Goal: Information Seeking & Learning: Find contact information

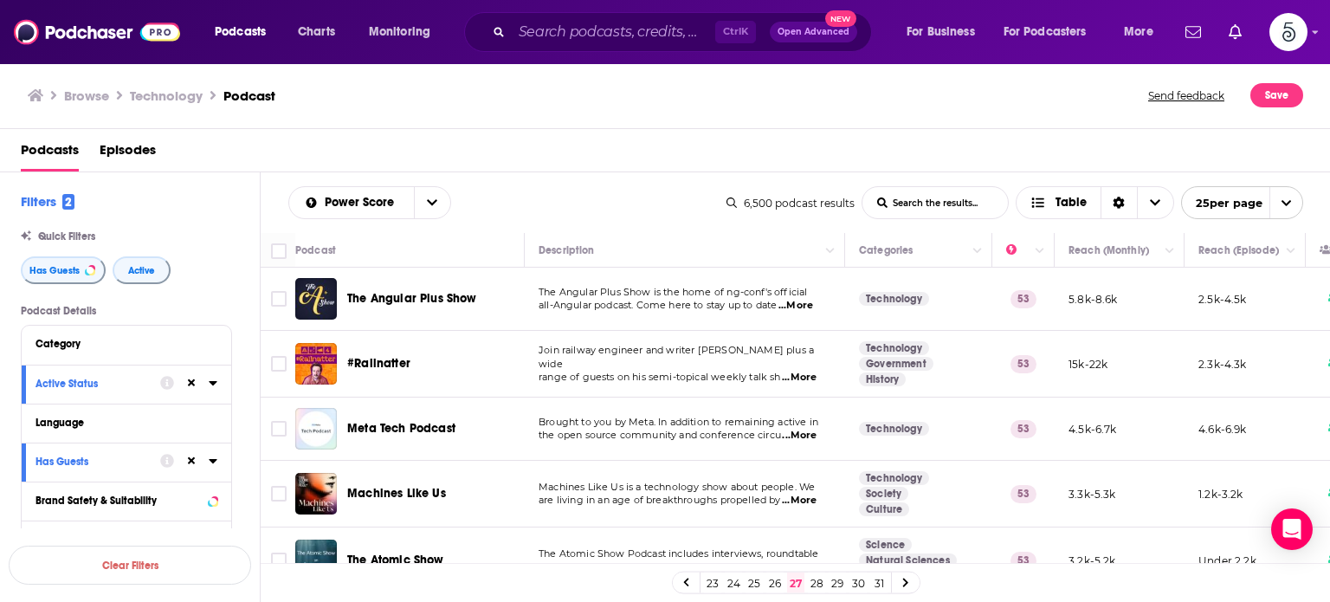
scroll to position [1362, 0]
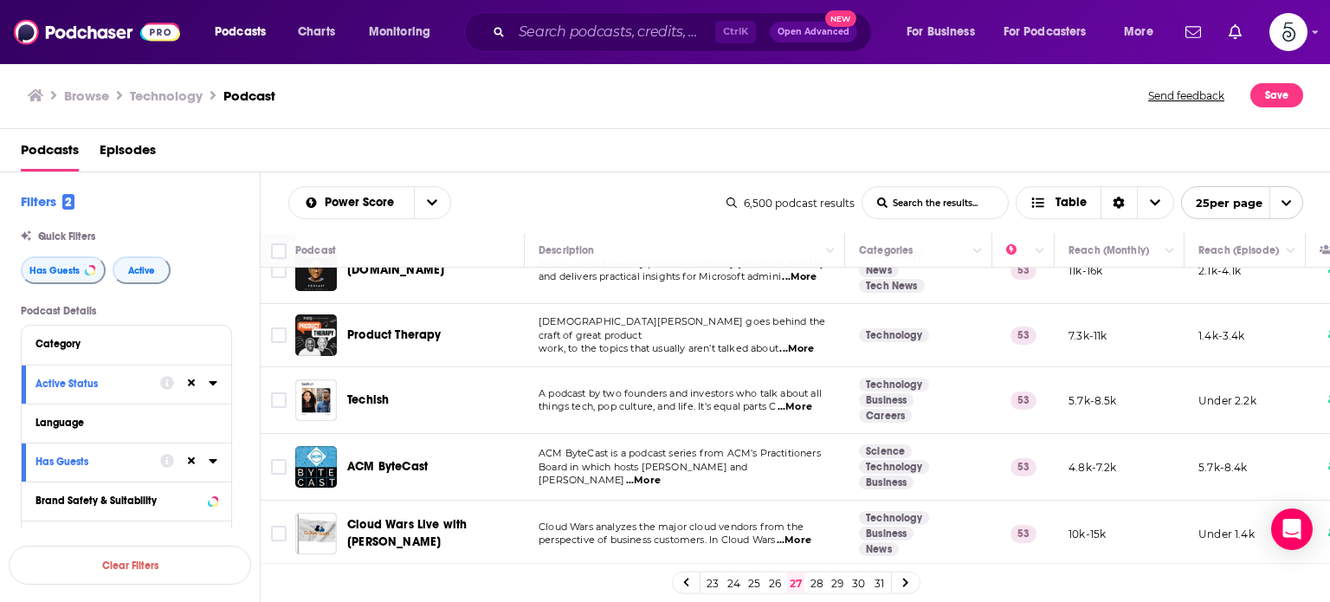
click at [816, 578] on link "28" at bounding box center [816, 582] width 17 height 21
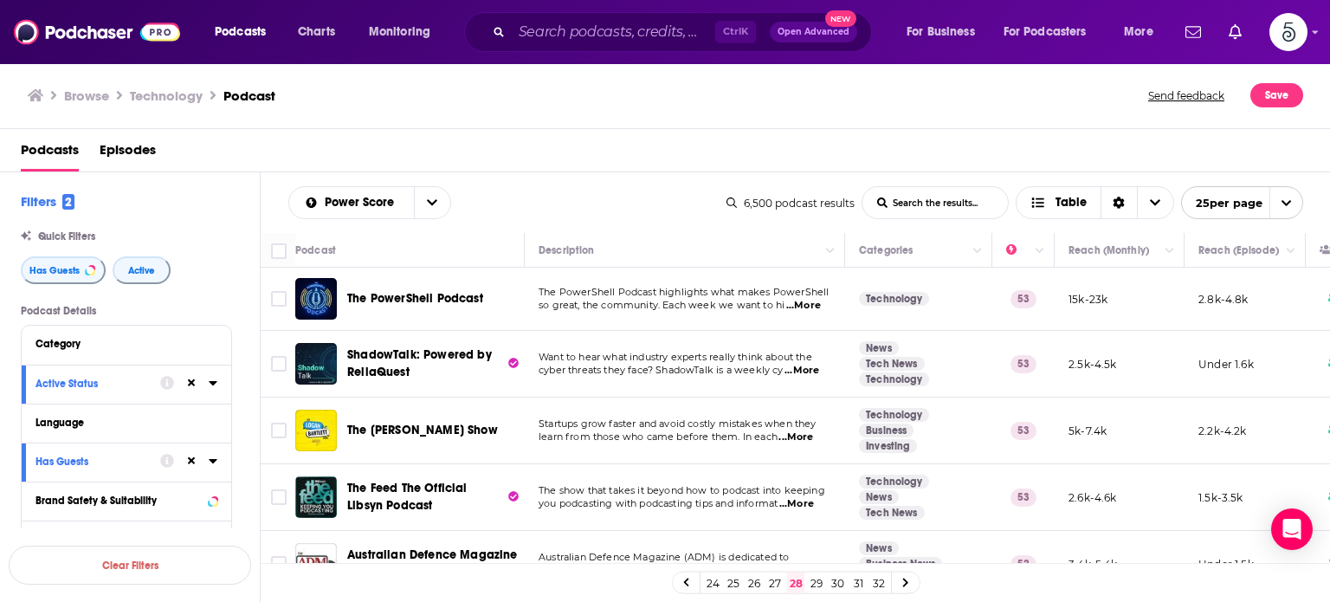
click at [801, 437] on span "...More" at bounding box center [796, 437] width 35 height 14
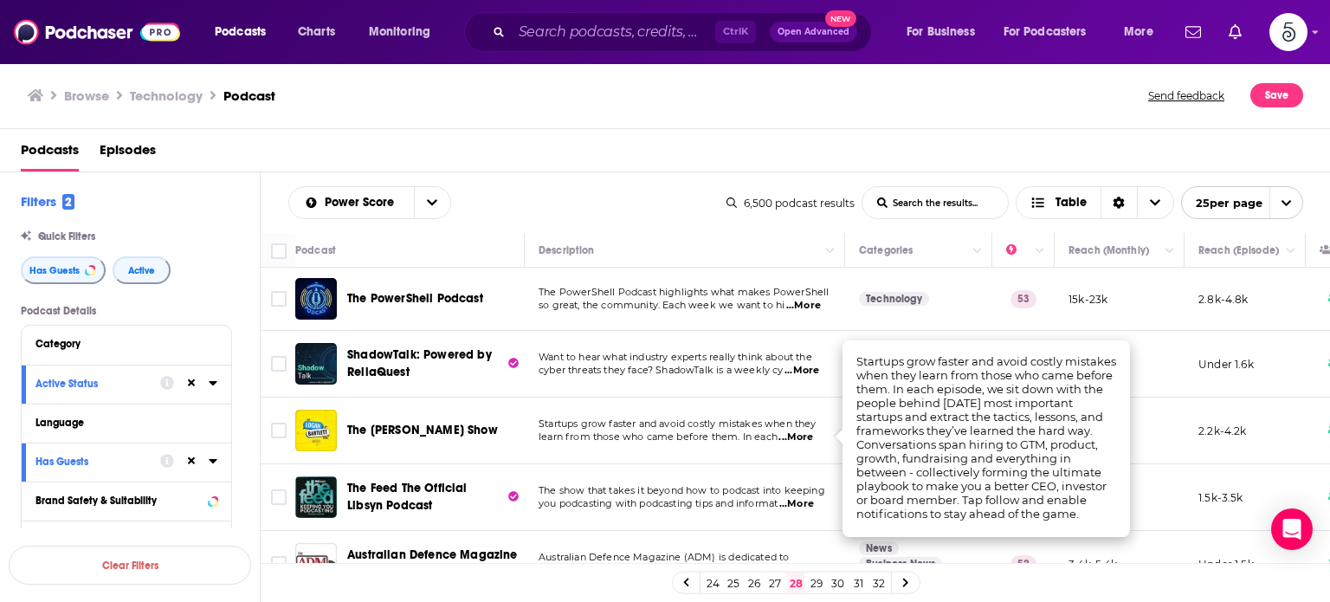
click at [801, 437] on span "...More" at bounding box center [796, 437] width 35 height 14
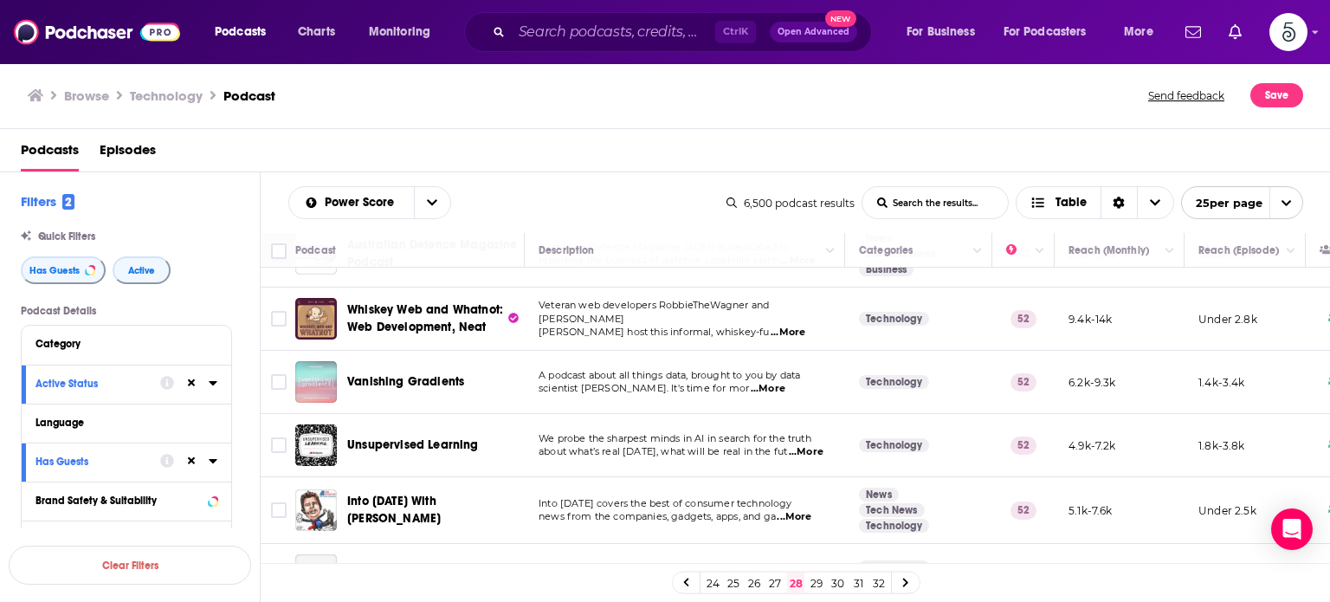
scroll to position [314, 0]
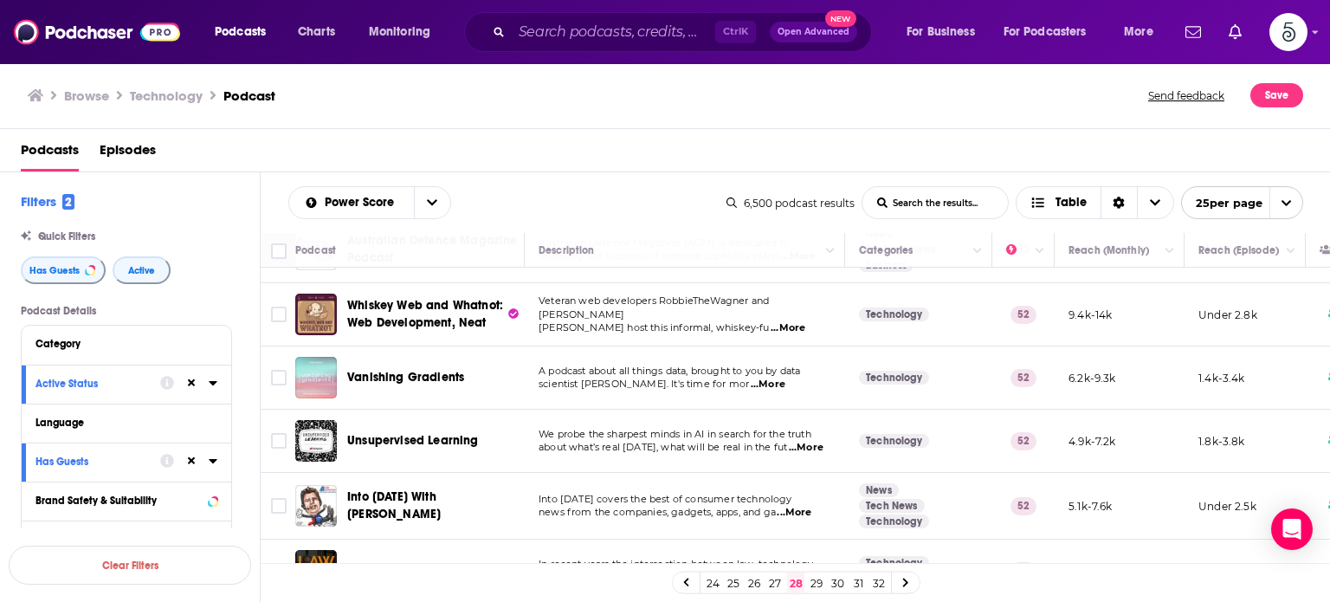
click at [785, 380] on span "...More" at bounding box center [768, 385] width 35 height 14
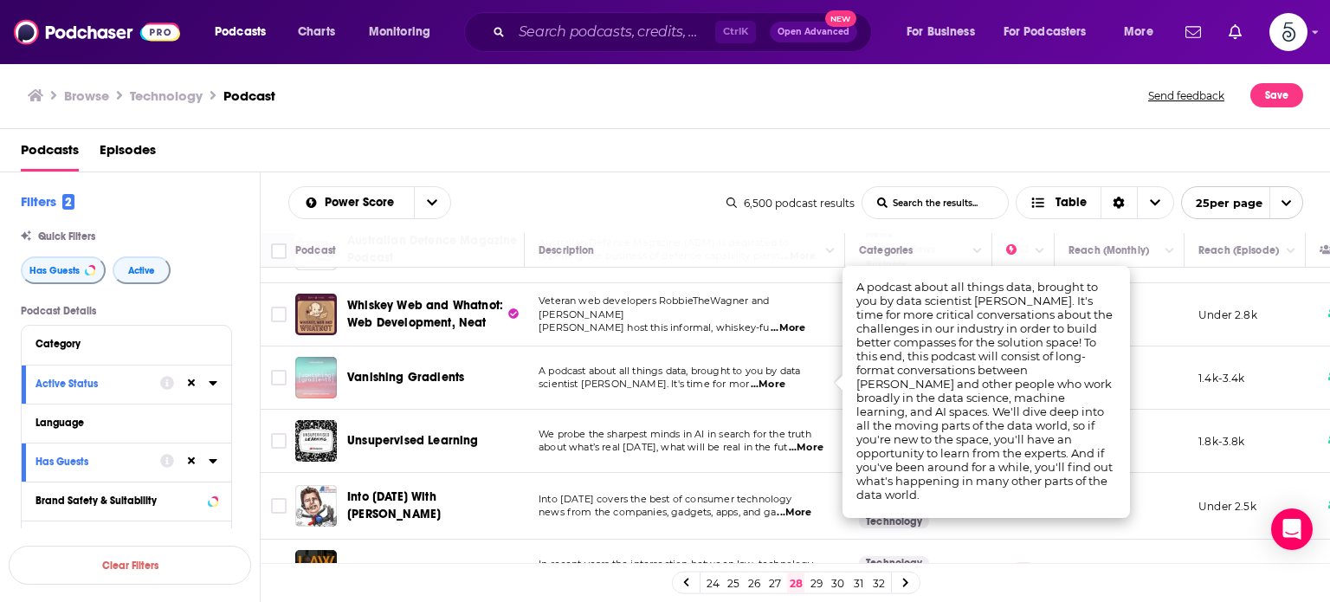
click at [785, 380] on span "...More" at bounding box center [768, 385] width 35 height 14
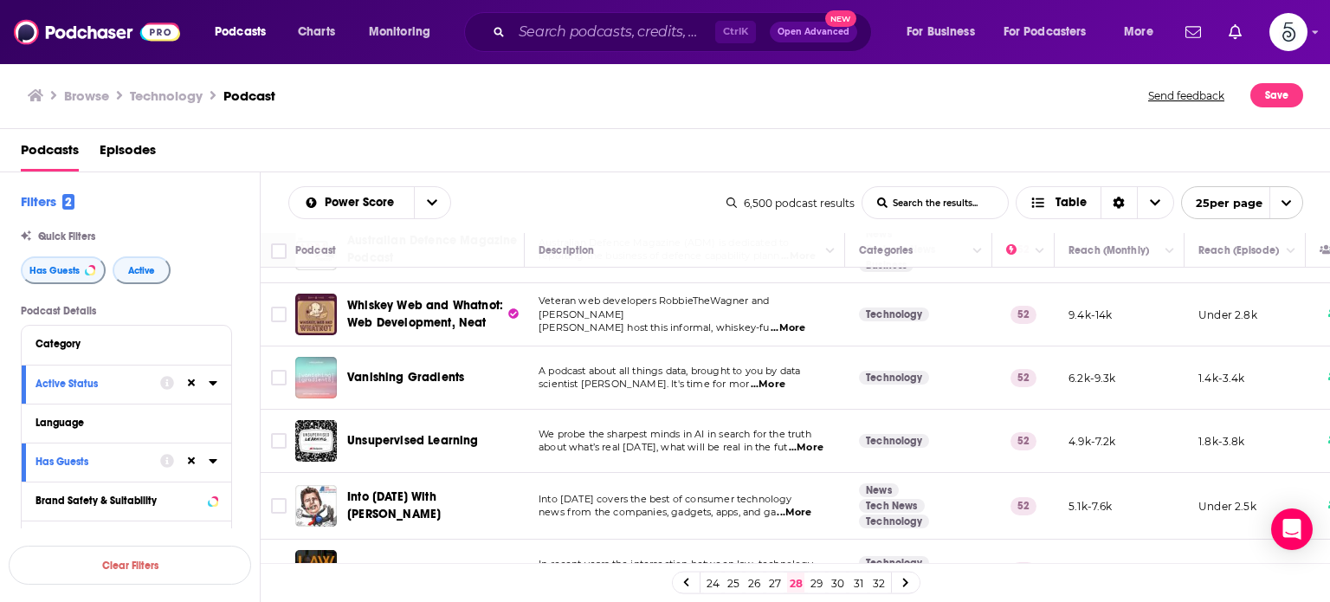
click at [805, 446] on span "...More" at bounding box center [806, 448] width 35 height 14
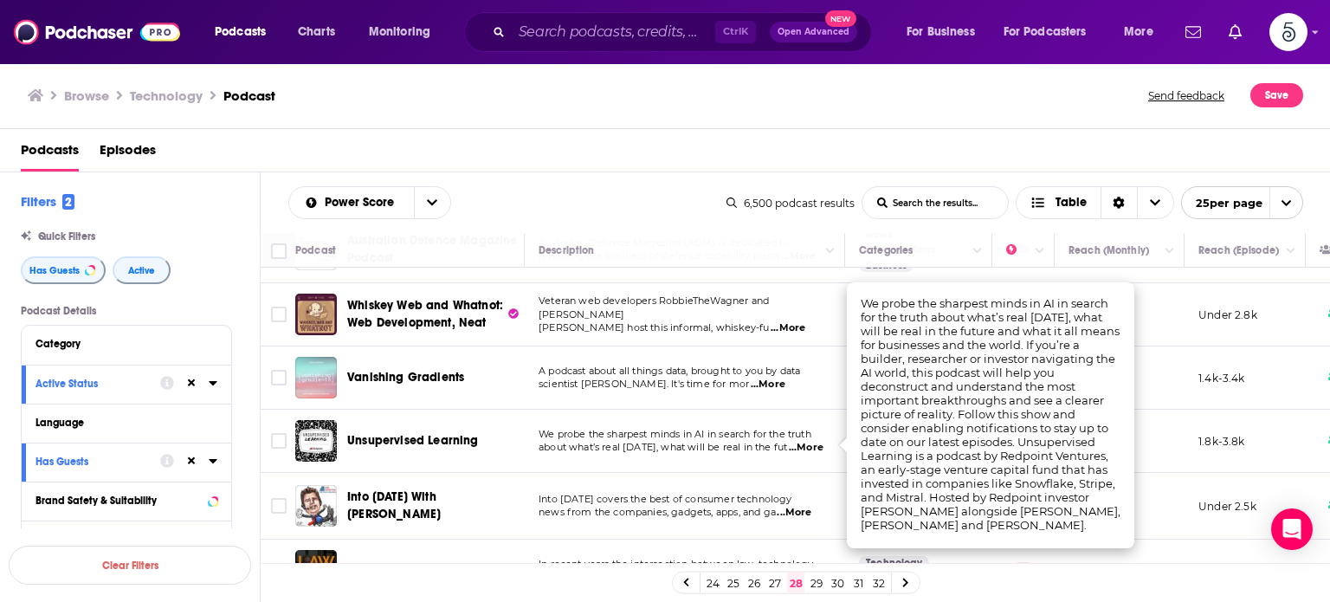
click at [804, 446] on span "...More" at bounding box center [806, 448] width 35 height 14
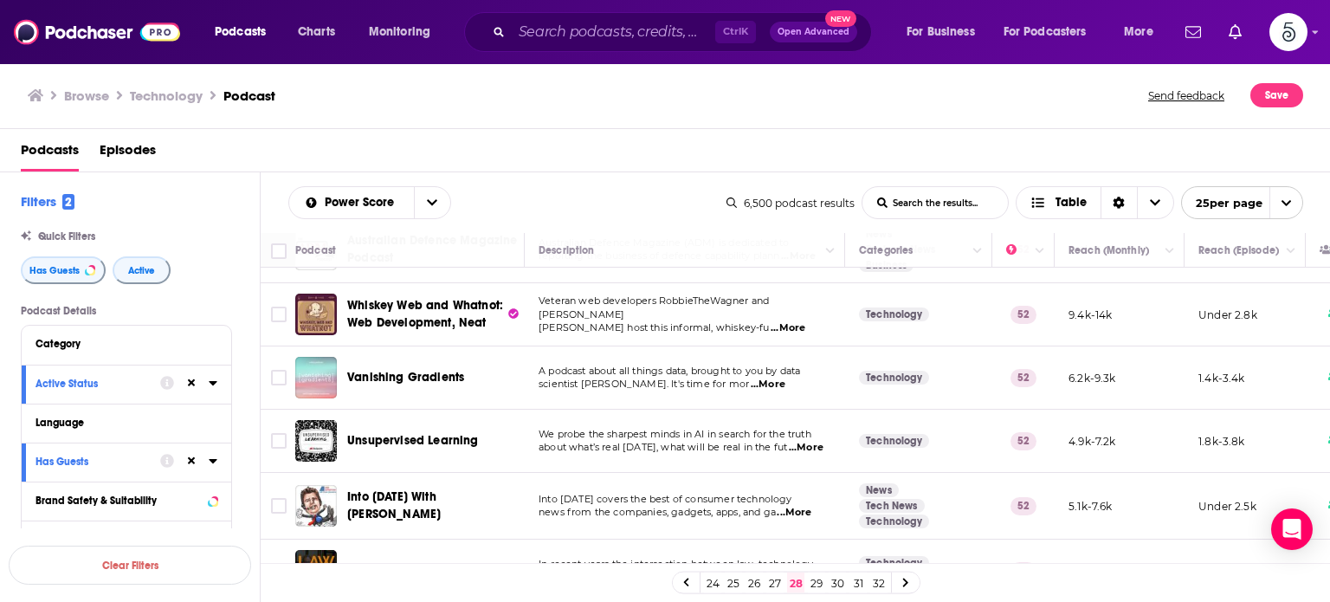
click at [800, 508] on span "...More" at bounding box center [794, 513] width 35 height 14
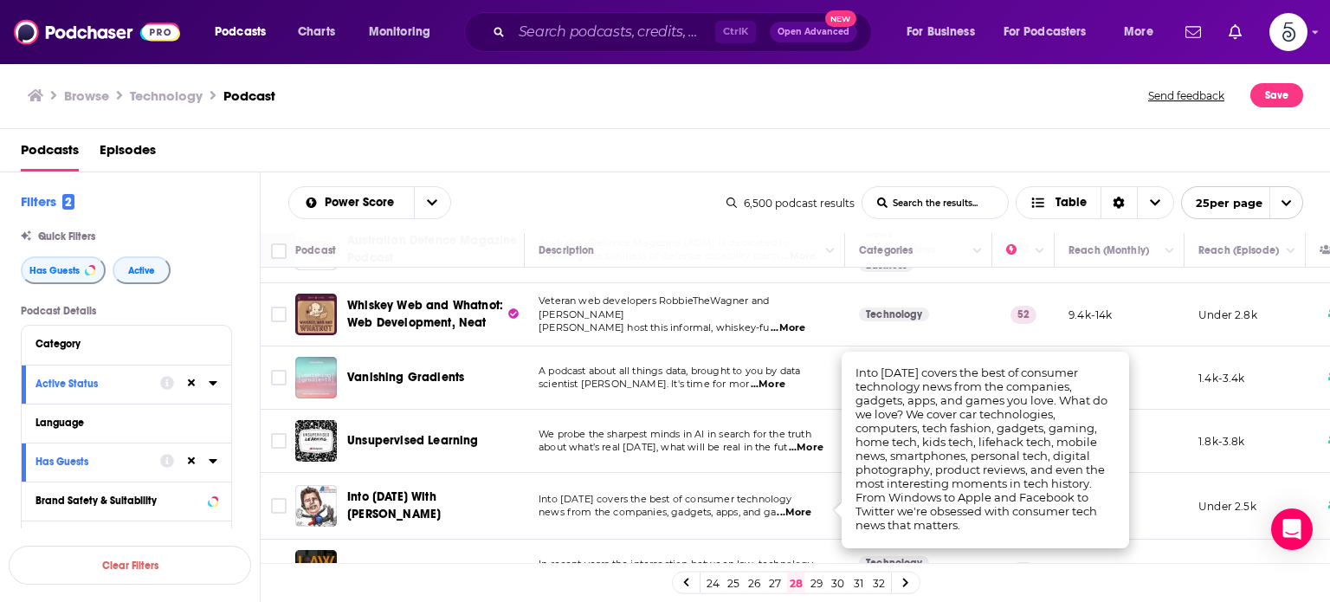
click at [800, 508] on span "...More" at bounding box center [794, 513] width 35 height 14
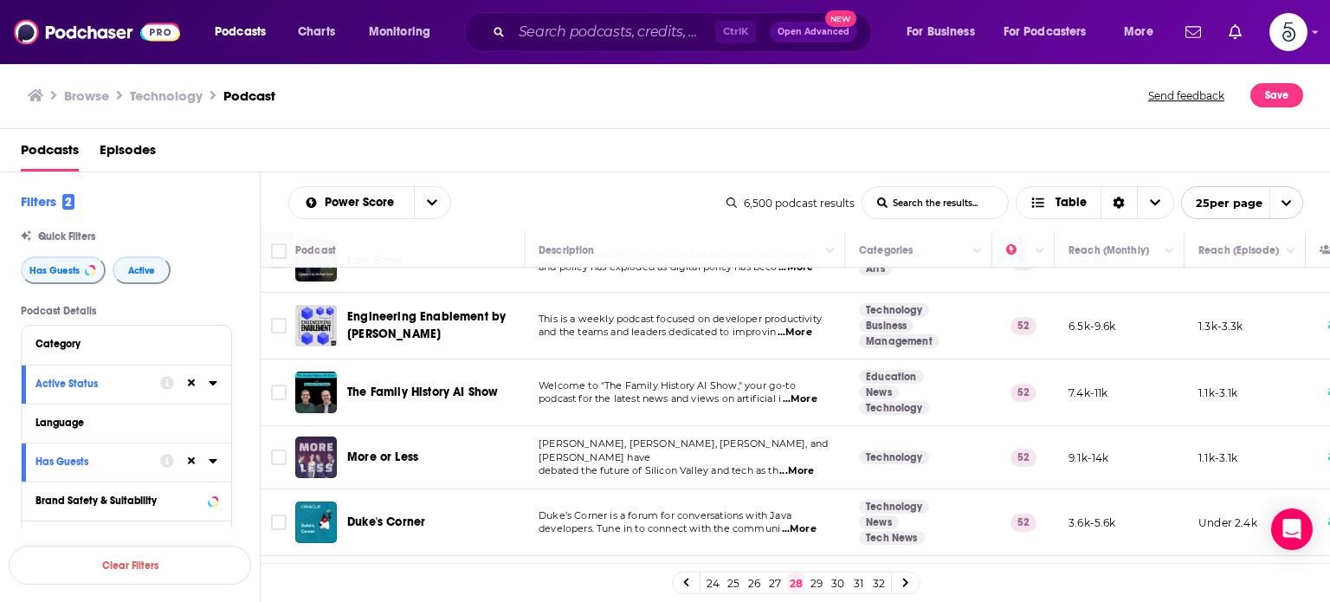
scroll to position [656, 0]
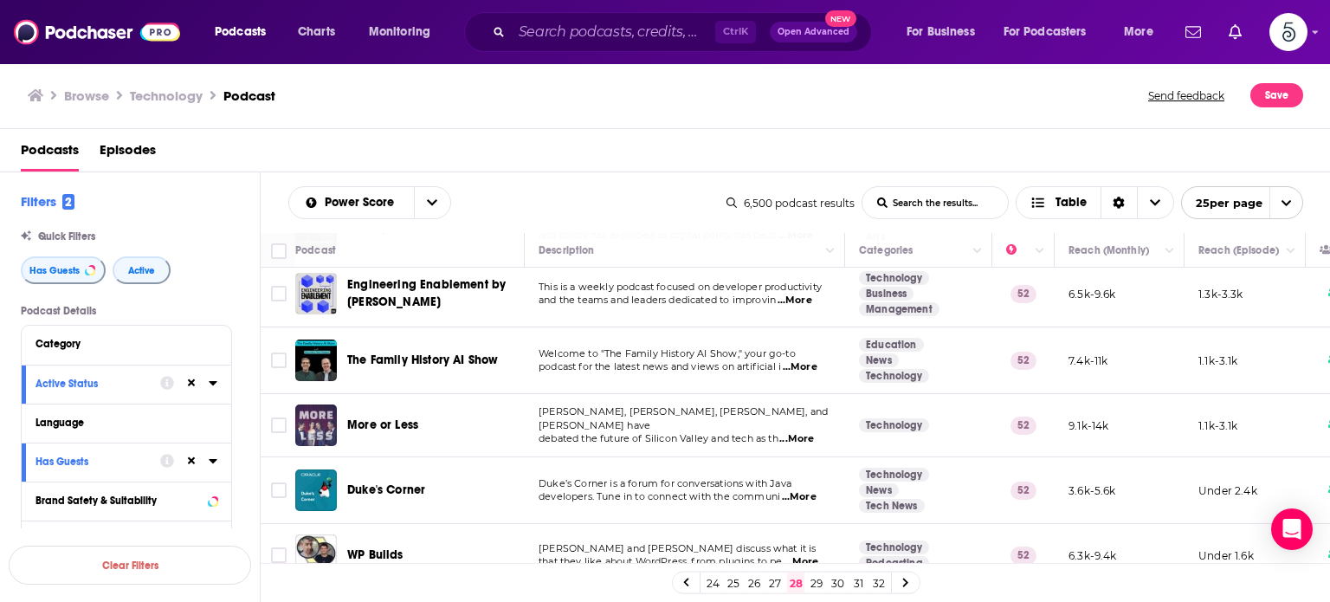
click at [804, 432] on span "...More" at bounding box center [796, 439] width 35 height 14
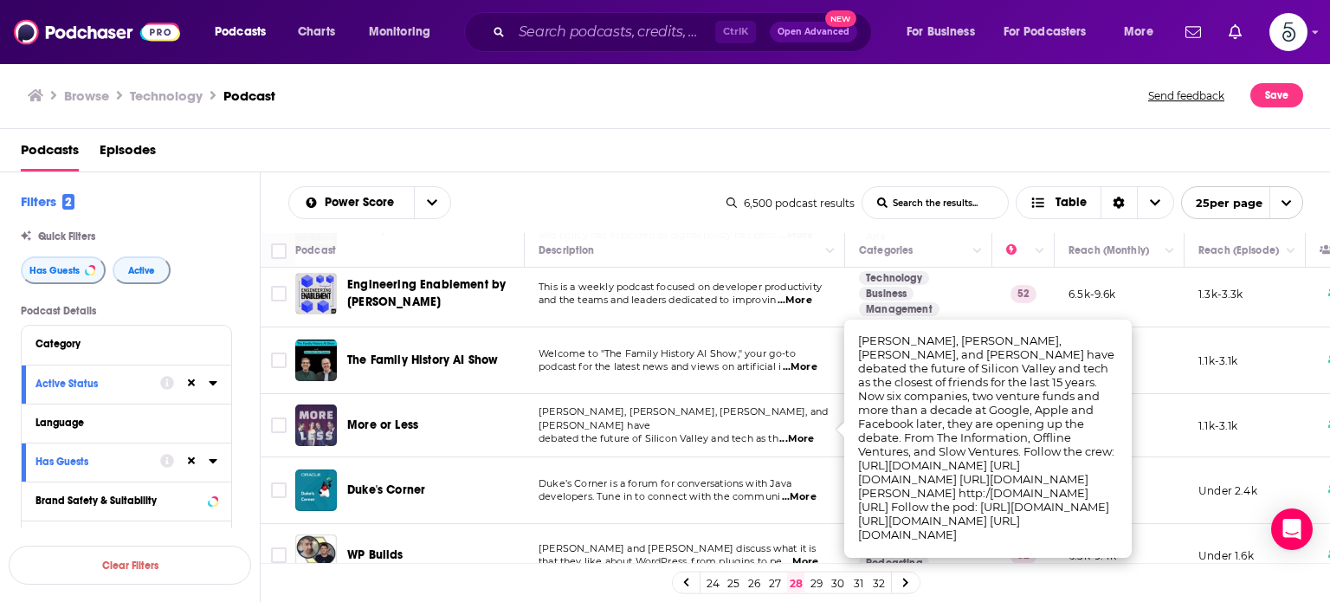
click at [805, 432] on span "...More" at bounding box center [796, 439] width 35 height 14
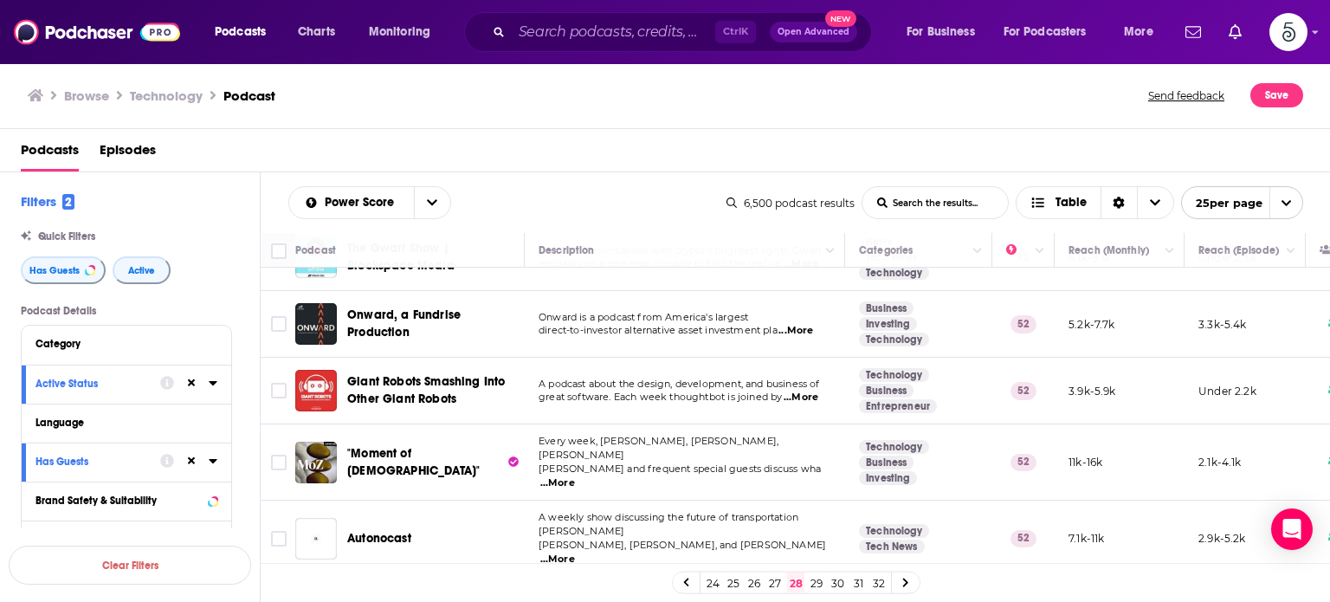
scroll to position [1220, 0]
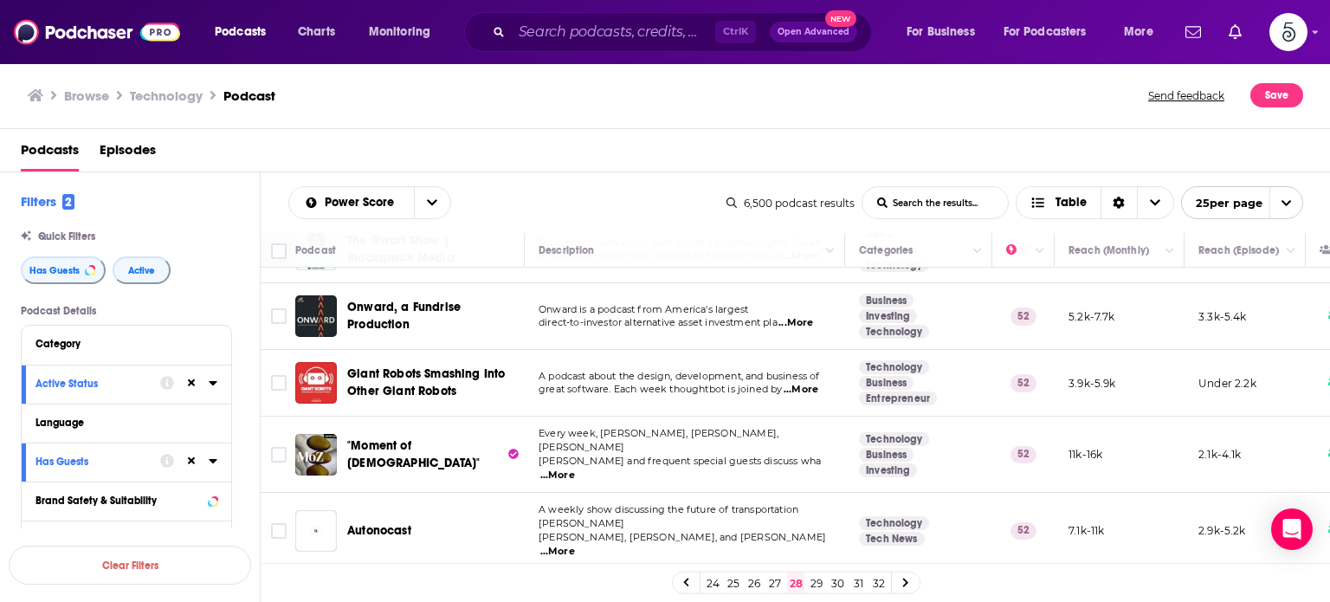
click at [575, 468] on span "...More" at bounding box center [557, 475] width 35 height 14
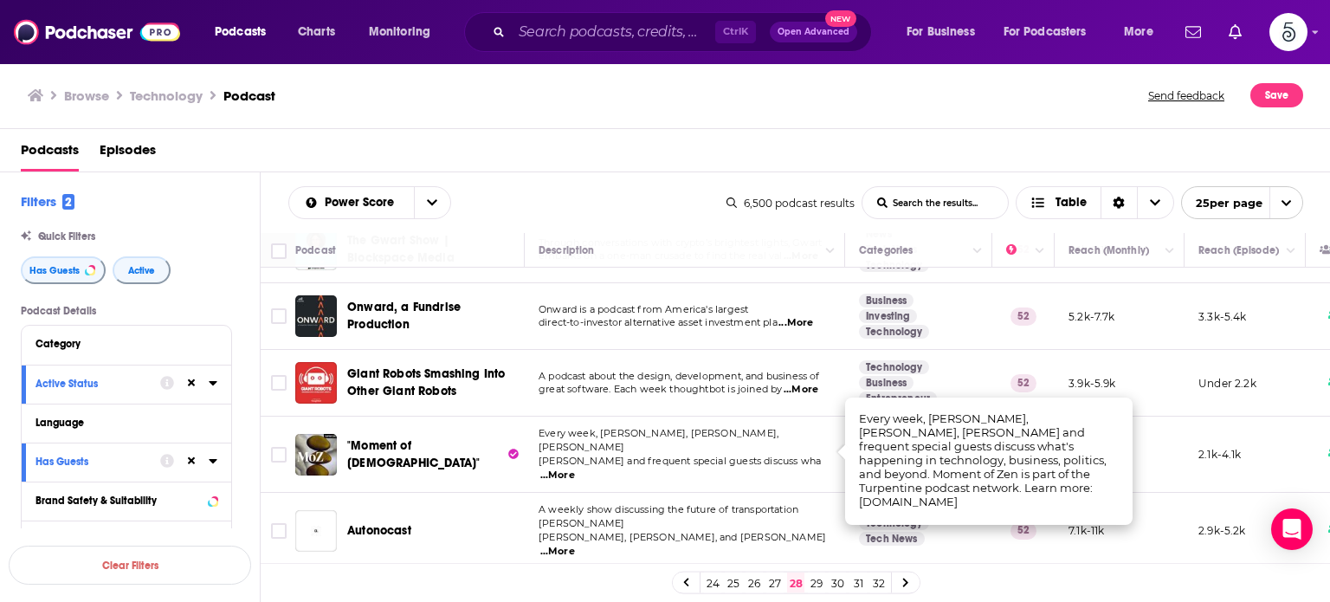
click at [575, 468] on span "...More" at bounding box center [557, 475] width 35 height 14
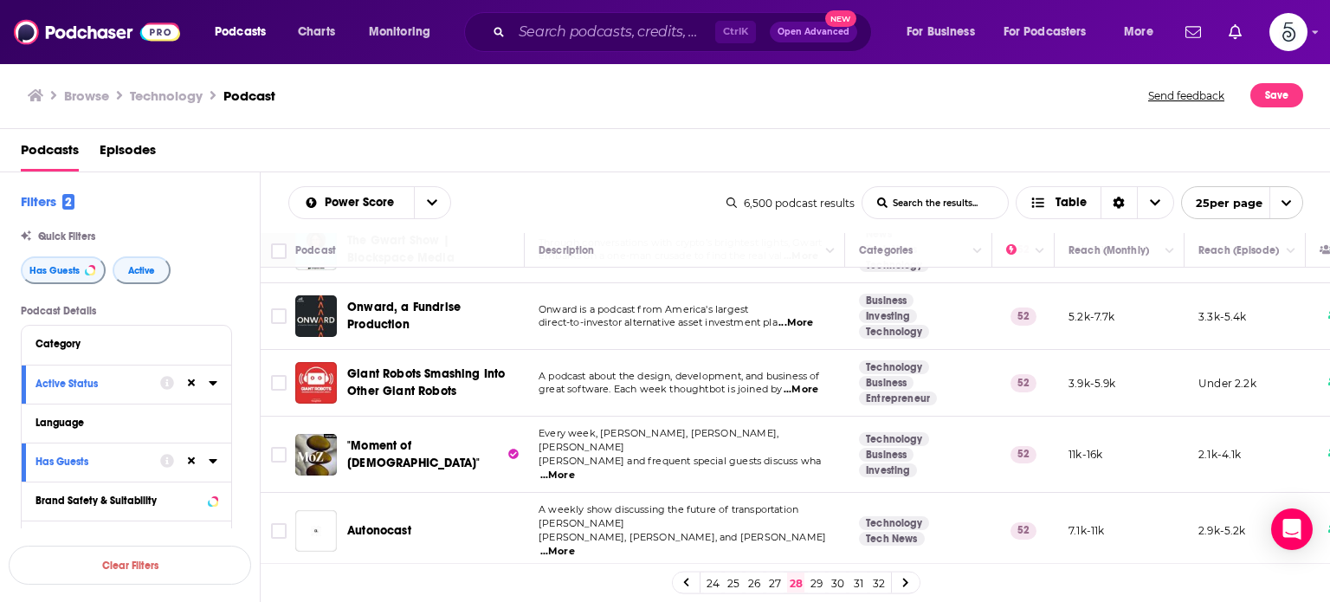
scroll to position [1345, 0]
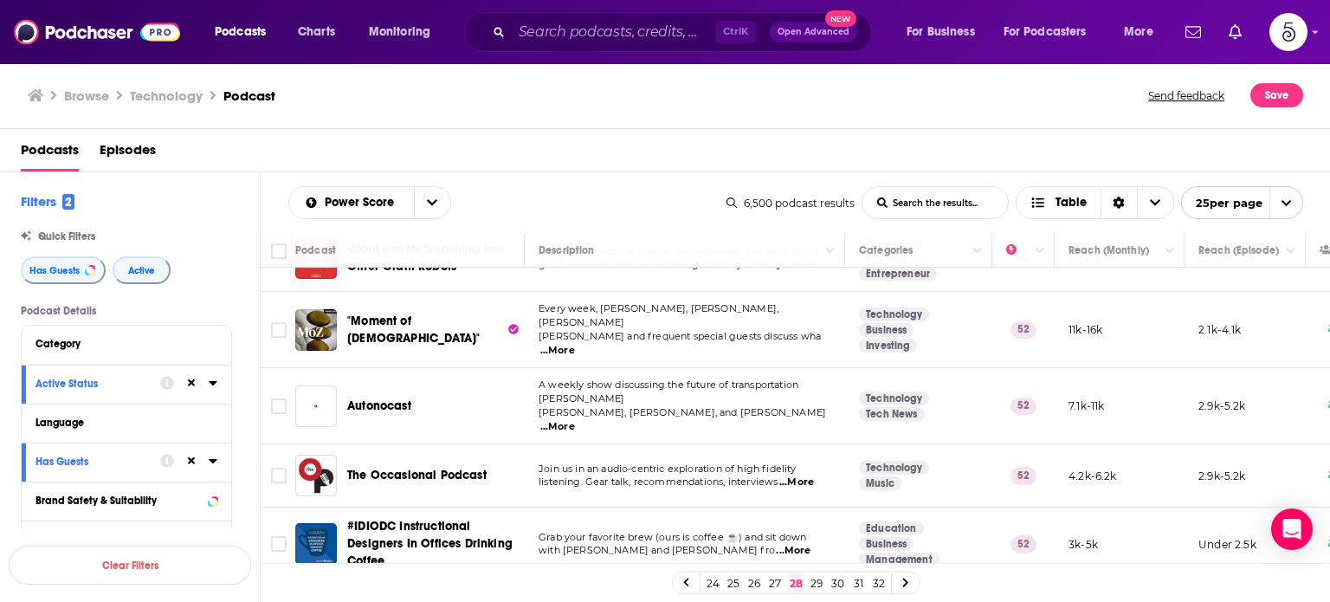
click at [816, 581] on link "29" at bounding box center [816, 582] width 17 height 21
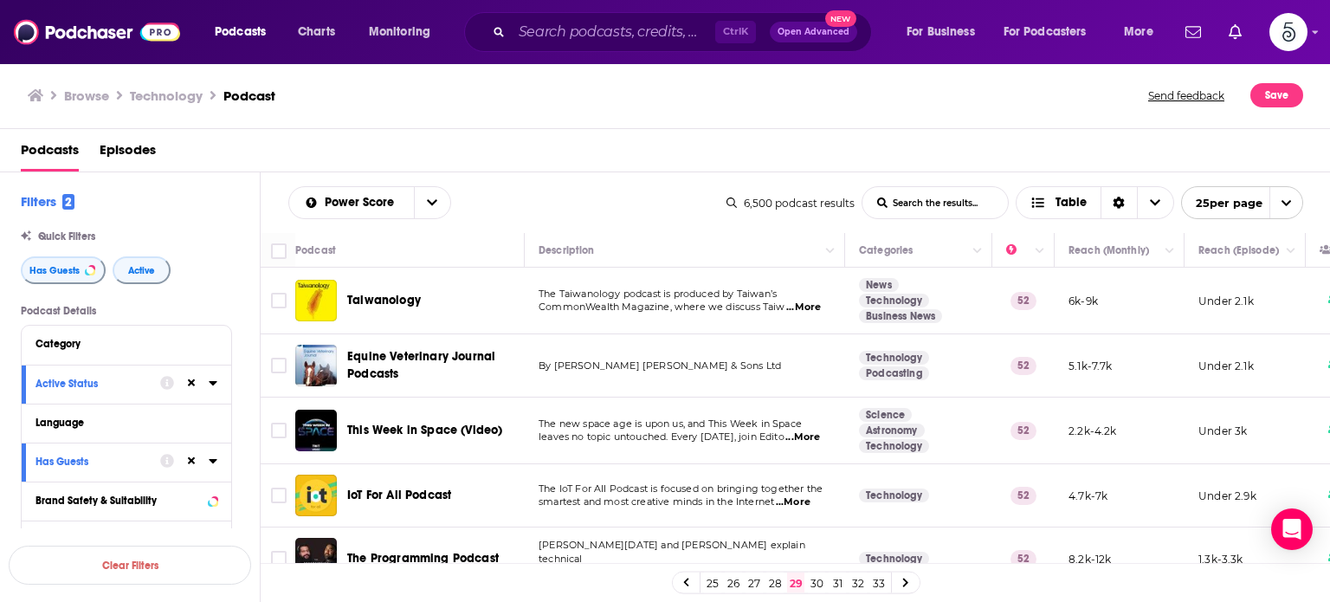
click at [800, 502] on span "...More" at bounding box center [793, 502] width 35 height 14
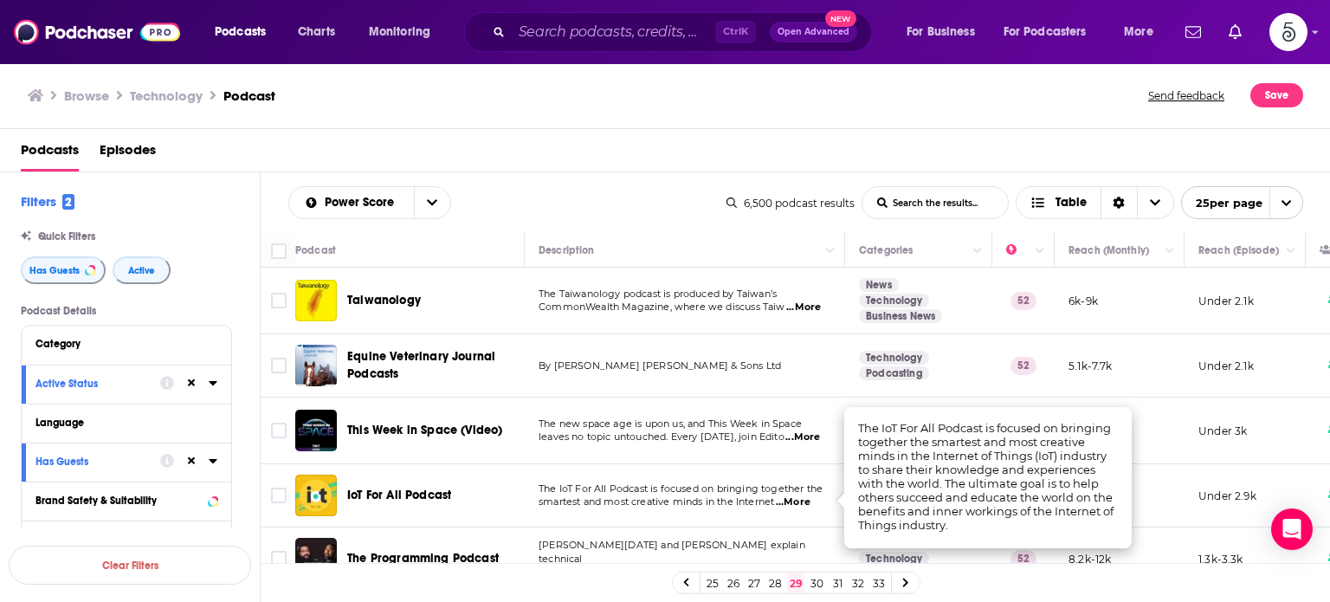
click at [802, 501] on span "...More" at bounding box center [793, 502] width 35 height 14
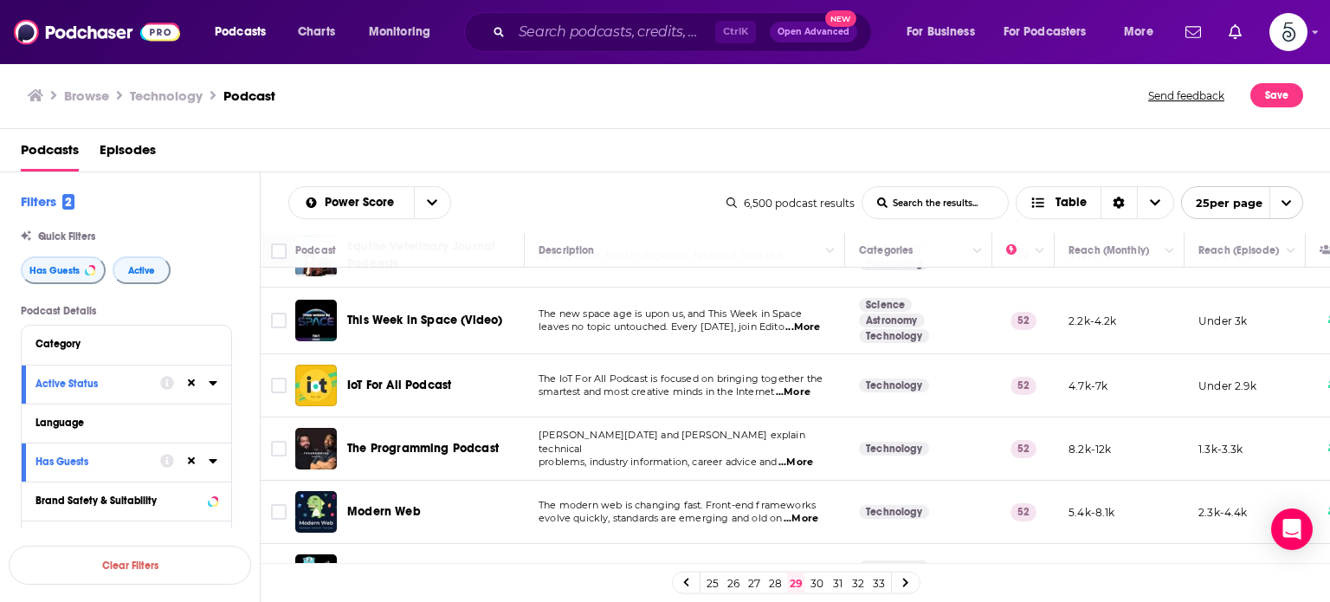
scroll to position [106, 0]
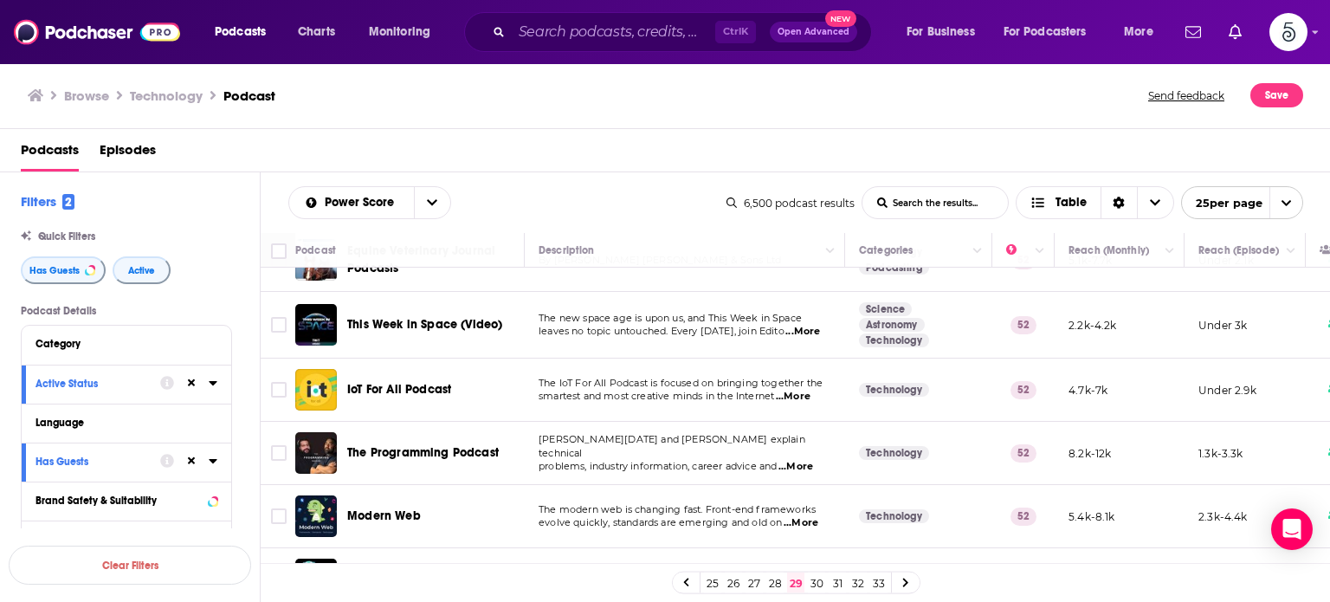
click at [806, 460] on span "...More" at bounding box center [796, 467] width 35 height 14
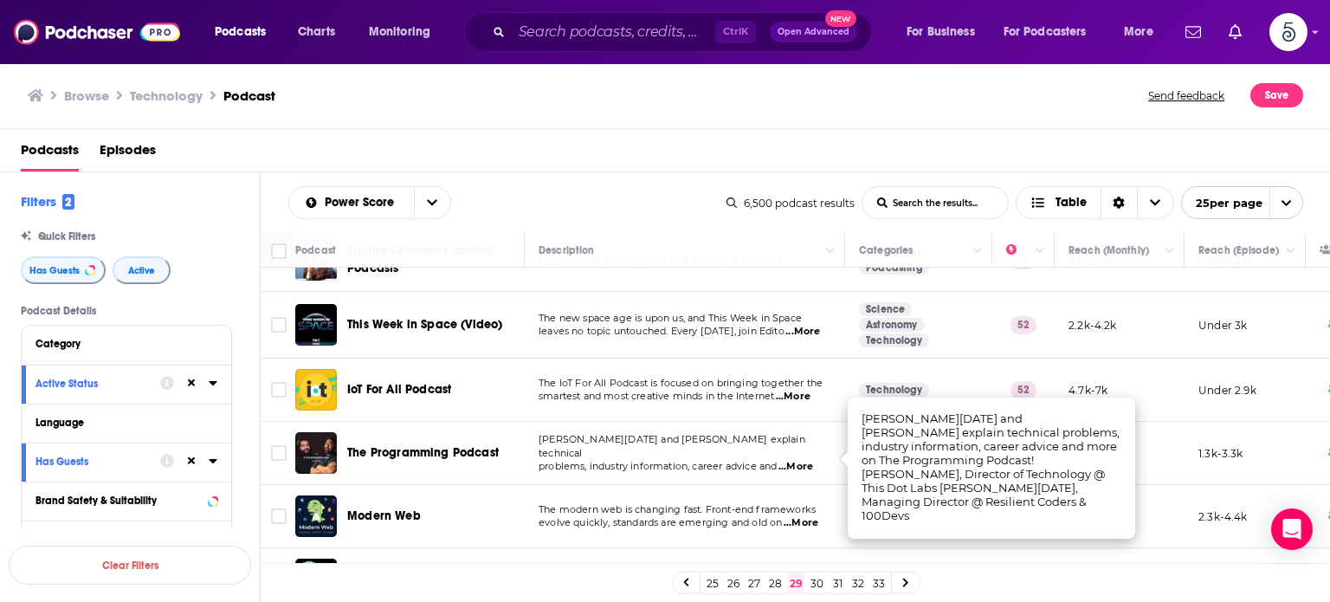
click at [806, 460] on span "...More" at bounding box center [796, 467] width 35 height 14
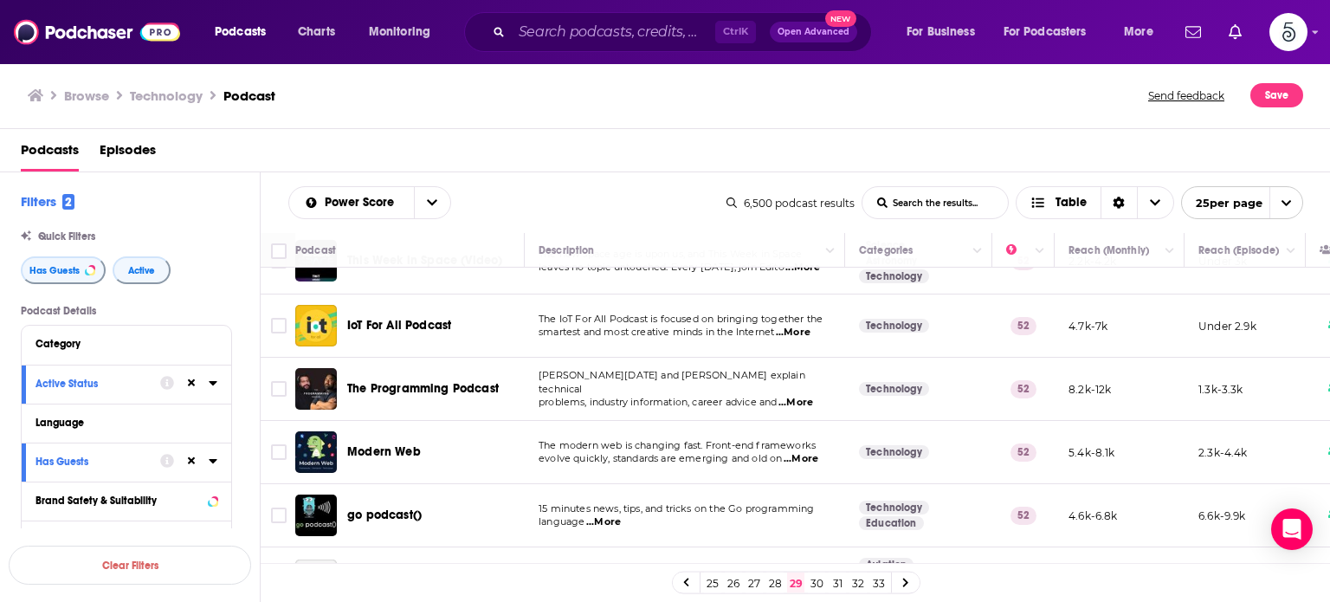
scroll to position [182, 0]
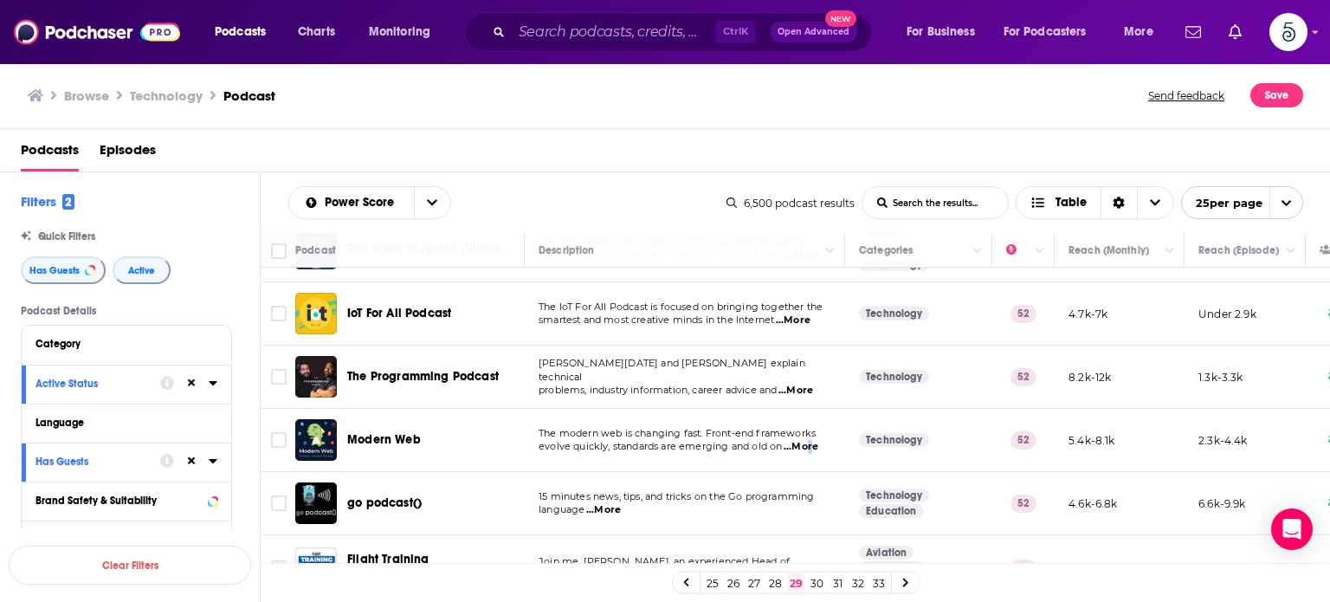
click at [807, 447] on span "...More" at bounding box center [801, 447] width 35 height 14
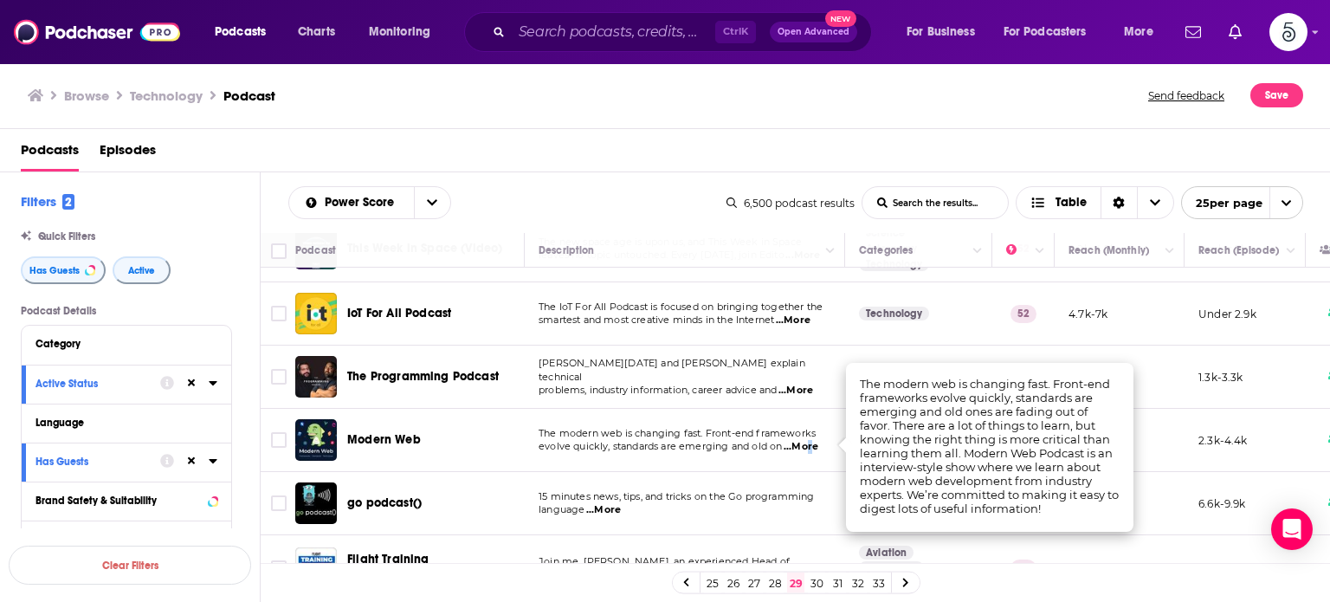
click at [807, 447] on span "...More" at bounding box center [801, 447] width 35 height 14
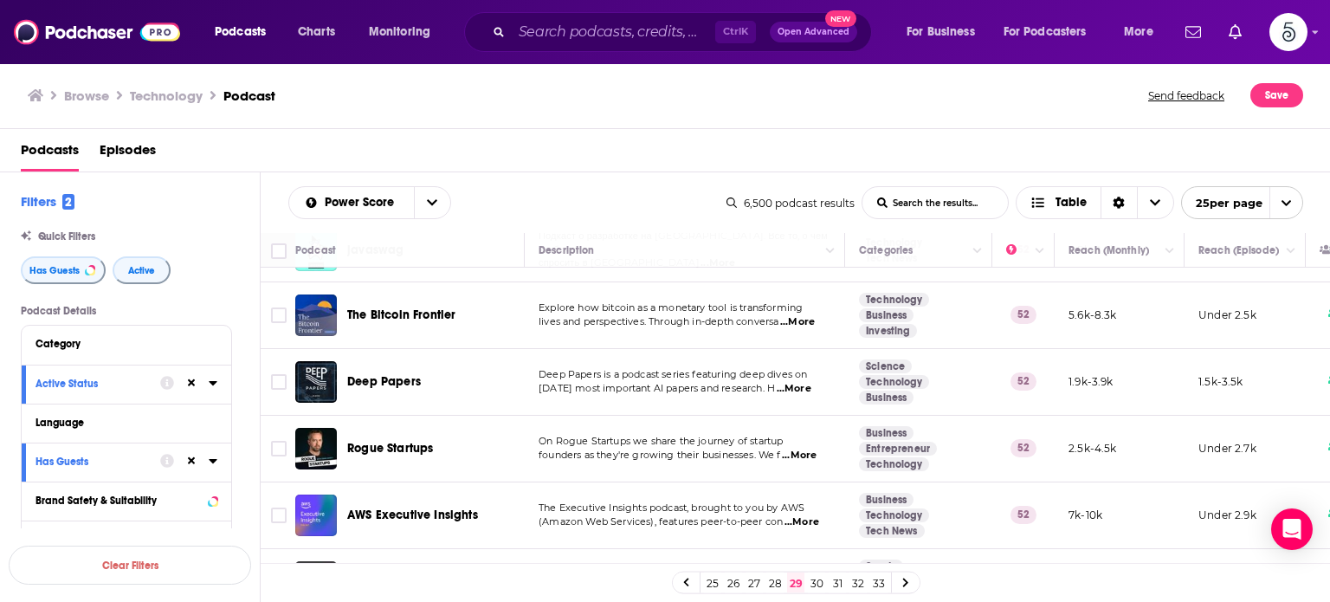
scroll to position [1112, 0]
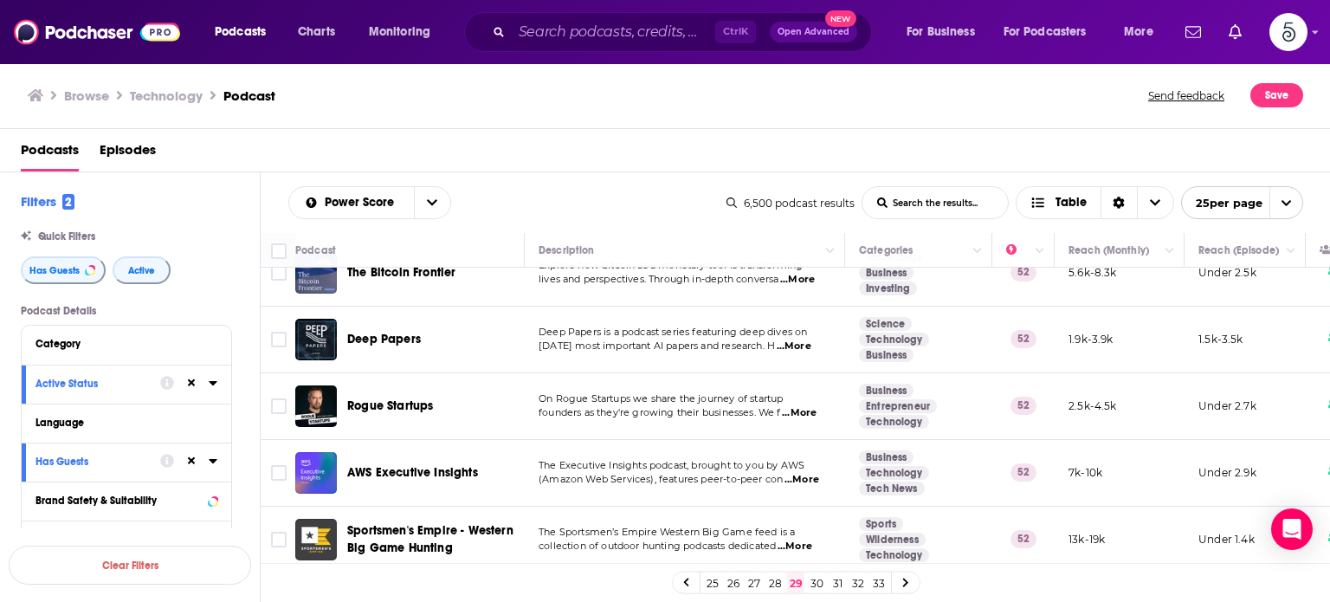
click at [803, 473] on span "...More" at bounding box center [802, 480] width 35 height 14
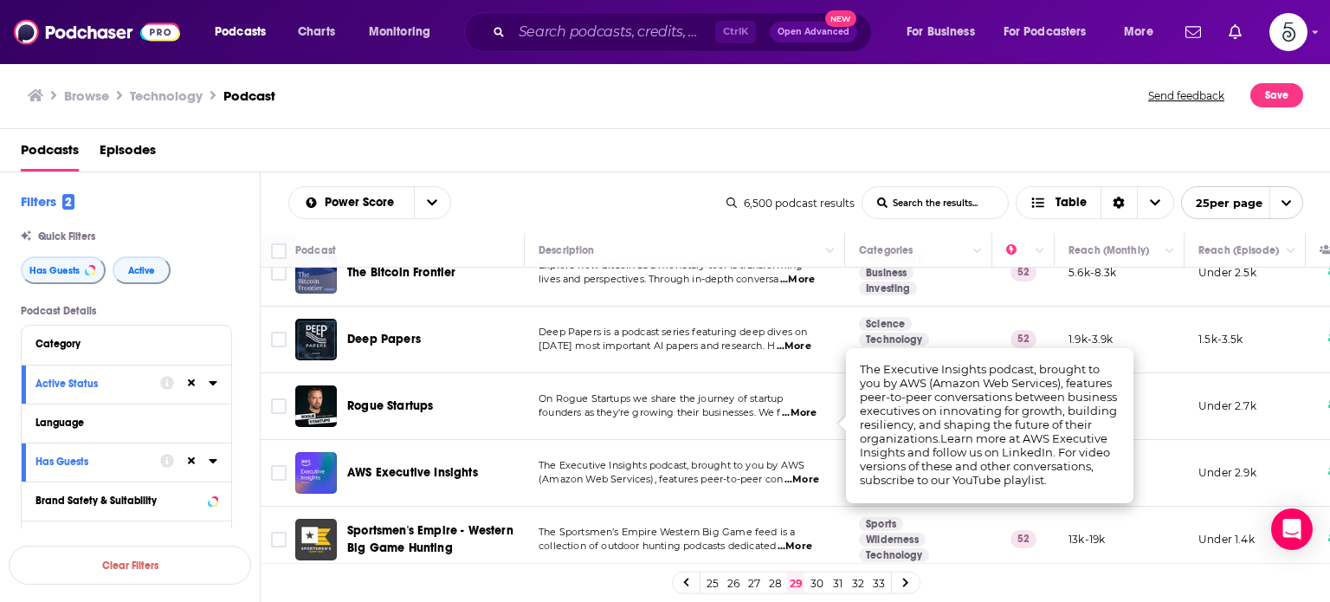
click at [809, 473] on span "...More" at bounding box center [802, 480] width 35 height 14
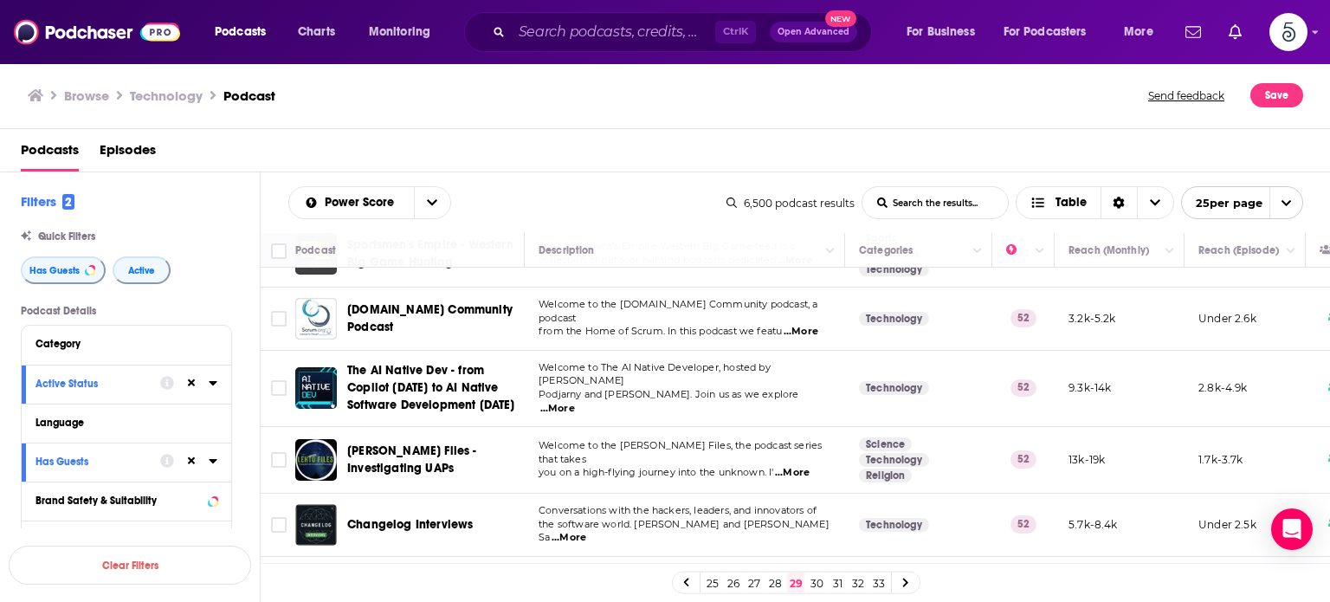
scroll to position [1421, 0]
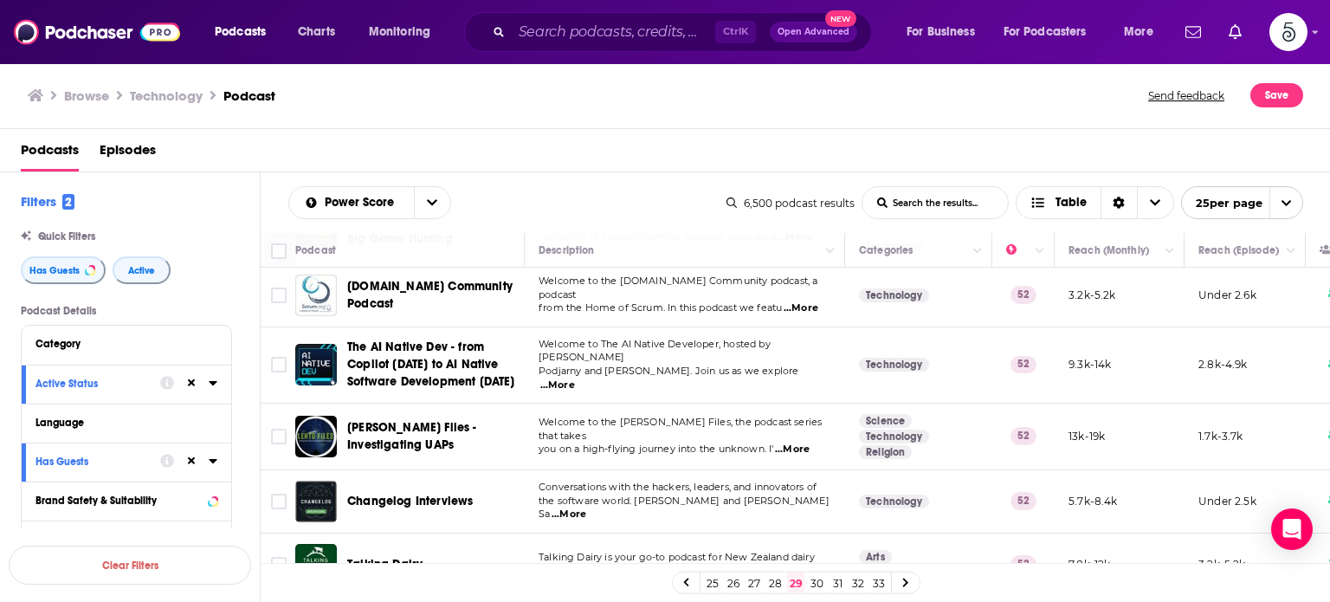
click at [813, 578] on link "30" at bounding box center [816, 582] width 17 height 21
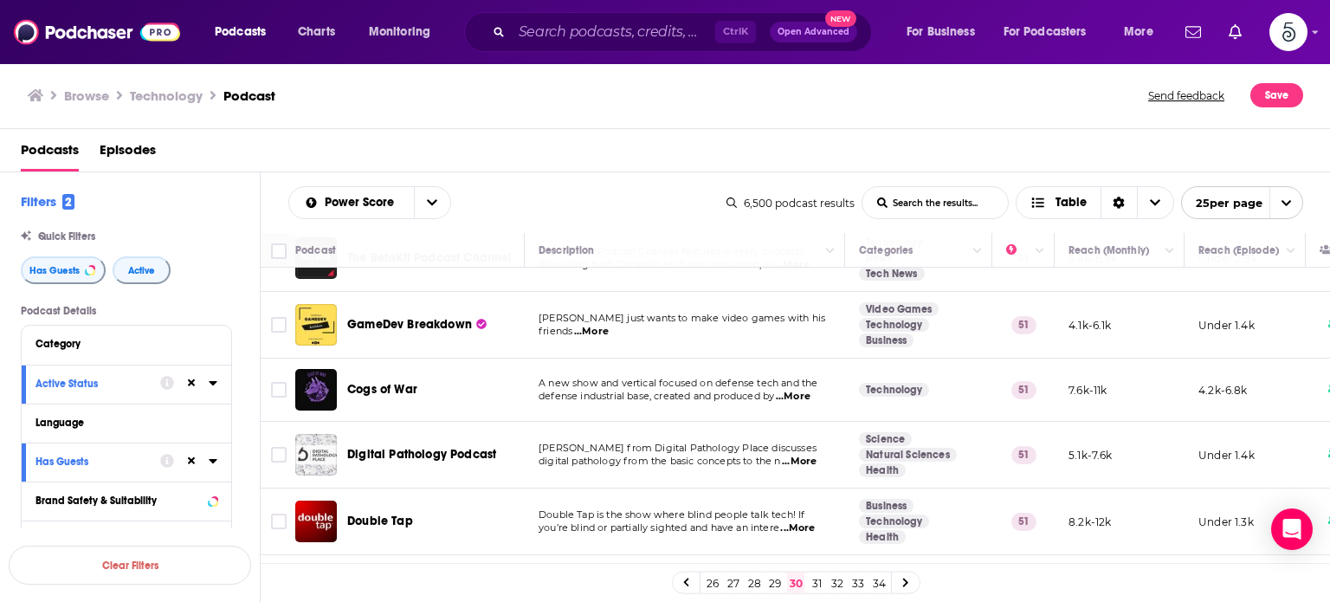
scroll to position [277, 0]
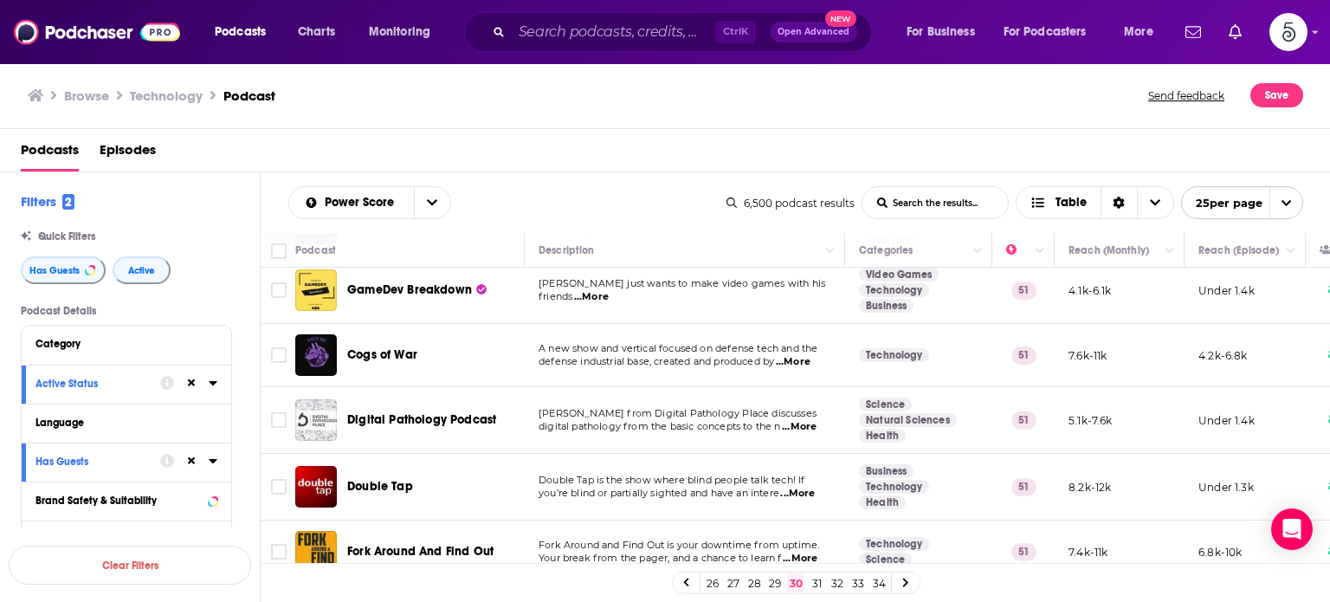
click at [803, 425] on span "...More" at bounding box center [799, 427] width 35 height 14
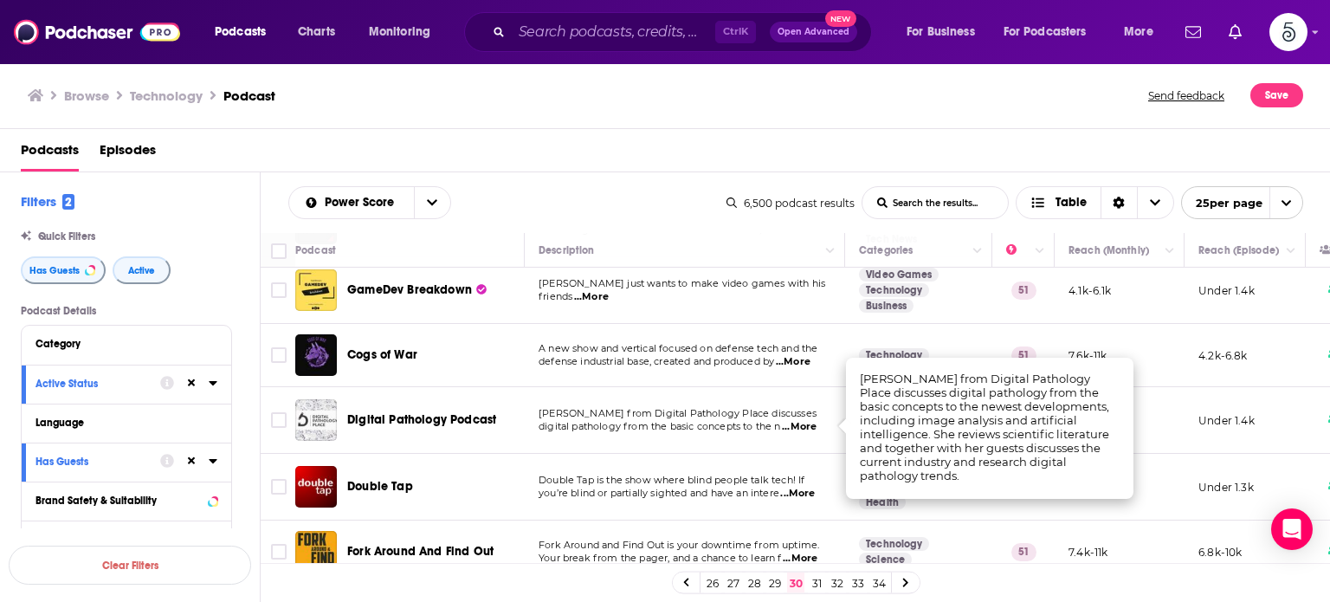
click at [803, 425] on span "...More" at bounding box center [799, 427] width 35 height 14
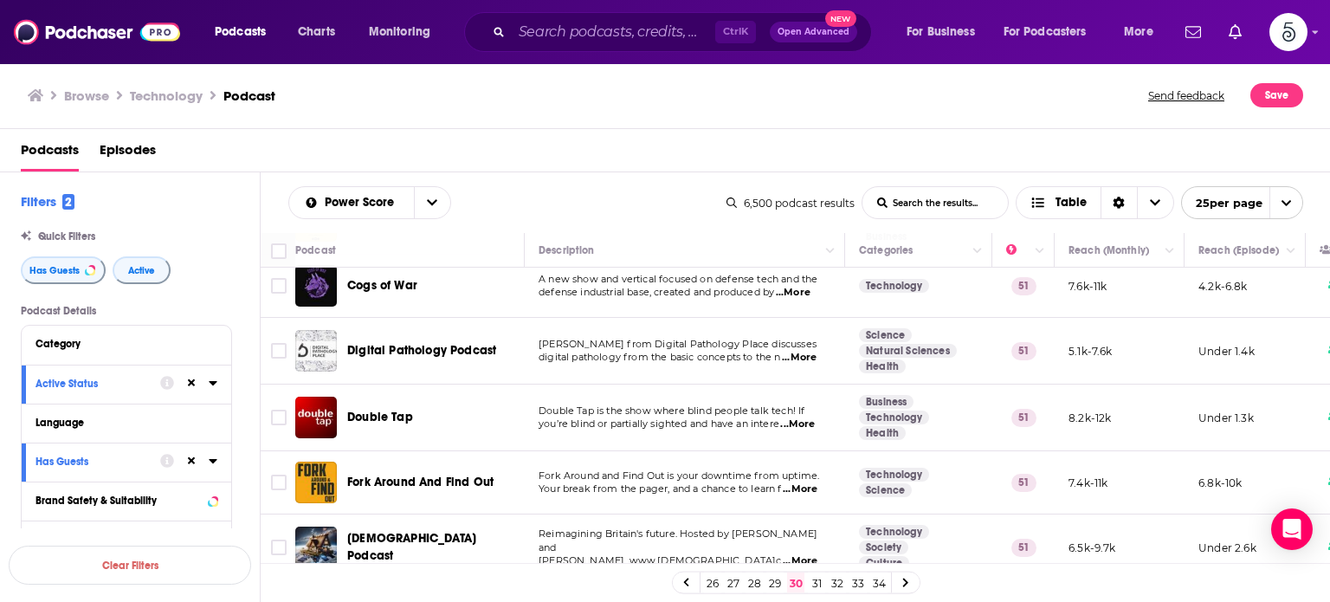
scroll to position [381, 0]
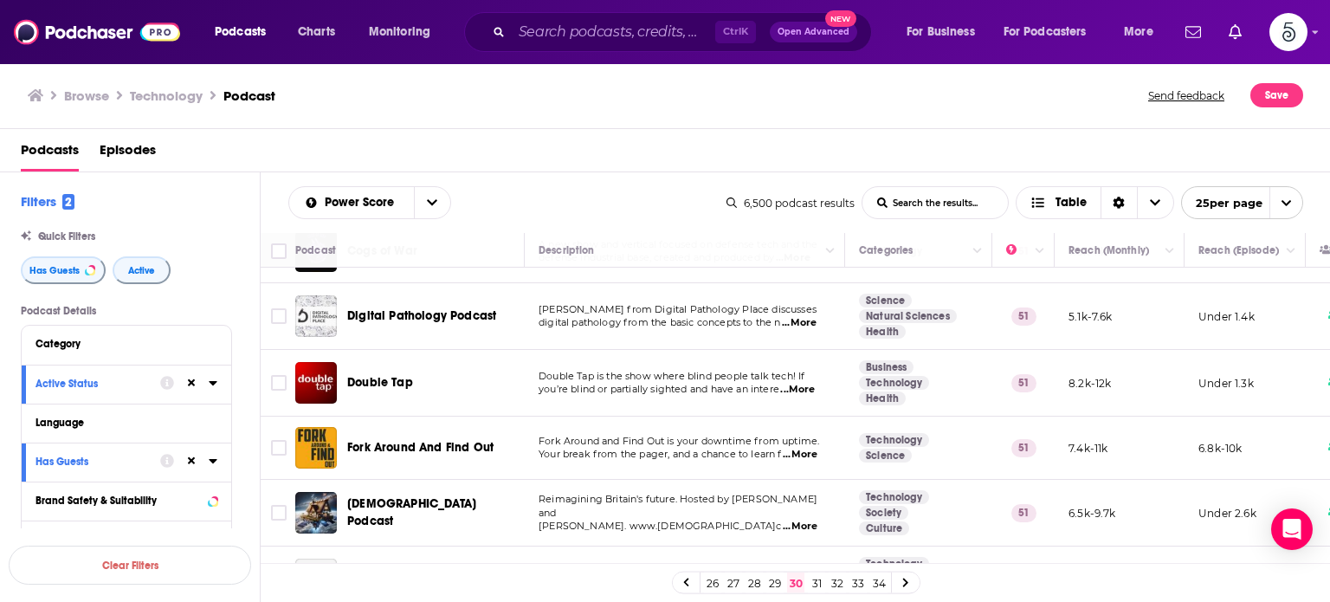
click at [807, 456] on span "...More" at bounding box center [800, 455] width 35 height 14
click at [402, 470] on td "Fork Around And Find Out" at bounding box center [409, 448] width 229 height 63
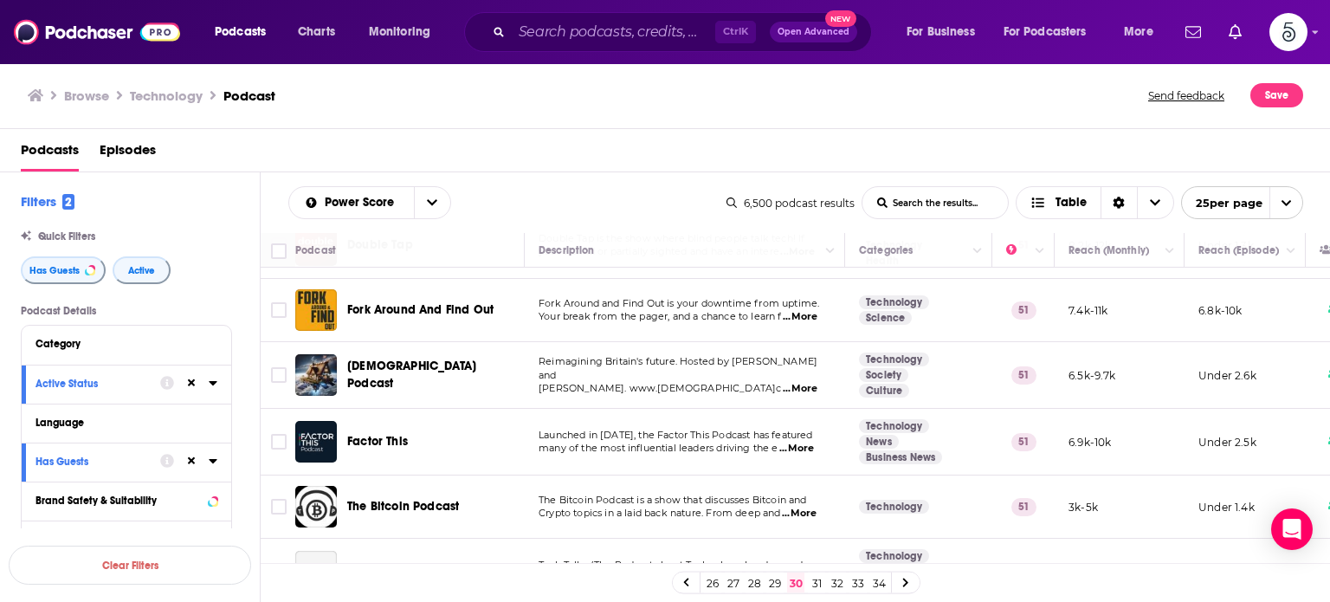
scroll to position [520, 0]
click at [794, 444] on span "...More" at bounding box center [796, 448] width 35 height 14
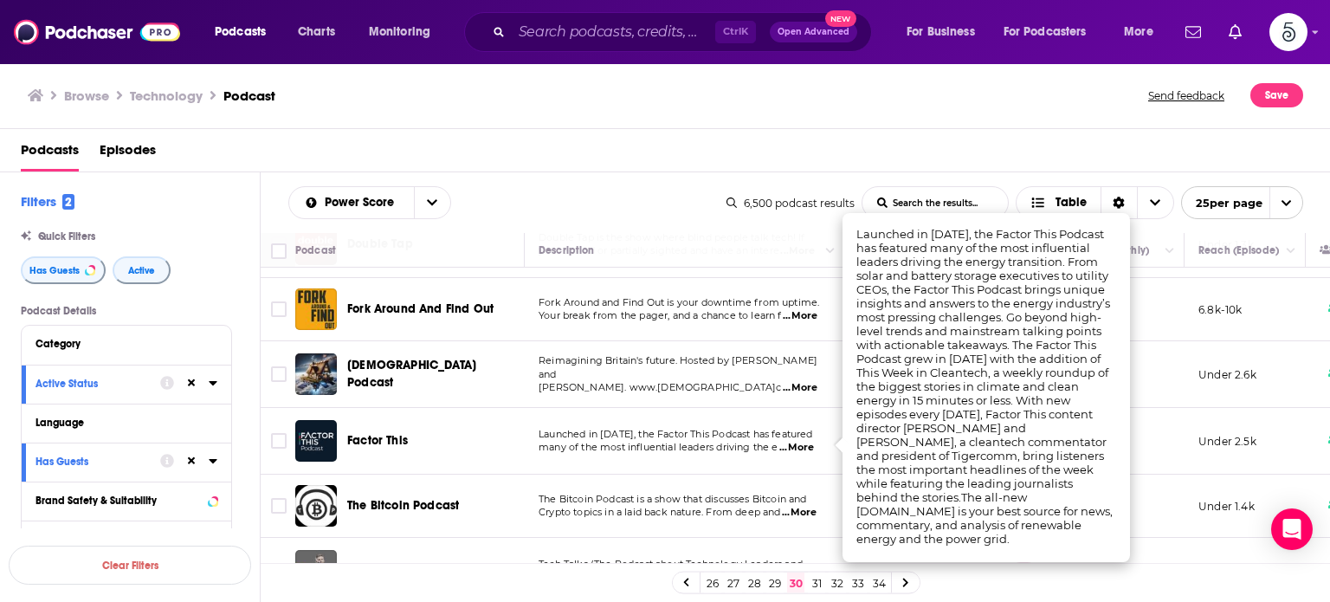
click at [794, 444] on span "...More" at bounding box center [796, 448] width 35 height 14
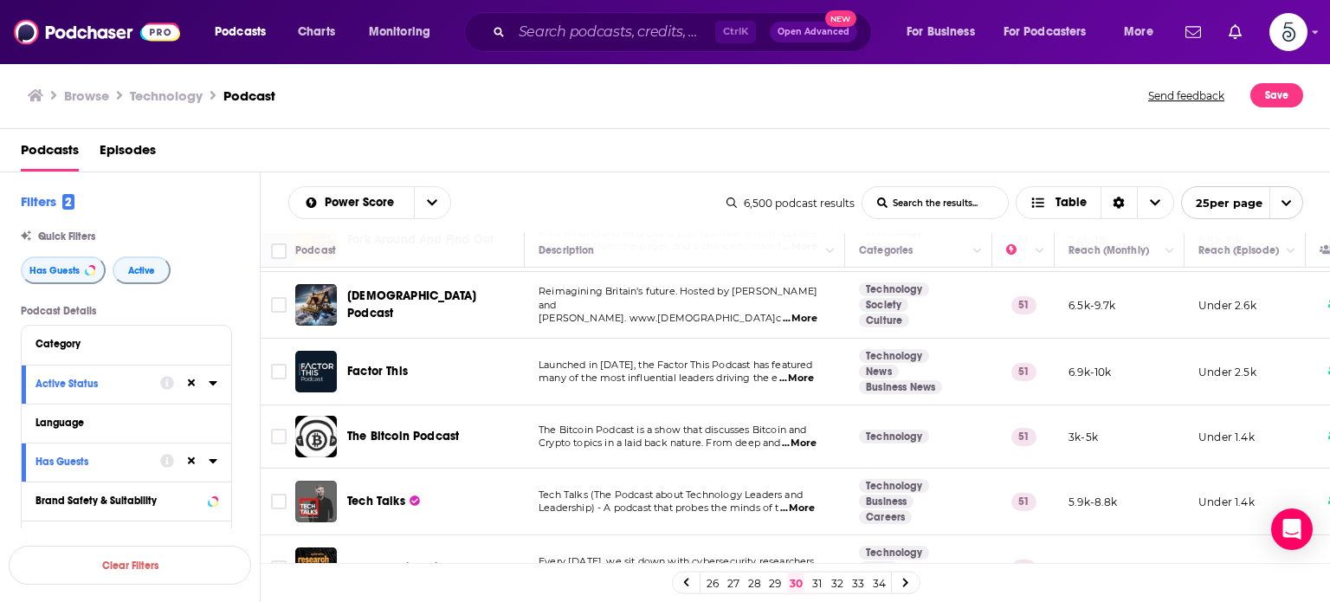
scroll to position [624, 0]
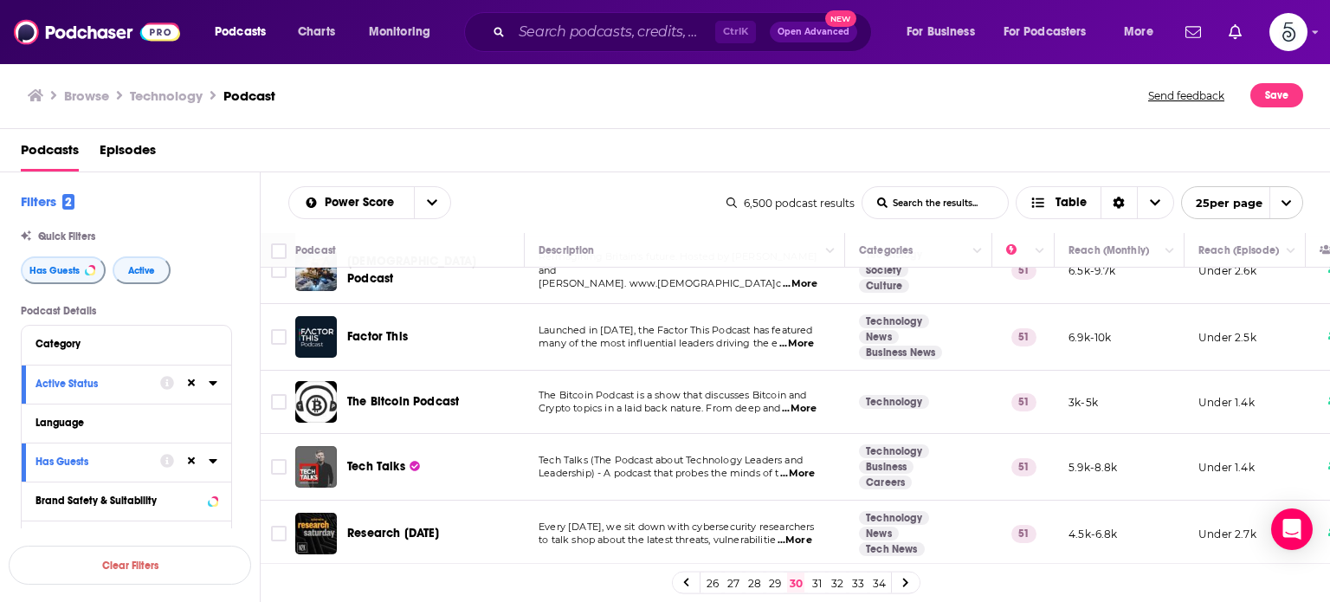
click at [804, 469] on span "...More" at bounding box center [797, 474] width 35 height 14
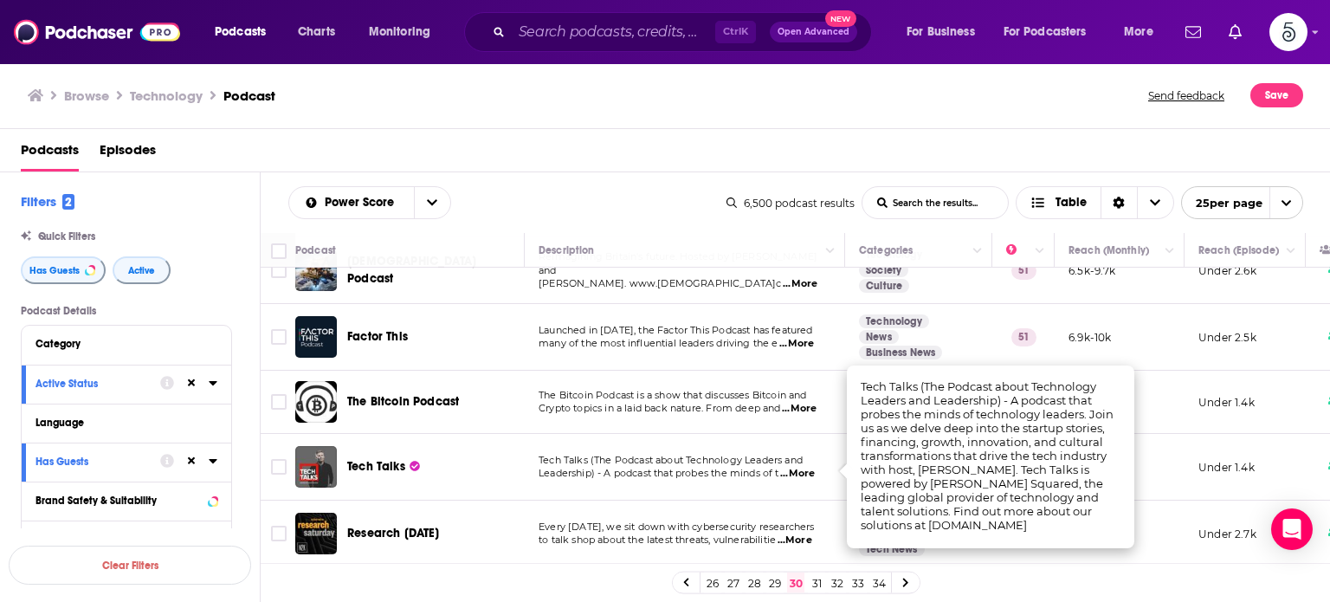
click at [804, 469] on span "...More" at bounding box center [797, 474] width 35 height 14
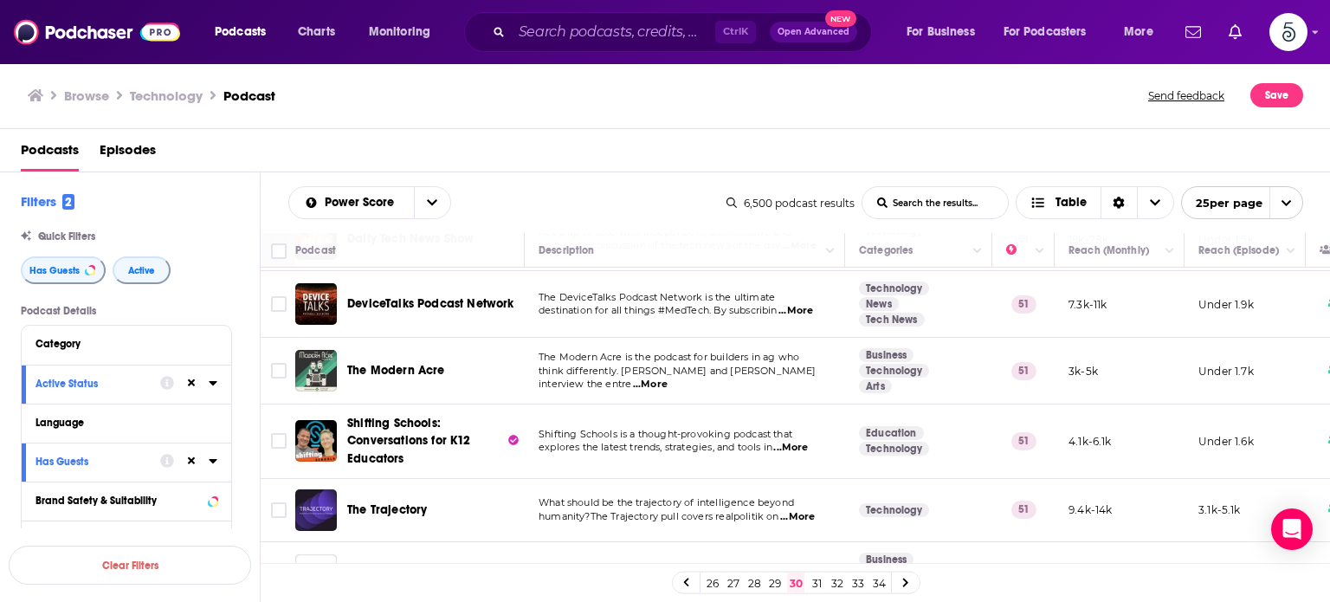
scroll to position [1404, 0]
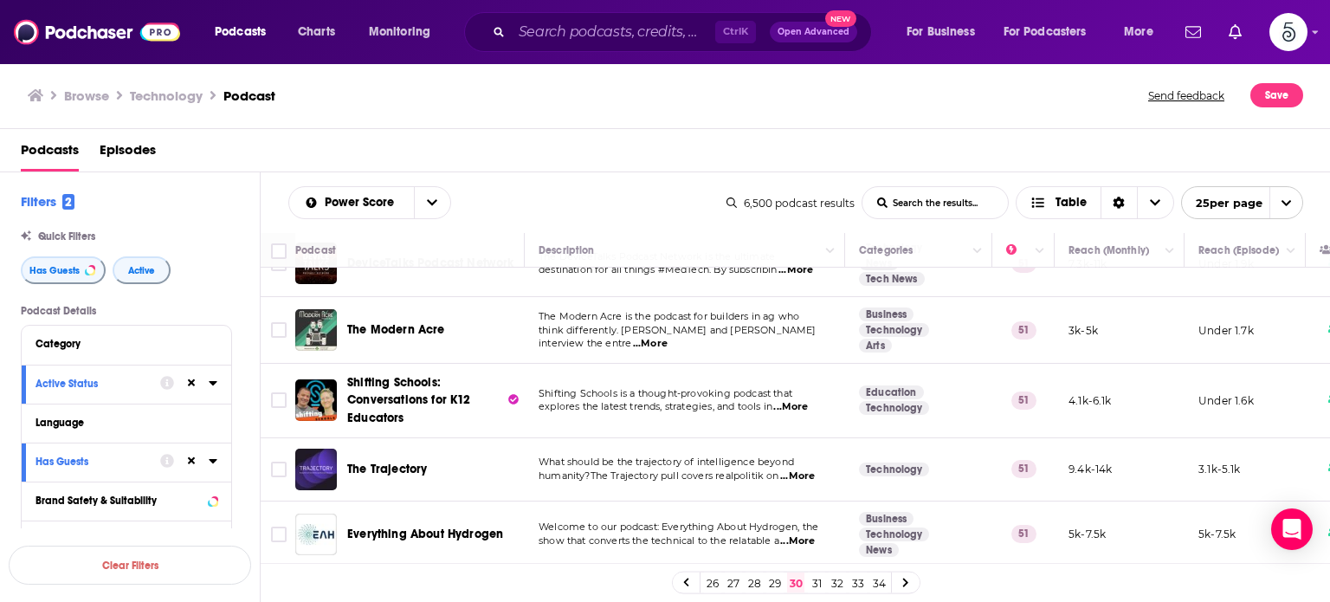
click at [814, 578] on link "31" at bounding box center [816, 582] width 17 height 21
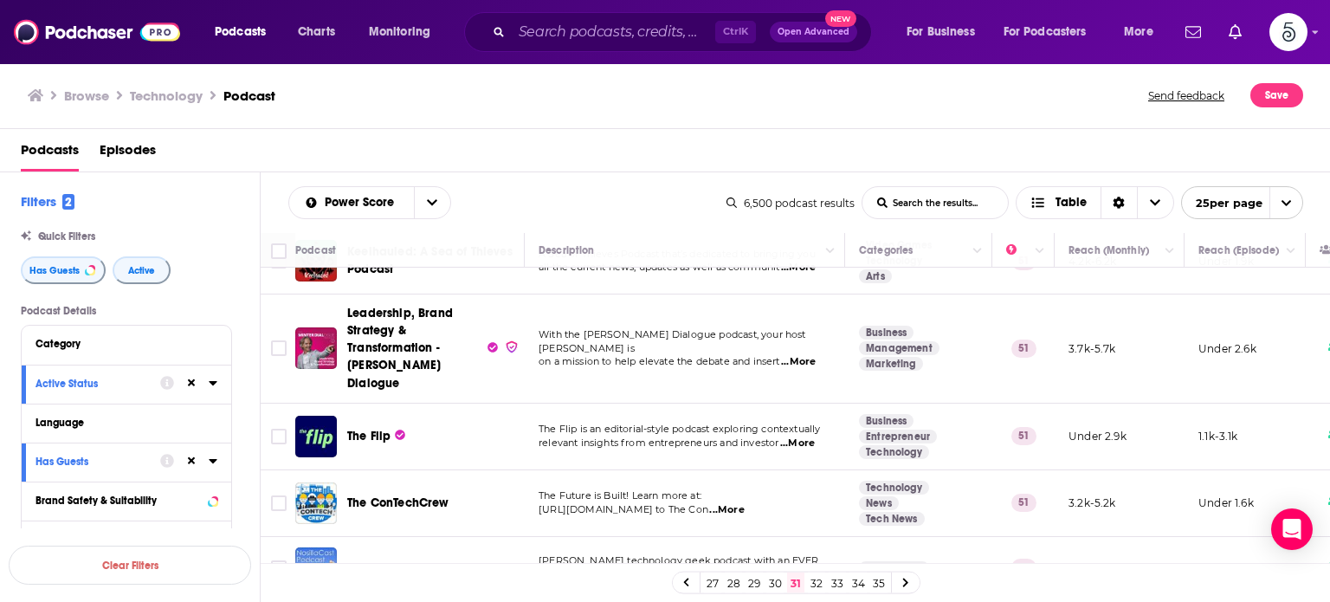
scroll to position [387, 0]
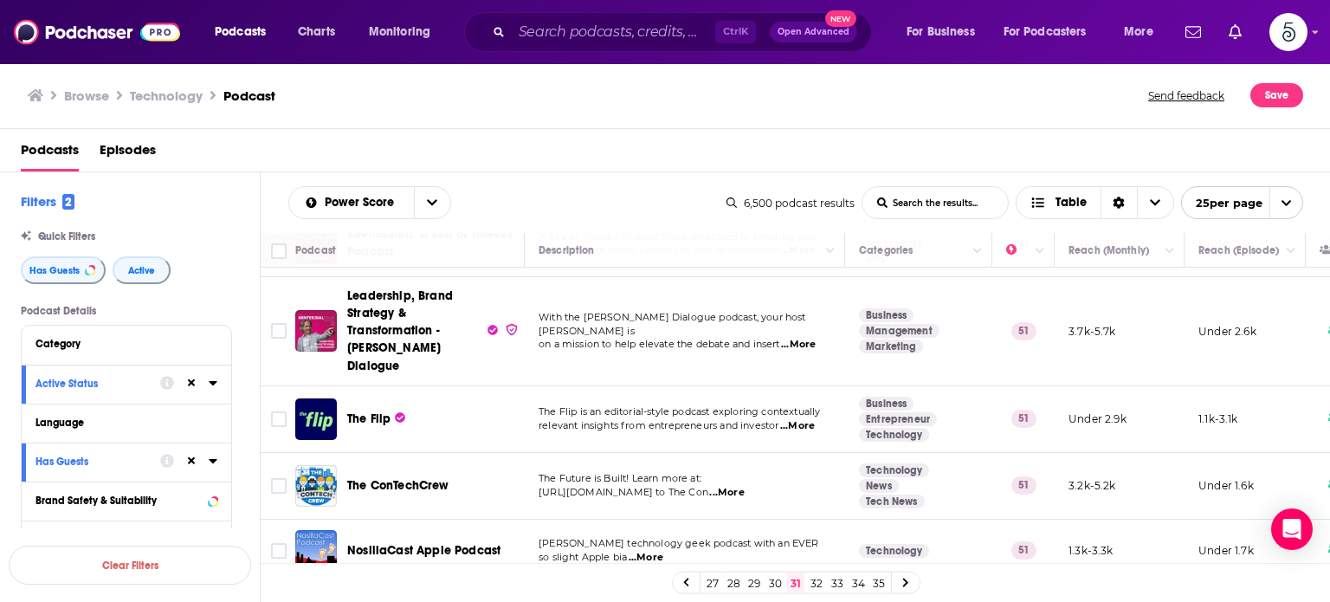
click at [798, 419] on span "...More" at bounding box center [797, 426] width 35 height 14
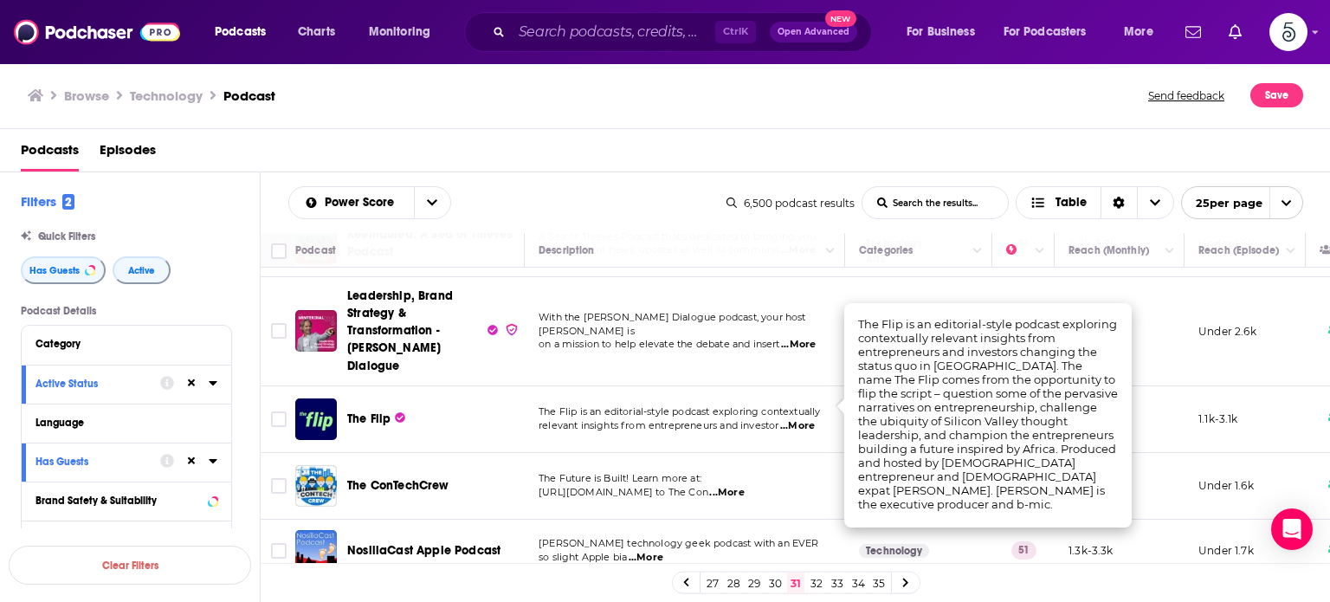
click at [798, 419] on span "...More" at bounding box center [797, 426] width 35 height 14
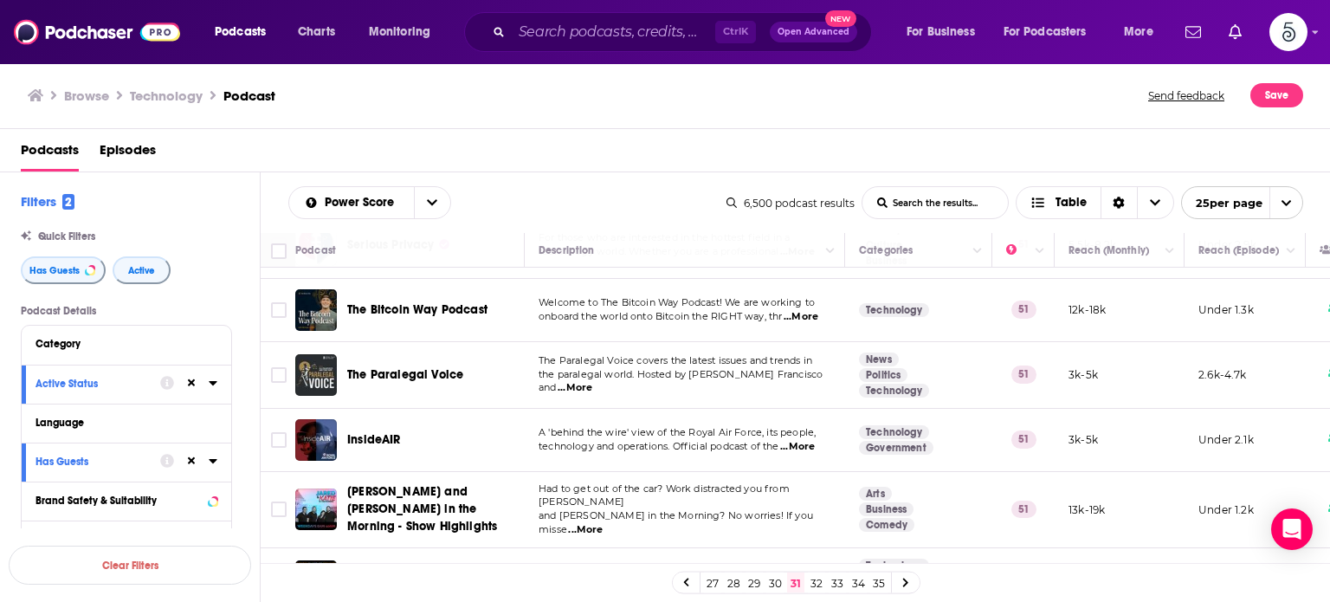
scroll to position [1421, 0]
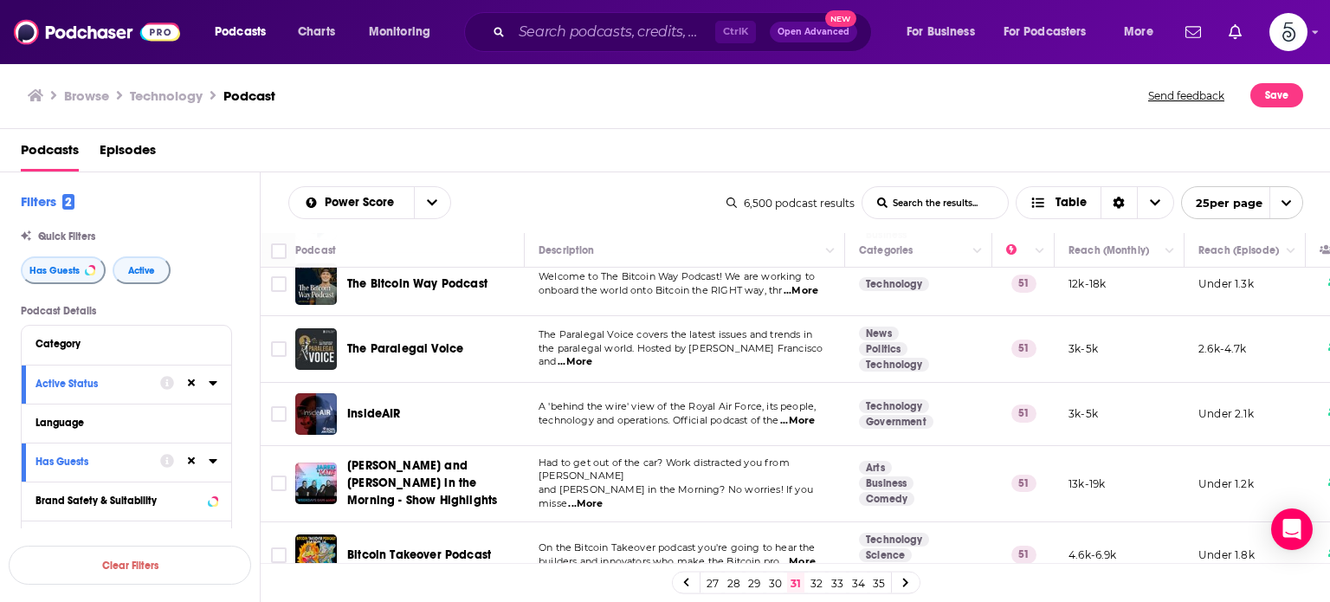
drag, startPoint x: 816, startPoint y: 581, endPoint x: 844, endPoint y: 583, distance: 28.6
click at [816, 581] on link "32" at bounding box center [816, 582] width 17 height 21
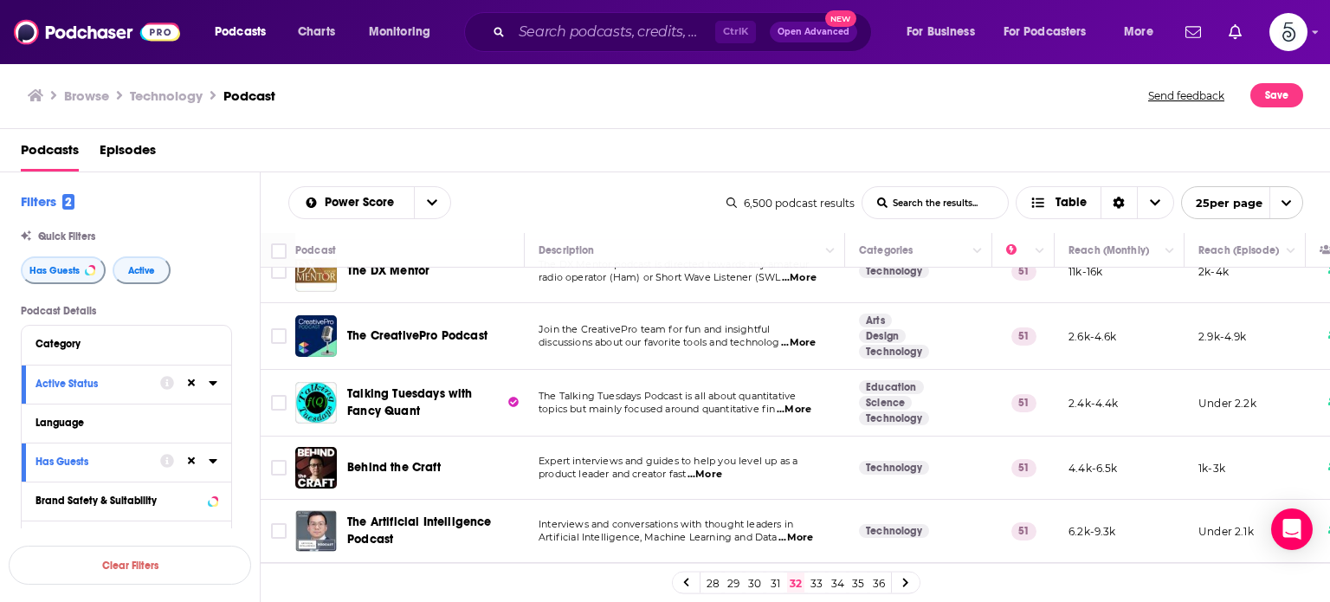
scroll to position [644, 0]
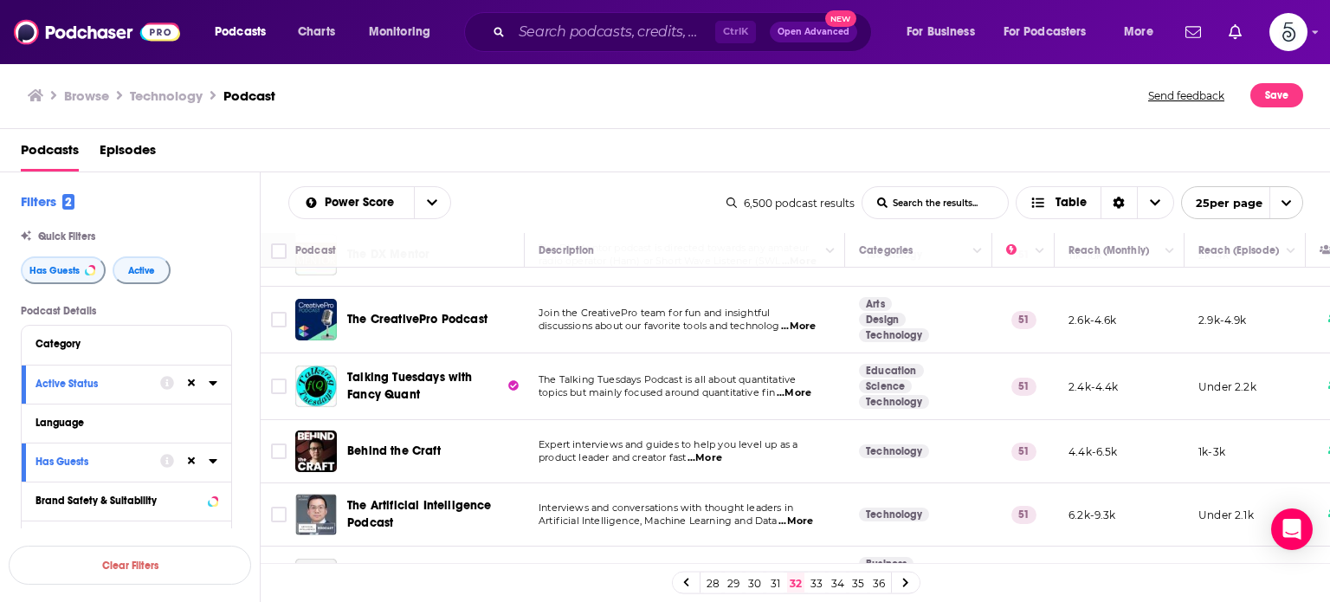
click at [712, 457] on span "...More" at bounding box center [705, 458] width 35 height 14
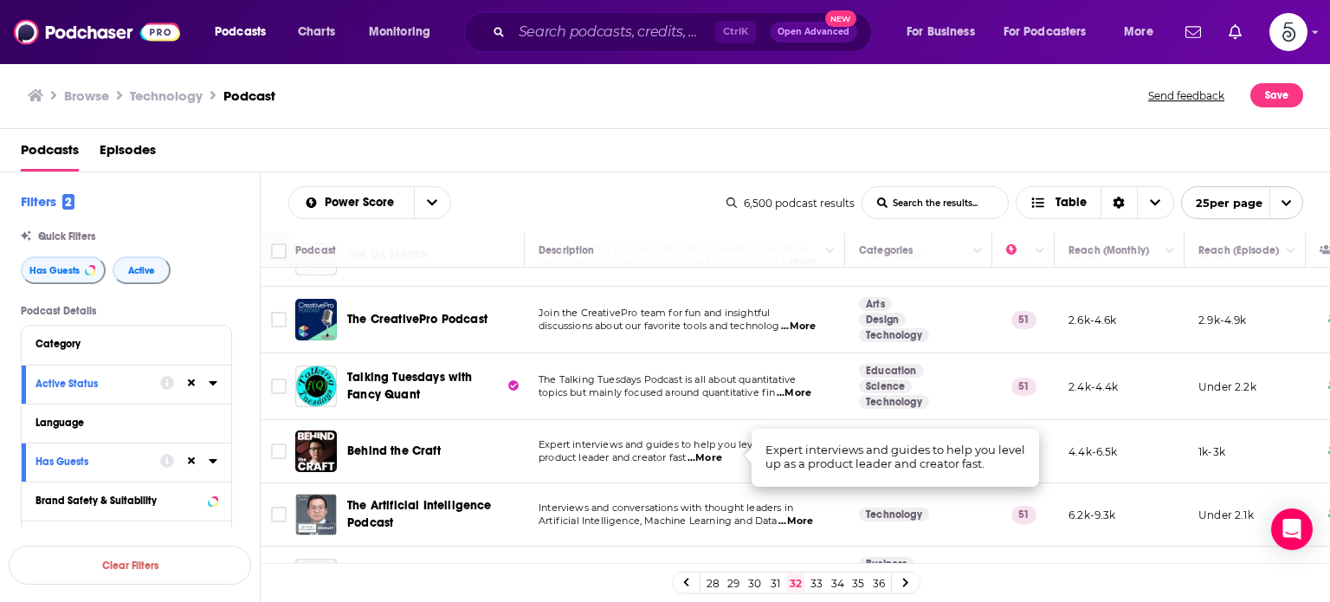
click at [712, 457] on span "...More" at bounding box center [705, 458] width 35 height 14
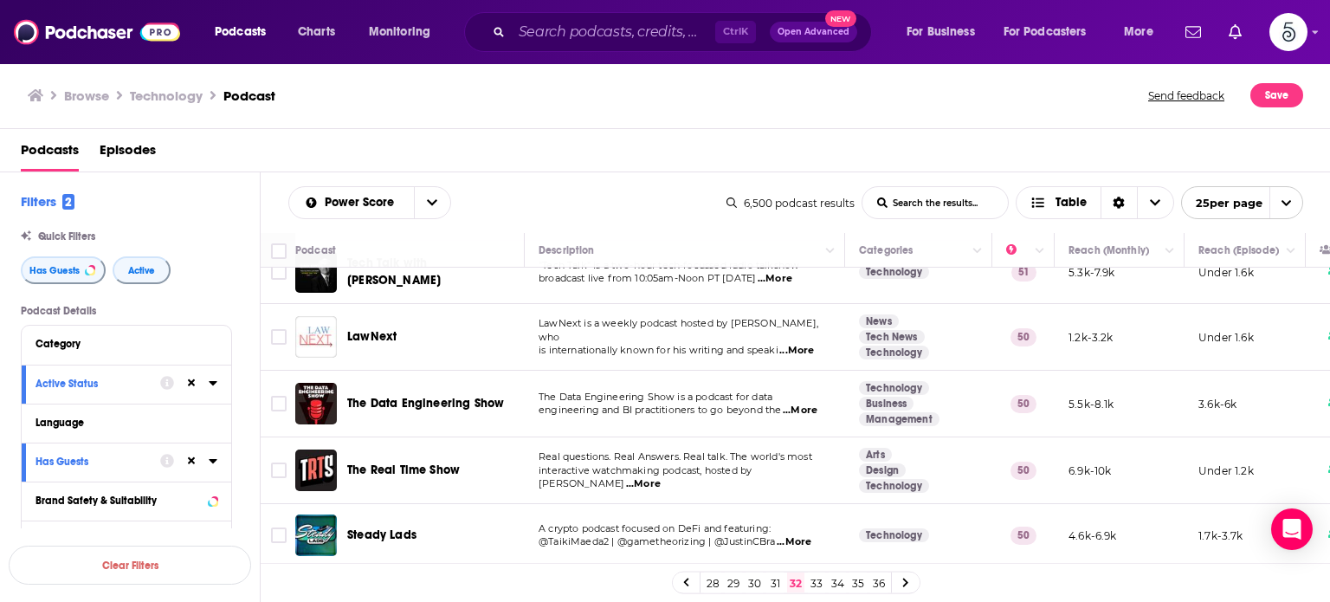
scroll to position [1359, 0]
click at [815, 574] on link "33" at bounding box center [816, 582] width 17 height 21
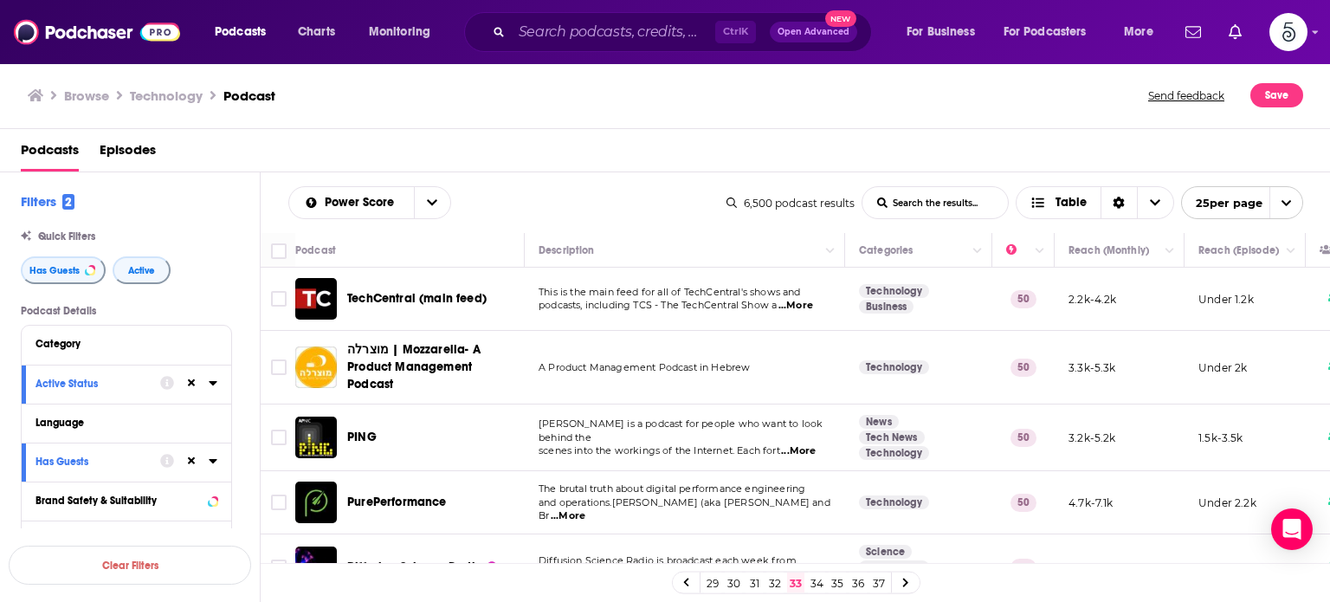
click at [585, 511] on span "...More" at bounding box center [568, 516] width 35 height 14
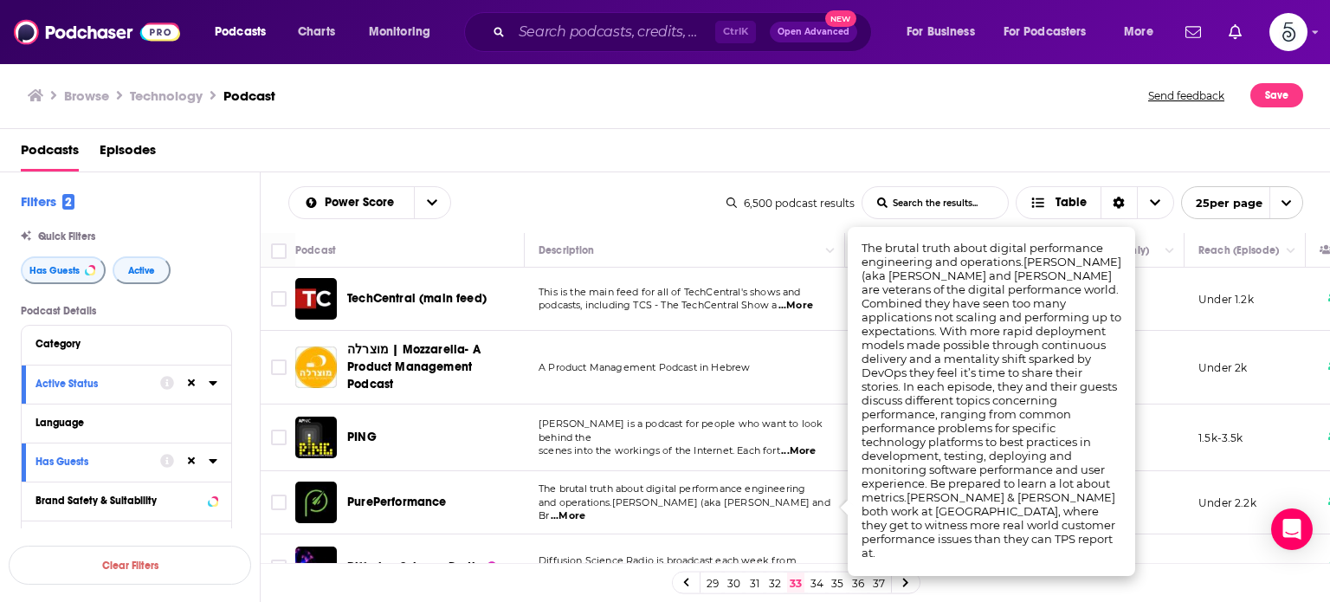
click at [585, 511] on span "...More" at bounding box center [568, 516] width 35 height 14
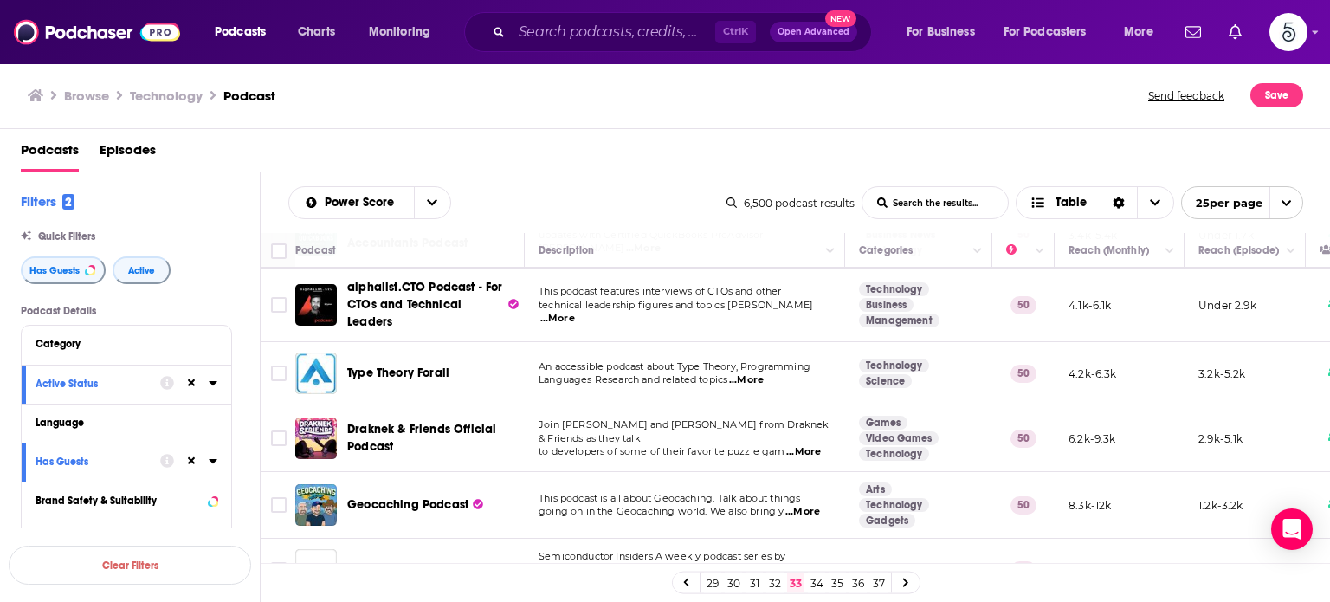
scroll to position [1355, 0]
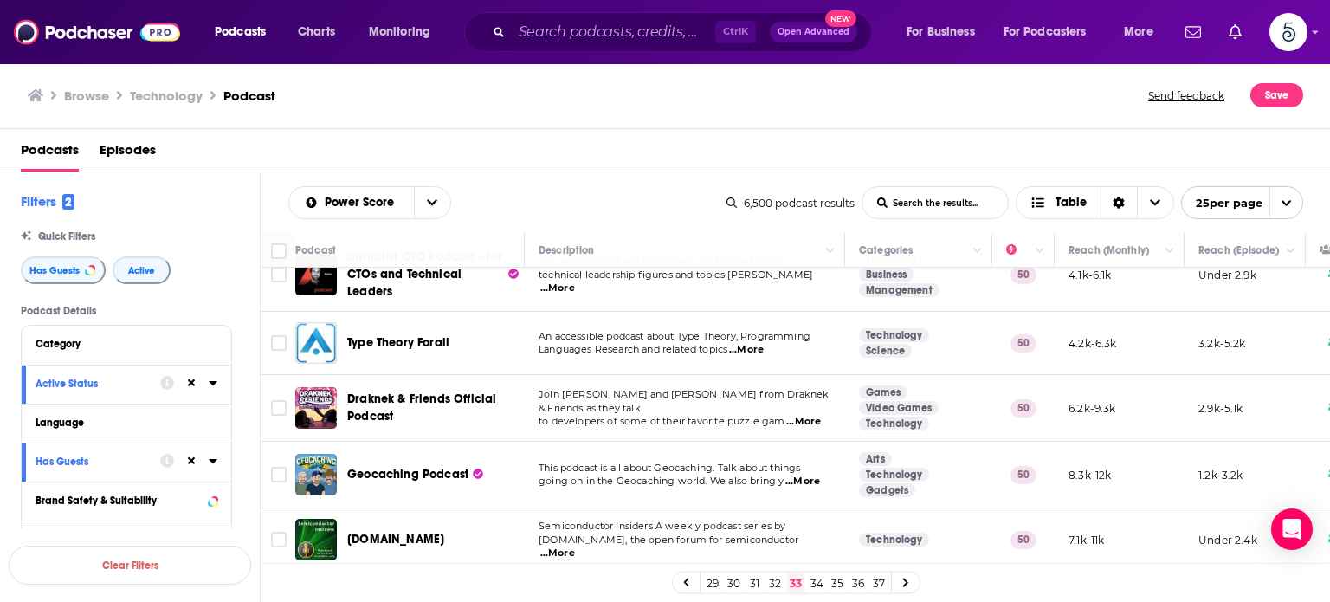
click at [811, 579] on link "34" at bounding box center [816, 582] width 17 height 21
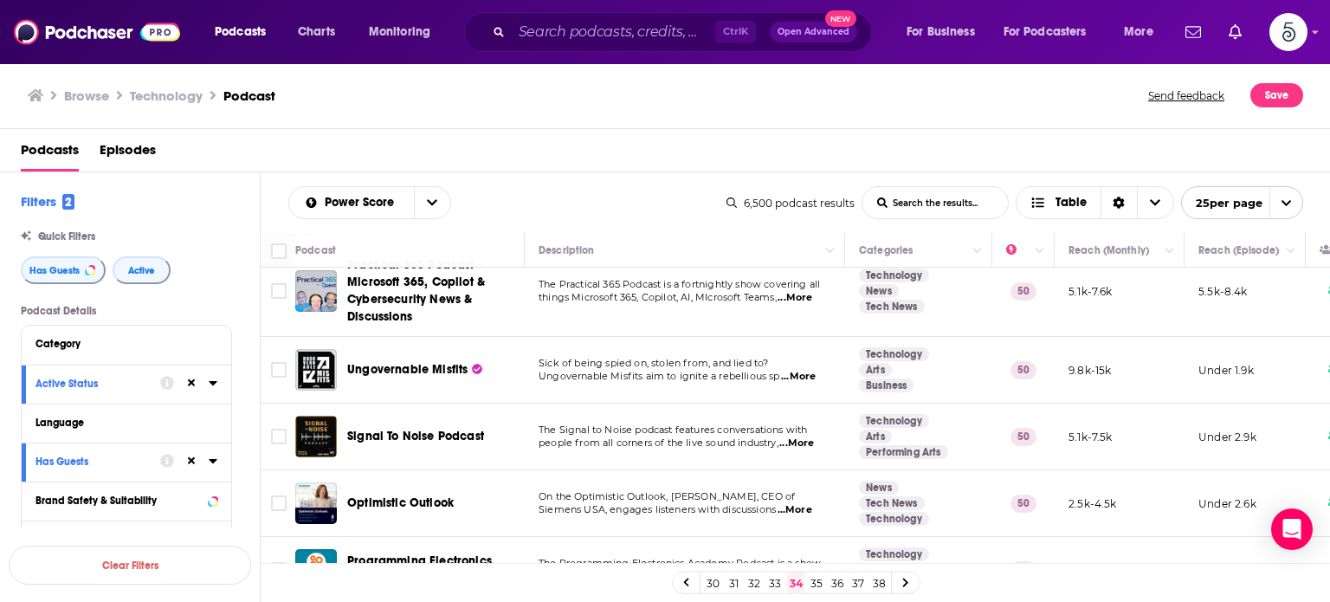
scroll to position [704, 0]
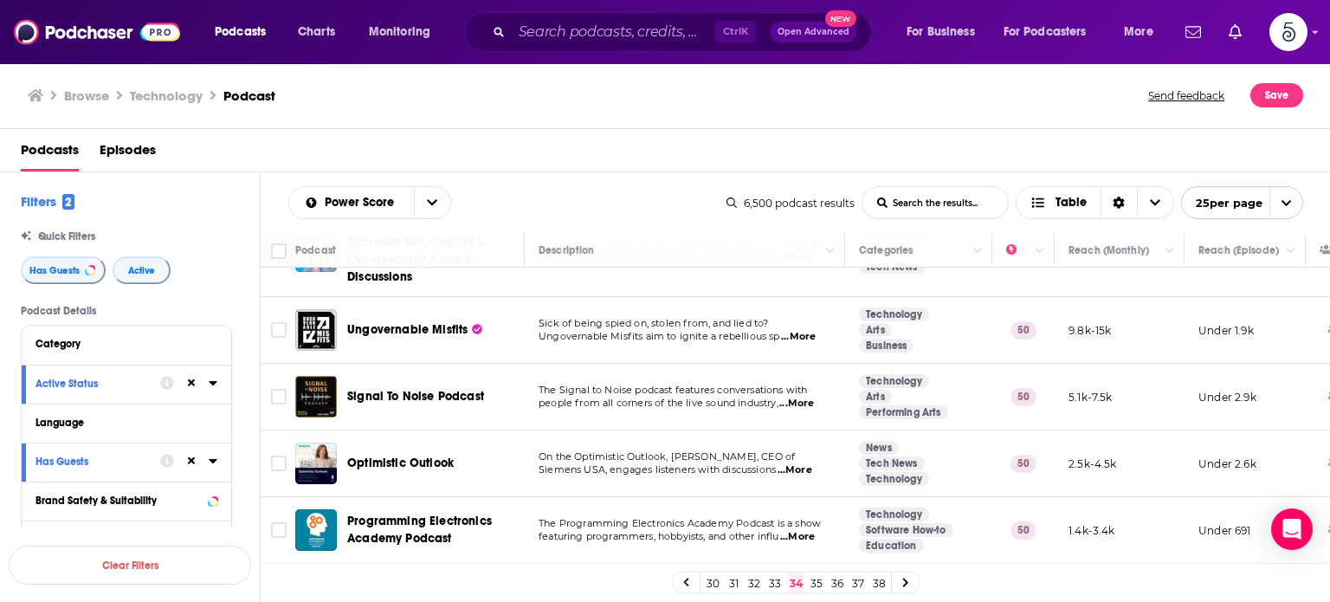
click at [802, 463] on span "...More" at bounding box center [795, 470] width 35 height 14
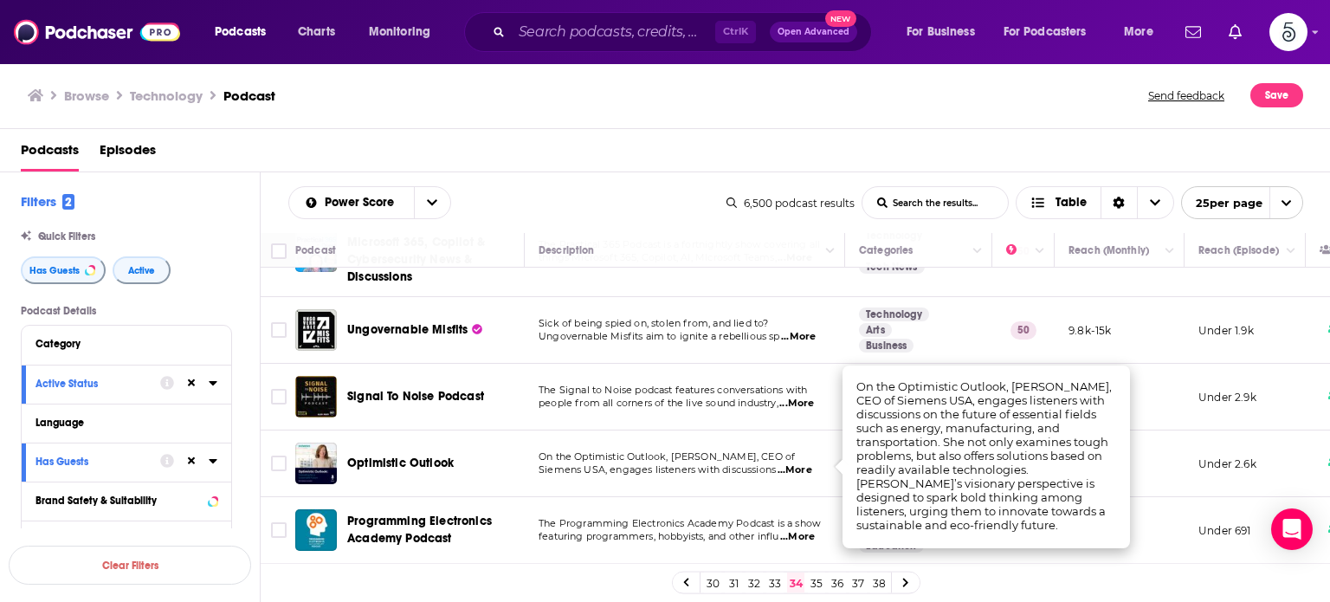
click at [802, 463] on span "...More" at bounding box center [795, 470] width 35 height 14
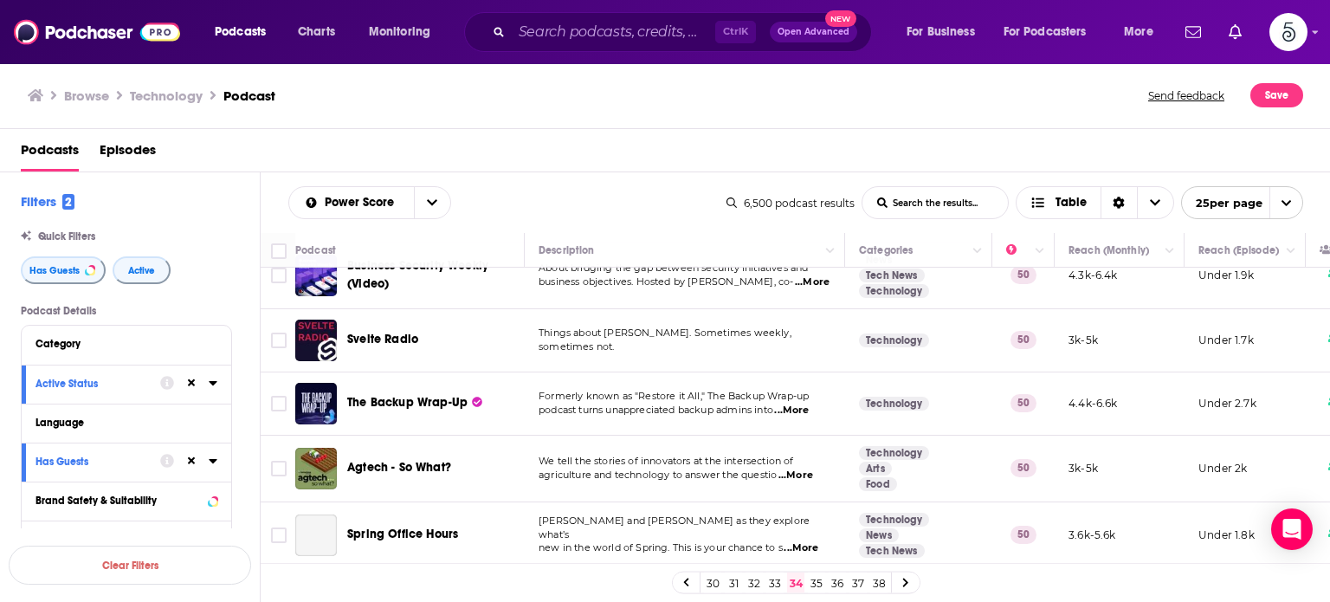
scroll to position [1366, 0]
click at [816, 580] on link "35" at bounding box center [816, 582] width 17 height 21
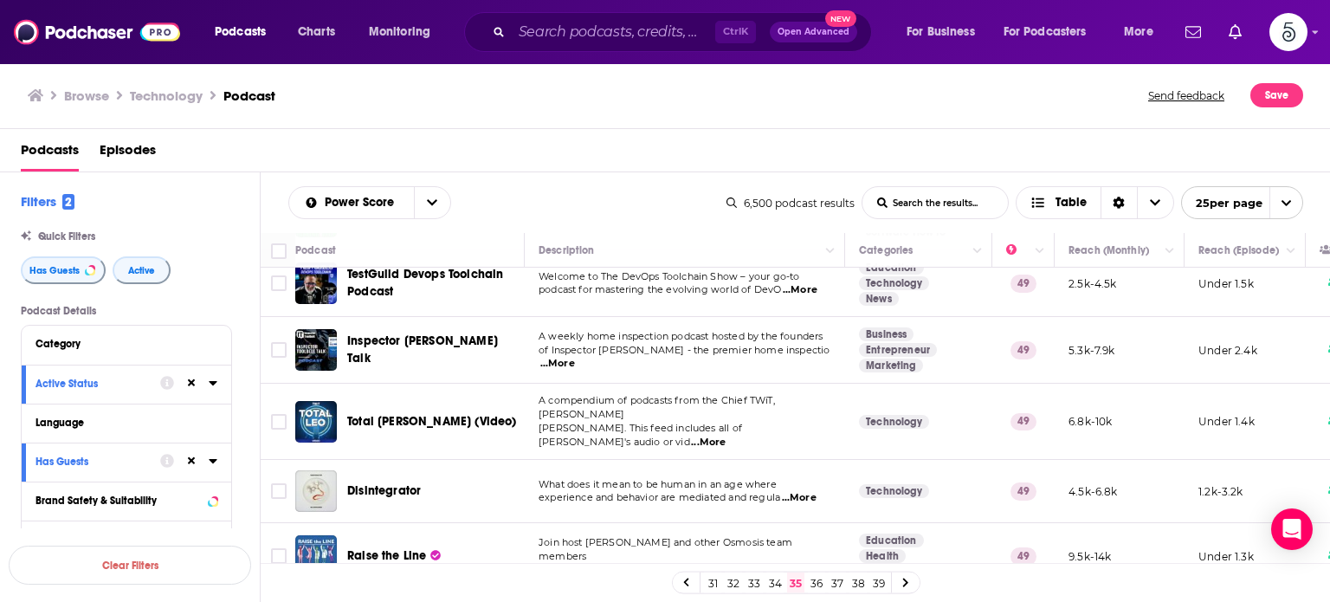
scroll to position [1352, 0]
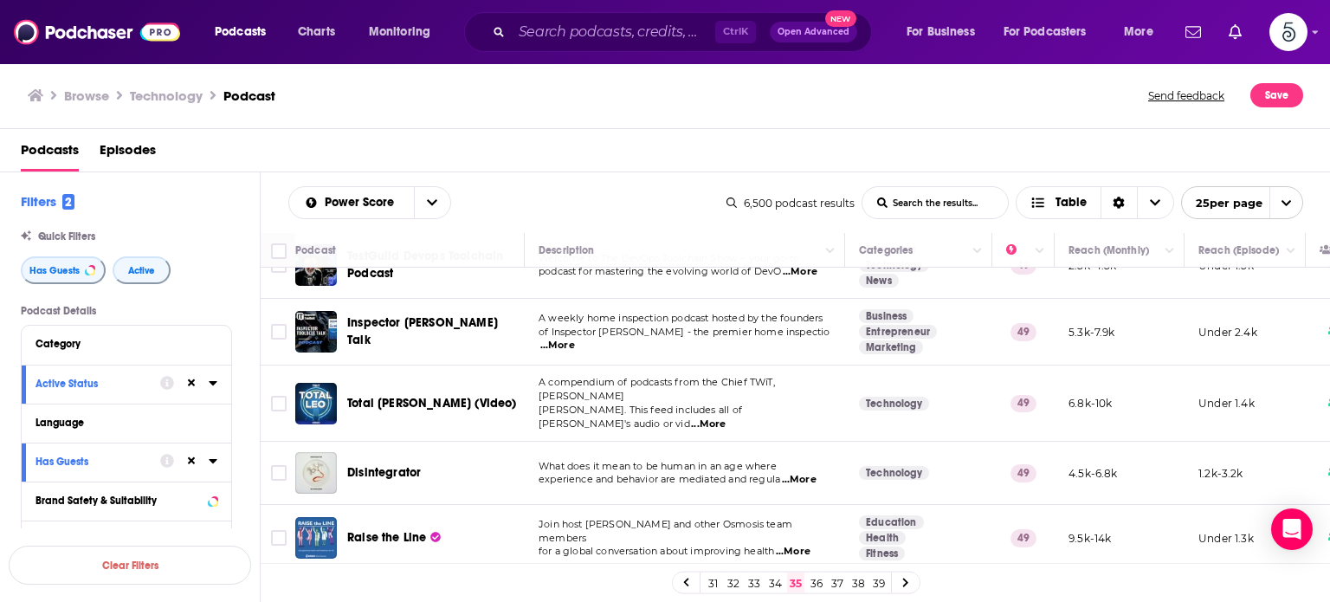
click at [817, 585] on link "36" at bounding box center [816, 582] width 17 height 21
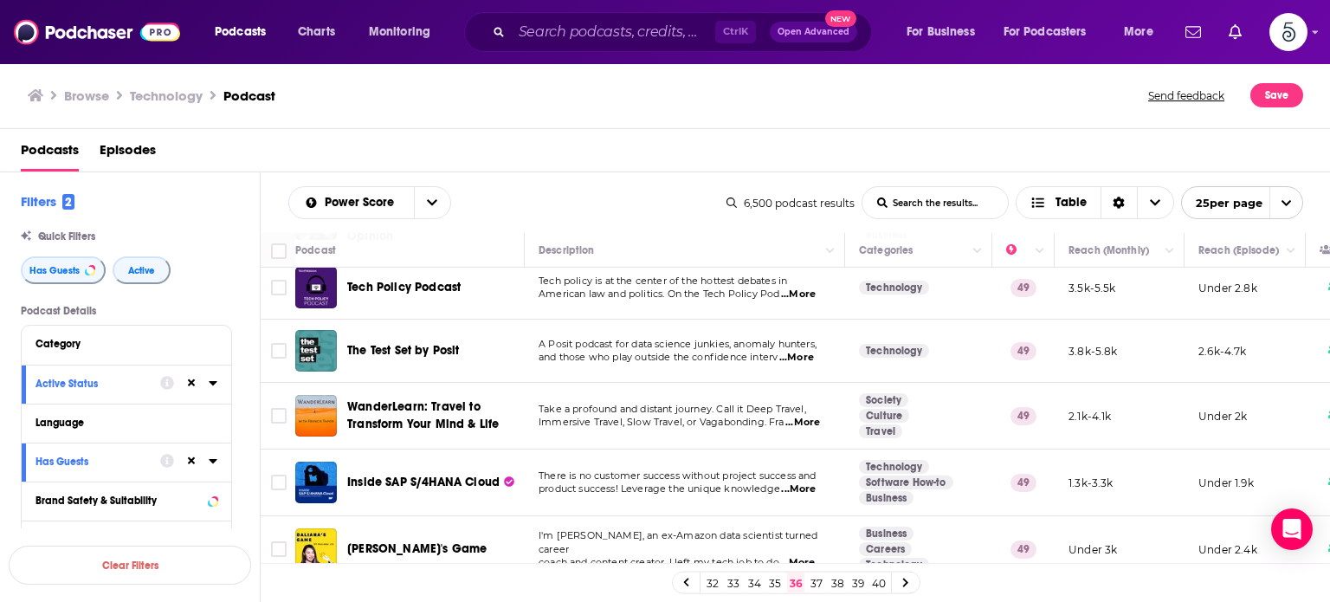
scroll to position [223, 0]
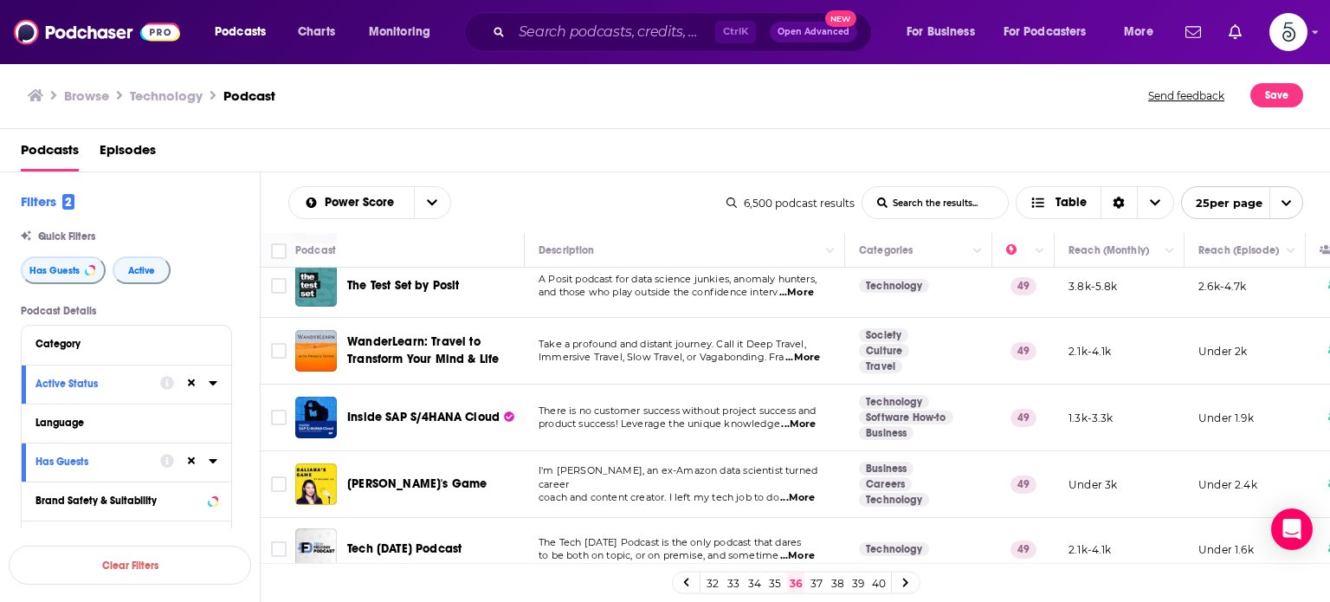
click at [811, 493] on span "...More" at bounding box center [797, 498] width 35 height 14
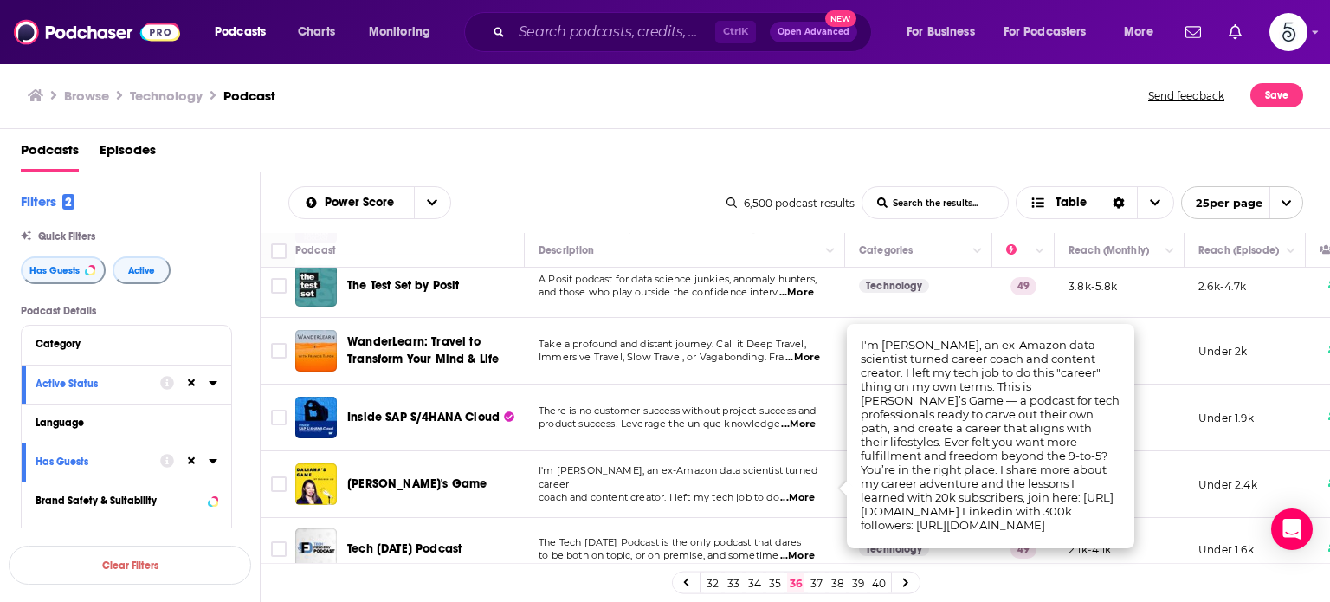
click at [811, 493] on span "...More" at bounding box center [797, 498] width 35 height 14
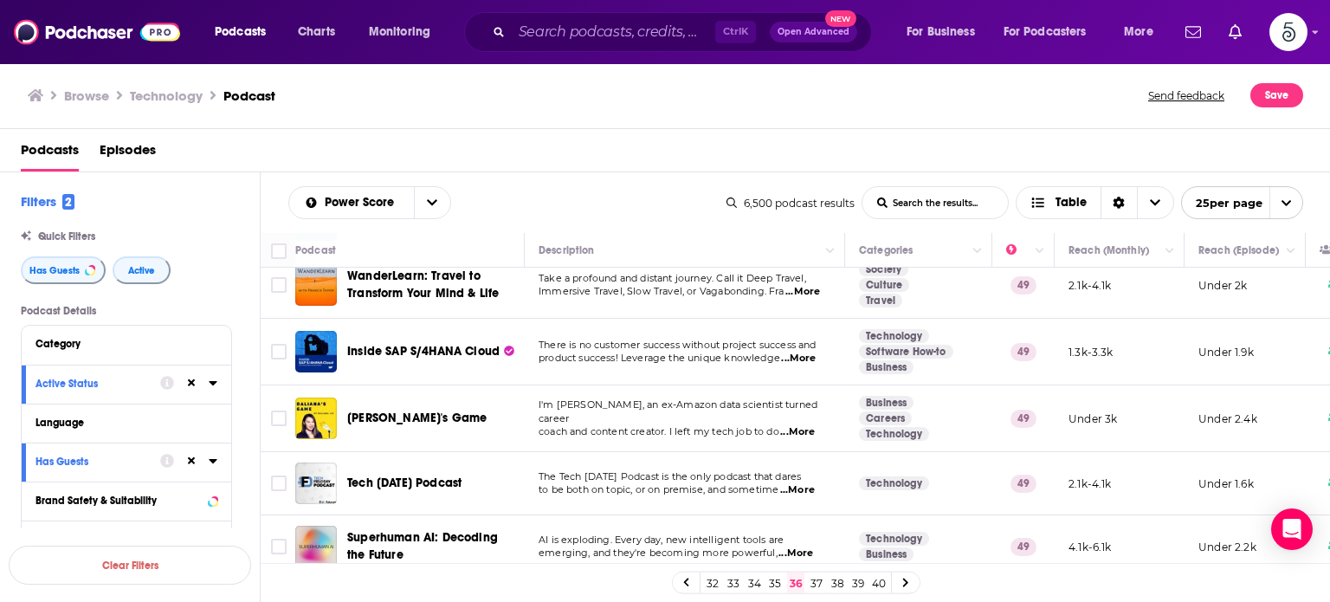
scroll to position [374, 0]
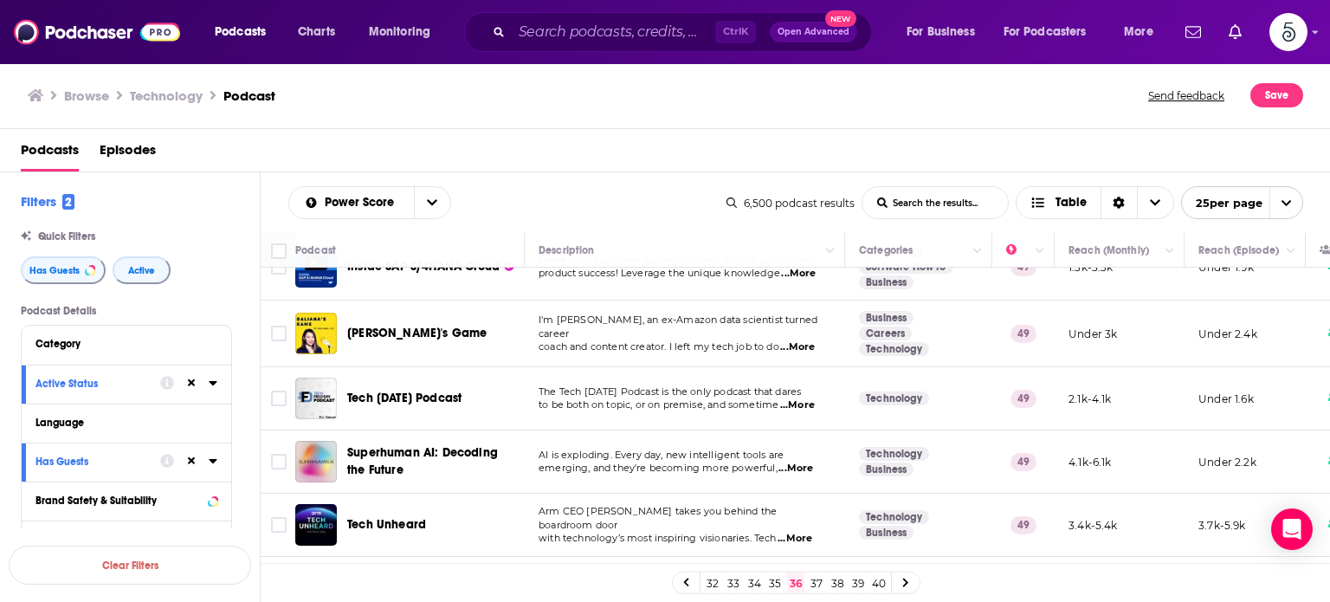
click at [801, 404] on span "...More" at bounding box center [797, 405] width 35 height 14
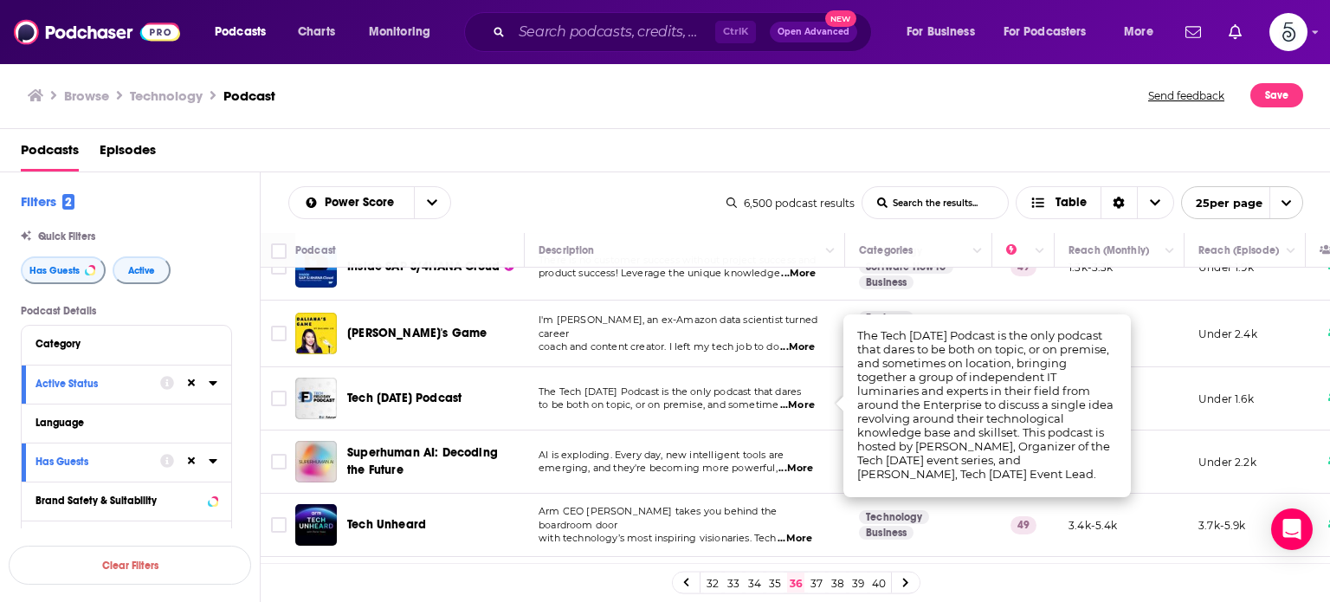
click at [811, 401] on span "...More" at bounding box center [797, 405] width 35 height 14
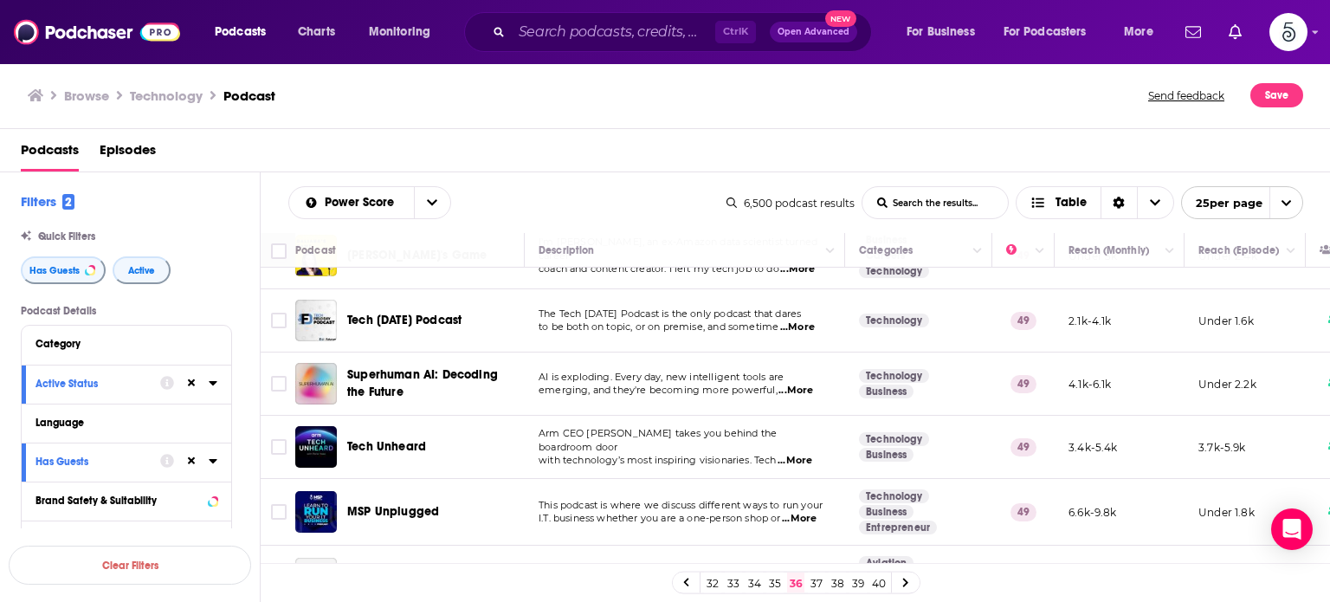
scroll to position [509, 0]
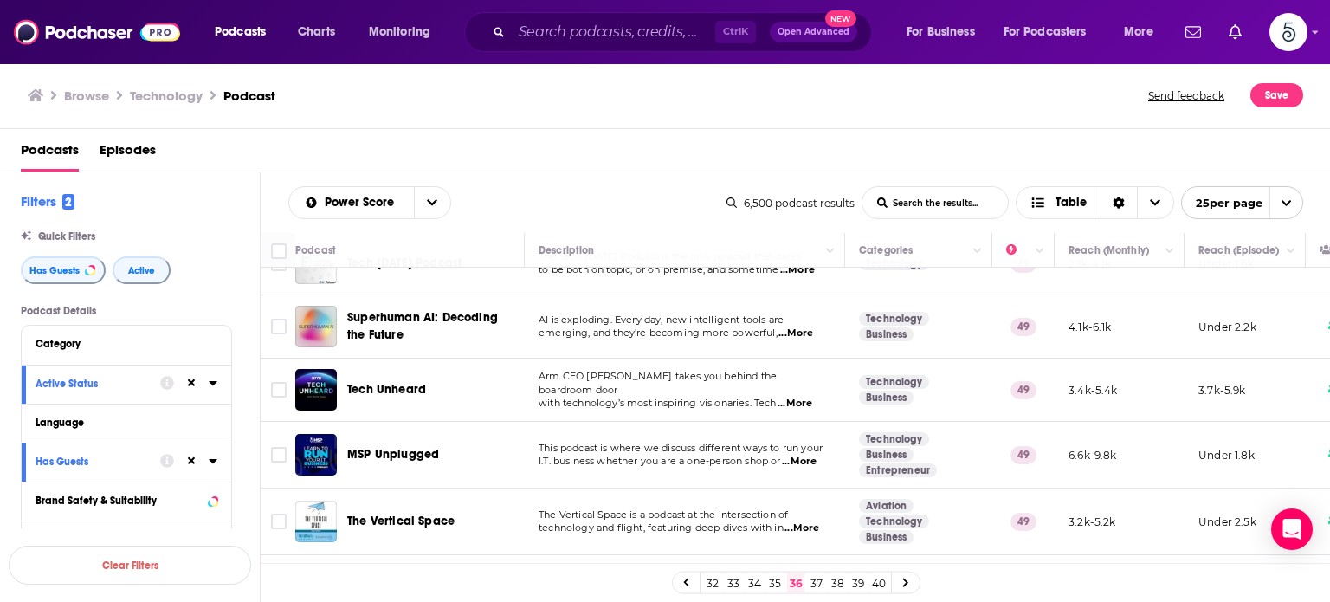
click at [798, 397] on span "...More" at bounding box center [795, 404] width 35 height 14
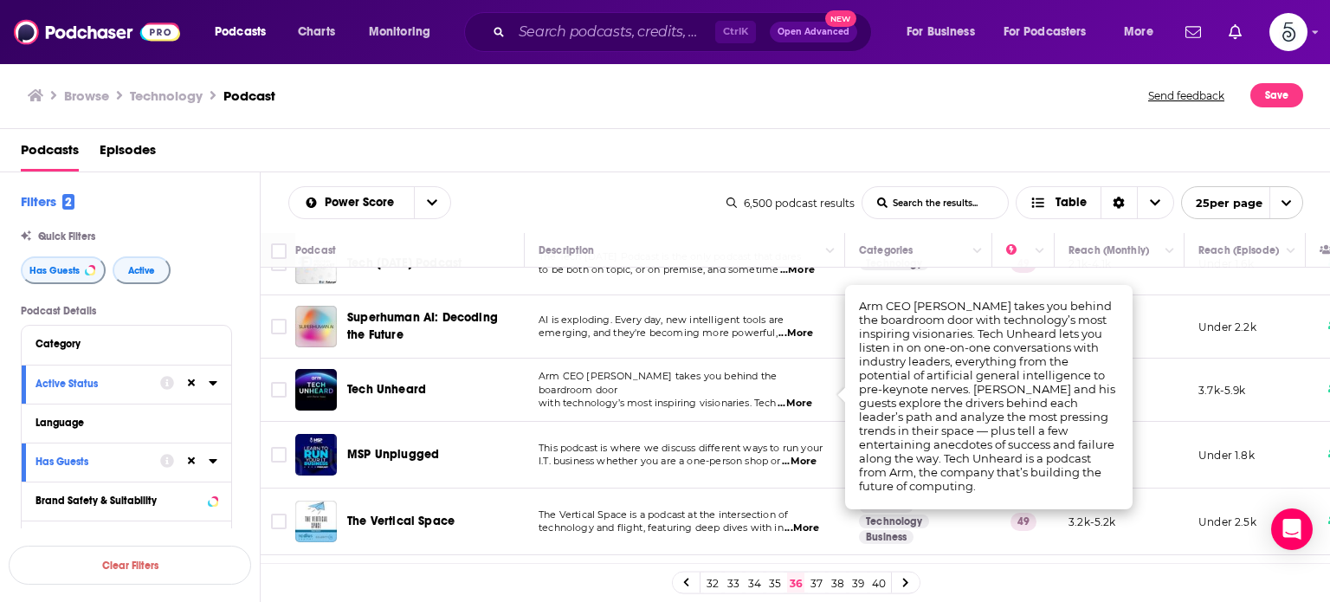
click at [800, 397] on span "...More" at bounding box center [795, 404] width 35 height 14
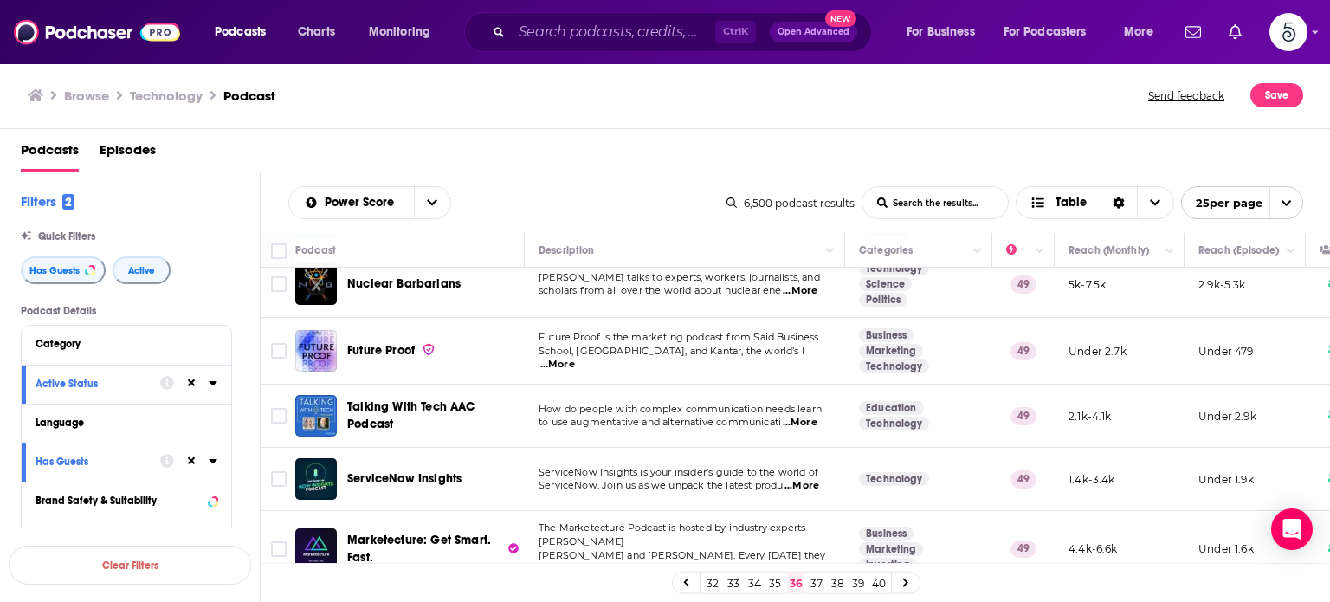
scroll to position [825, 0]
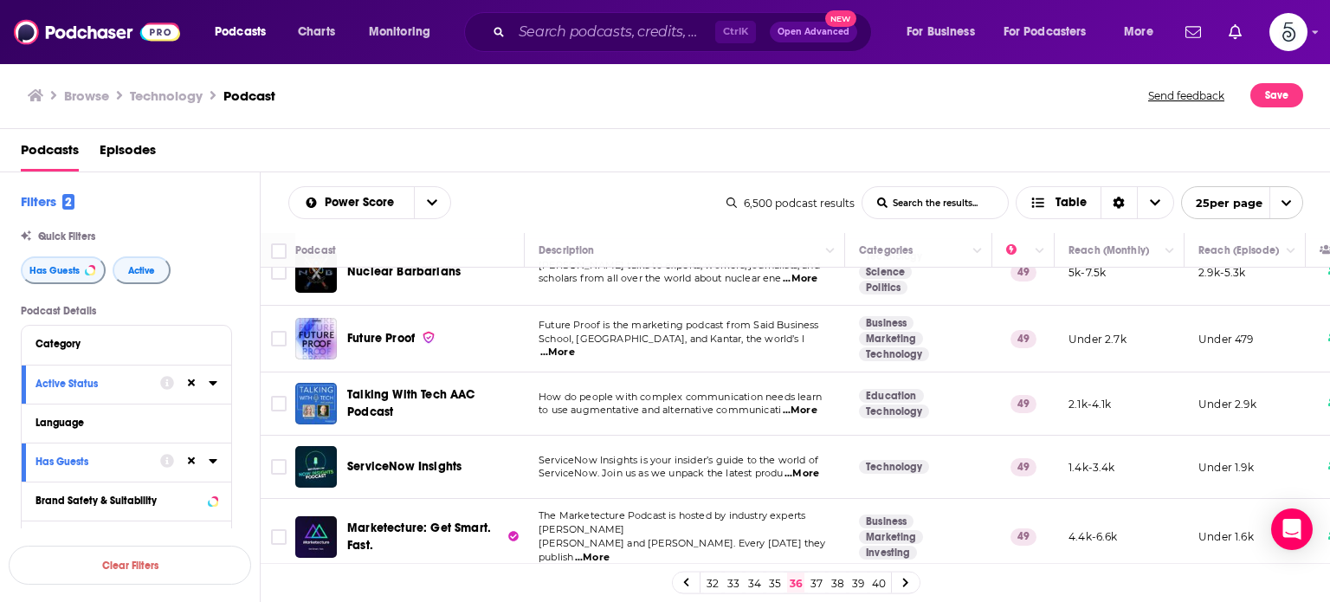
click at [811, 410] on span "...More" at bounding box center [800, 411] width 35 height 14
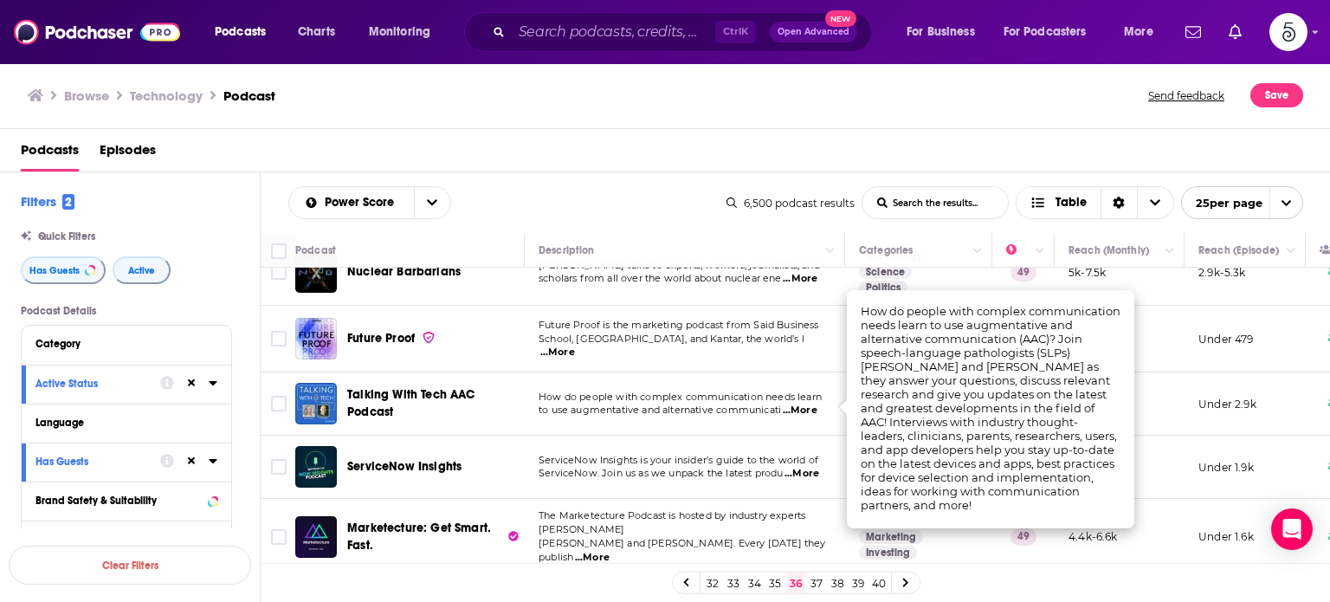
click at [811, 410] on span "...More" at bounding box center [800, 411] width 35 height 14
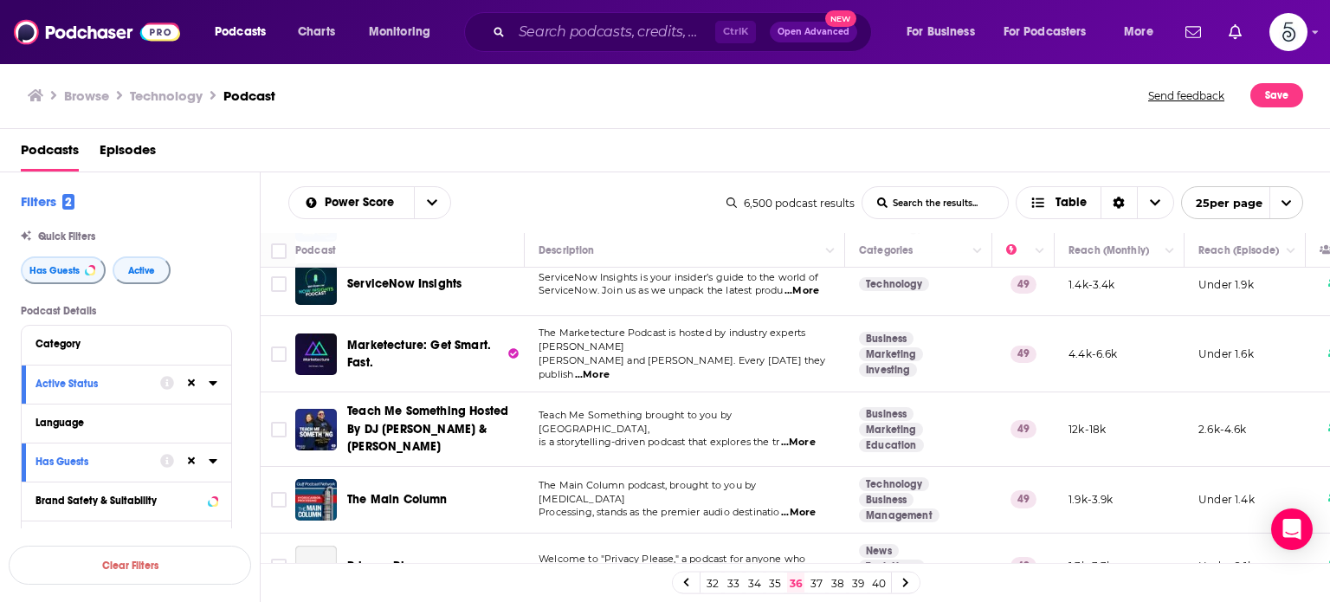
scroll to position [1012, 0]
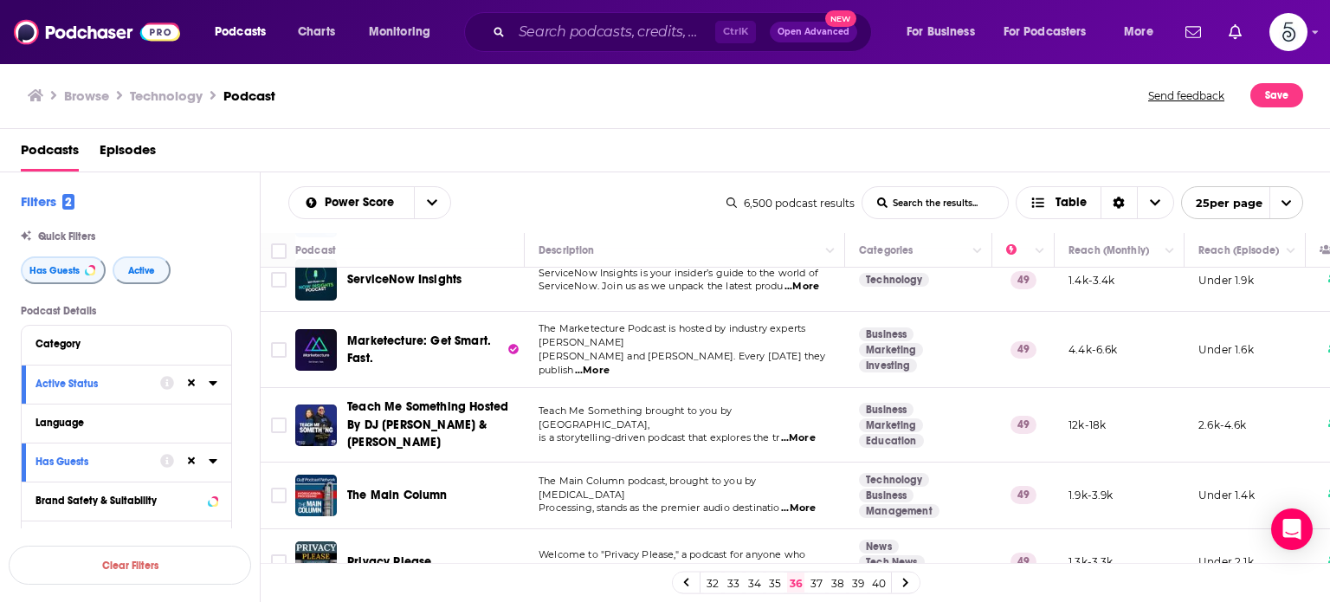
click at [804, 431] on span "...More" at bounding box center [798, 438] width 35 height 14
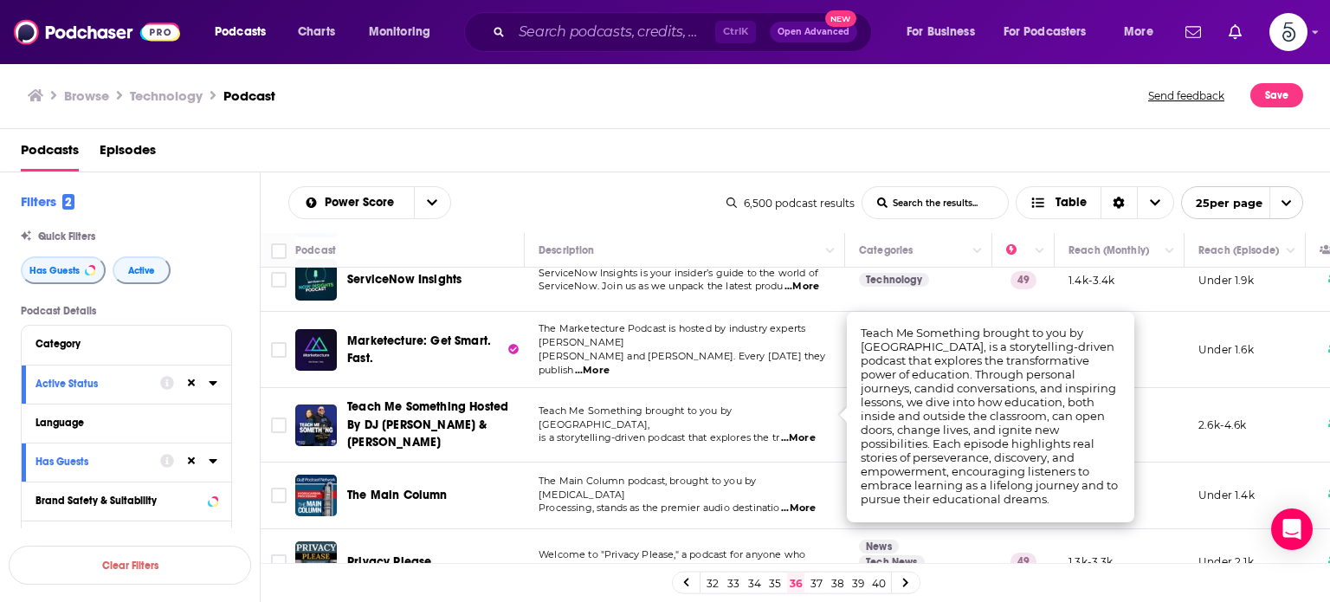
click at [804, 431] on span "...More" at bounding box center [798, 438] width 35 height 14
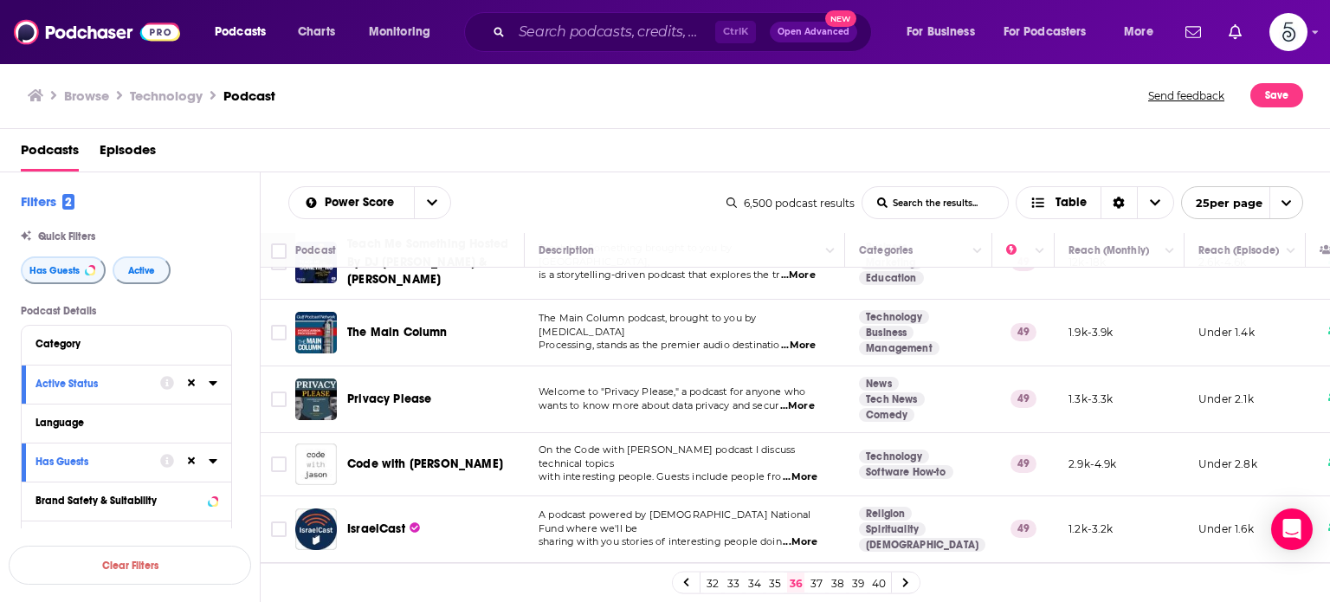
scroll to position [1184, 0]
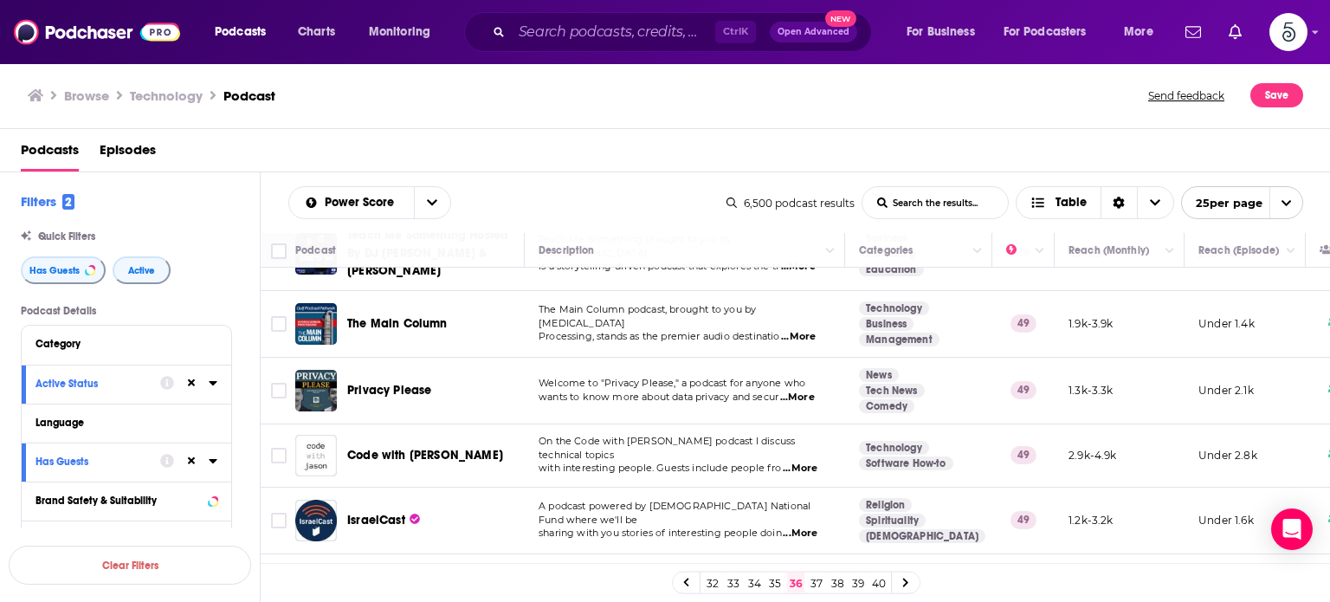
click at [807, 462] on span "...More" at bounding box center [800, 469] width 35 height 14
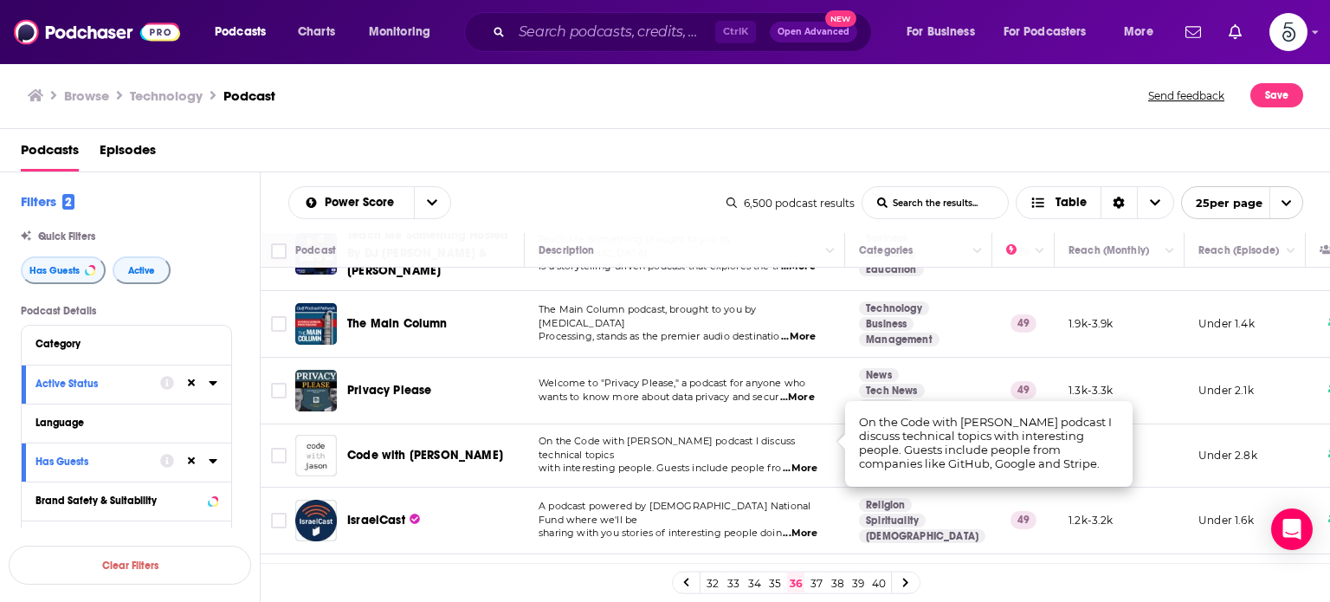
click at [807, 462] on span "...More" at bounding box center [800, 469] width 35 height 14
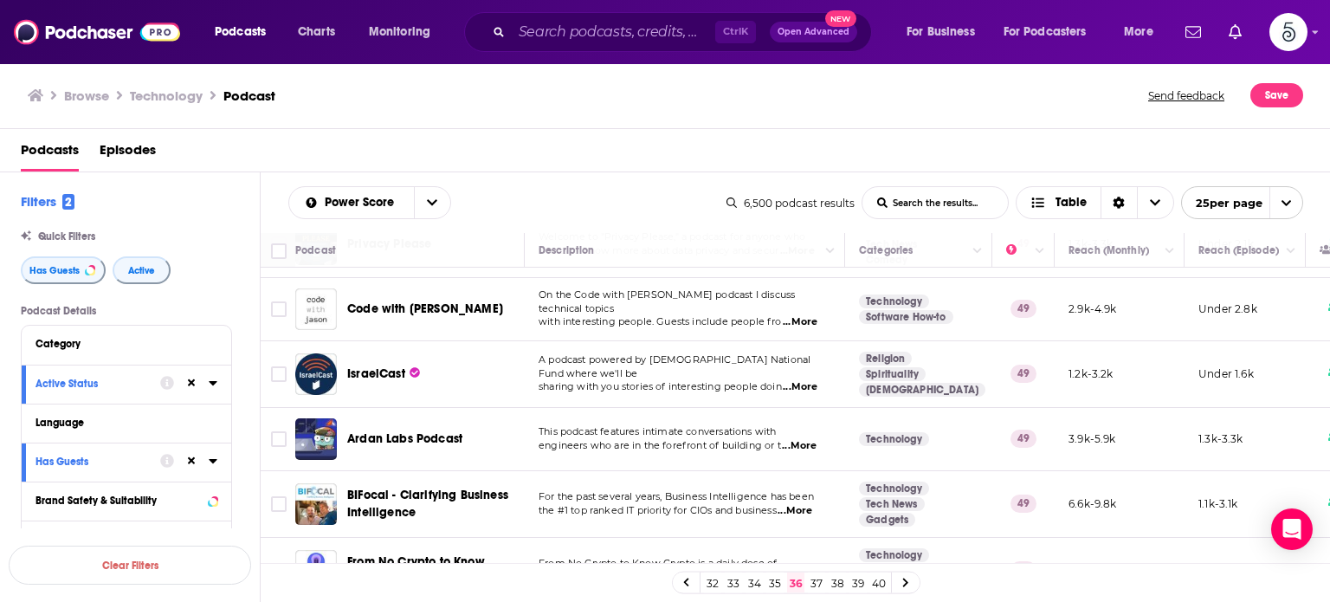
scroll to position [1359, 0]
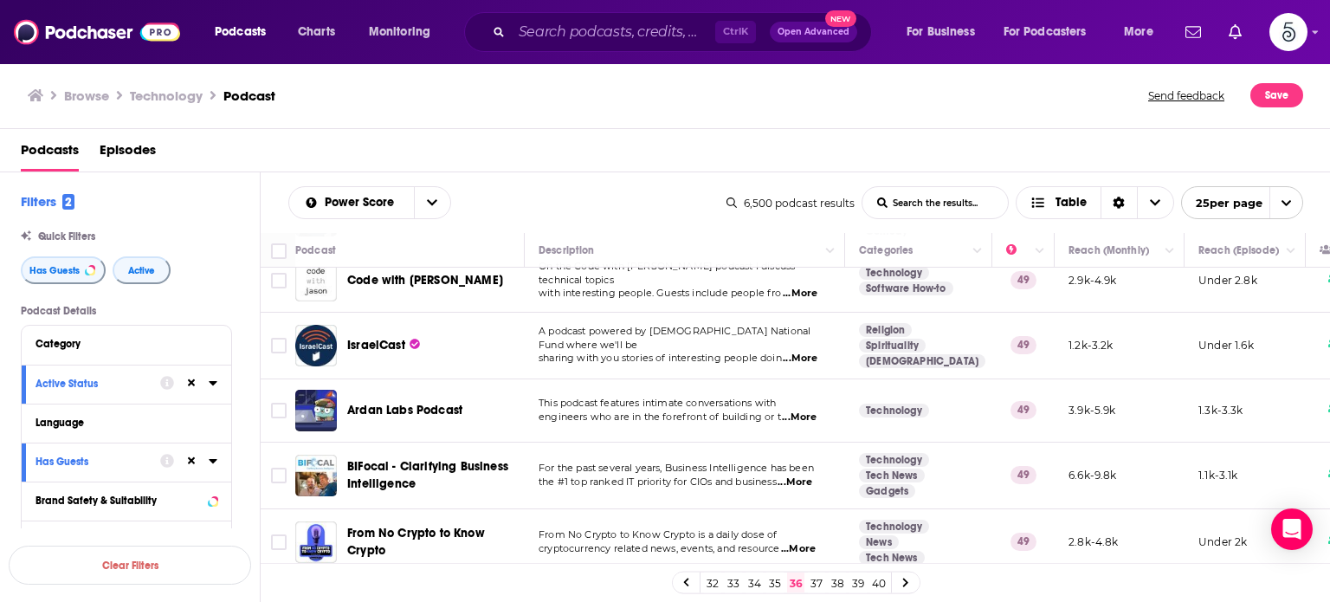
click at [814, 579] on link "37" at bounding box center [816, 582] width 17 height 21
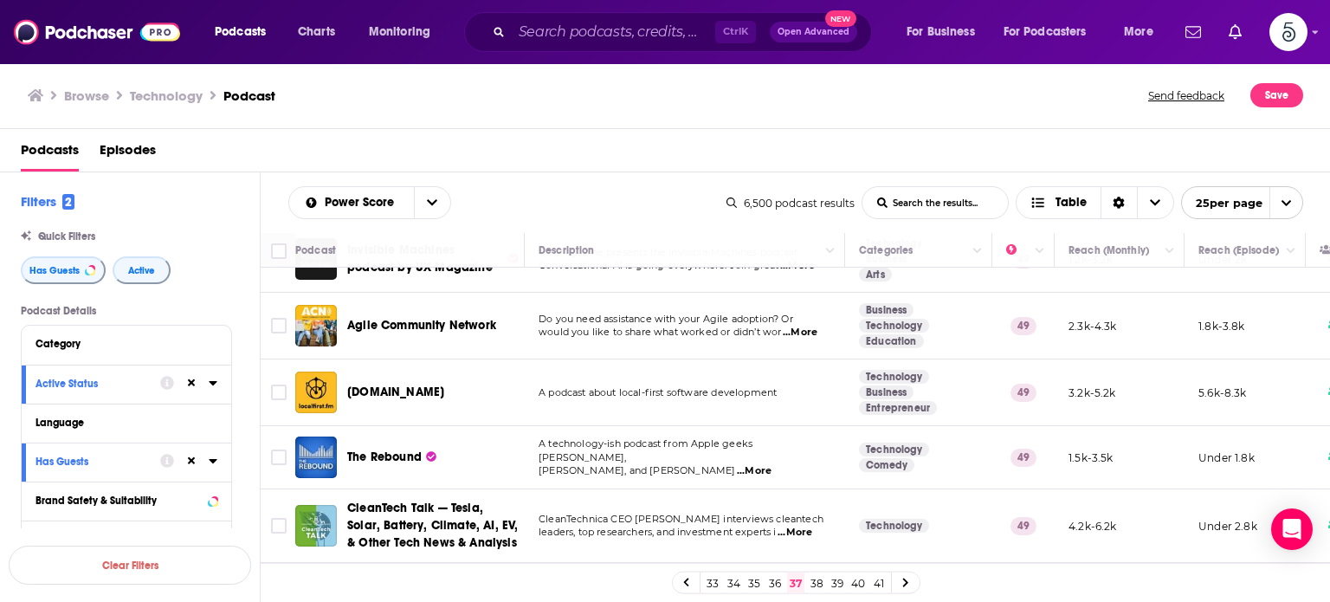
scroll to position [316, 0]
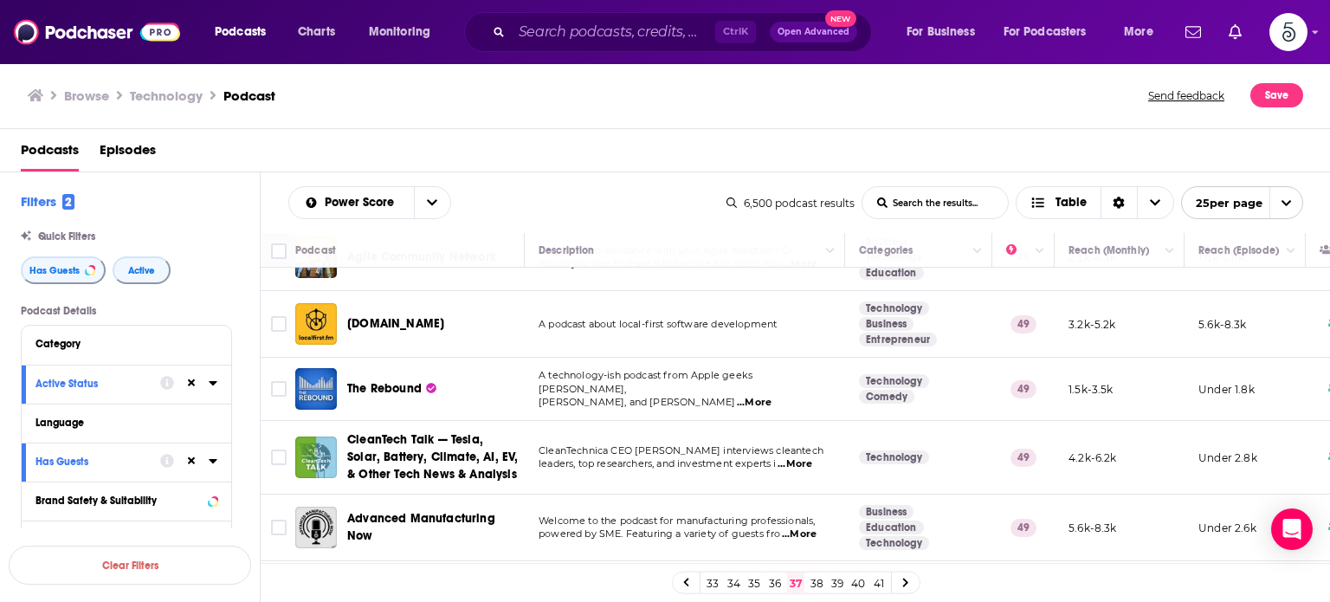
click at [737, 396] on span "...More" at bounding box center [754, 403] width 35 height 14
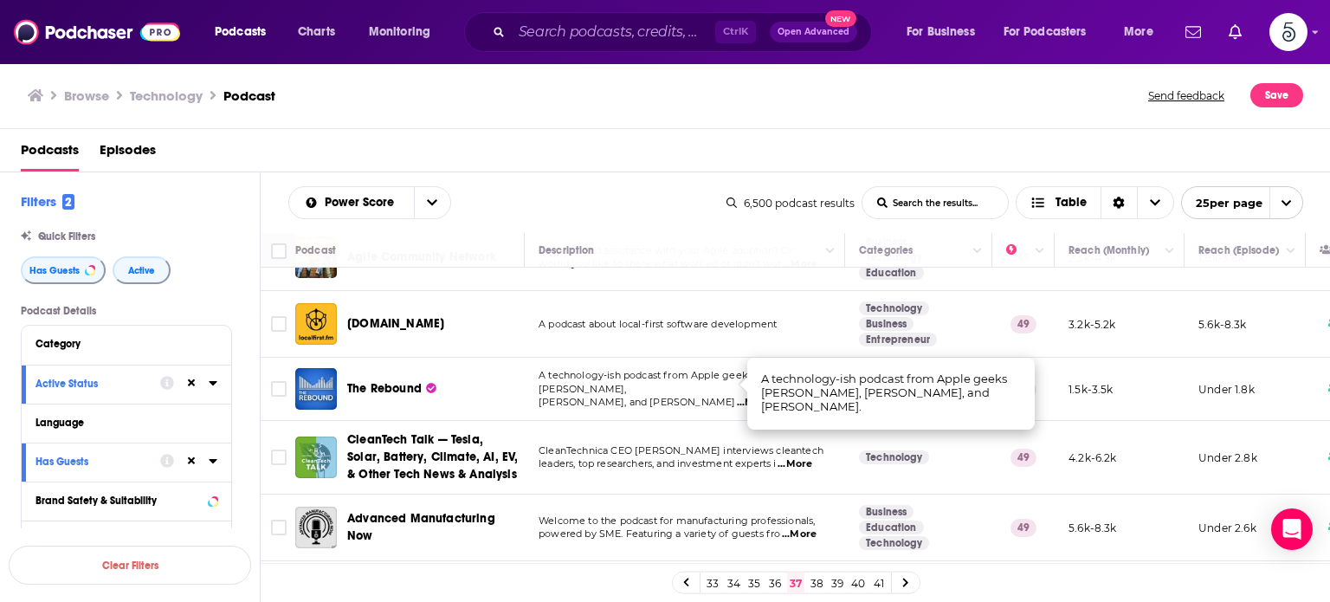
click at [737, 396] on span "...More" at bounding box center [754, 403] width 35 height 14
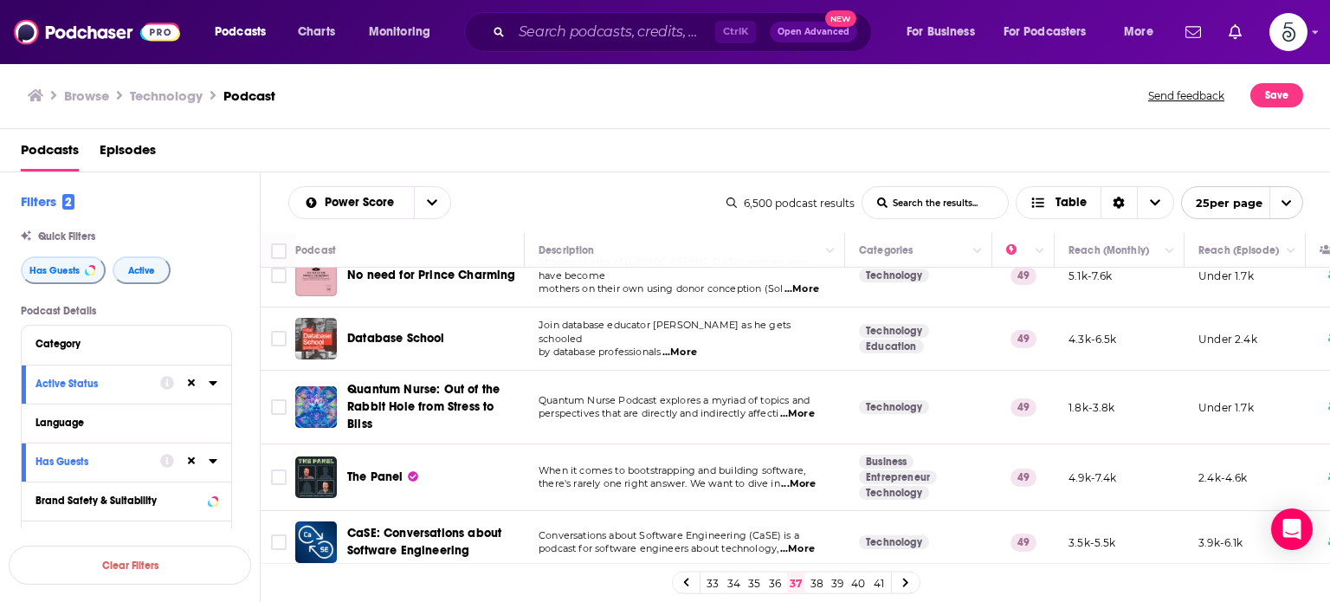
scroll to position [815, 0]
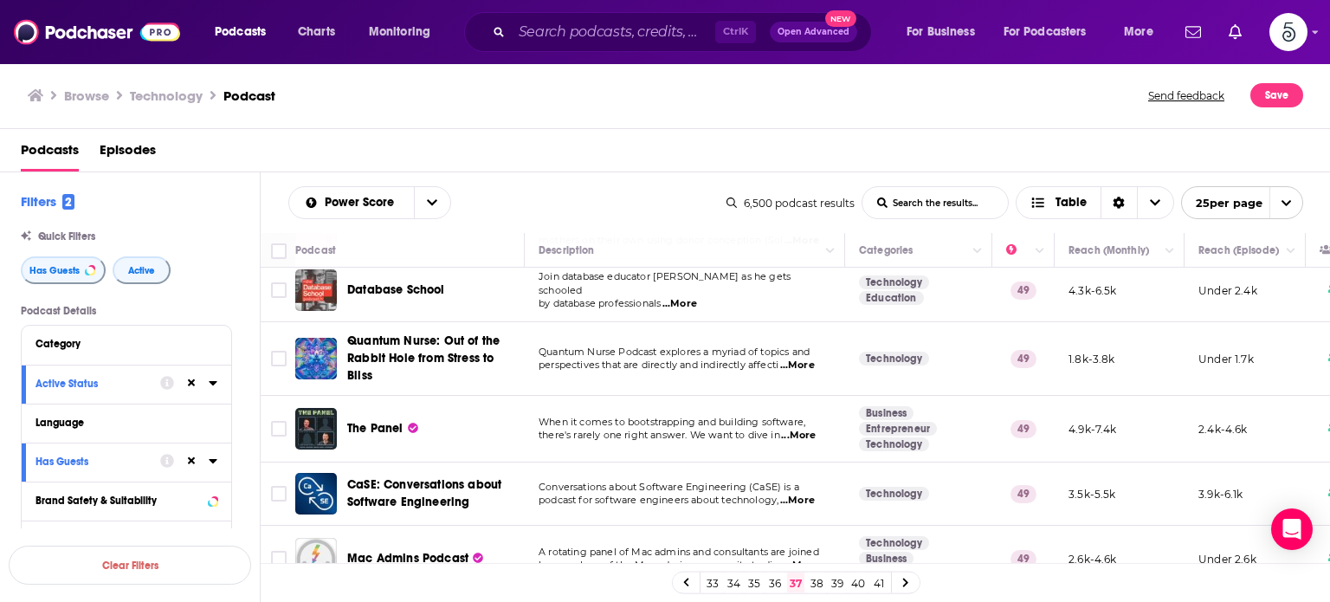
click at [804, 359] on span "...More" at bounding box center [797, 366] width 35 height 14
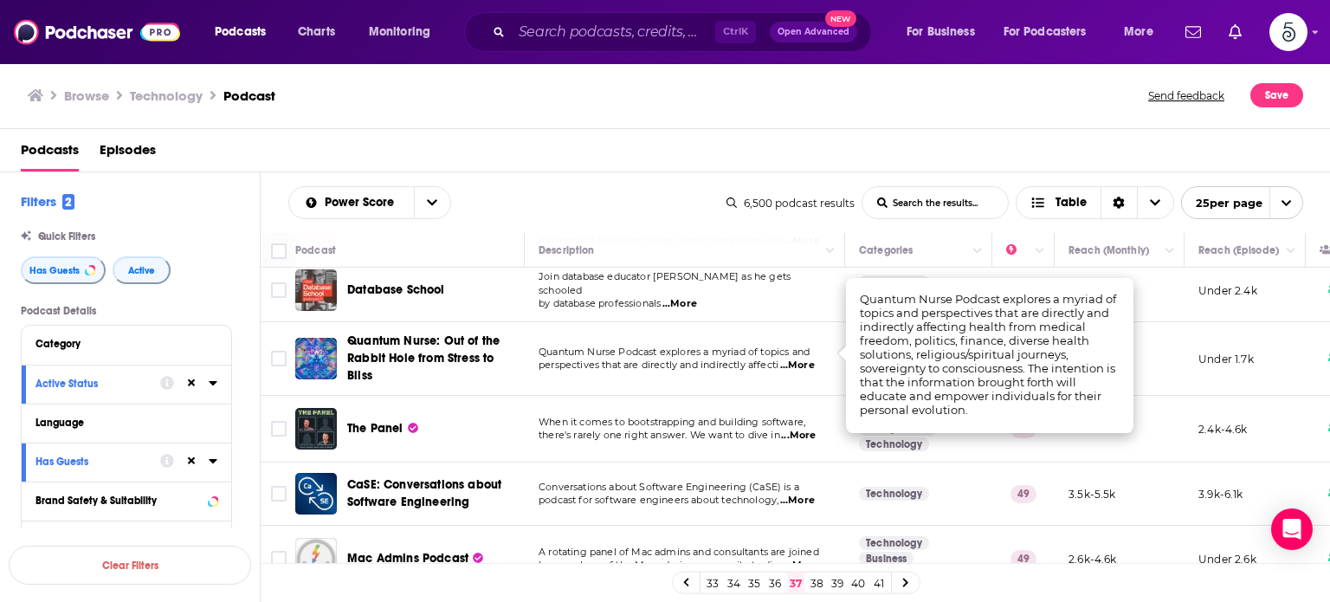
click at [804, 359] on span "...More" at bounding box center [797, 366] width 35 height 14
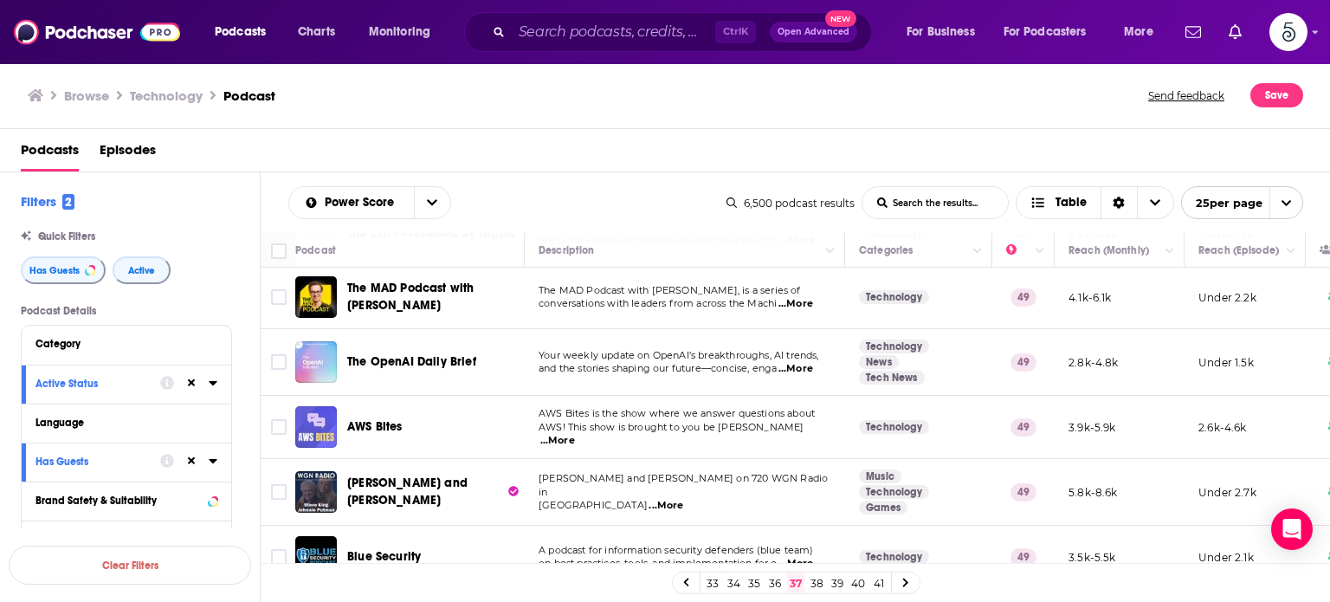
scroll to position [1359, 0]
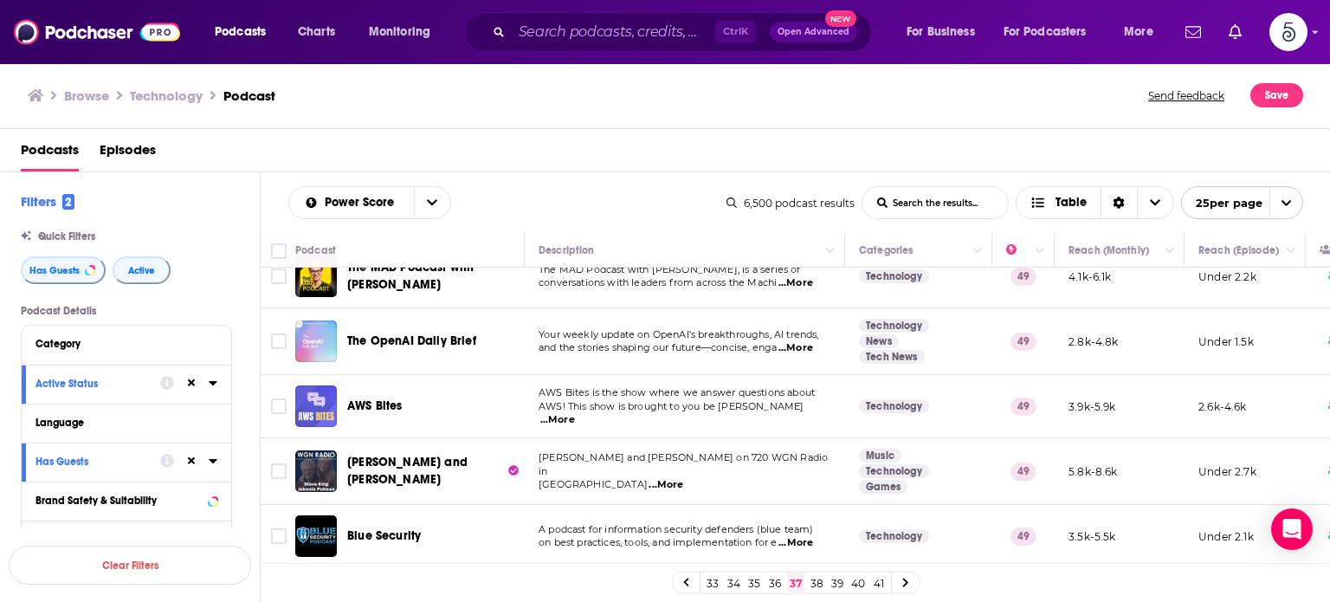
click at [814, 576] on link "38" at bounding box center [816, 582] width 17 height 21
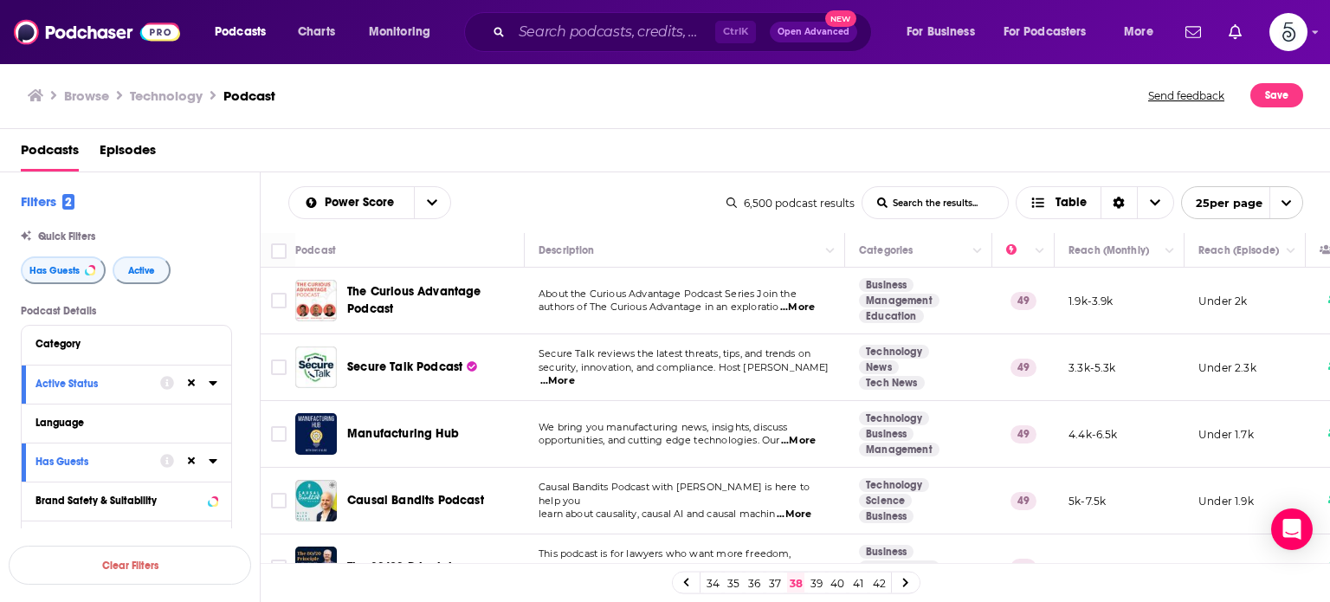
click at [803, 309] on span "...More" at bounding box center [797, 307] width 35 height 14
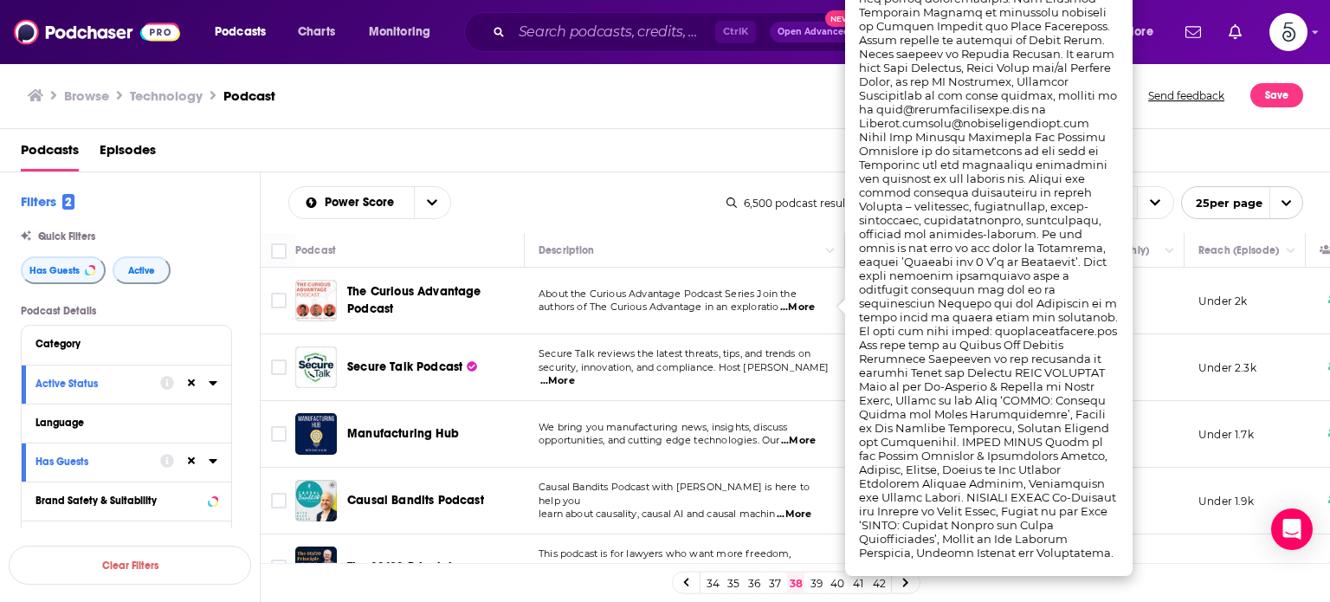
click at [803, 309] on span "...More" at bounding box center [797, 307] width 35 height 14
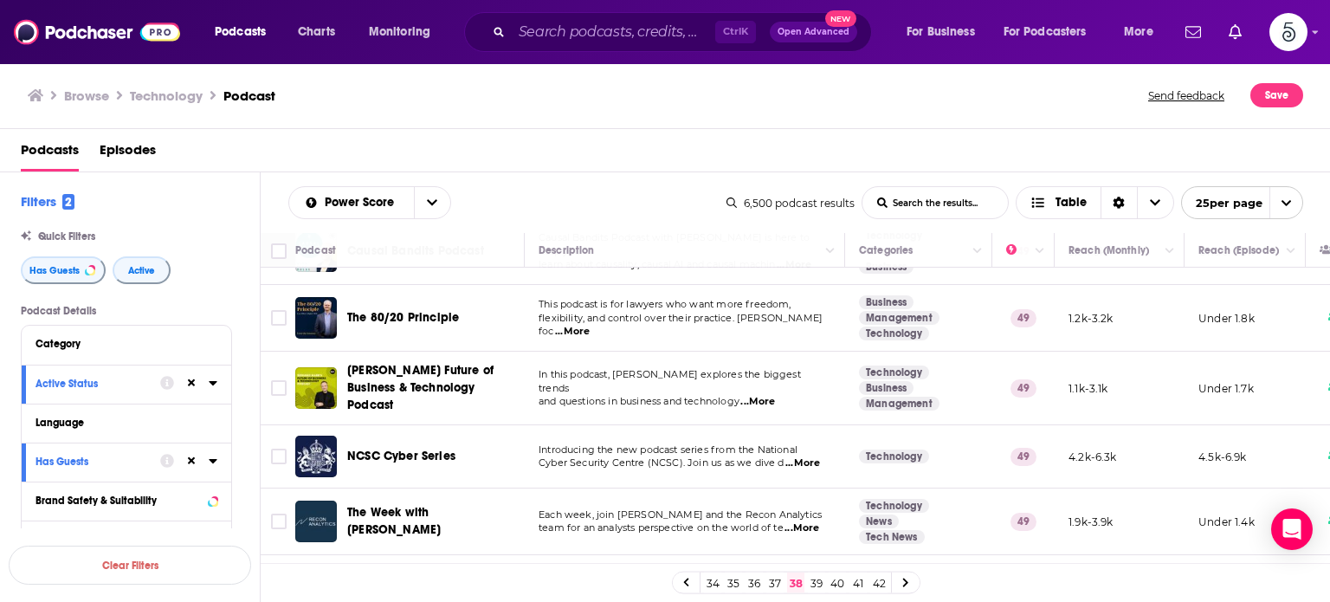
scroll to position [256, 0]
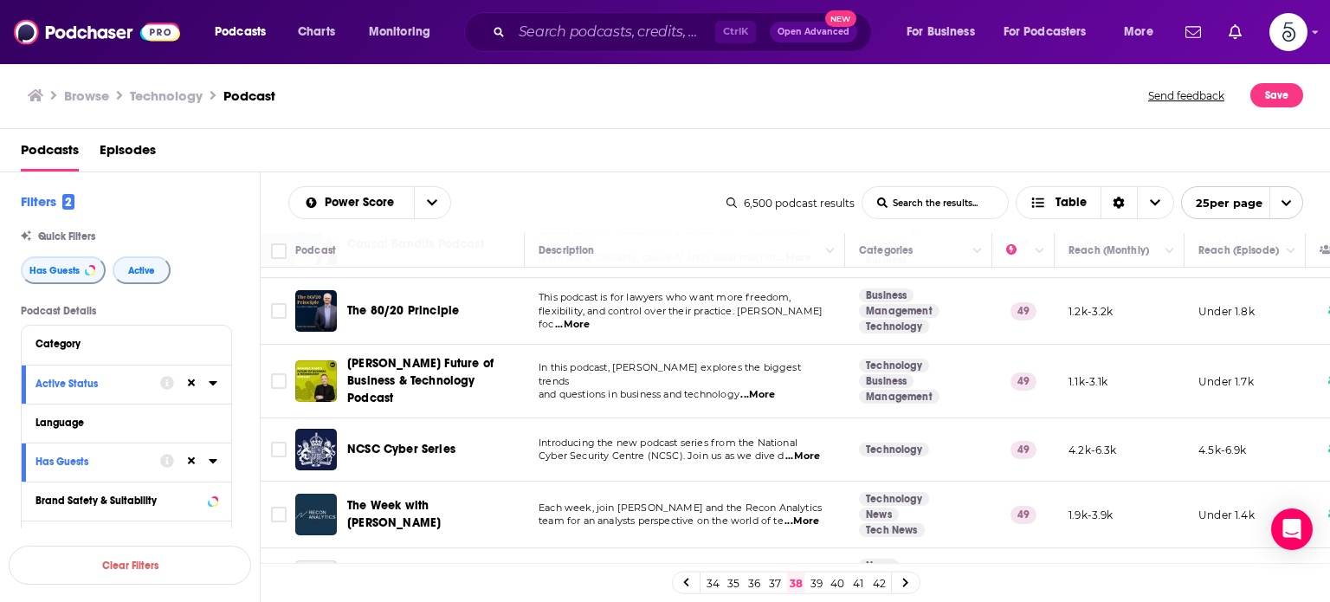
click at [766, 388] on span "...More" at bounding box center [757, 395] width 35 height 14
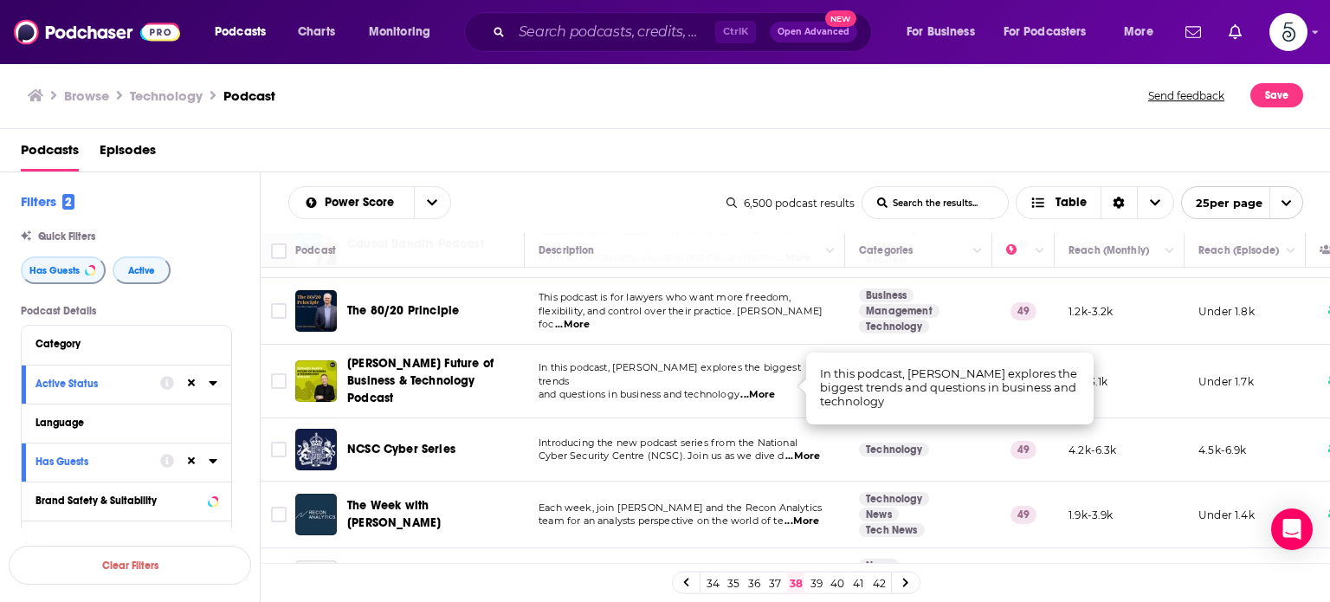
click at [766, 388] on span "...More" at bounding box center [757, 395] width 35 height 14
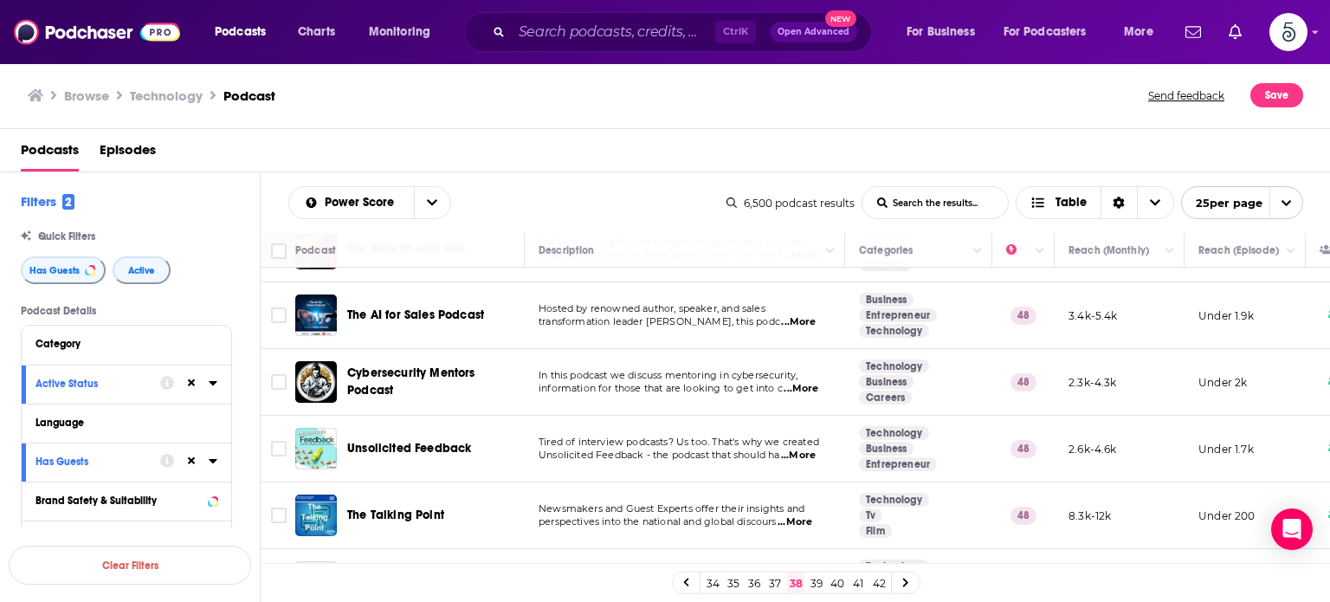
scroll to position [901, 0]
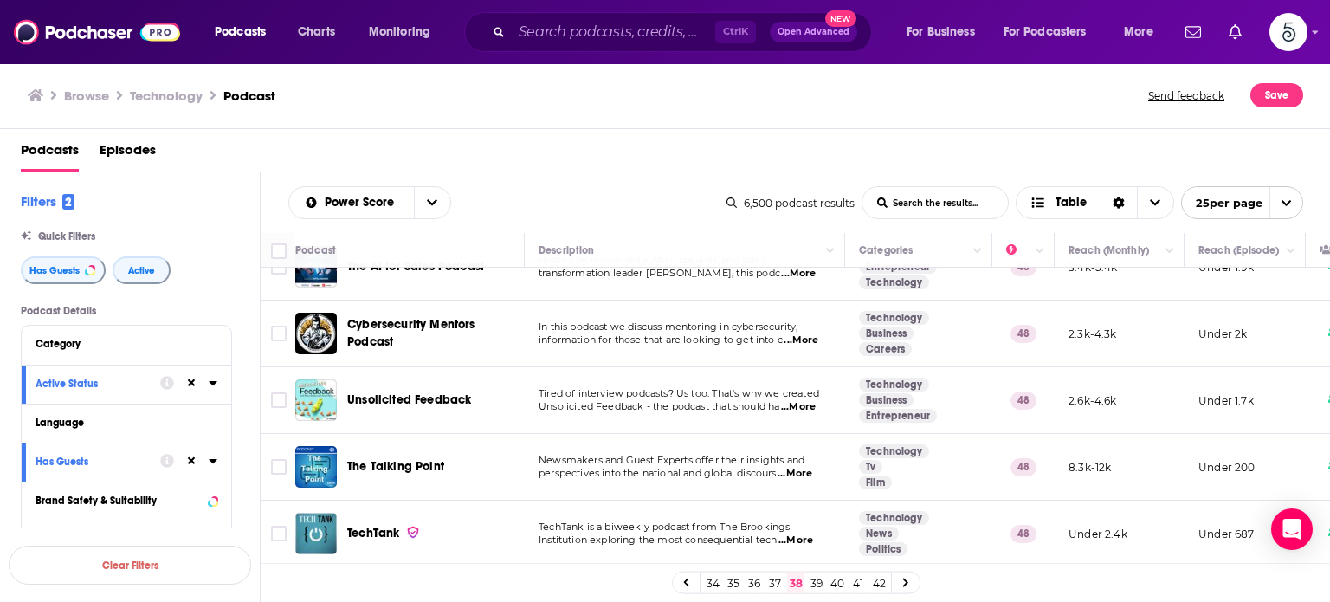
click at [809, 405] on span "...More" at bounding box center [798, 407] width 35 height 14
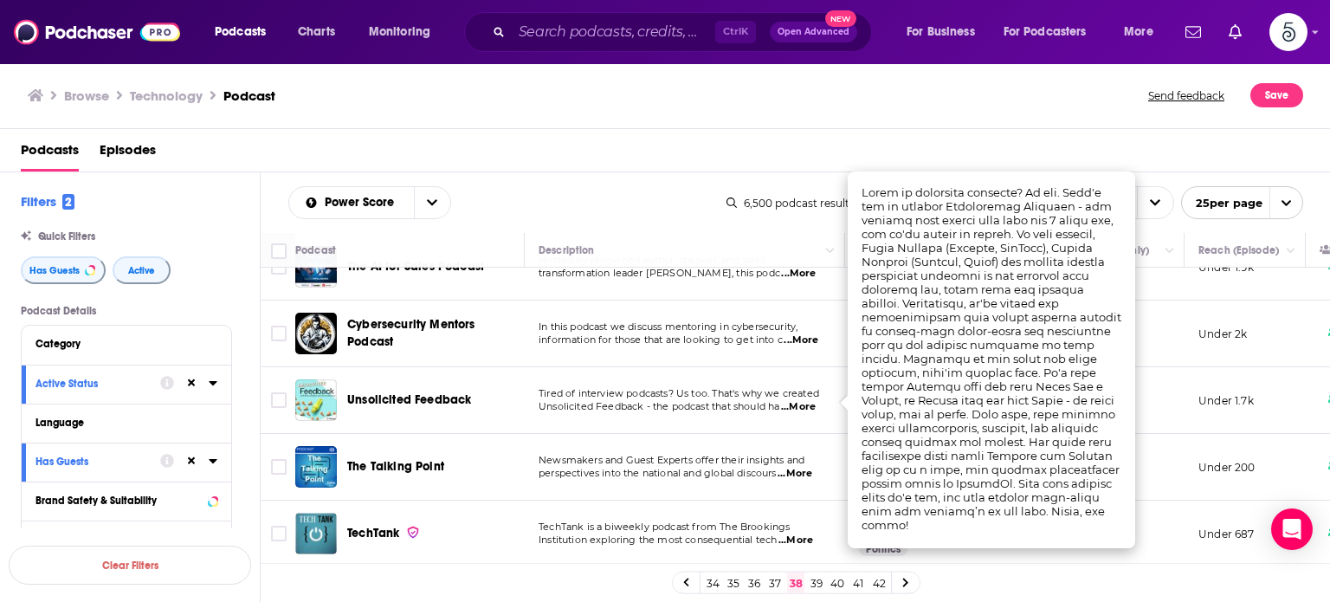
click at [809, 404] on span "...More" at bounding box center [798, 407] width 35 height 14
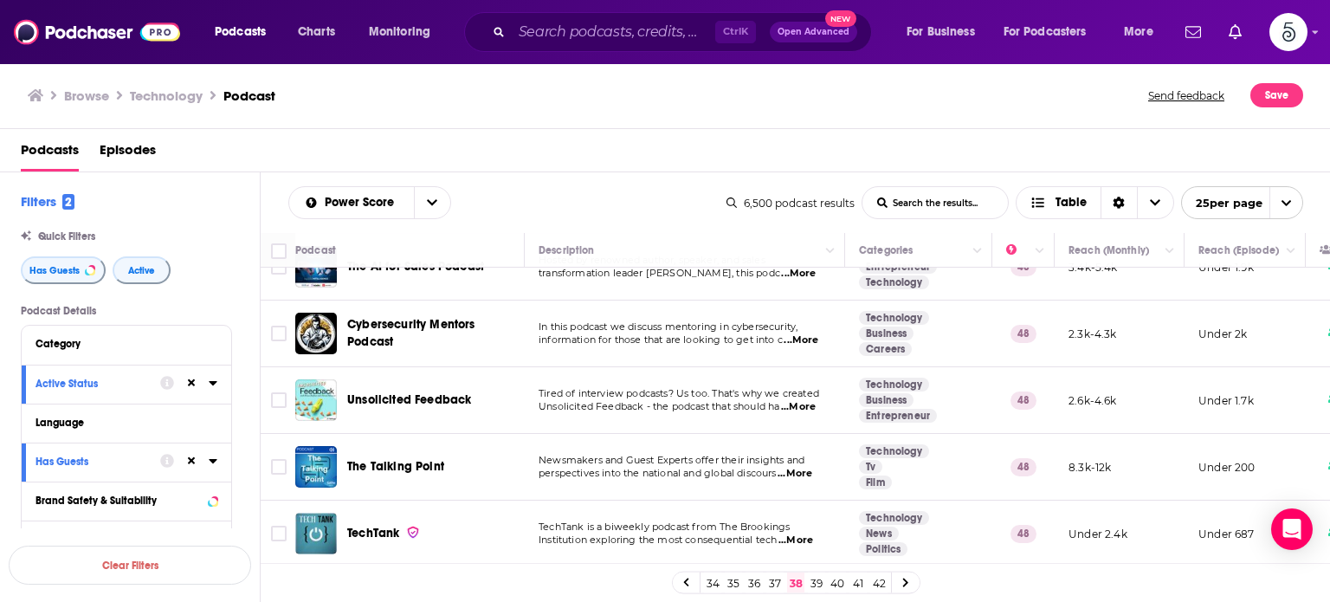
click at [804, 470] on span "...More" at bounding box center [795, 474] width 35 height 14
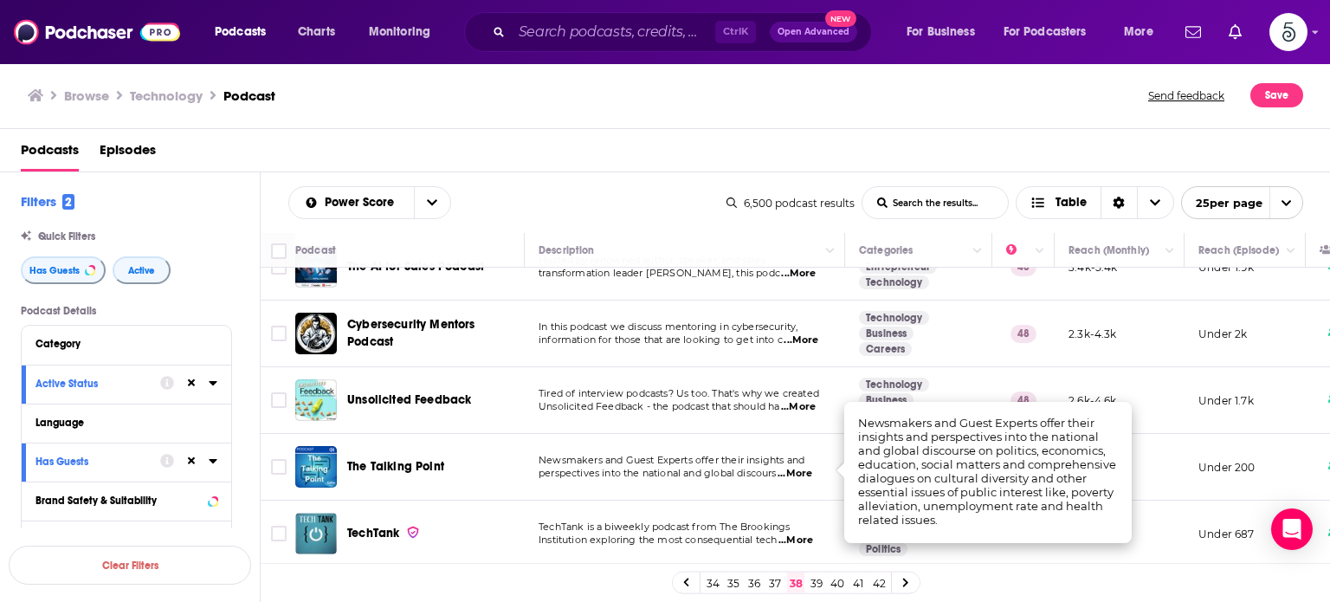
click at [804, 470] on span "...More" at bounding box center [795, 474] width 35 height 14
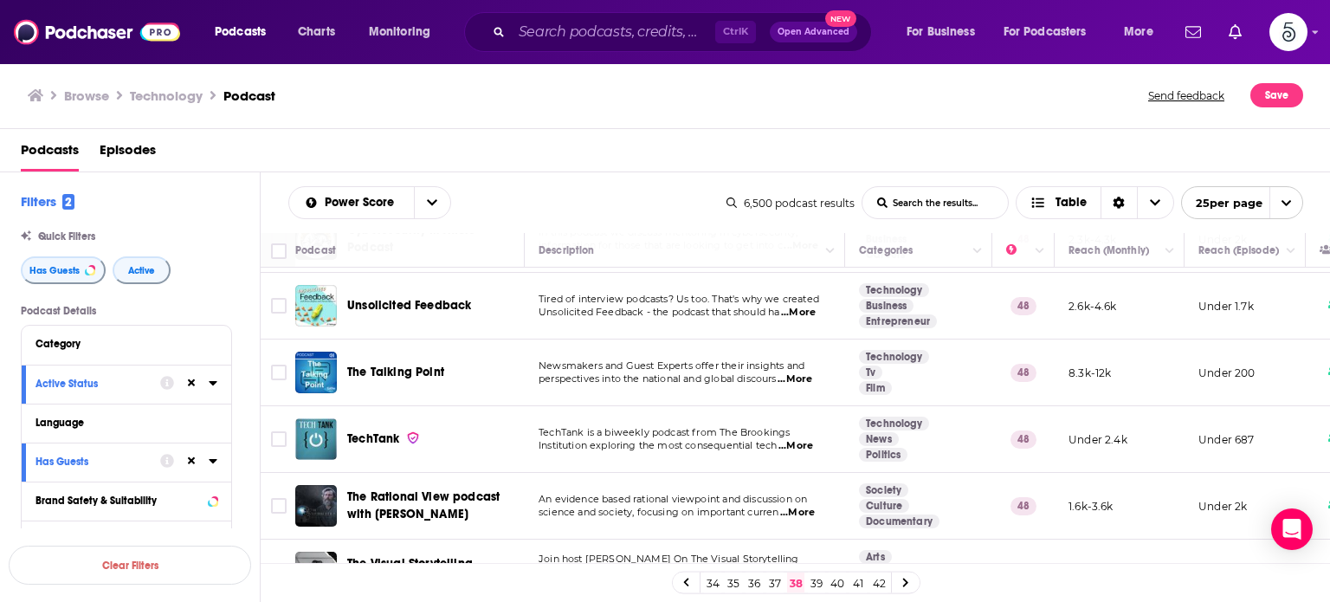
scroll to position [1016, 0]
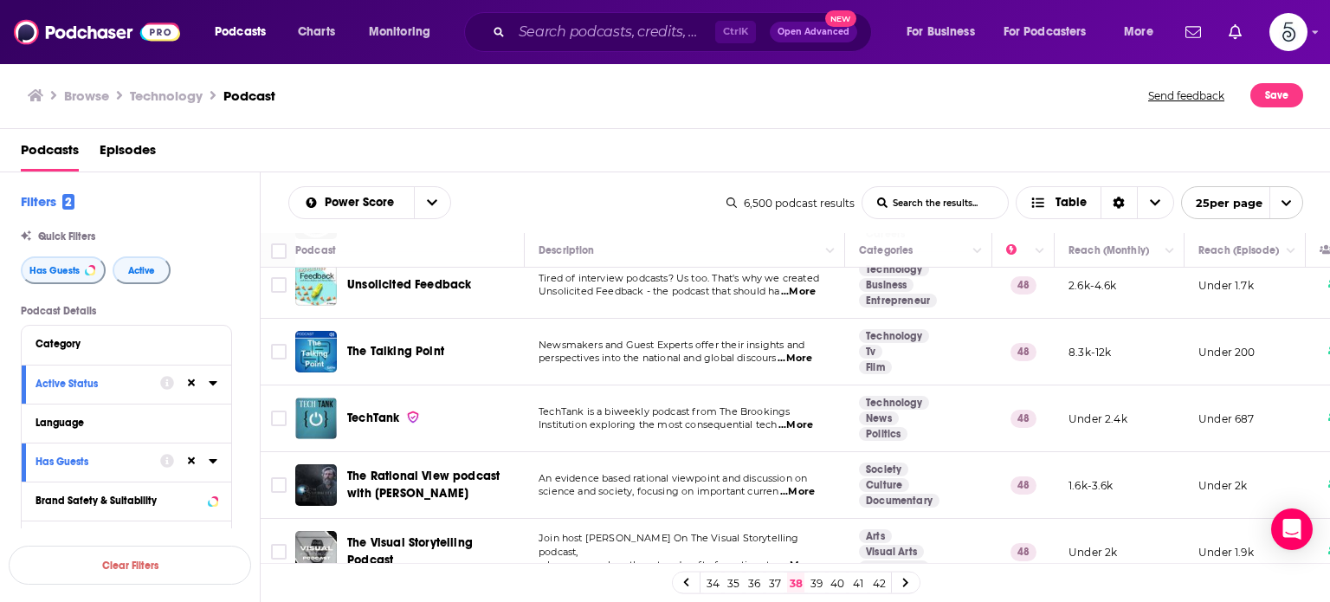
click at [811, 420] on span "...More" at bounding box center [796, 425] width 35 height 14
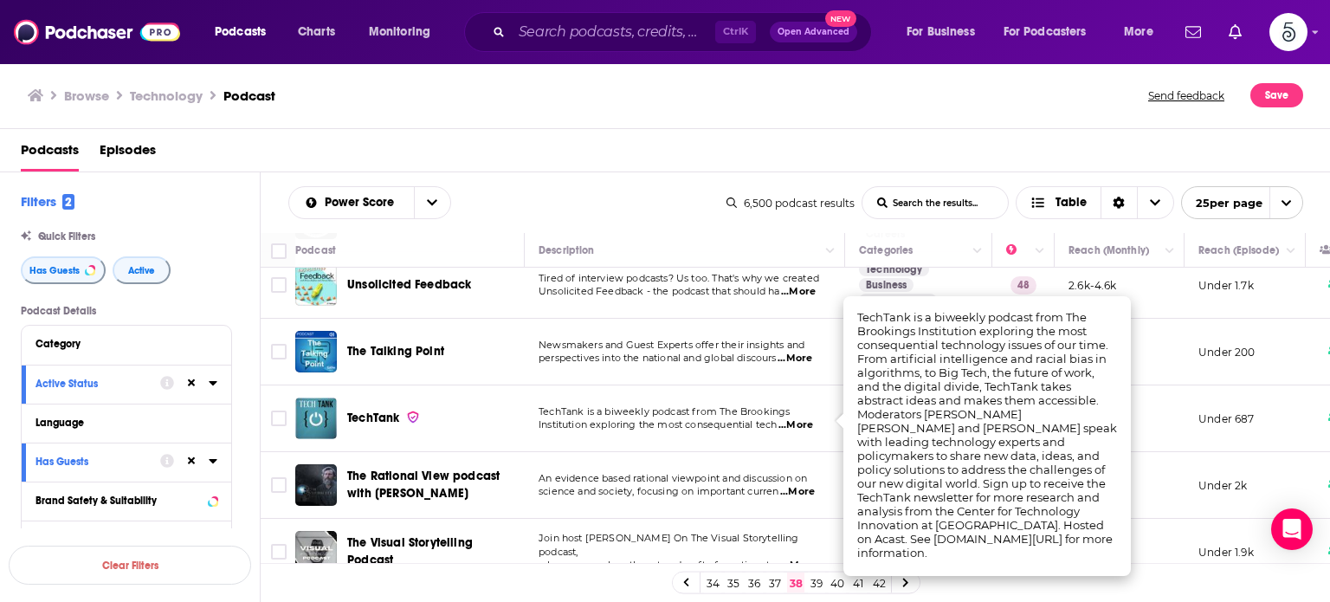
click at [811, 420] on span "...More" at bounding box center [796, 425] width 35 height 14
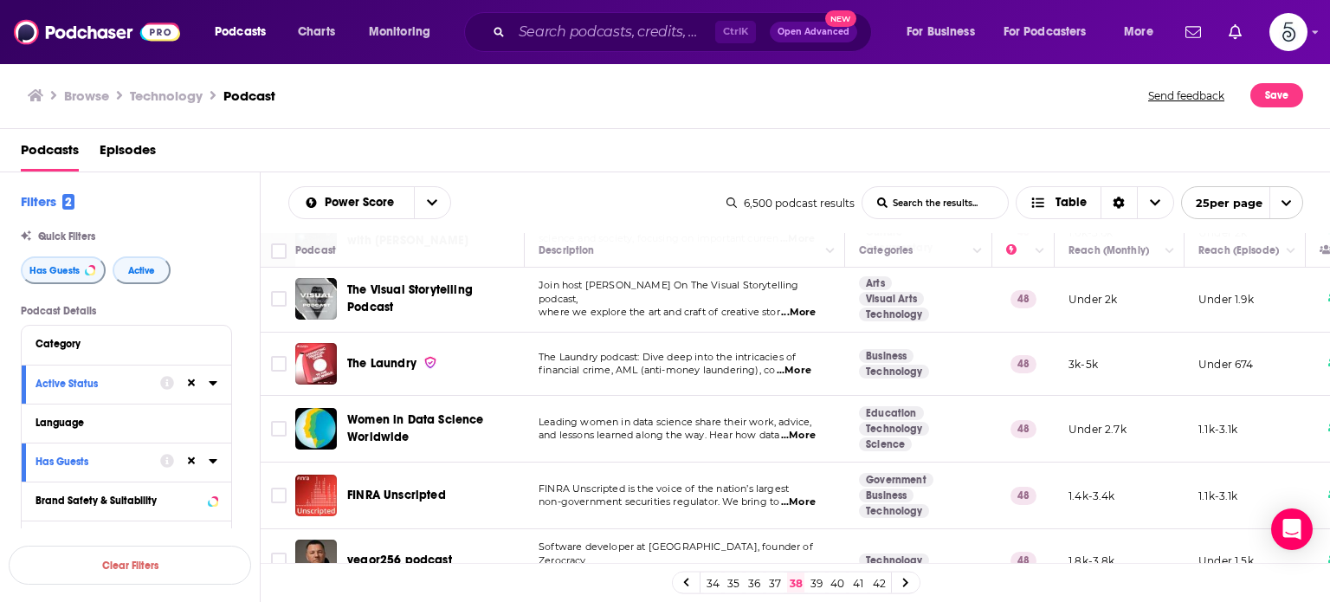
scroll to position [1285, 0]
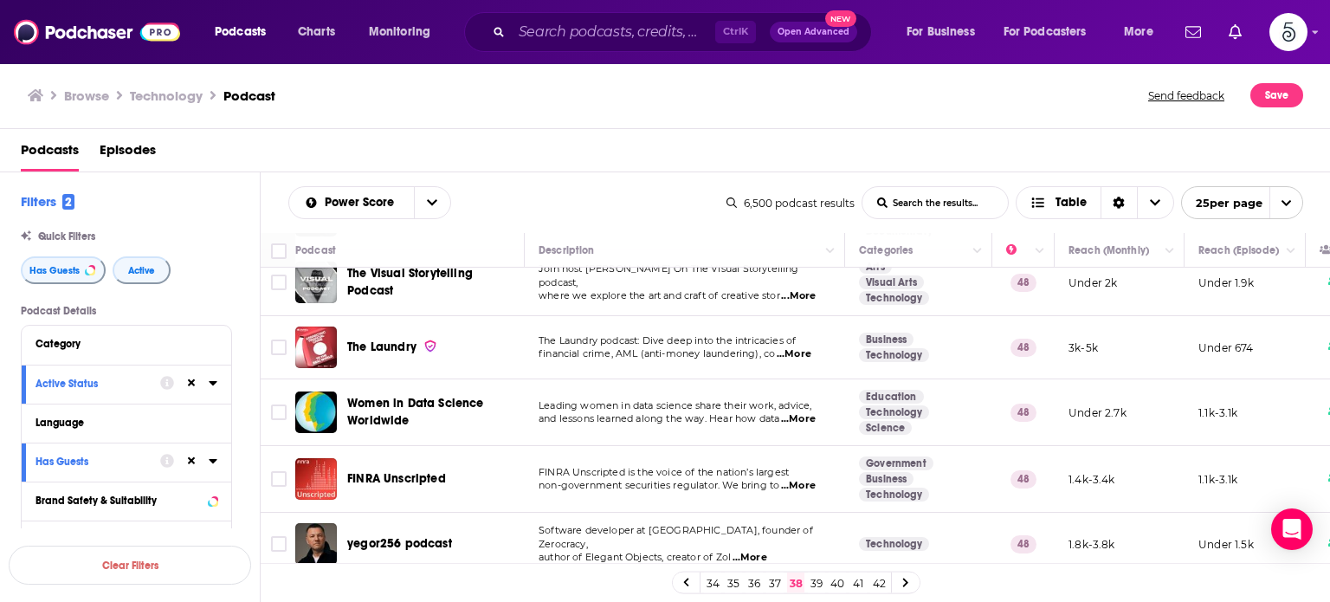
click at [804, 415] on span "...More" at bounding box center [798, 419] width 35 height 14
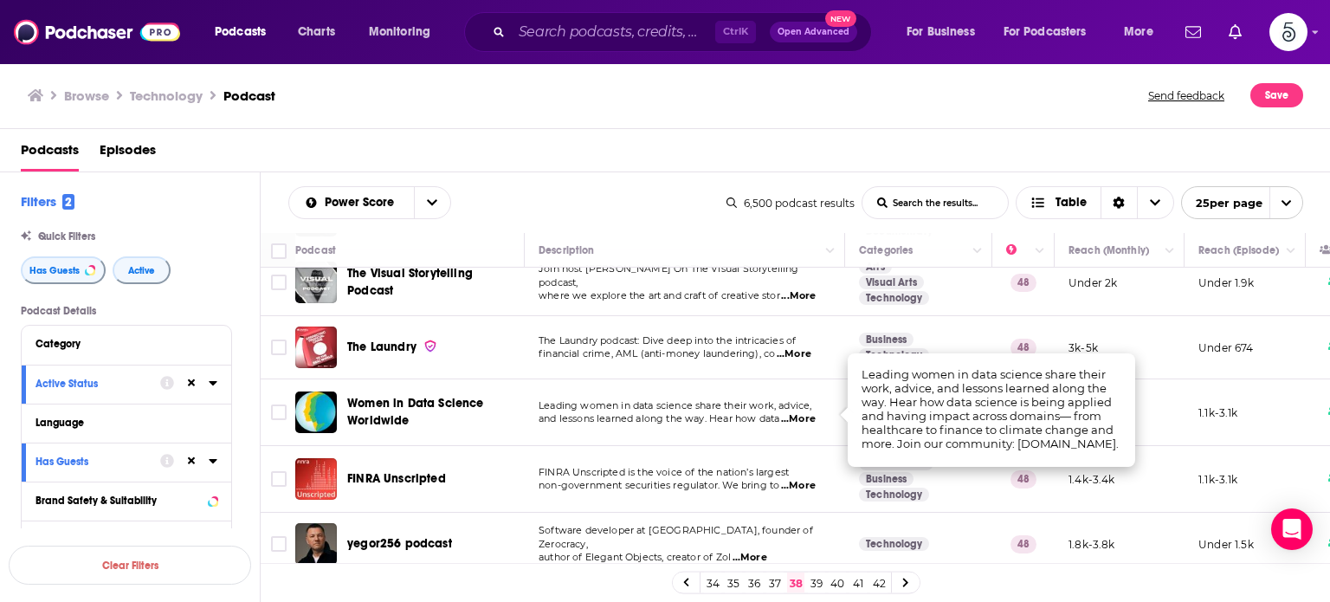
click at [804, 415] on span "...More" at bounding box center [798, 419] width 35 height 14
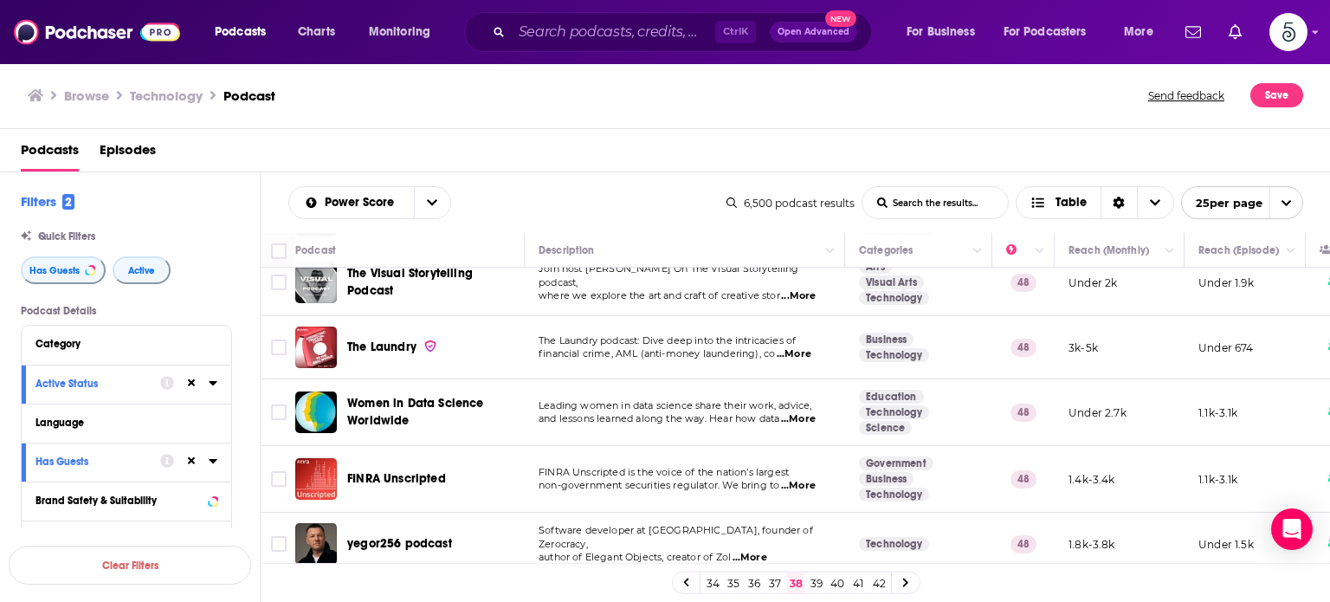
scroll to position [1366, 0]
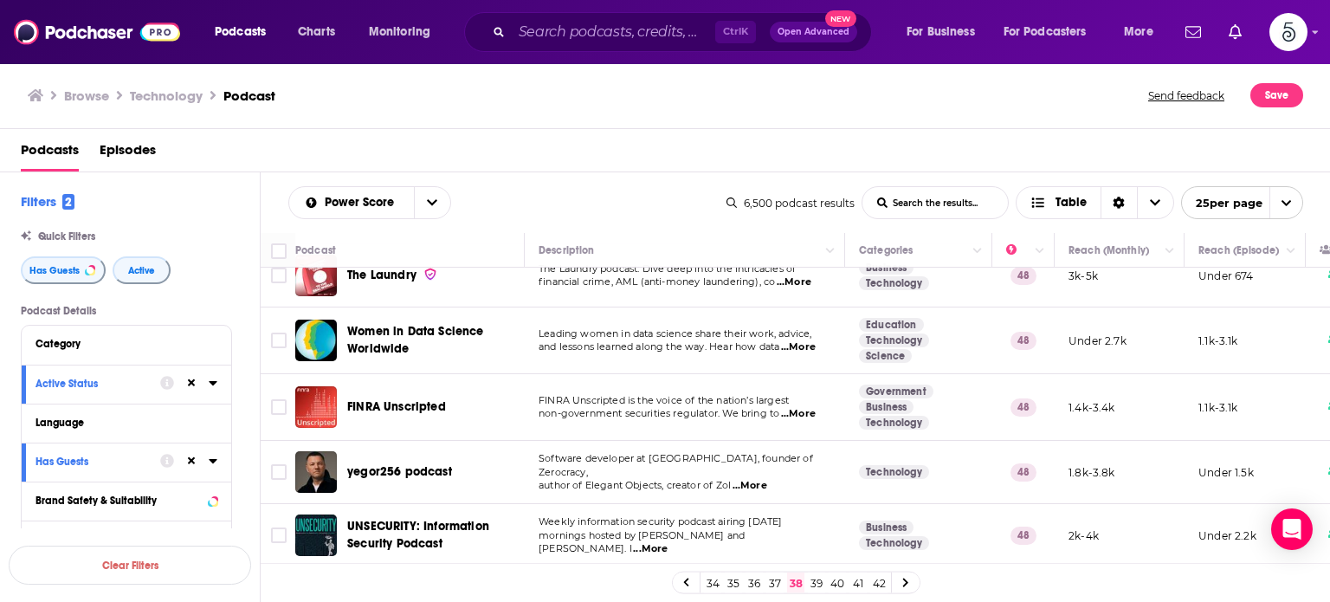
click at [759, 479] on span "...More" at bounding box center [750, 486] width 35 height 14
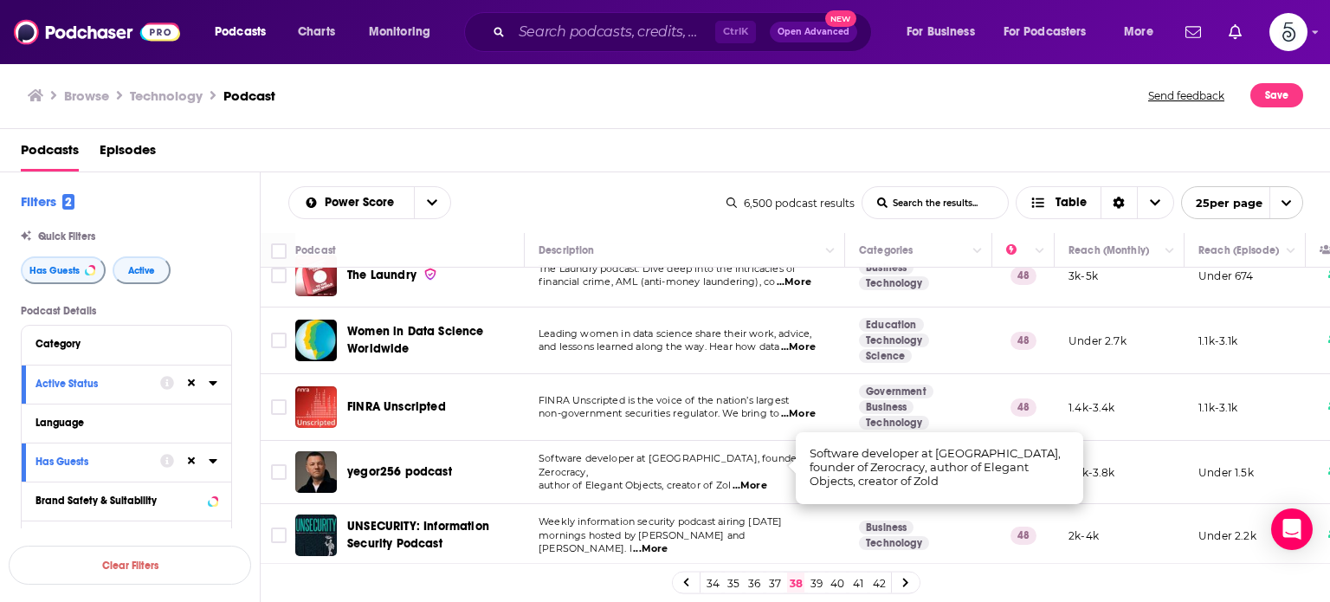
click at [759, 479] on span "...More" at bounding box center [750, 486] width 35 height 14
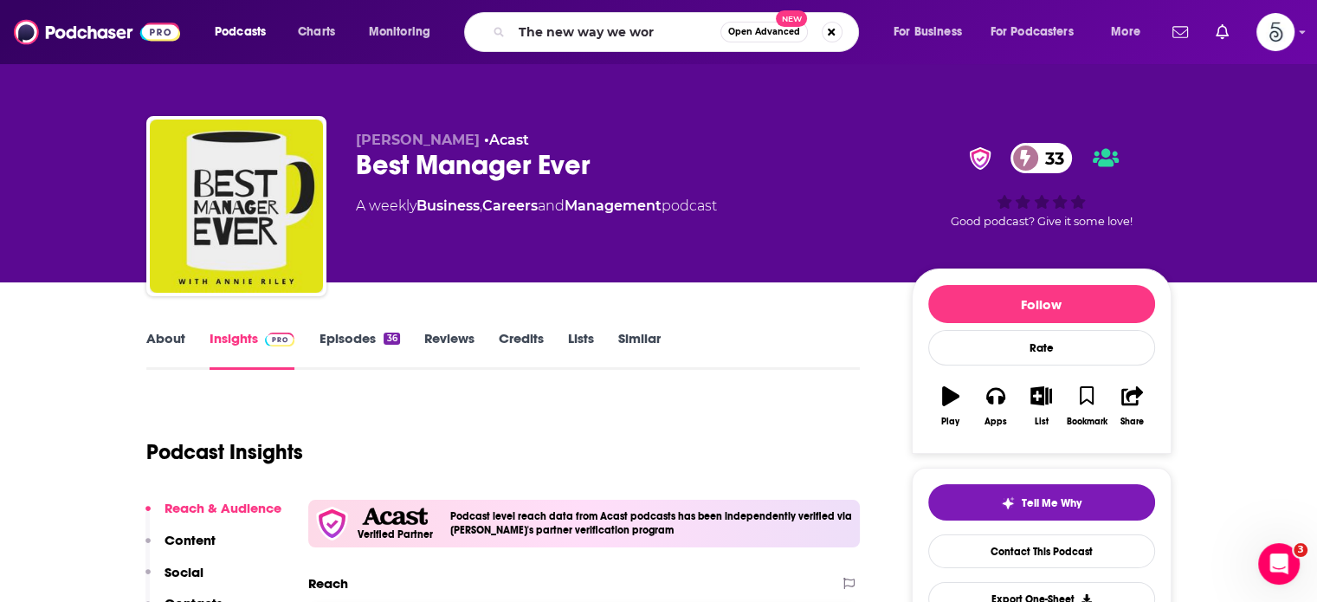
type input "The new way we work"
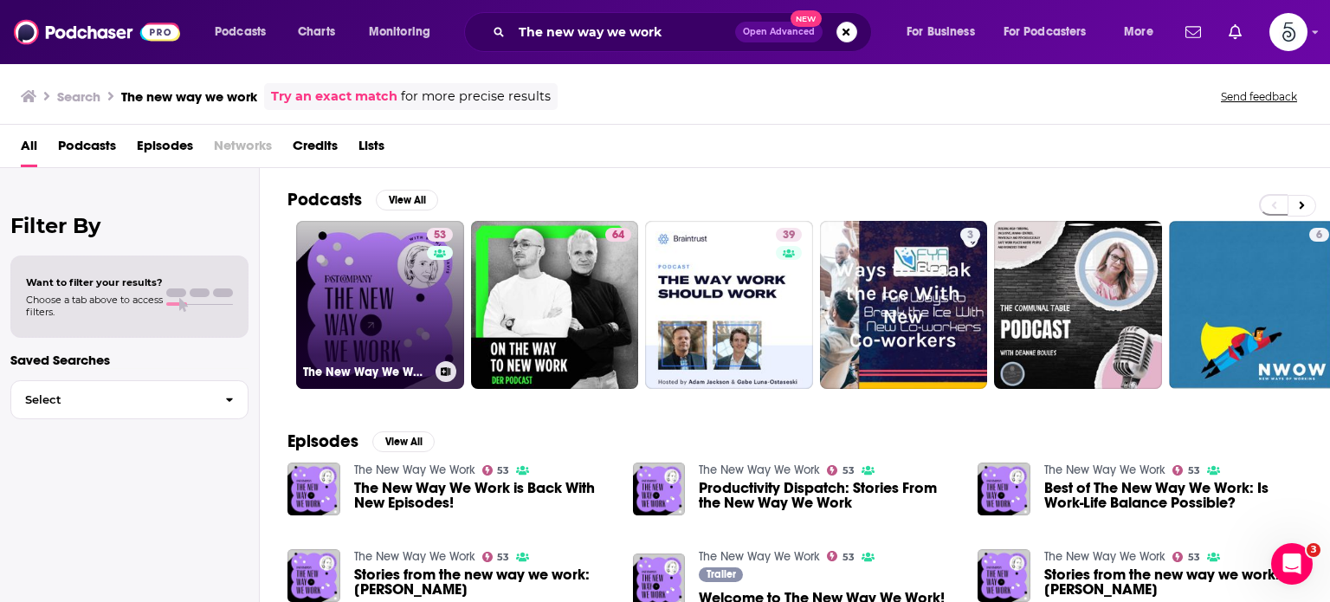
click at [370, 300] on link "53 The New Way We Work" at bounding box center [380, 305] width 168 height 168
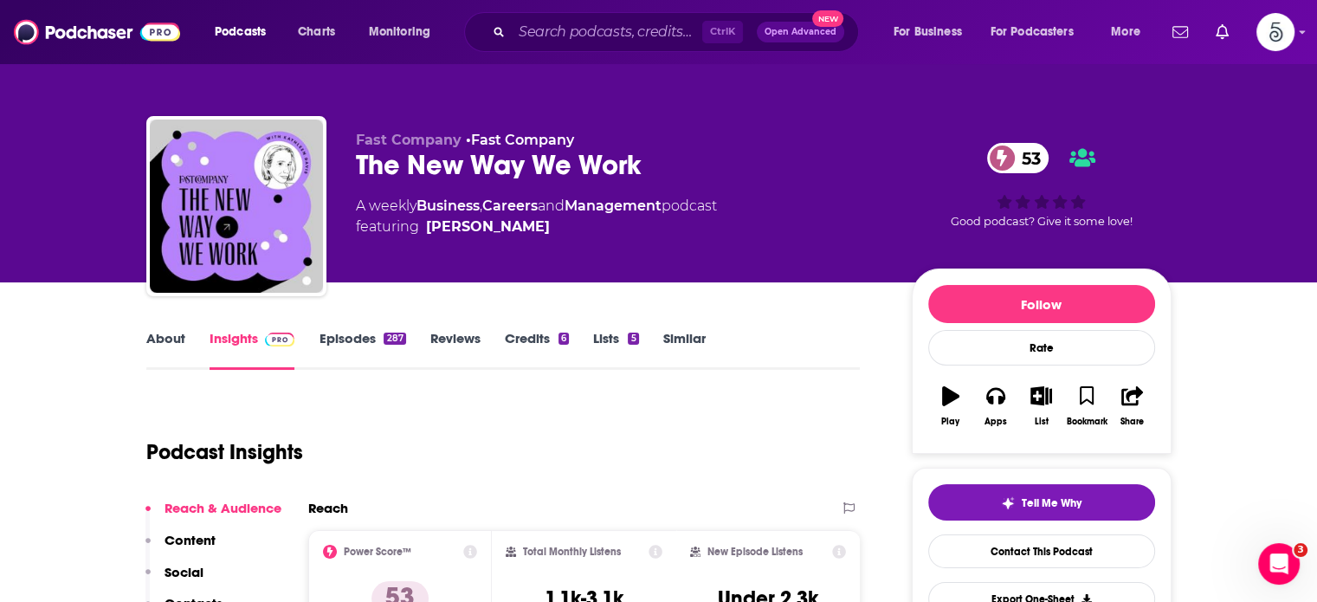
click at [357, 339] on link "Episodes 287" at bounding box center [362, 350] width 87 height 40
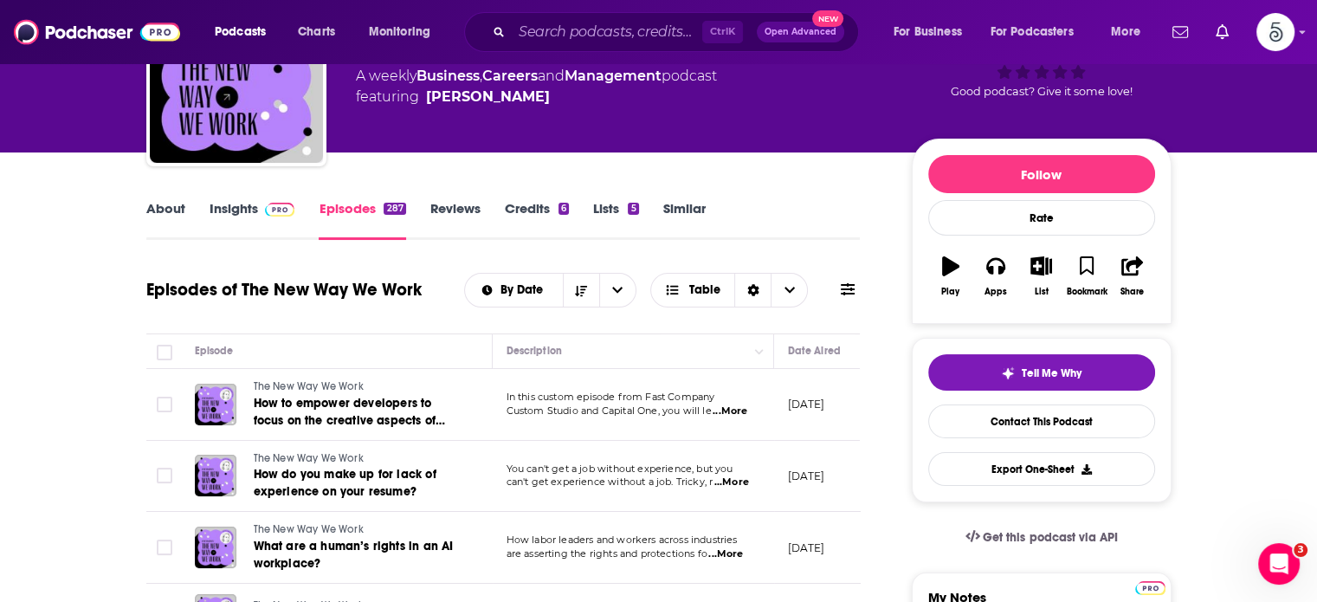
scroll to position [174, 0]
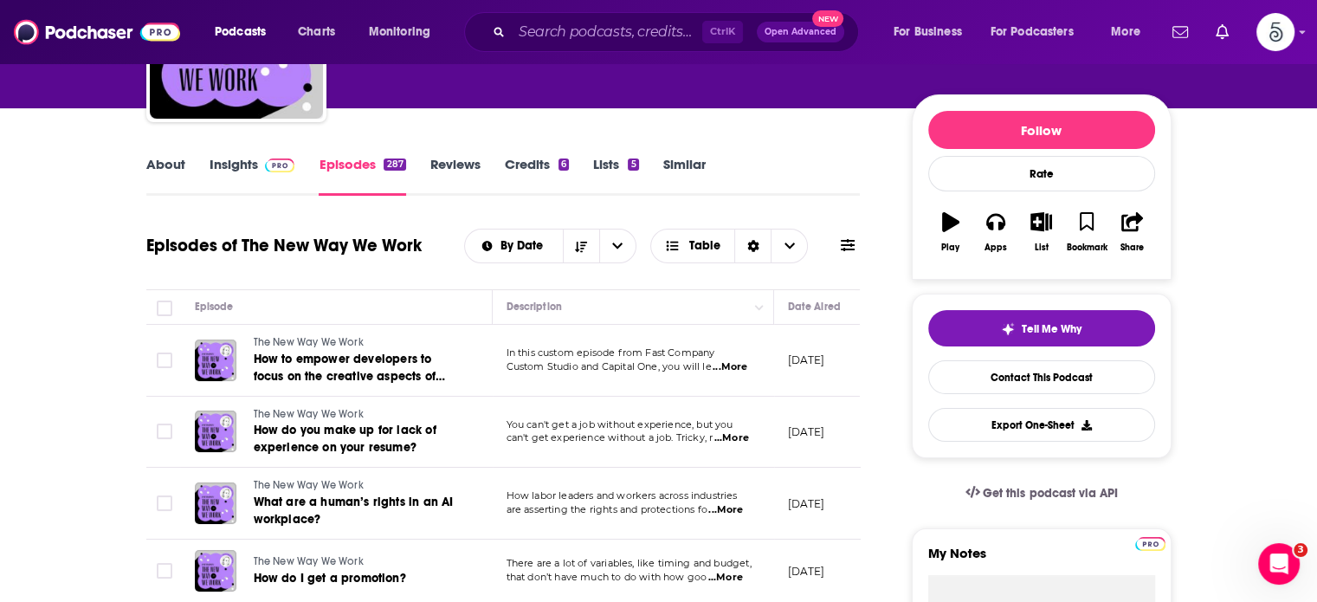
click at [729, 365] on span "...More" at bounding box center [730, 367] width 35 height 14
click at [737, 436] on span "...More" at bounding box center [731, 438] width 35 height 14
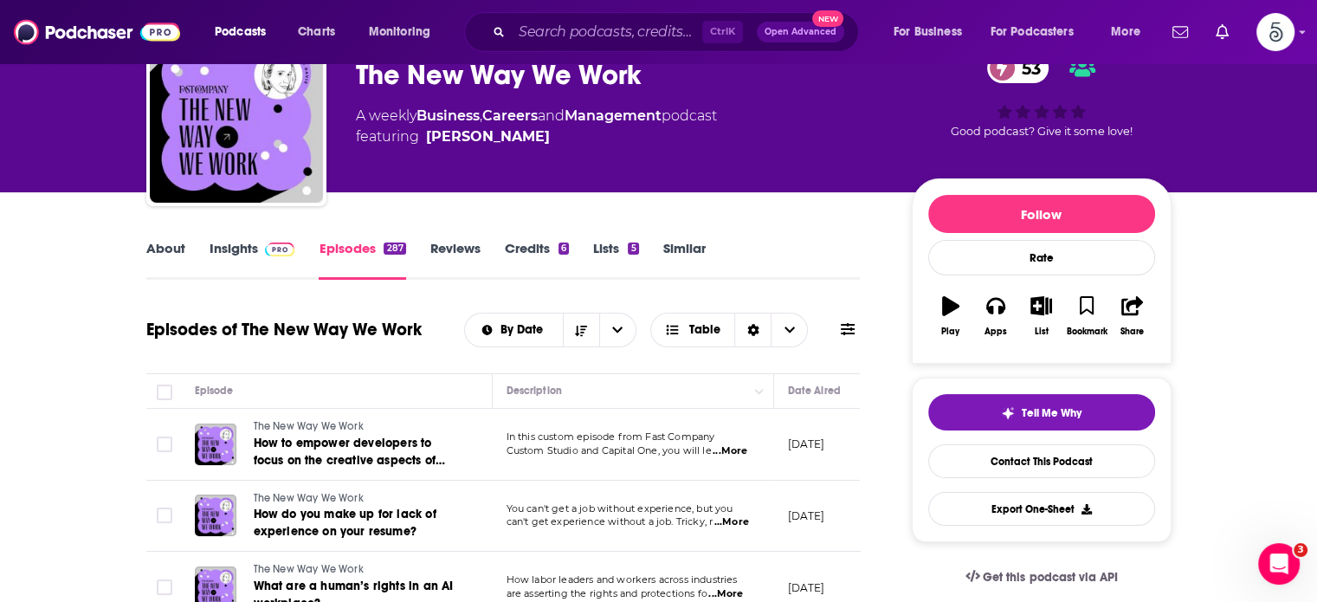
scroll to position [0, 0]
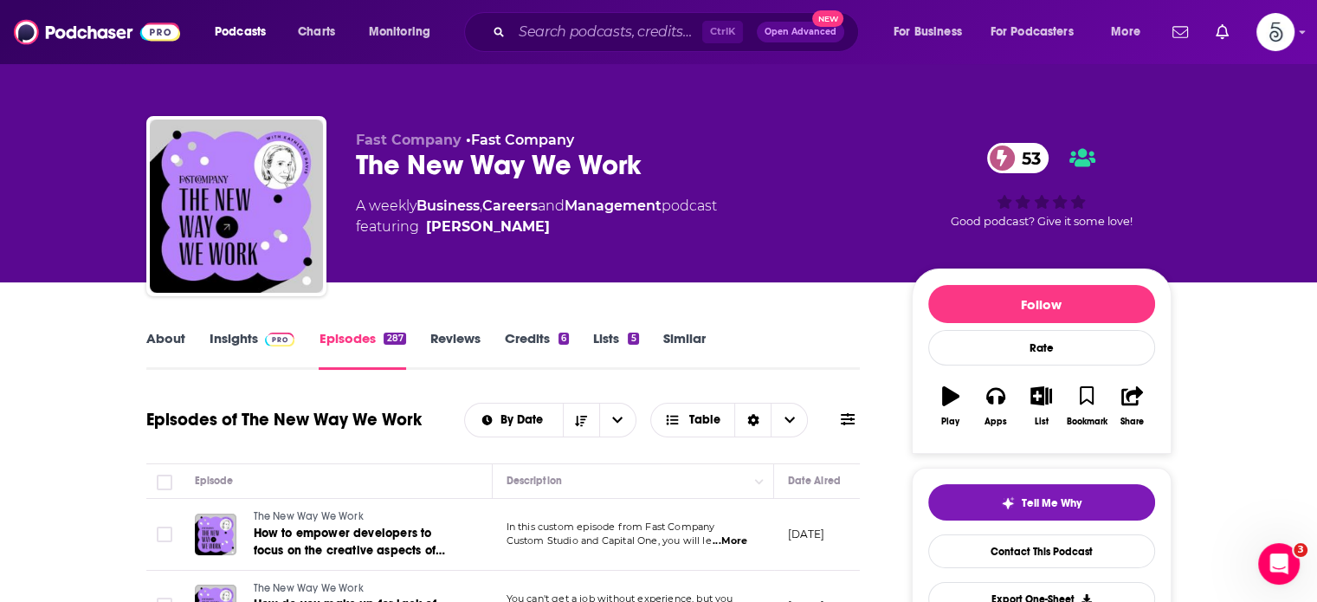
click at [240, 335] on link "Insights" at bounding box center [253, 350] width 86 height 40
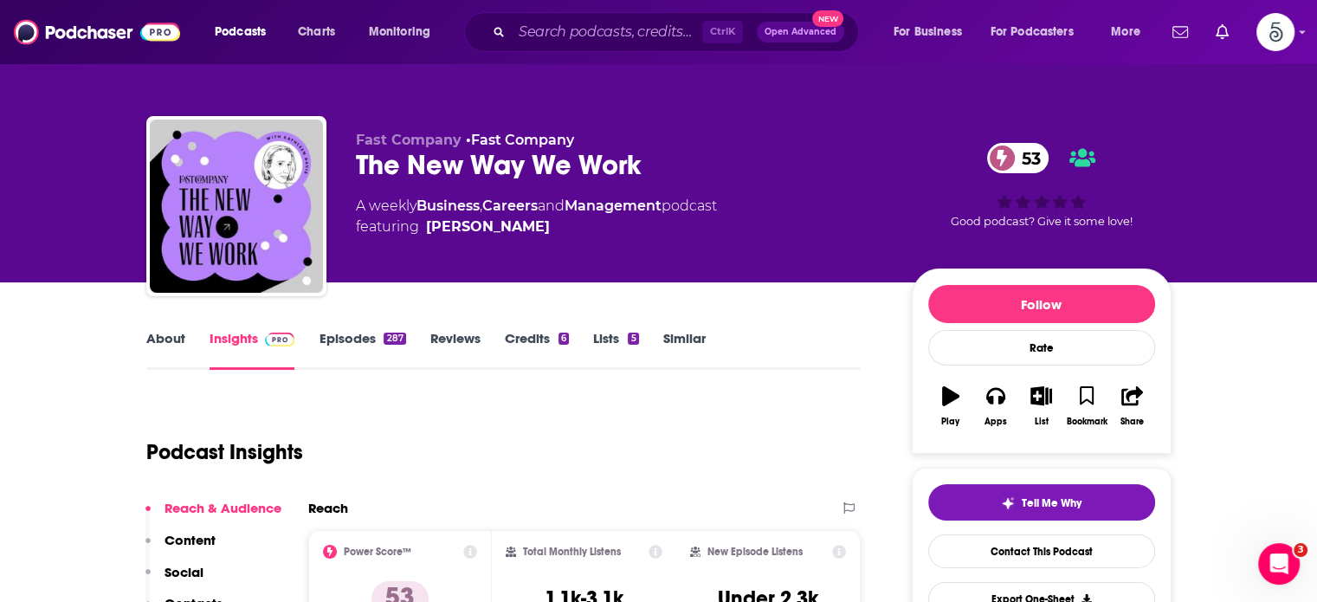
scroll to position [253, 0]
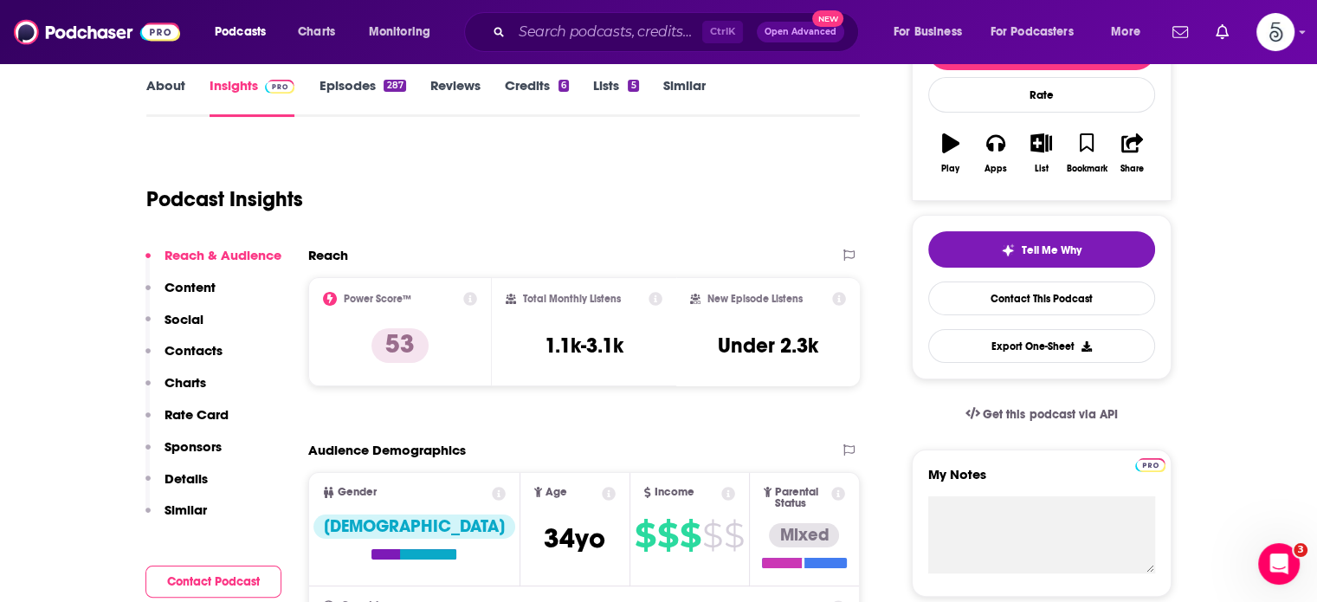
click at [203, 347] on p "Contacts" at bounding box center [194, 350] width 58 height 16
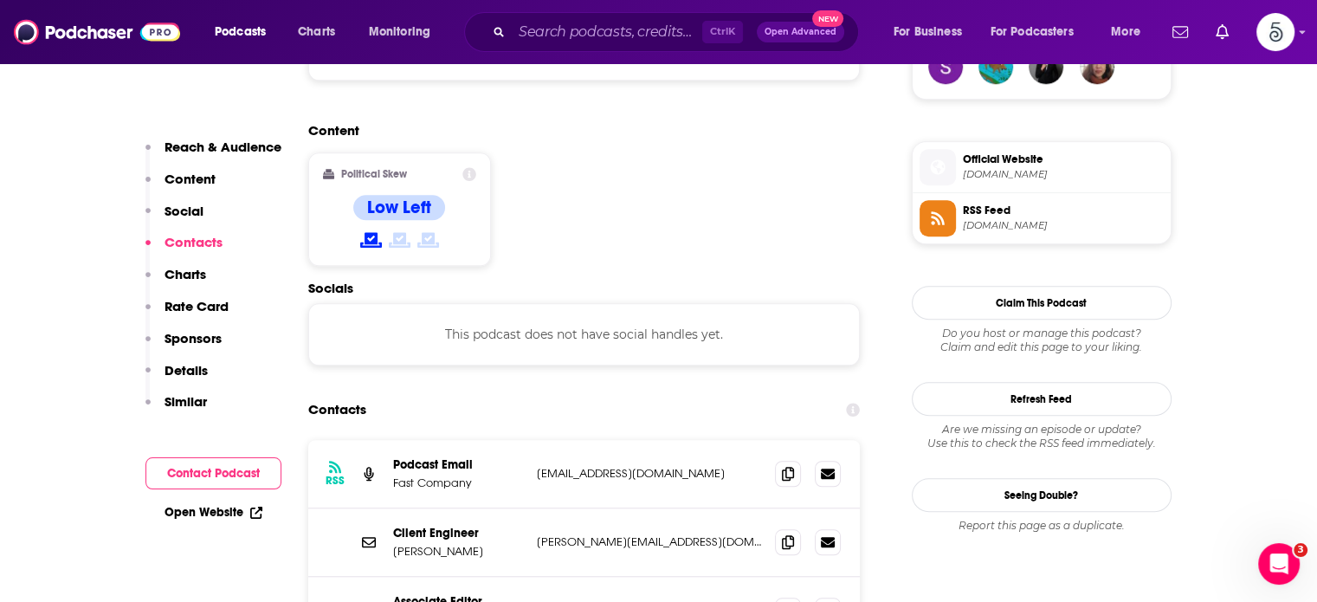
scroll to position [1305, 0]
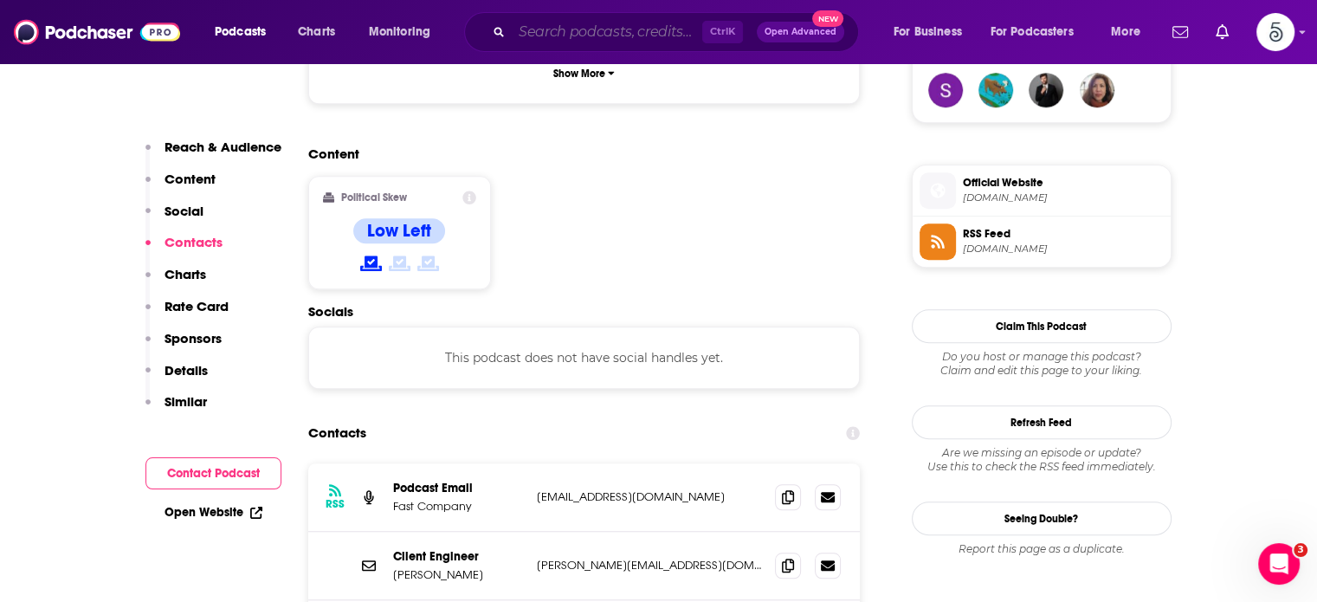
click at [537, 42] on input "Search podcasts, credits, & more..." at bounding box center [607, 32] width 191 height 28
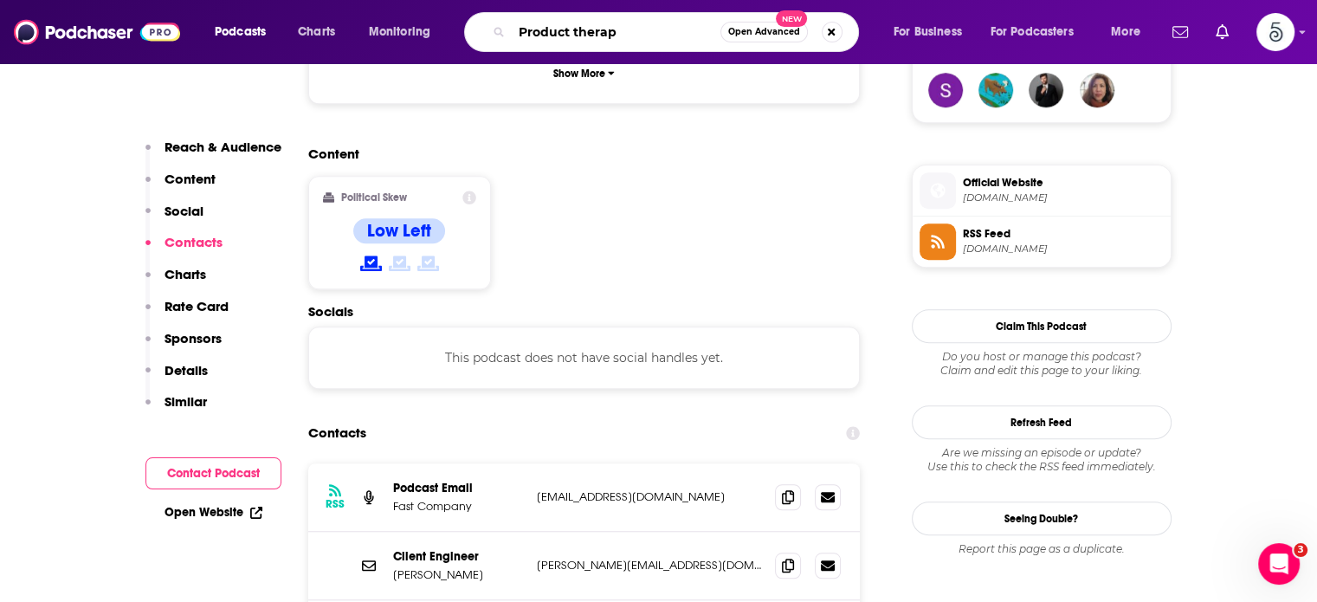
type input "Product therapy"
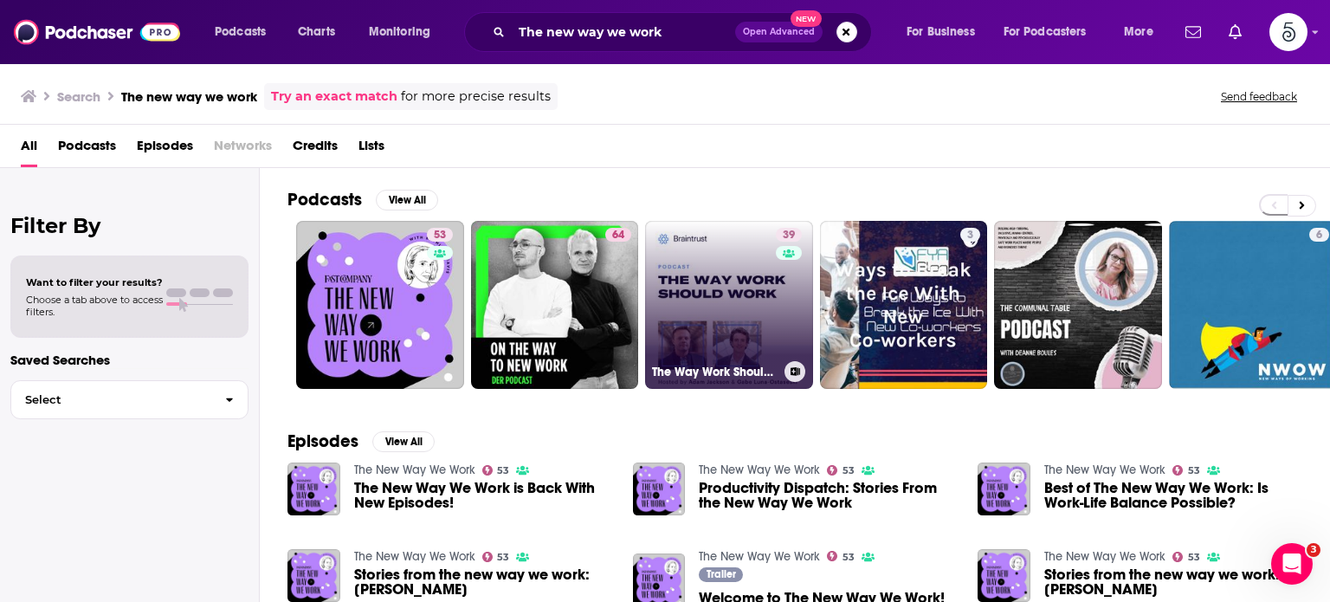
click at [698, 283] on link "39 The Way Work Should Work, by Braintrust" at bounding box center [729, 305] width 168 height 168
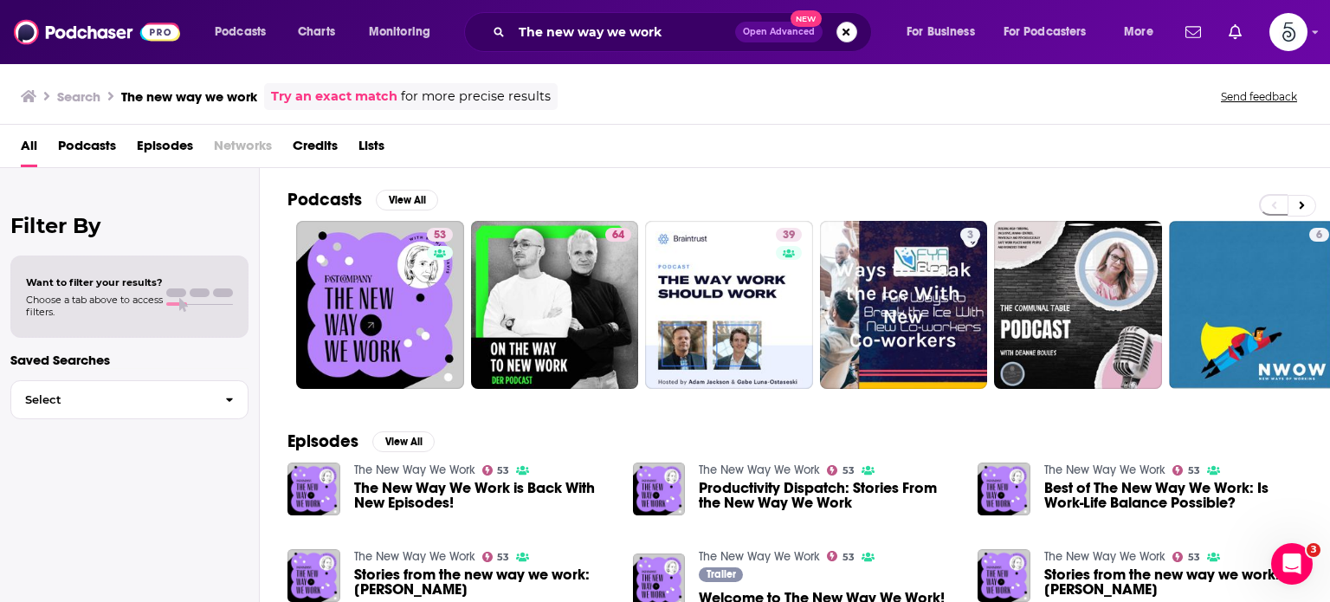
click at [847, 32] on button "Search podcasts, credits, & more..." at bounding box center [847, 32] width 21 height 21
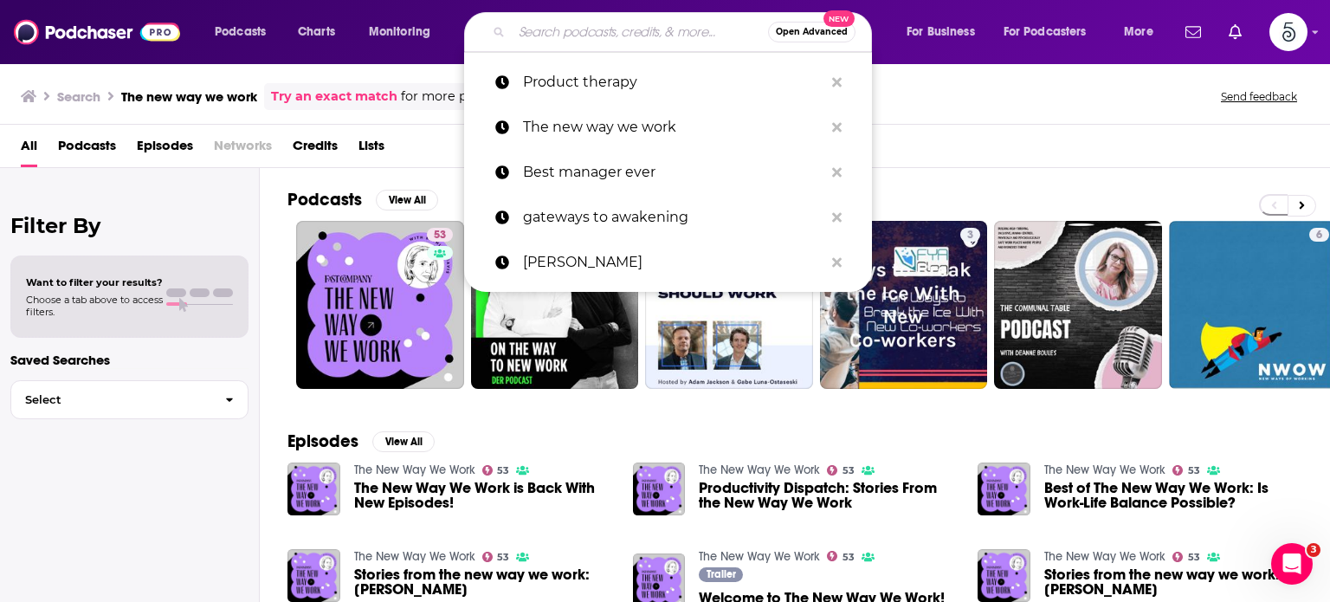
click at [603, 36] on input "Search podcasts, credits, & more..." at bounding box center [640, 32] width 256 height 28
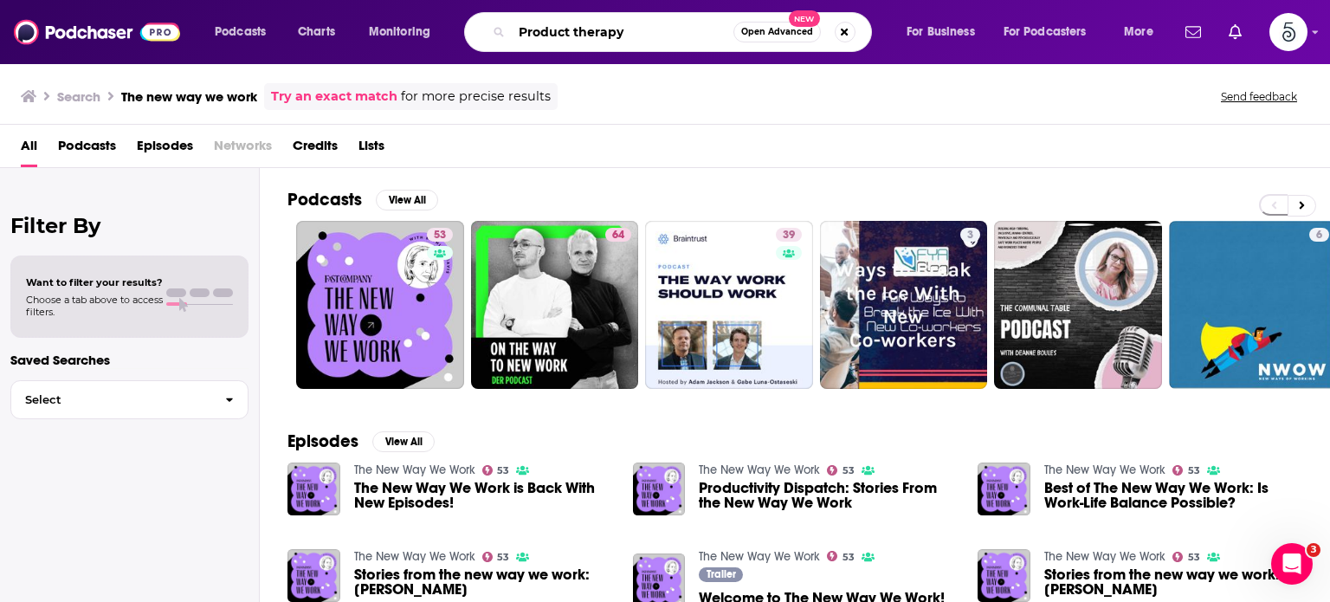
type input "Product therapy"
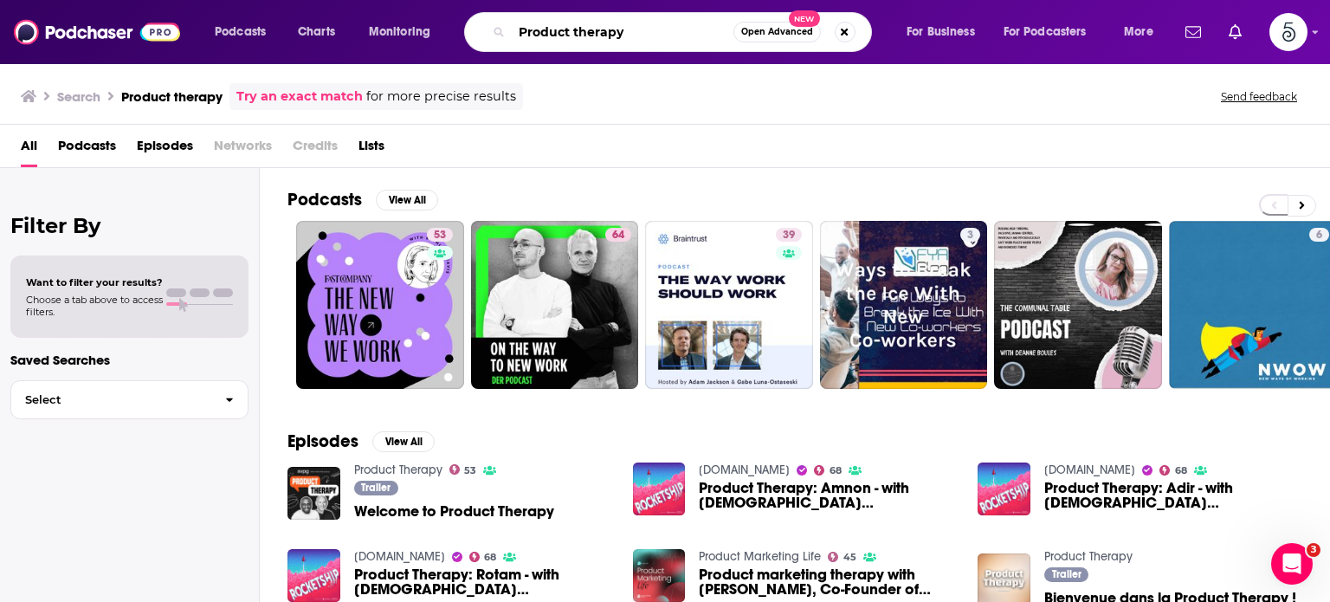
click at [658, 29] on input "Product therapy" at bounding box center [623, 32] width 222 height 28
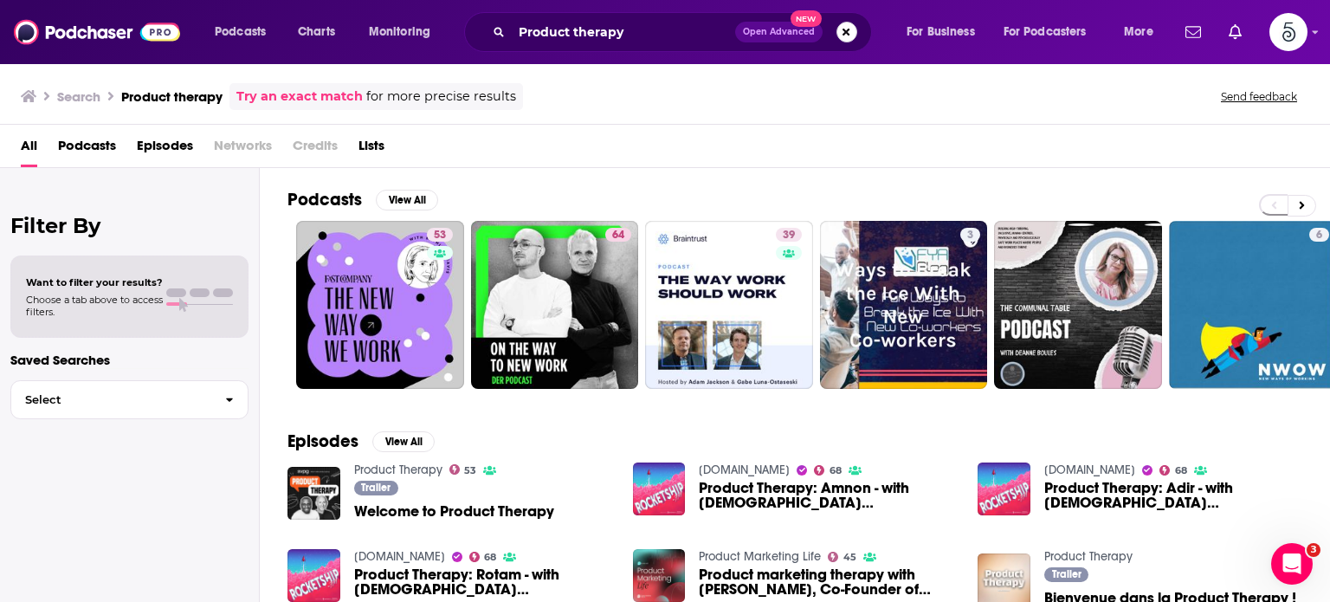
click at [843, 31] on button "Search podcasts, credits, & more..." at bounding box center [847, 32] width 21 height 21
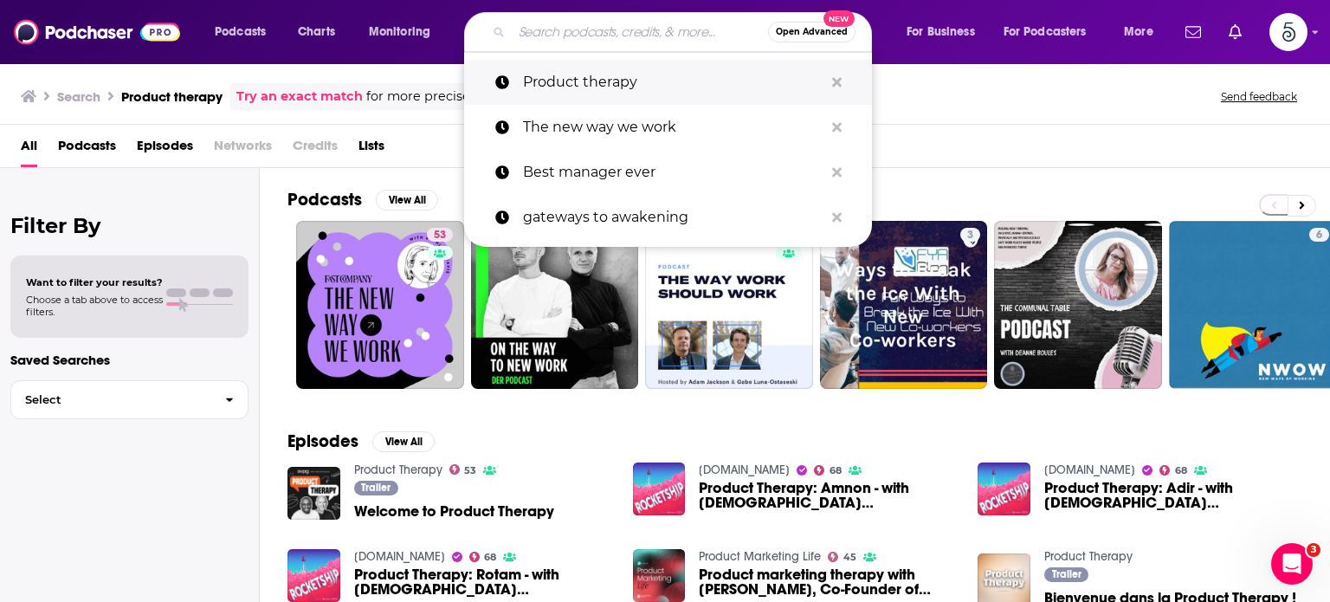
click at [575, 82] on p "Product therapy" at bounding box center [673, 82] width 300 height 45
type input "Product therapy"
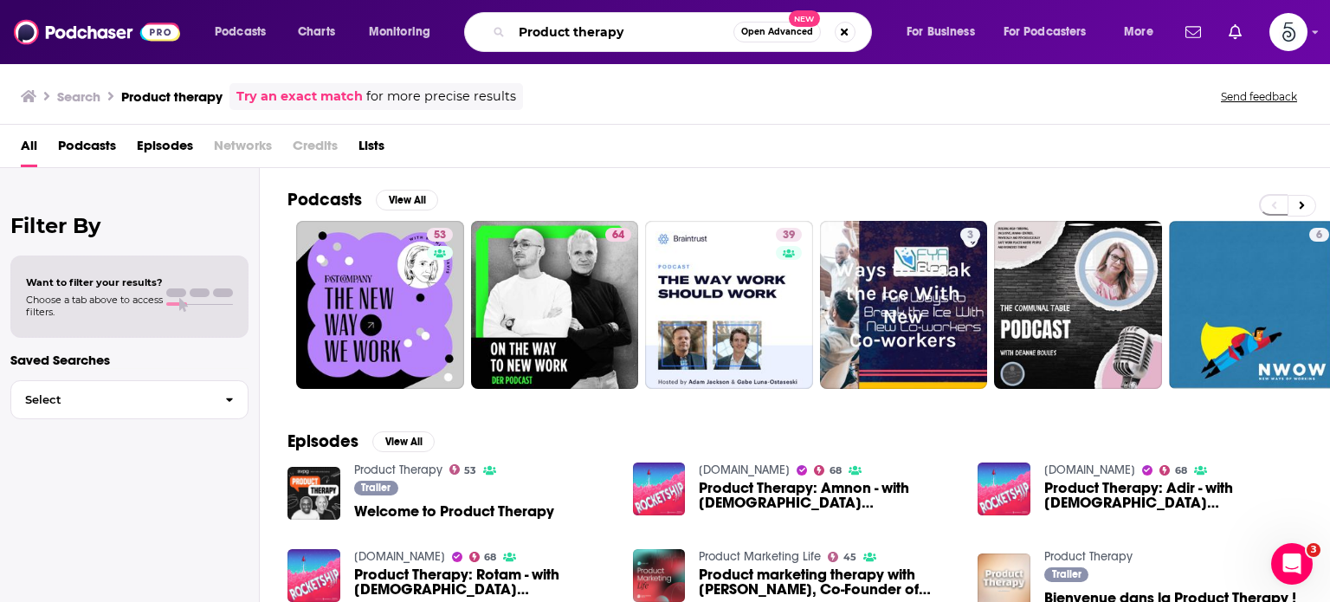
click at [647, 34] on input "Product therapy" at bounding box center [623, 32] width 222 height 28
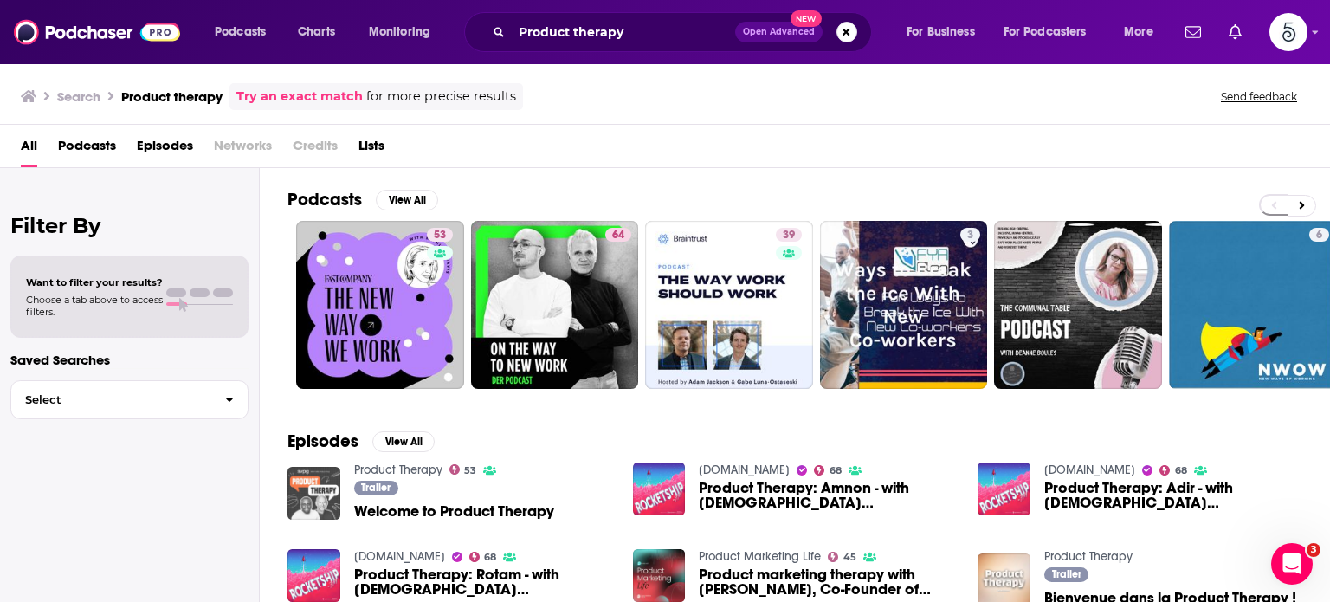
click at [310, 494] on img "Welcome to Product Therapy" at bounding box center [314, 493] width 53 height 53
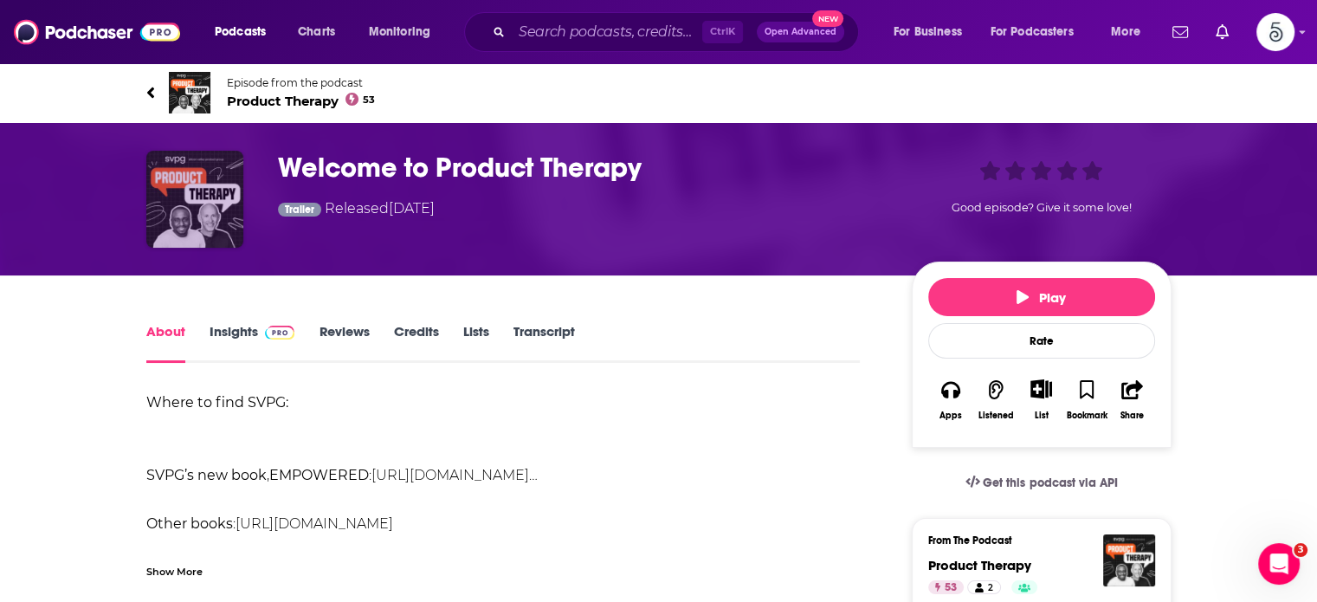
click at [200, 213] on img "Welcome to Product Therapy" at bounding box center [194, 199] width 97 height 97
click at [236, 335] on link "Insights" at bounding box center [253, 343] width 86 height 40
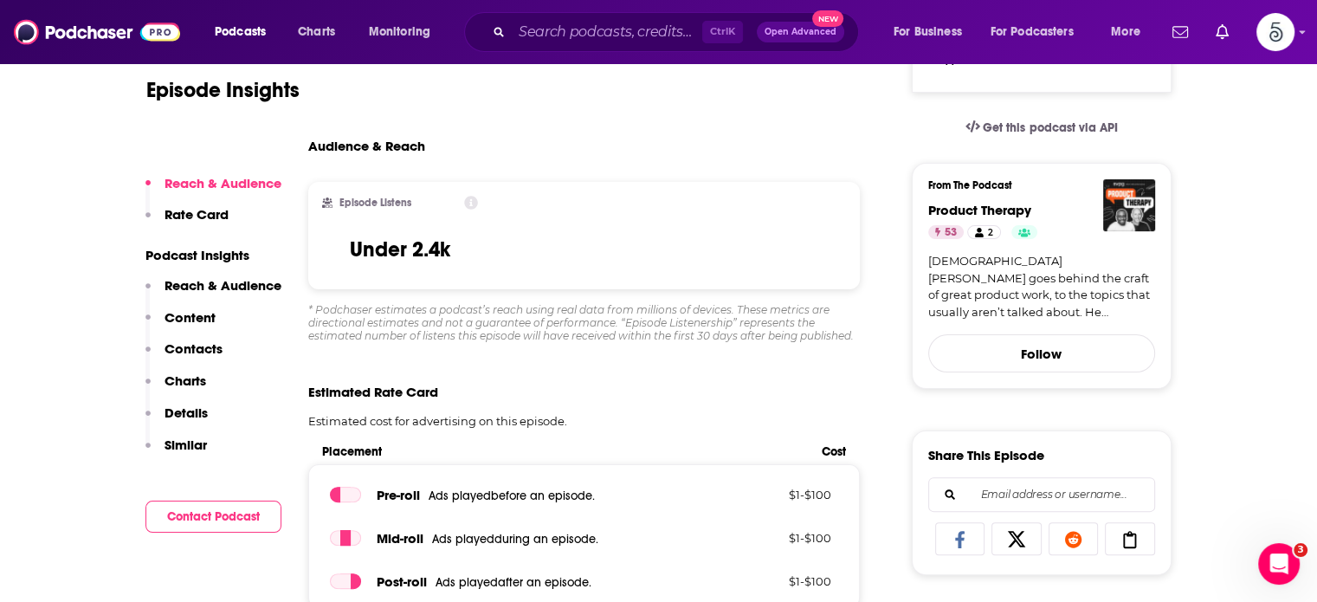
scroll to position [308, 0]
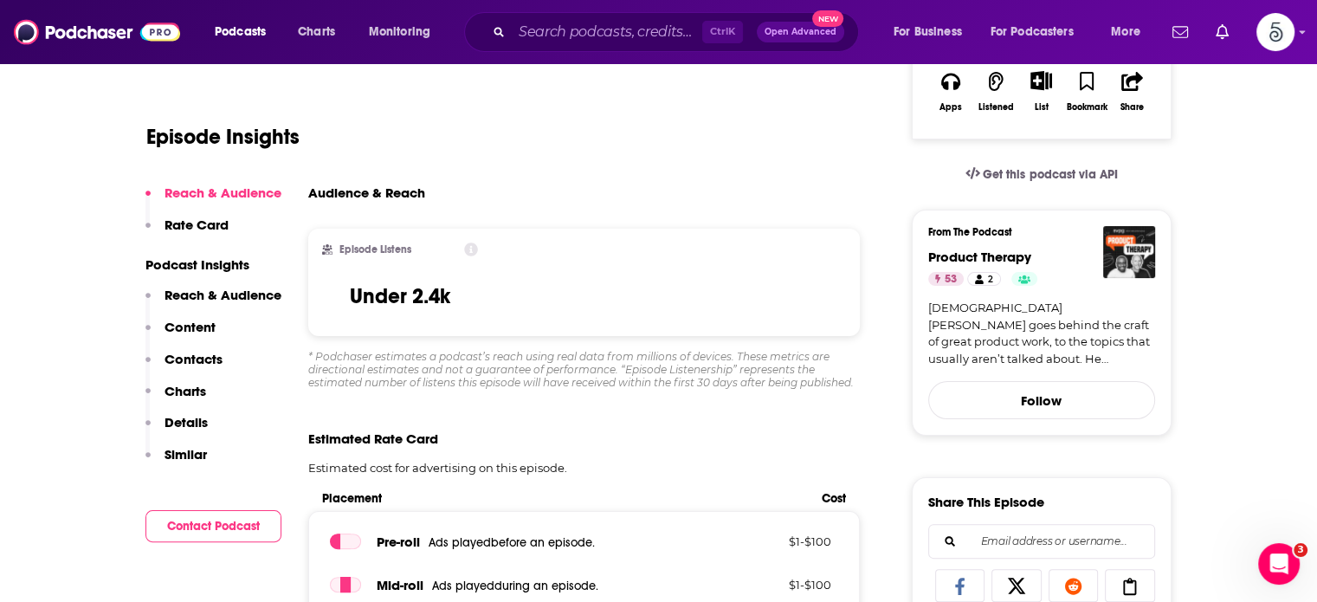
click at [201, 353] on p "Contacts" at bounding box center [194, 359] width 58 height 16
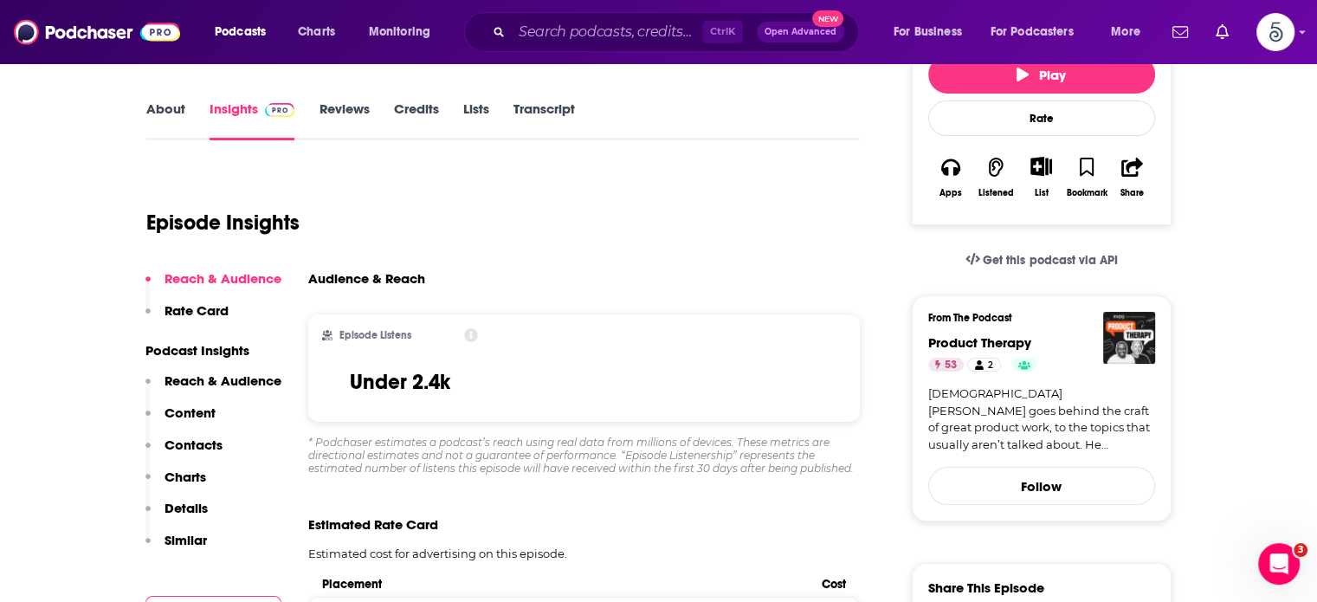
scroll to position [0, 0]
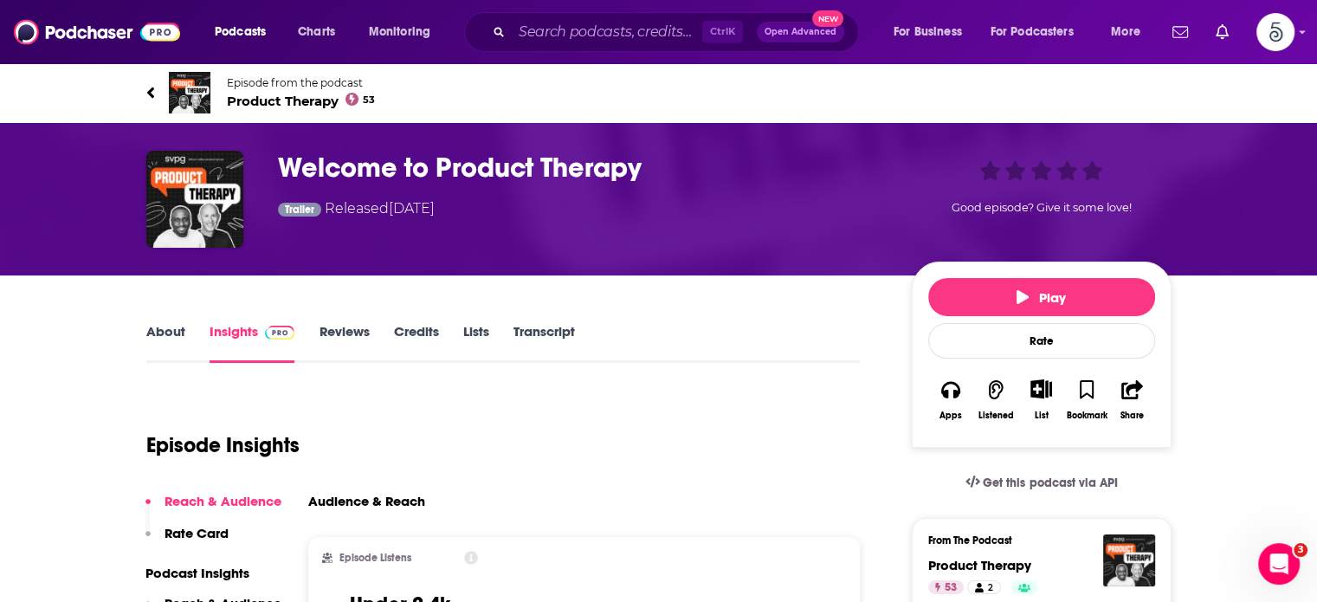
click at [436, 167] on h3 "Welcome to Product Therapy" at bounding box center [581, 168] width 606 height 34
click at [543, 33] on input "Search podcasts, credits, & more..." at bounding box center [607, 32] width 191 height 28
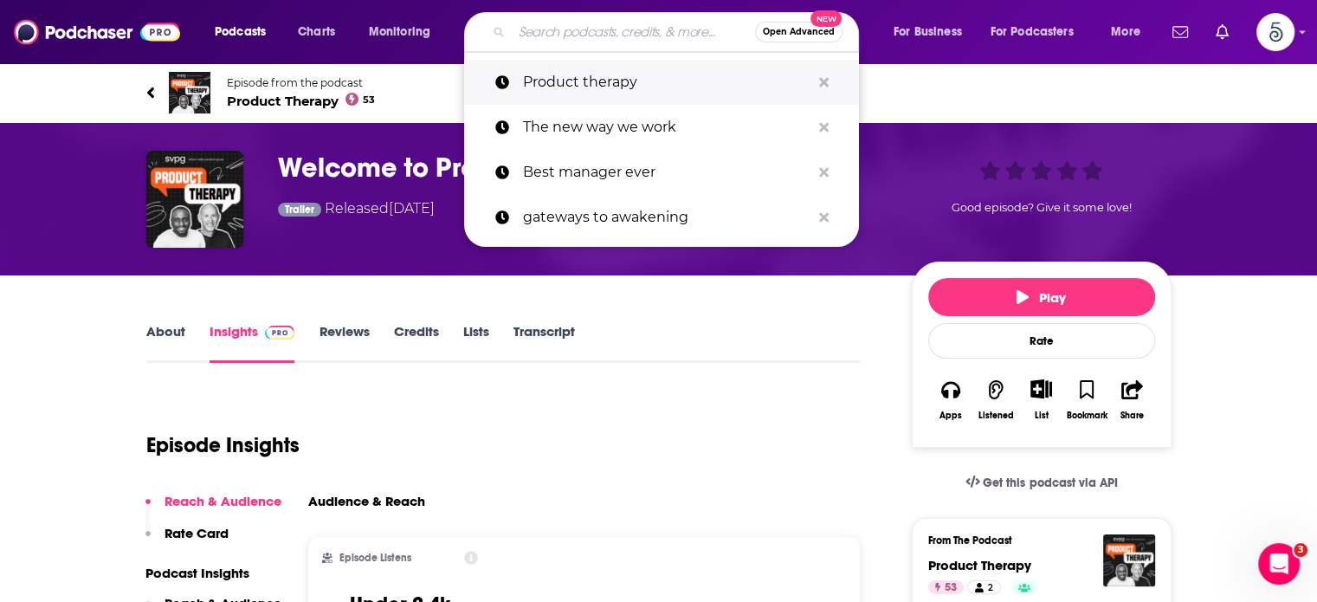
click at [537, 82] on p "Product therapy" at bounding box center [667, 82] width 288 height 45
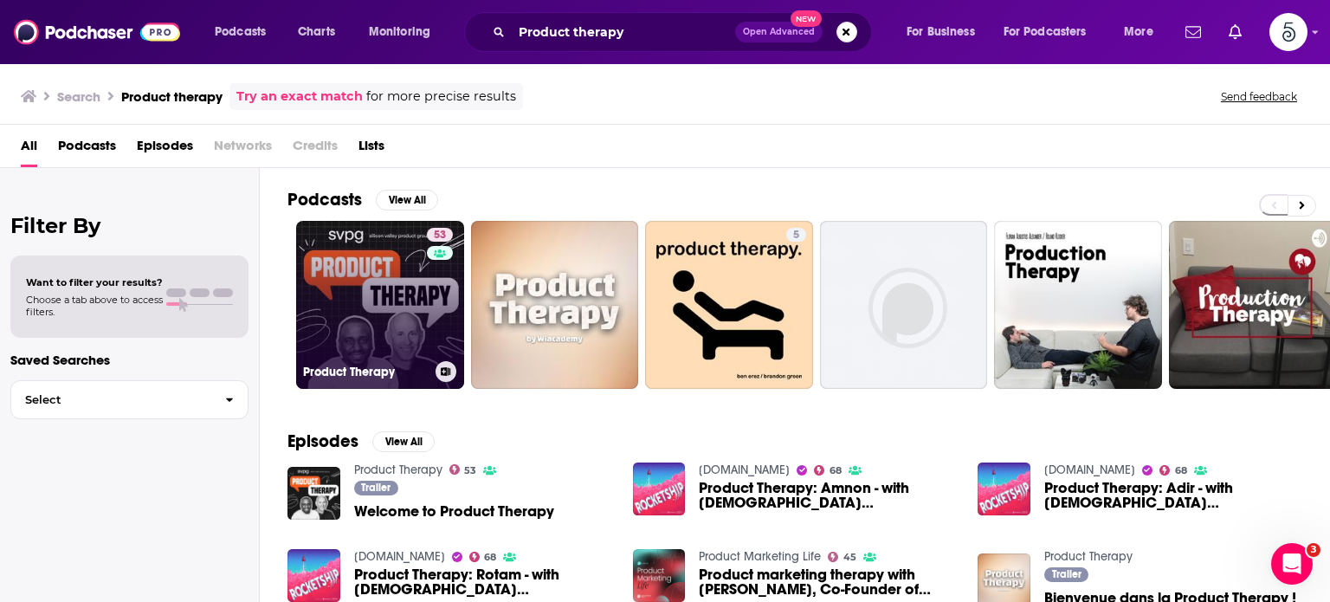
click at [388, 299] on link "53 Product Therapy" at bounding box center [380, 305] width 168 height 168
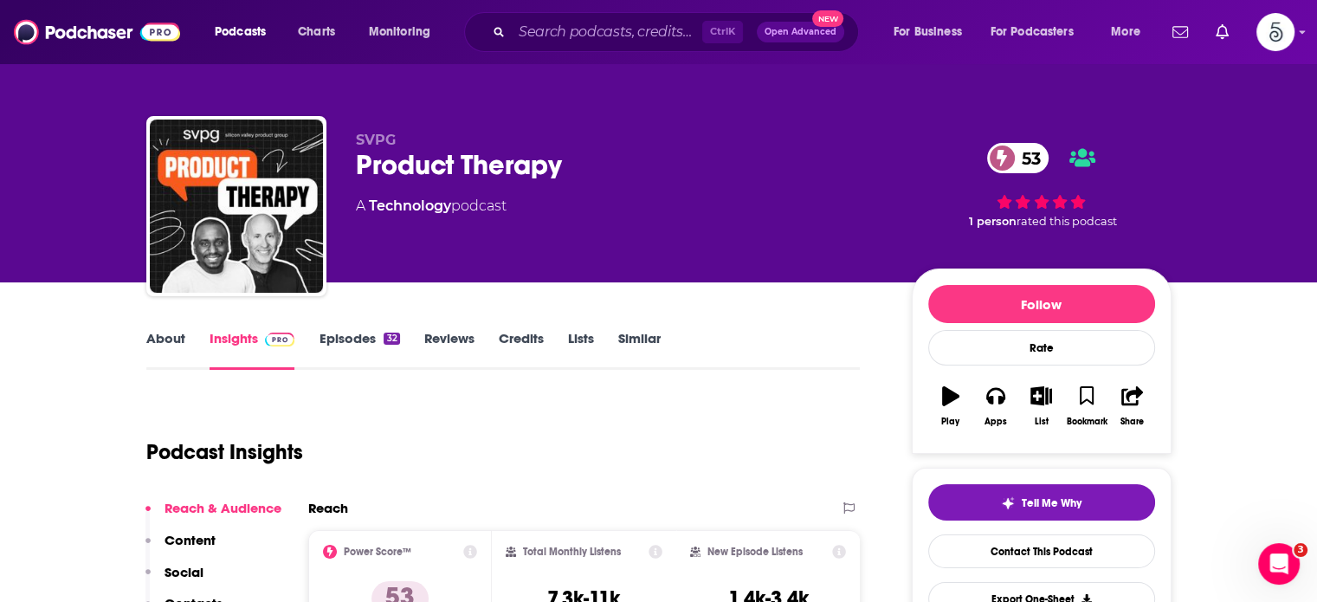
click at [344, 332] on link "Episodes 32" at bounding box center [359, 350] width 81 height 40
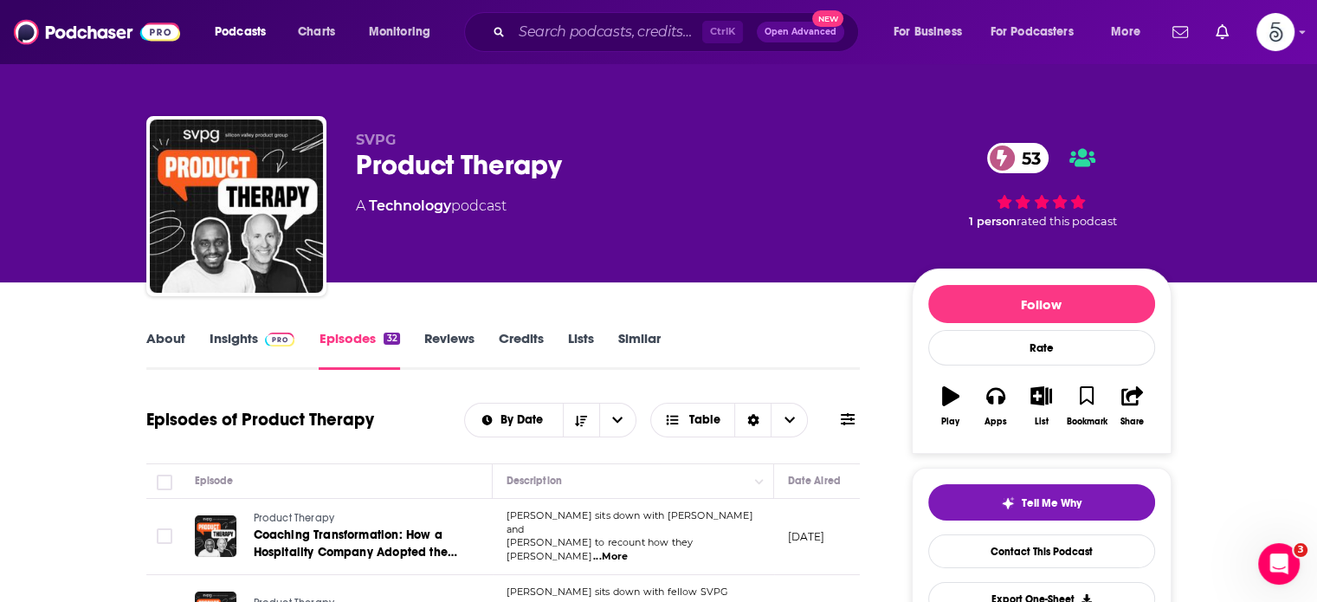
click at [161, 339] on link "About" at bounding box center [165, 350] width 39 height 40
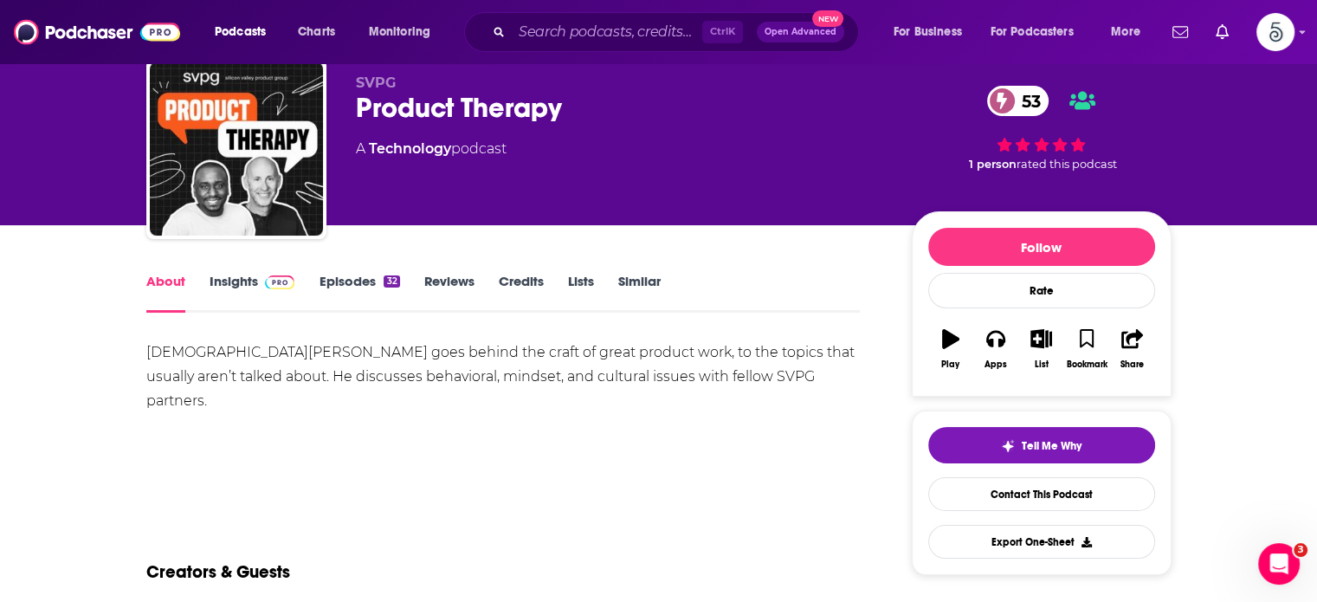
scroll to position [52, 0]
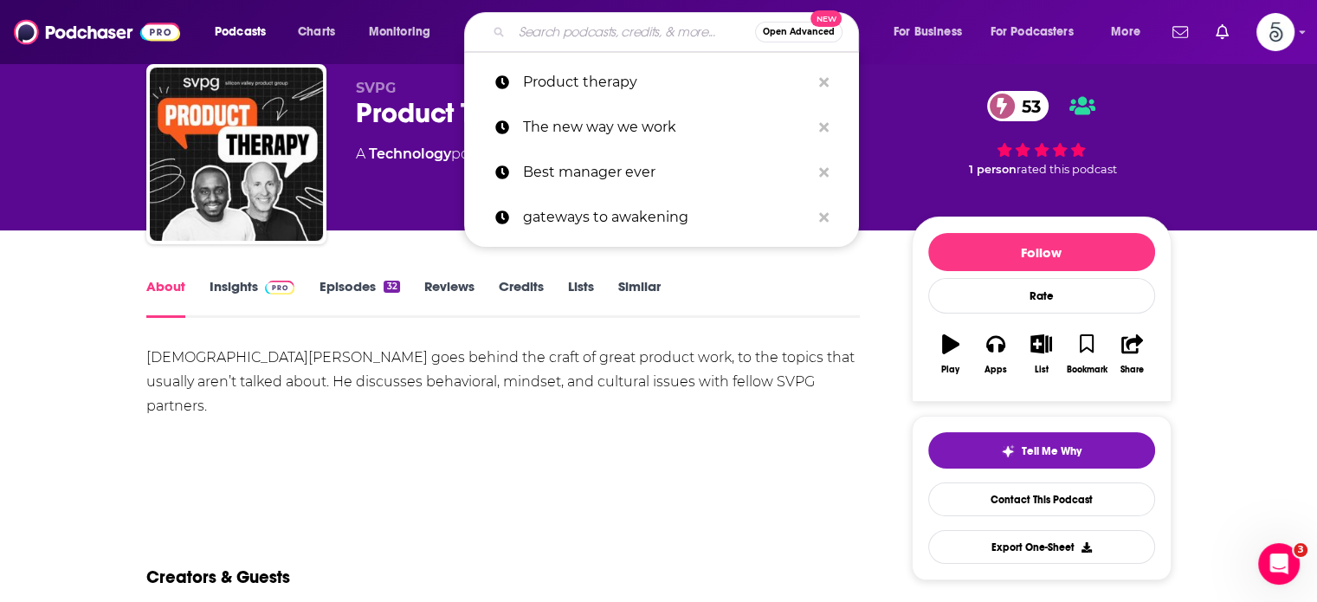
click at [543, 34] on input "Search podcasts, credits, & more..." at bounding box center [633, 32] width 243 height 28
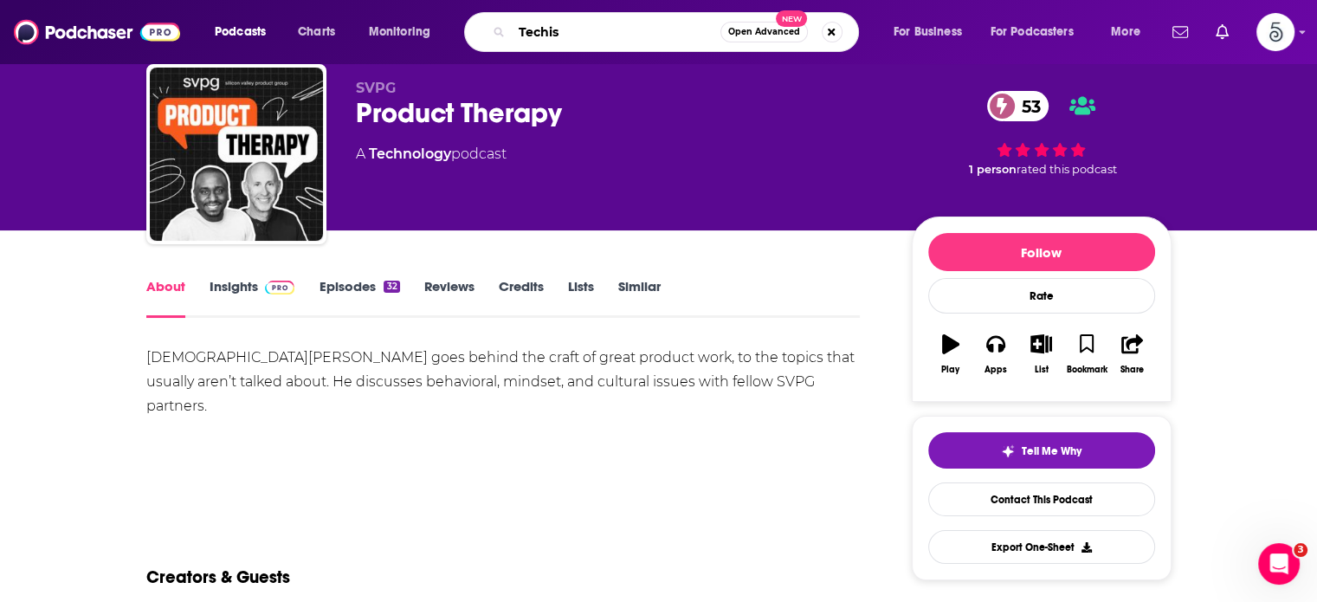
type input "Techish"
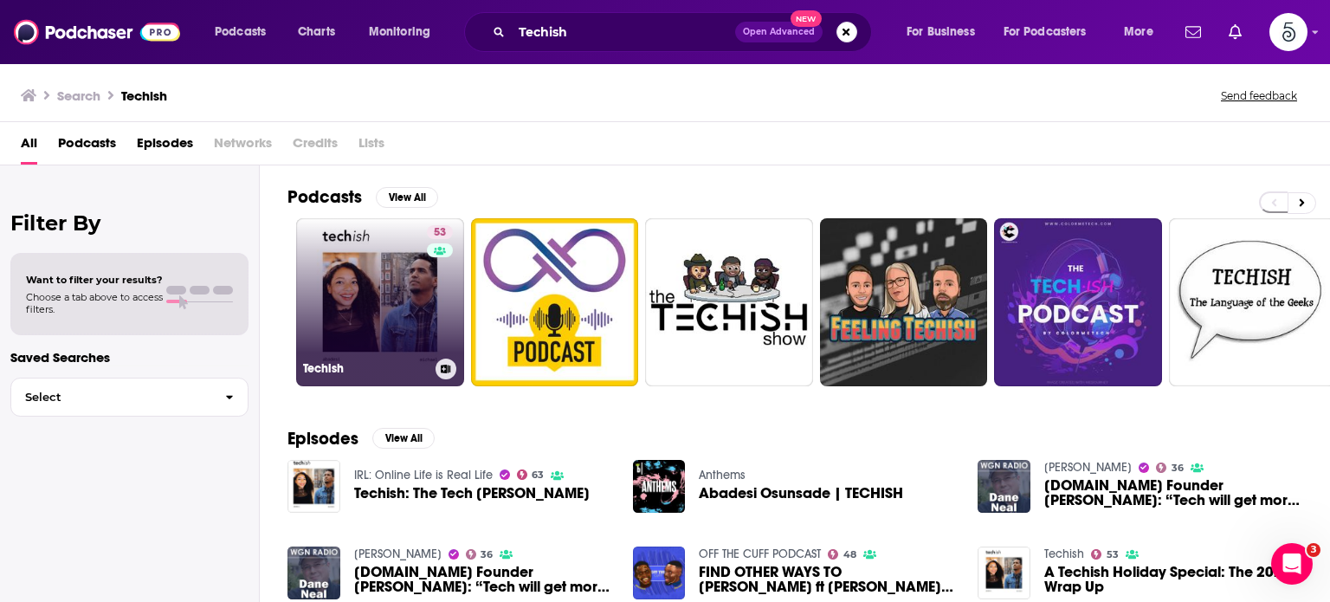
click at [395, 315] on link "53 Techish" at bounding box center [380, 302] width 168 height 168
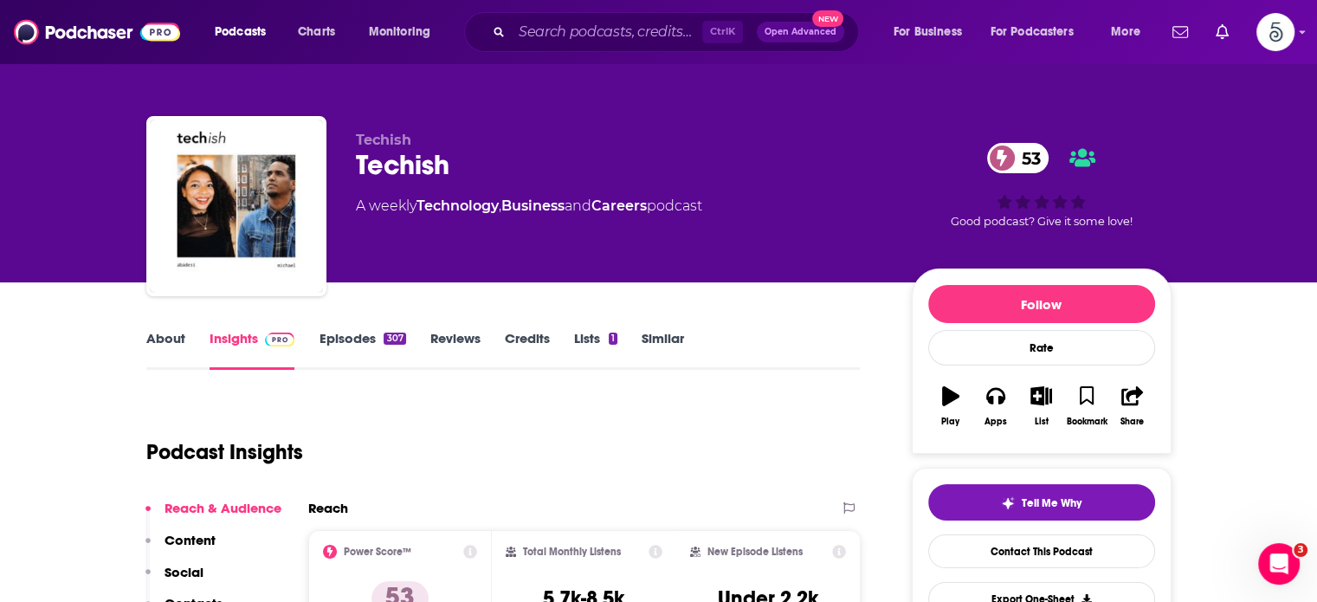
click at [354, 339] on link "Episodes 307" at bounding box center [362, 350] width 87 height 40
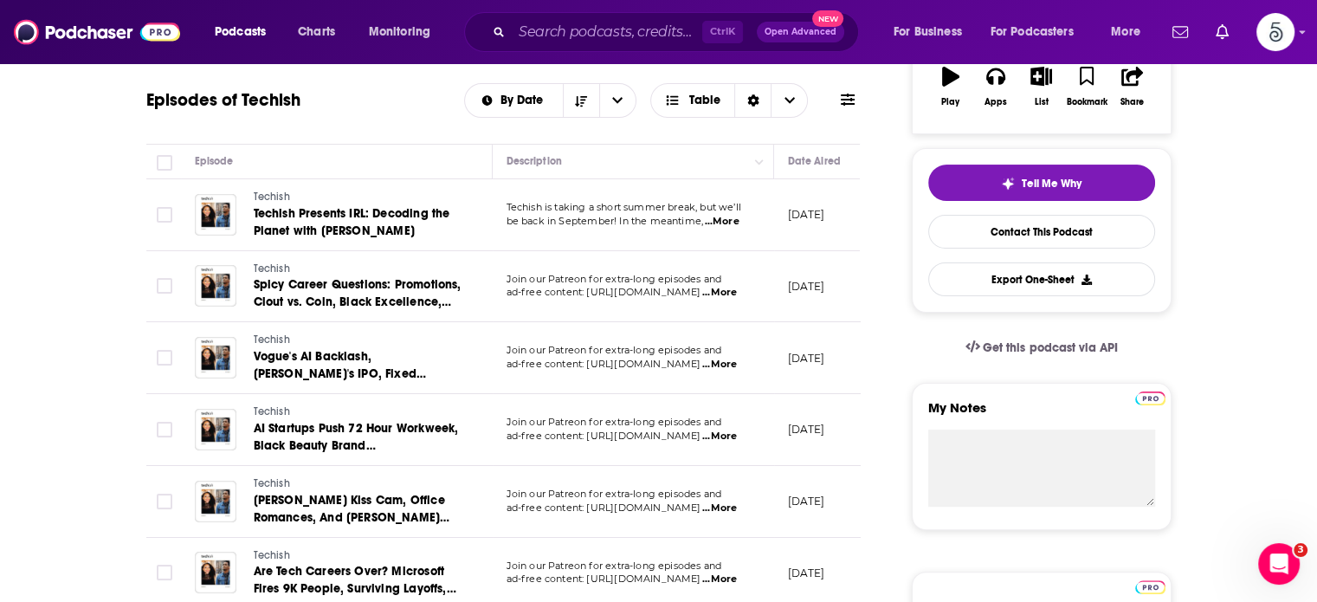
scroll to position [301, 0]
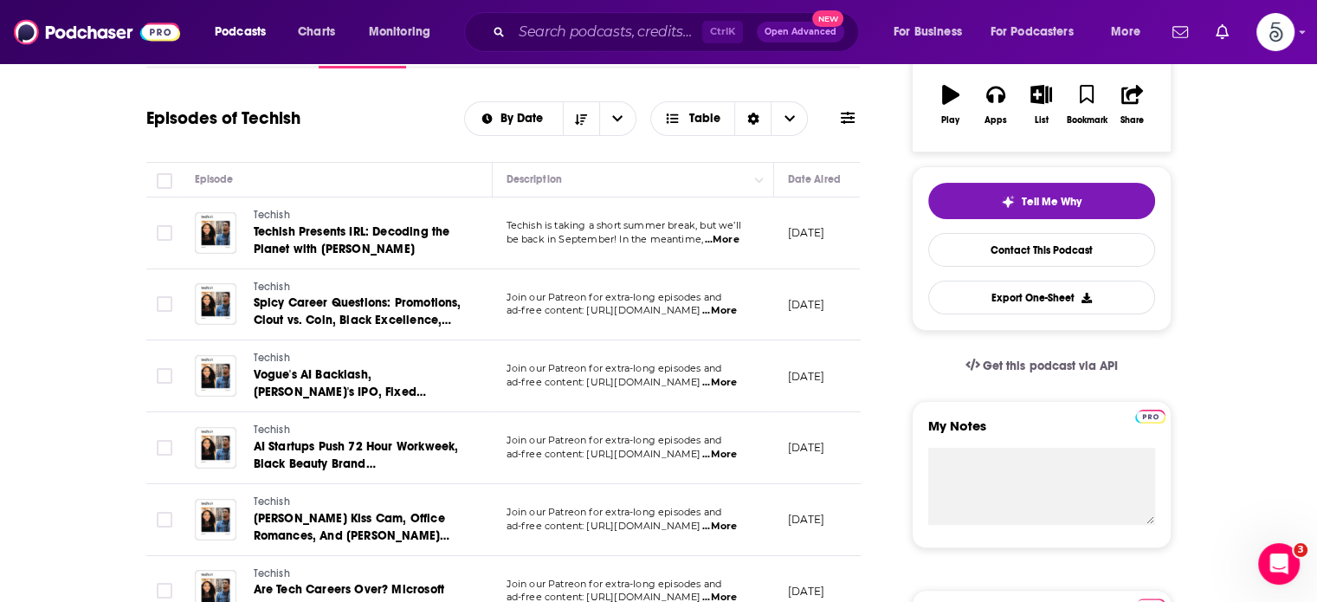
click at [654, 255] on td "Techish is taking a short summer break, but we’ll be back in September! In the …" at bounding box center [633, 233] width 281 height 72
click at [728, 238] on span "...More" at bounding box center [722, 240] width 35 height 14
click at [733, 386] on span "...More" at bounding box center [719, 383] width 35 height 14
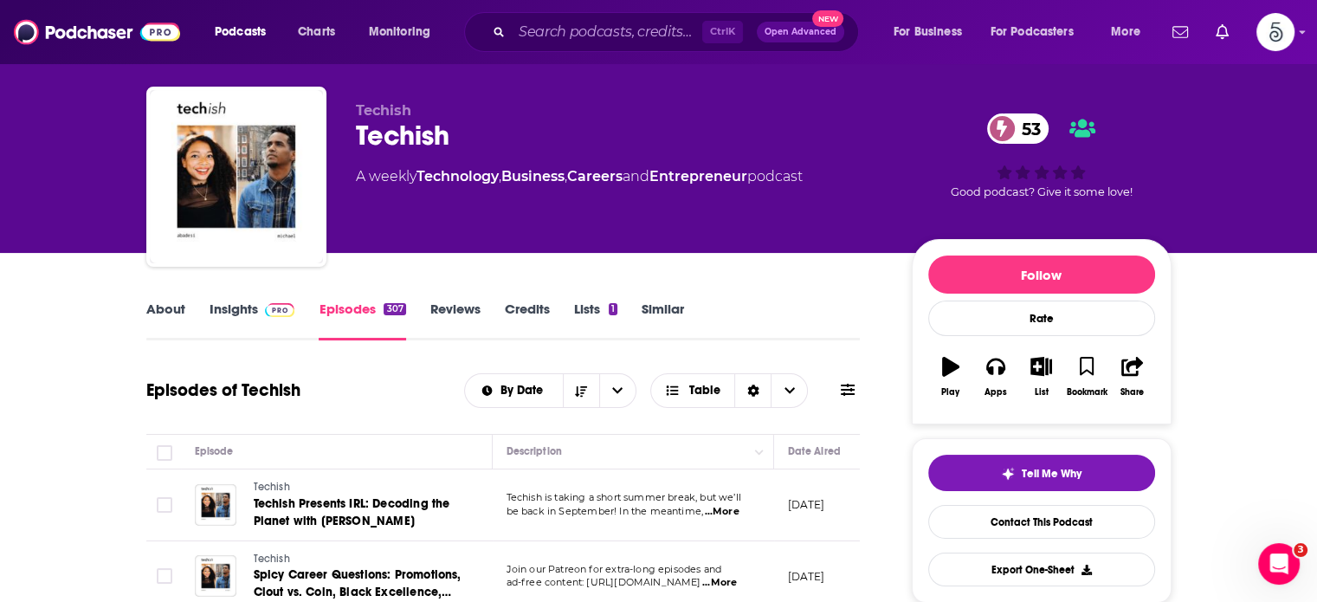
scroll to position [17, 0]
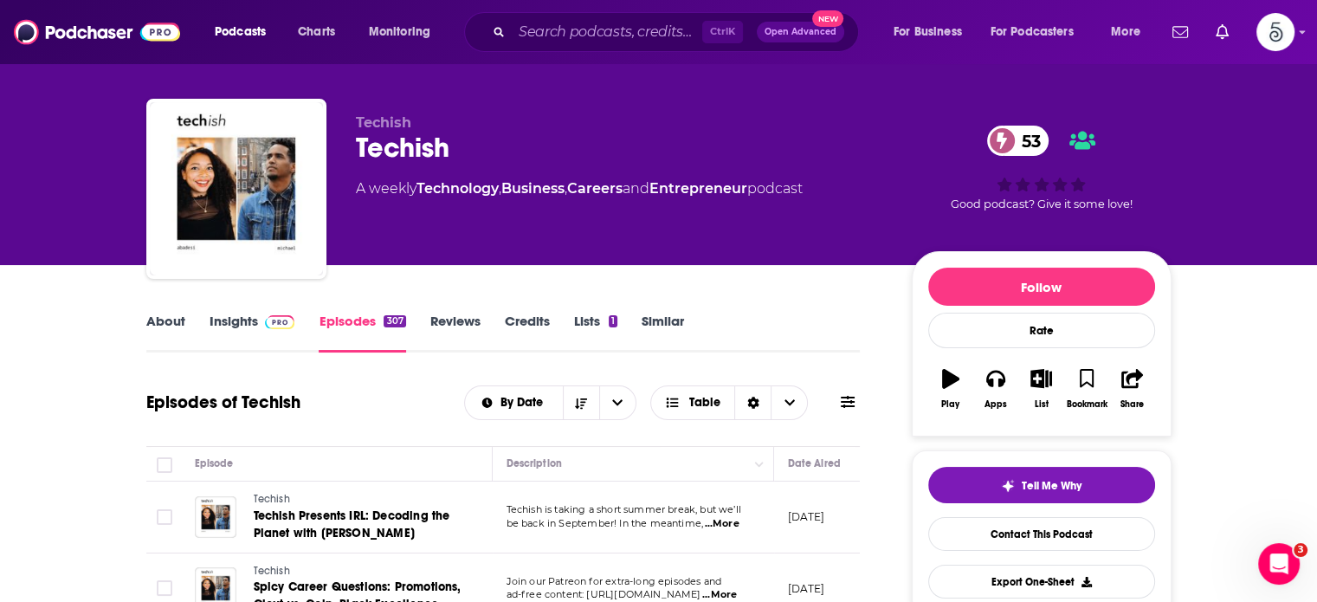
click at [155, 319] on link "About" at bounding box center [165, 333] width 39 height 40
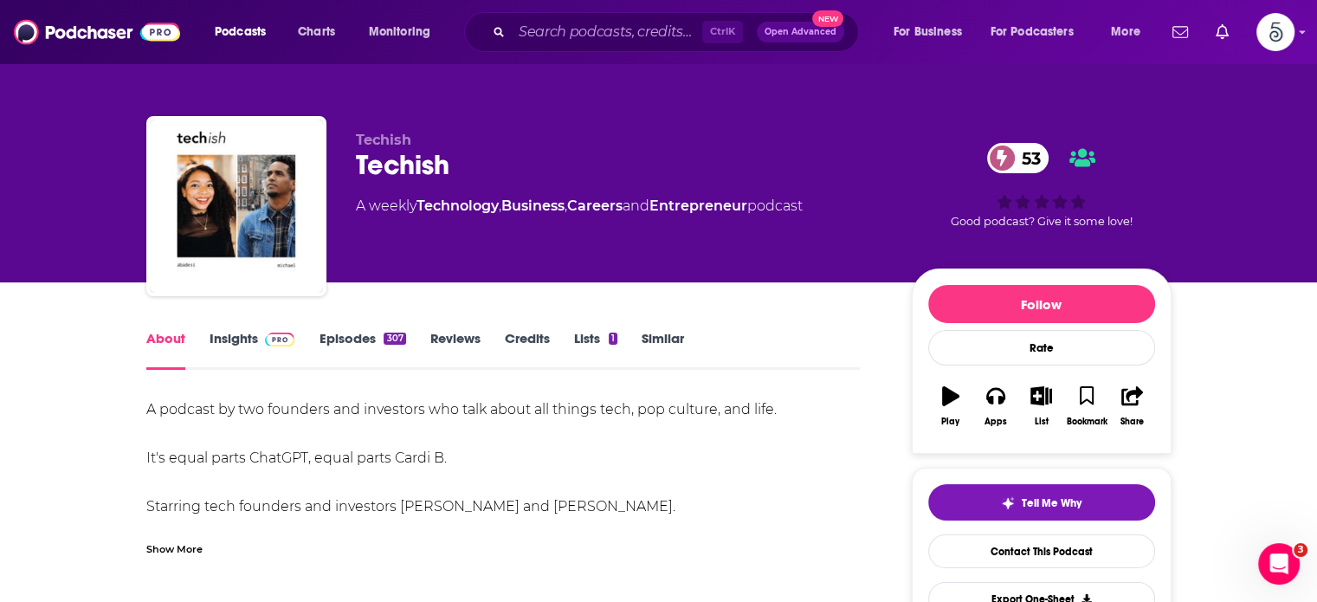
click at [218, 338] on link "Insights" at bounding box center [253, 350] width 86 height 40
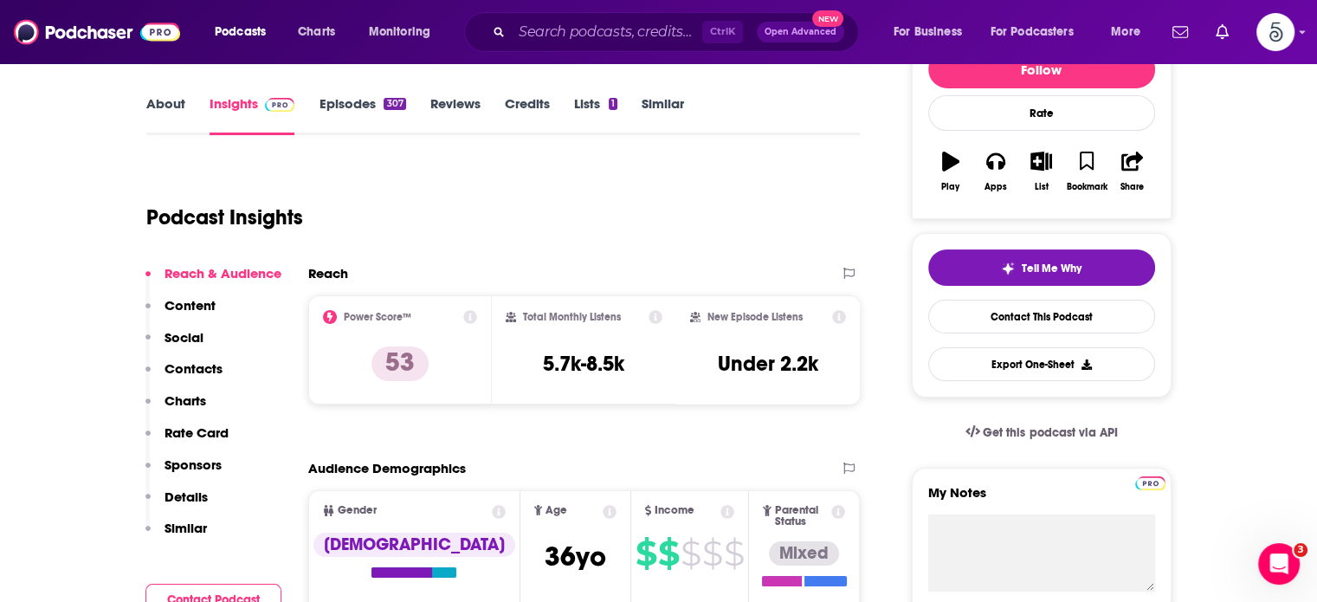
scroll to position [256, 0]
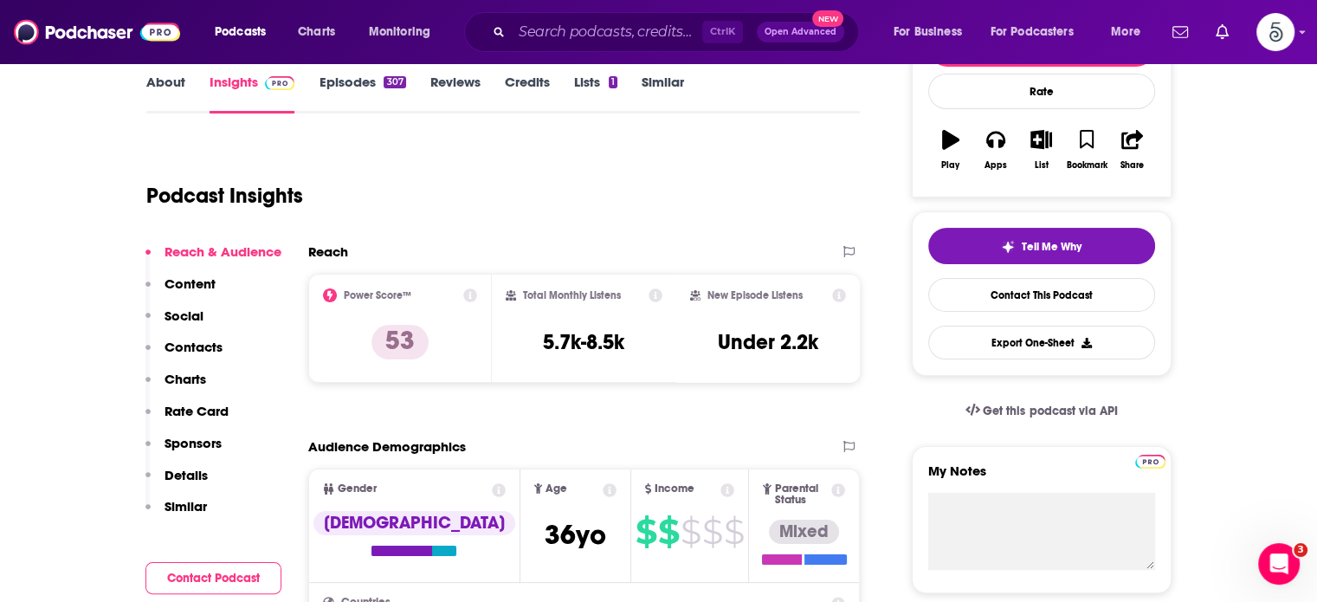
click at [187, 343] on p "Contacts" at bounding box center [194, 347] width 58 height 16
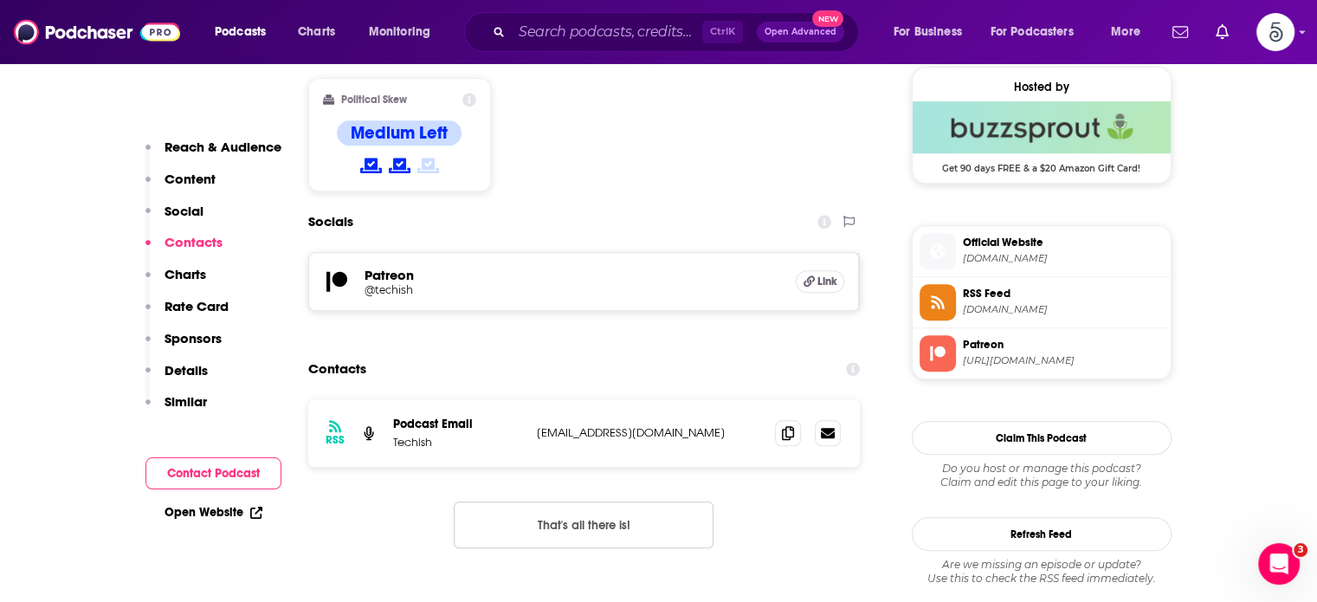
scroll to position [1406, 0]
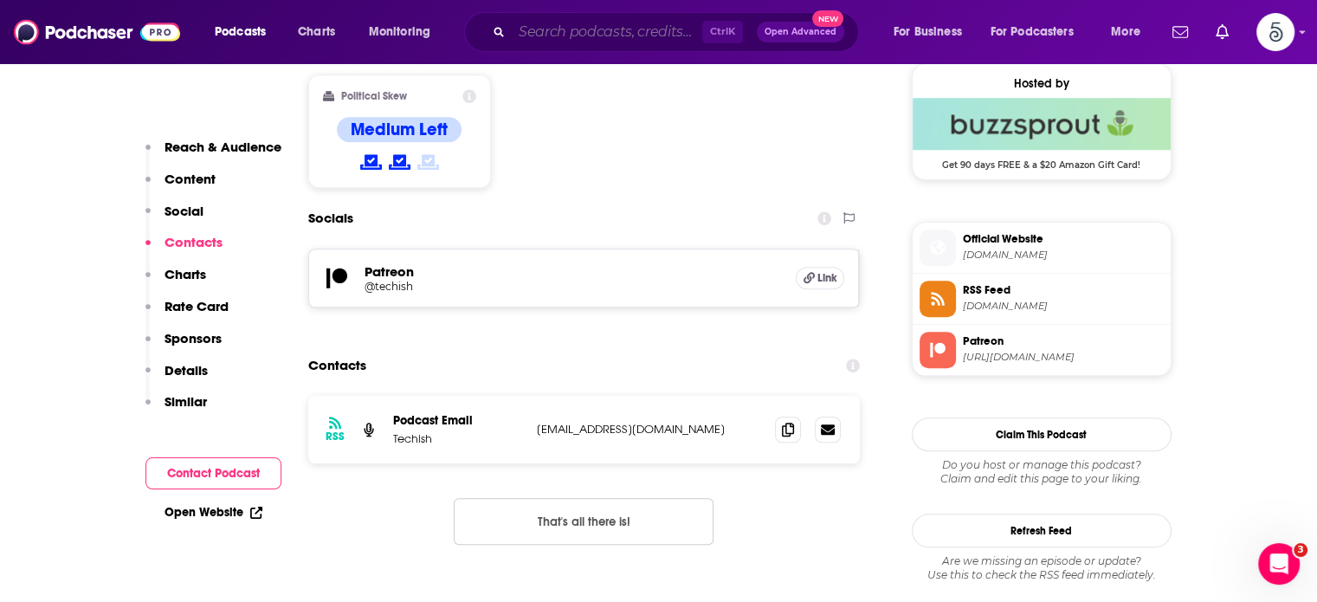
click at [552, 31] on input "Search podcasts, credits, & more..." at bounding box center [607, 32] width 191 height 28
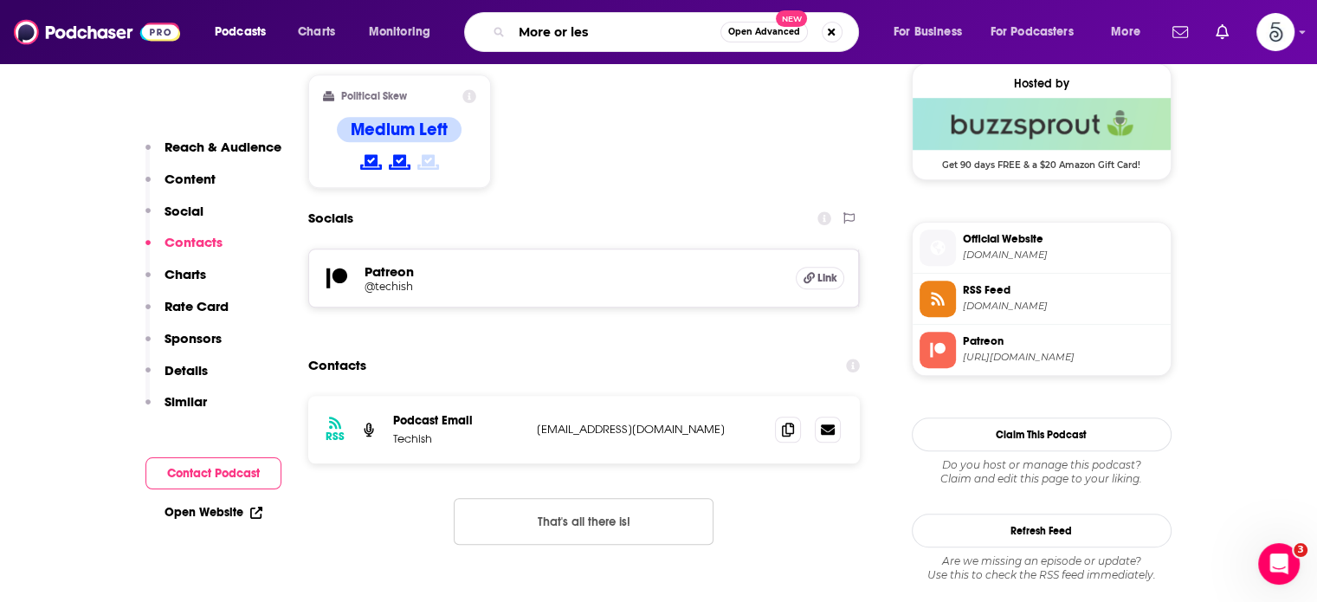
type input "More or less"
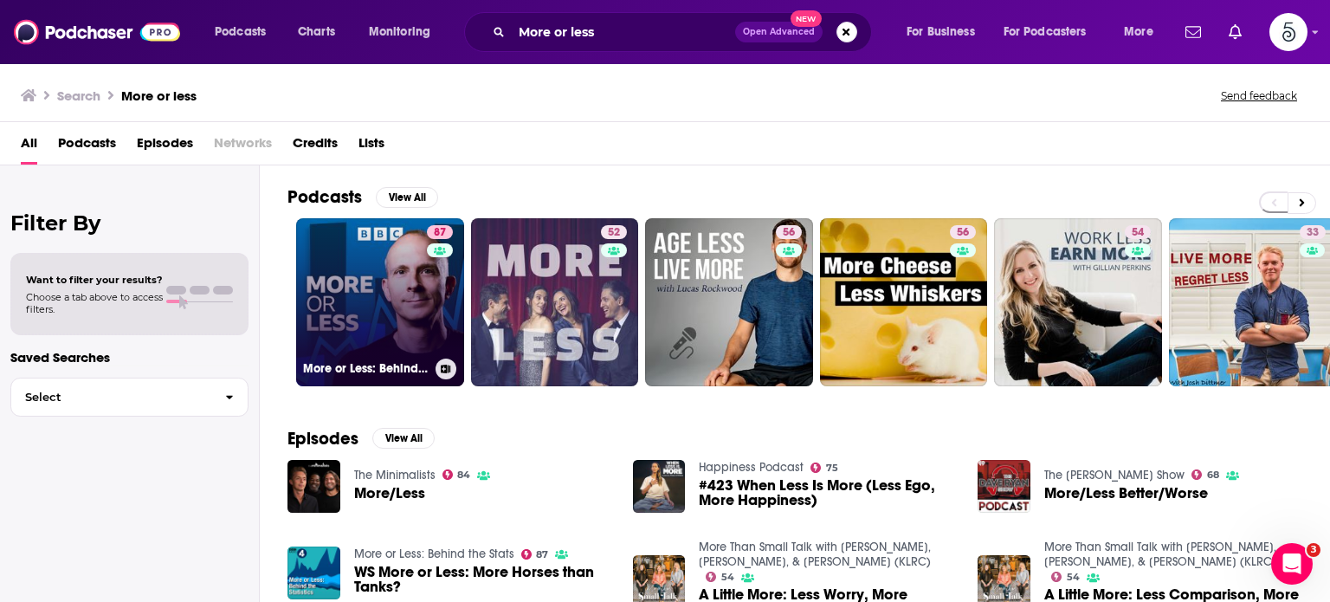
click at [391, 307] on link "87 More or Less: Behind the Stats" at bounding box center [380, 302] width 168 height 168
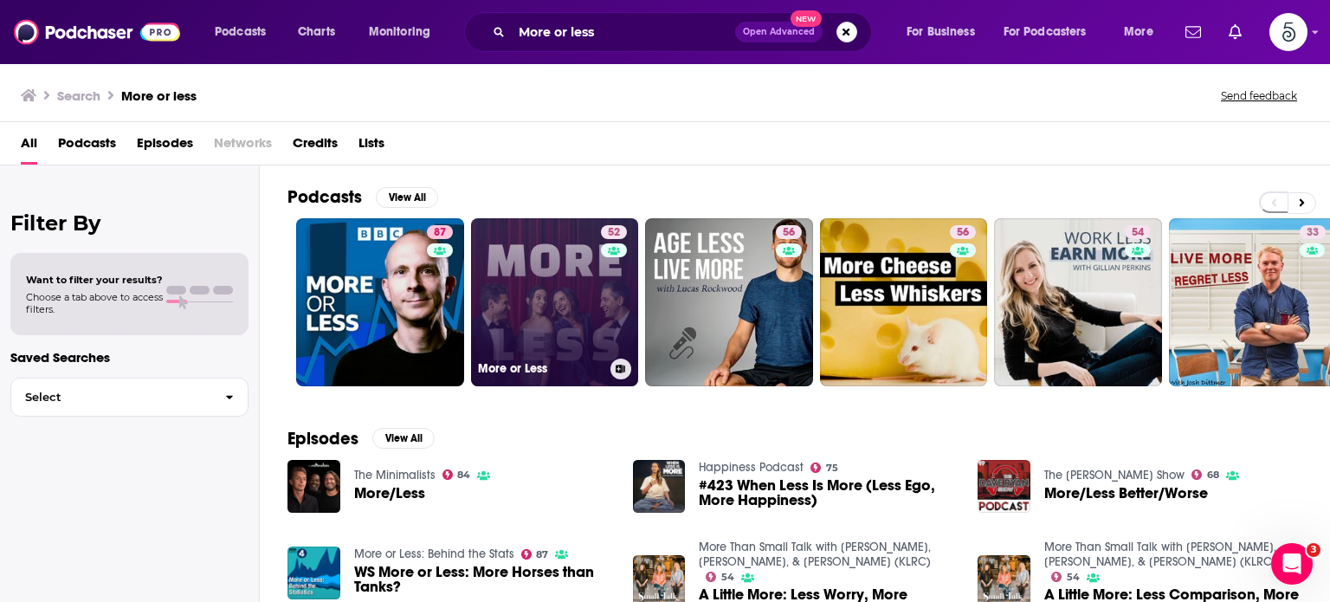
click at [574, 288] on link "52 More or Less" at bounding box center [555, 302] width 168 height 168
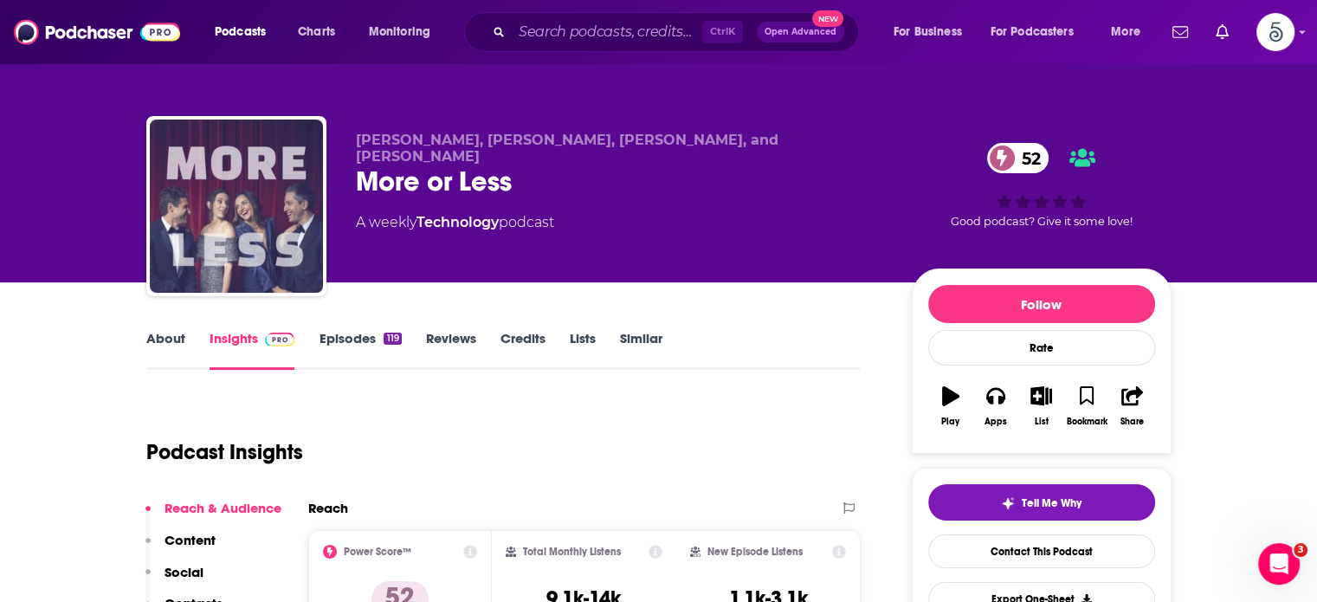
click at [351, 331] on link "Episodes 119" at bounding box center [360, 350] width 82 height 40
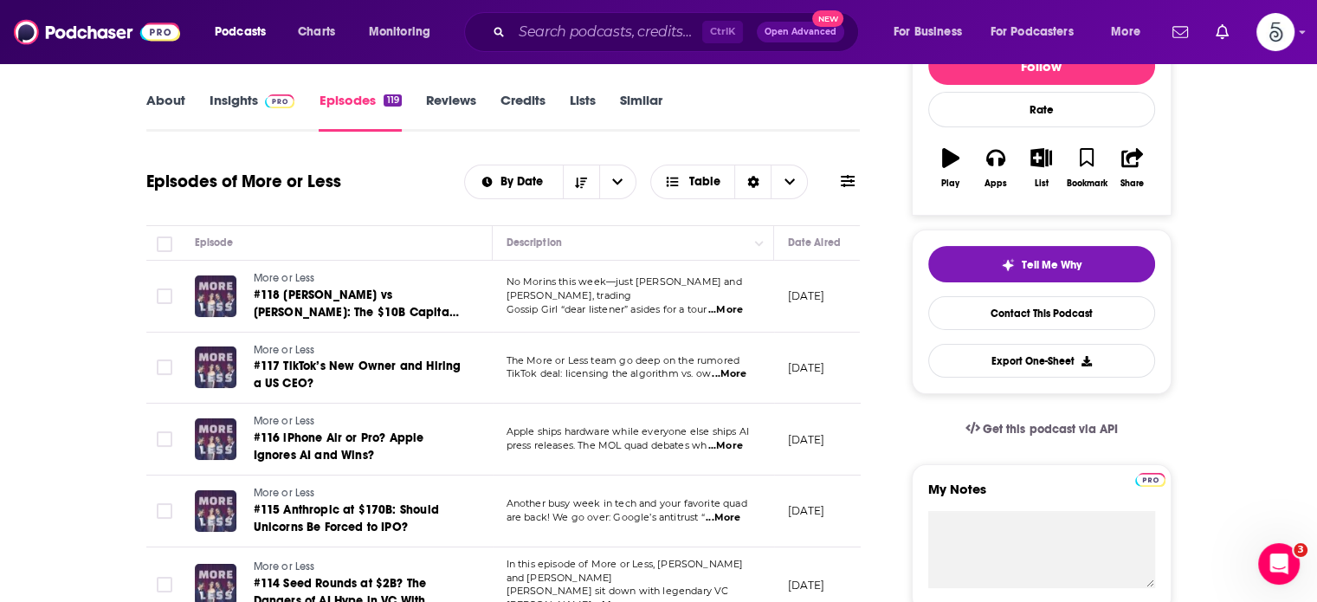
scroll to position [241, 0]
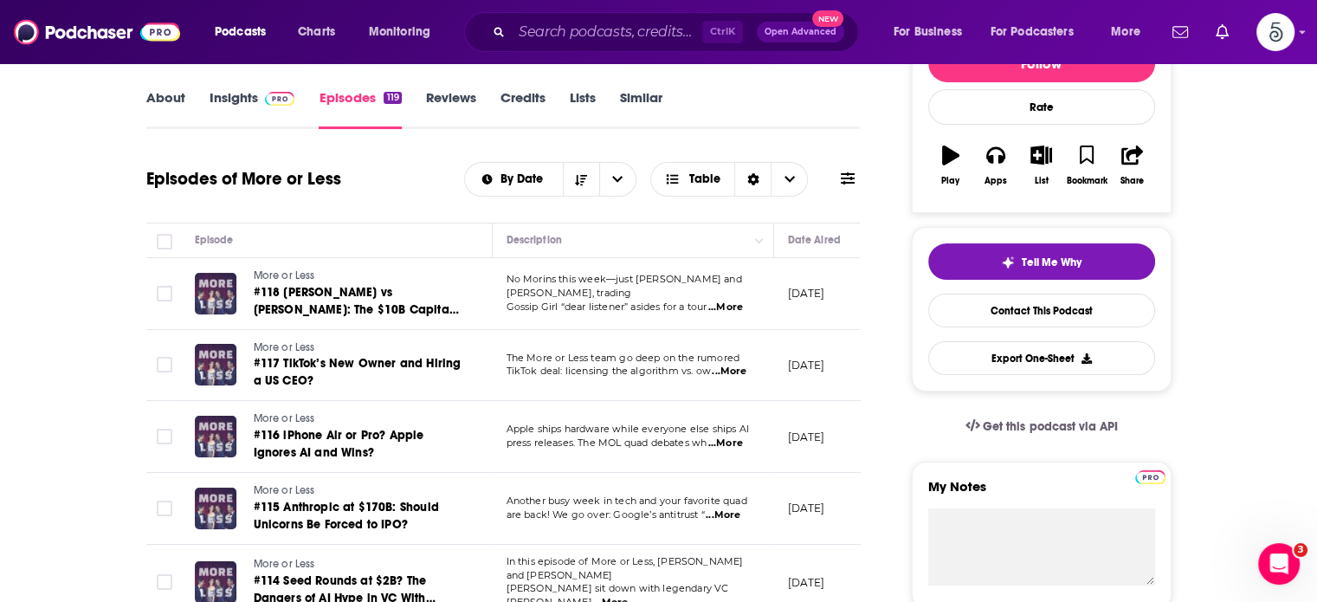
click at [729, 440] on span "...More" at bounding box center [725, 443] width 35 height 14
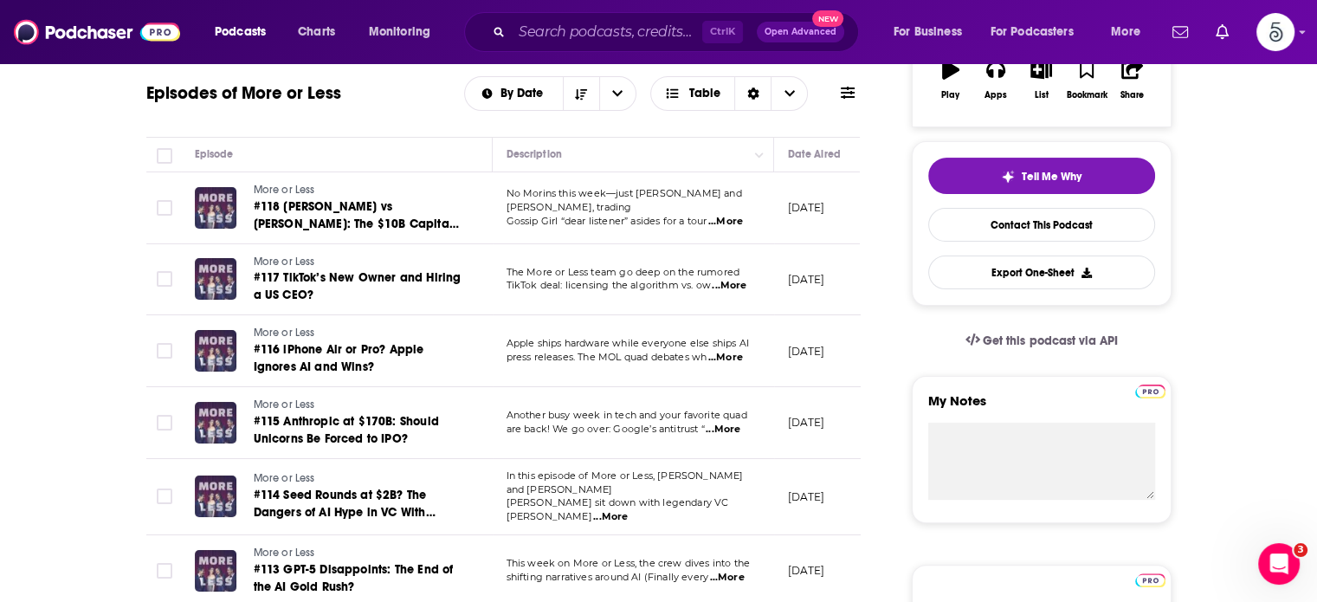
scroll to position [330, 0]
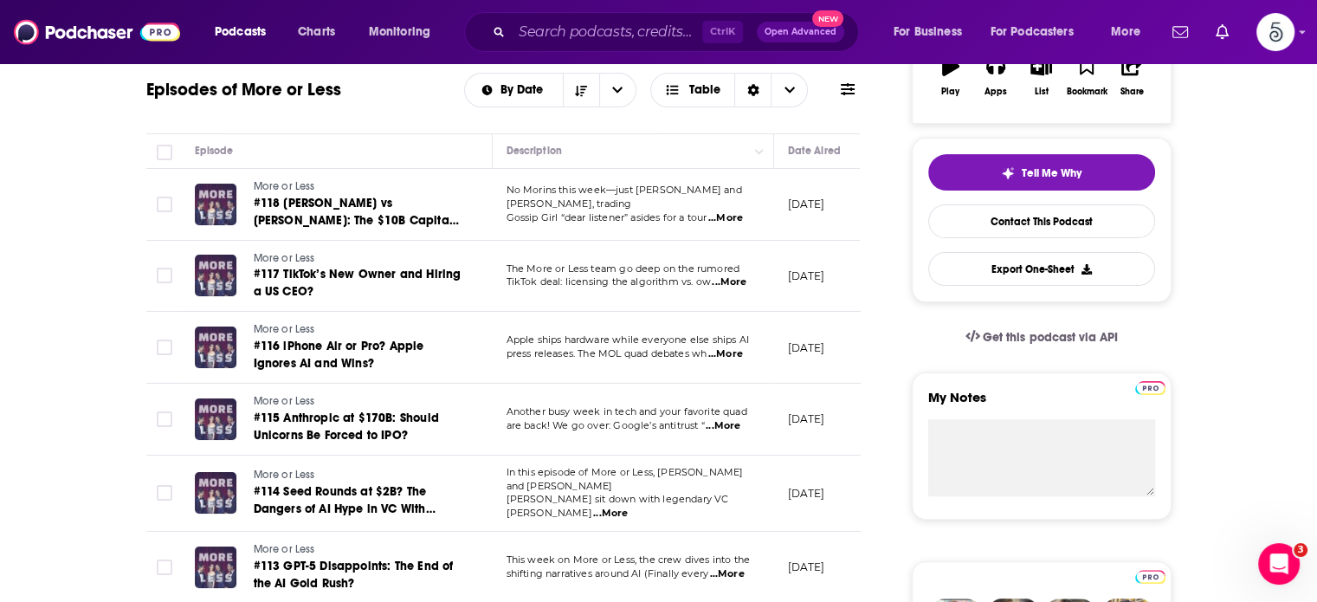
click at [628, 507] on span "...More" at bounding box center [610, 514] width 35 height 14
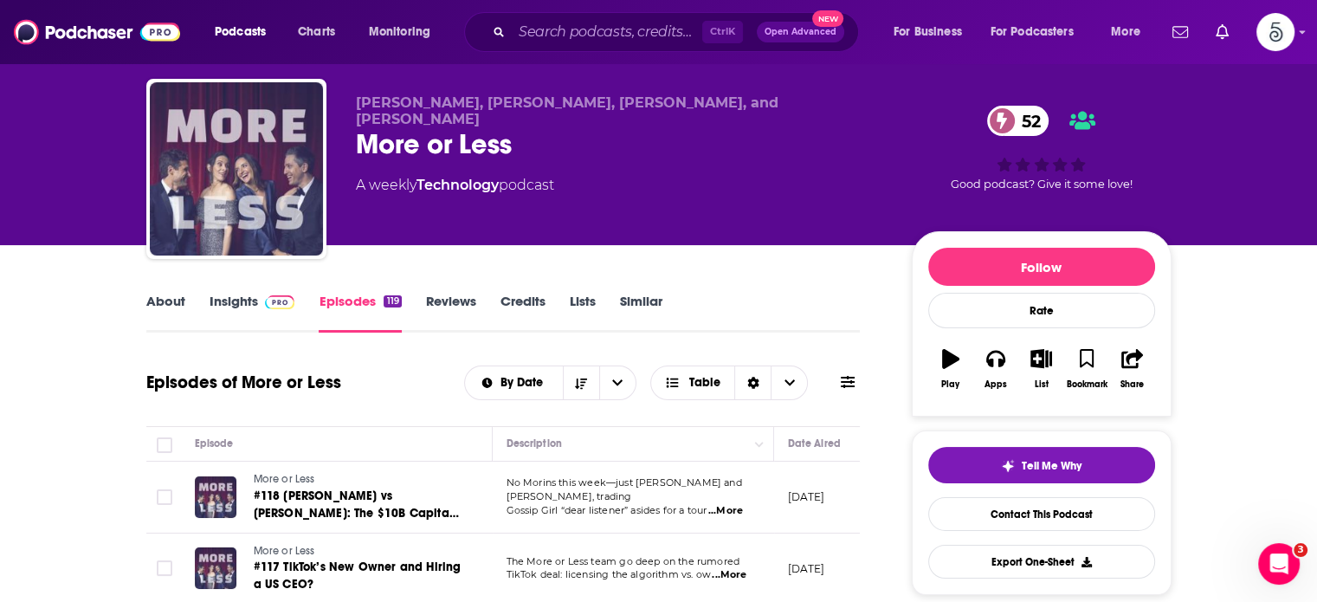
scroll to position [0, 0]
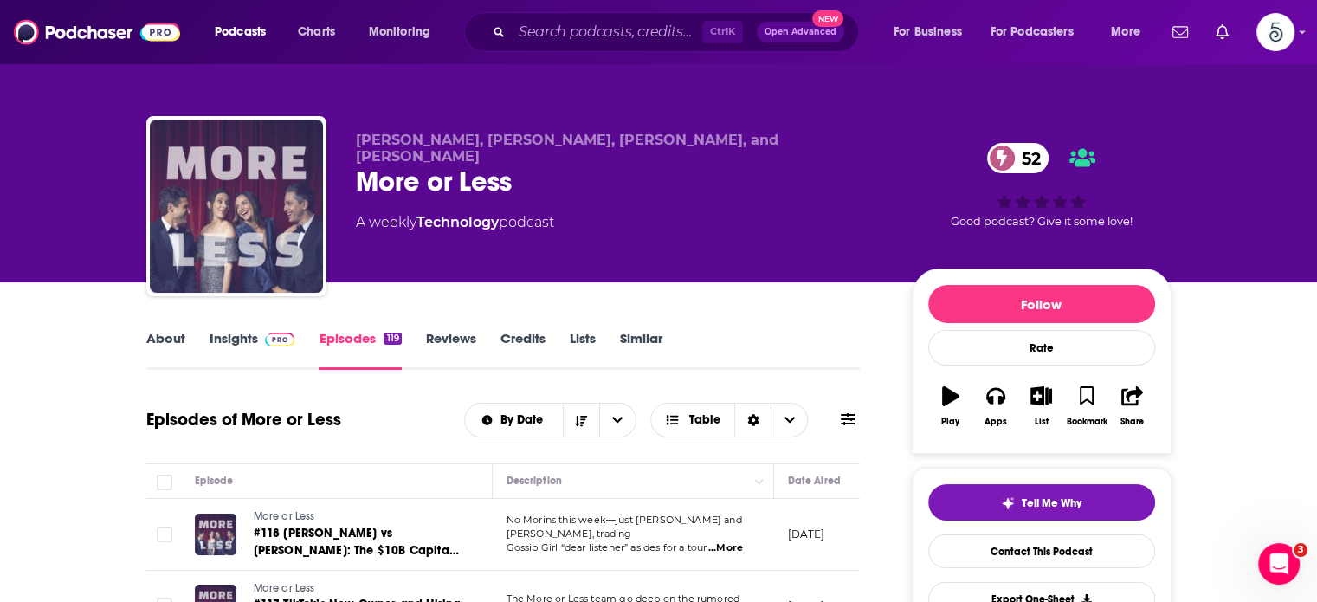
click at [232, 340] on link "Insights" at bounding box center [253, 350] width 86 height 40
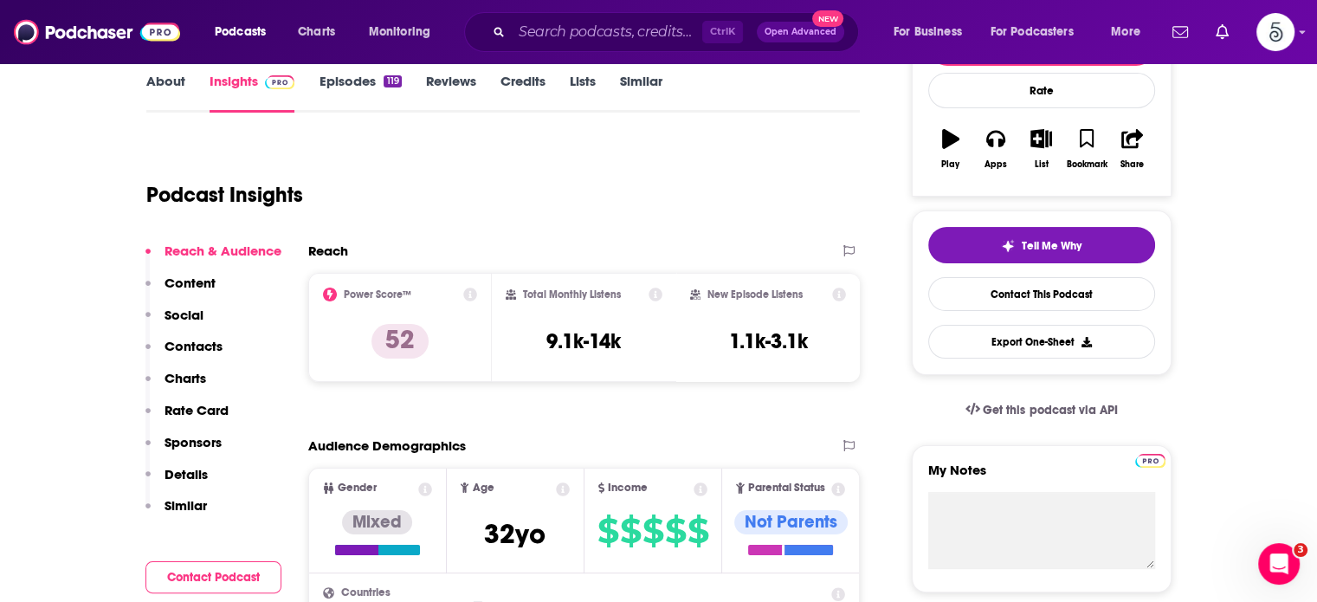
scroll to position [267, 0]
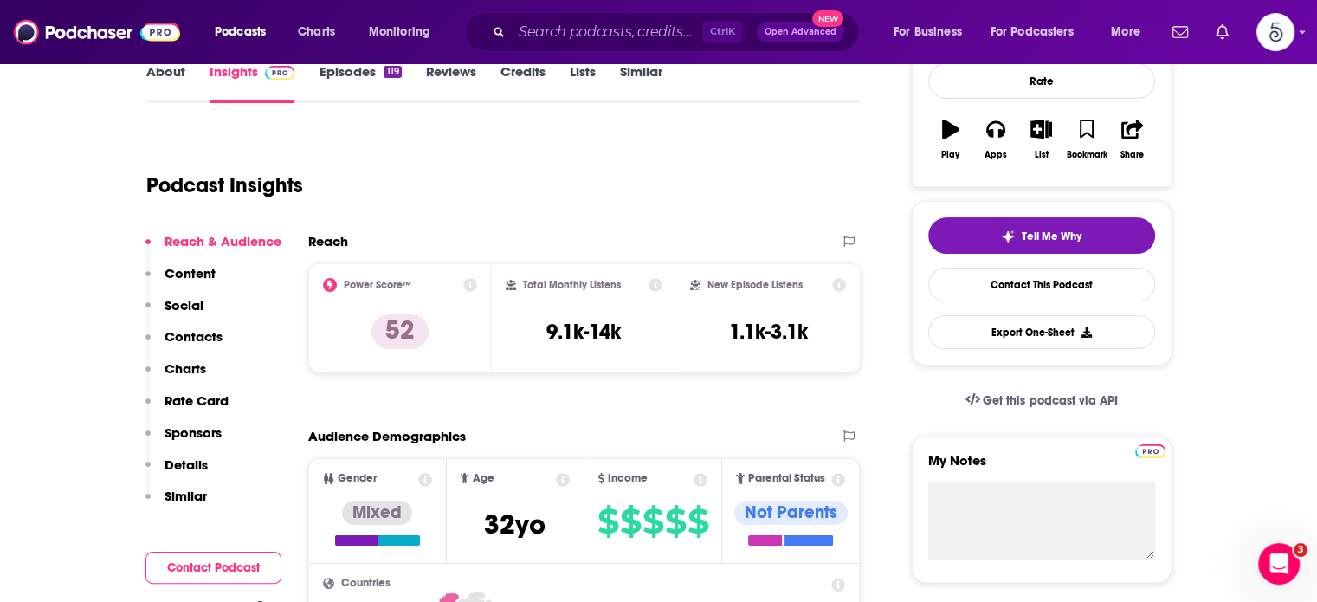
click at [193, 335] on p "Contacts" at bounding box center [194, 336] width 58 height 16
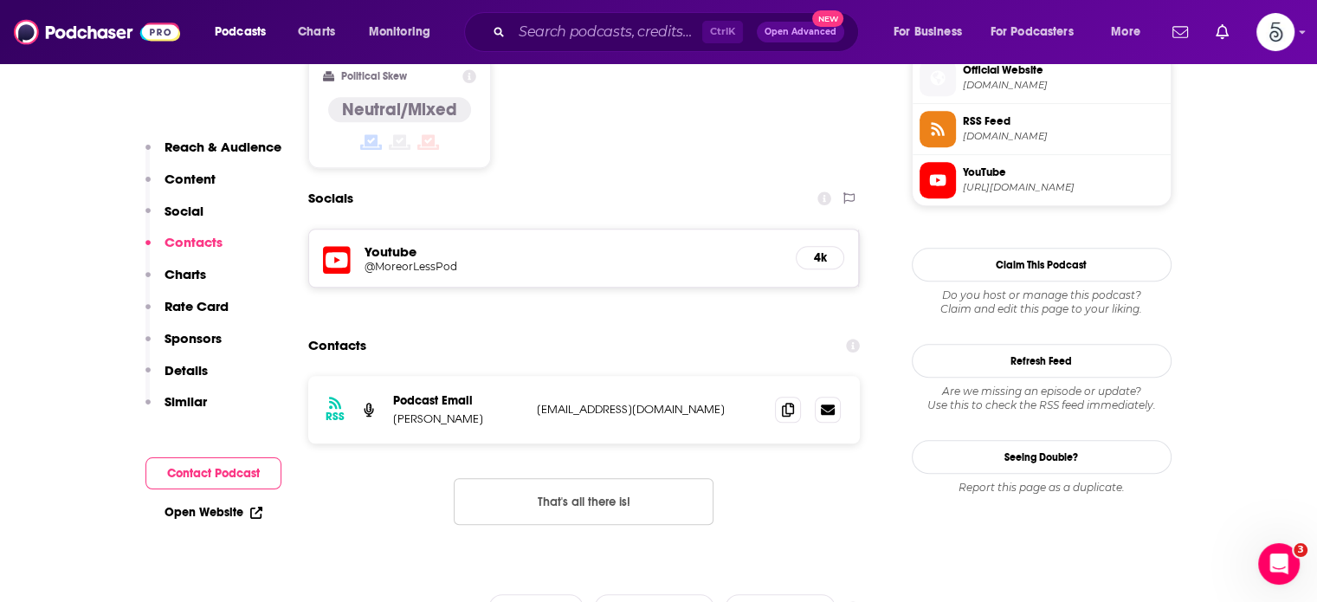
scroll to position [1427, 0]
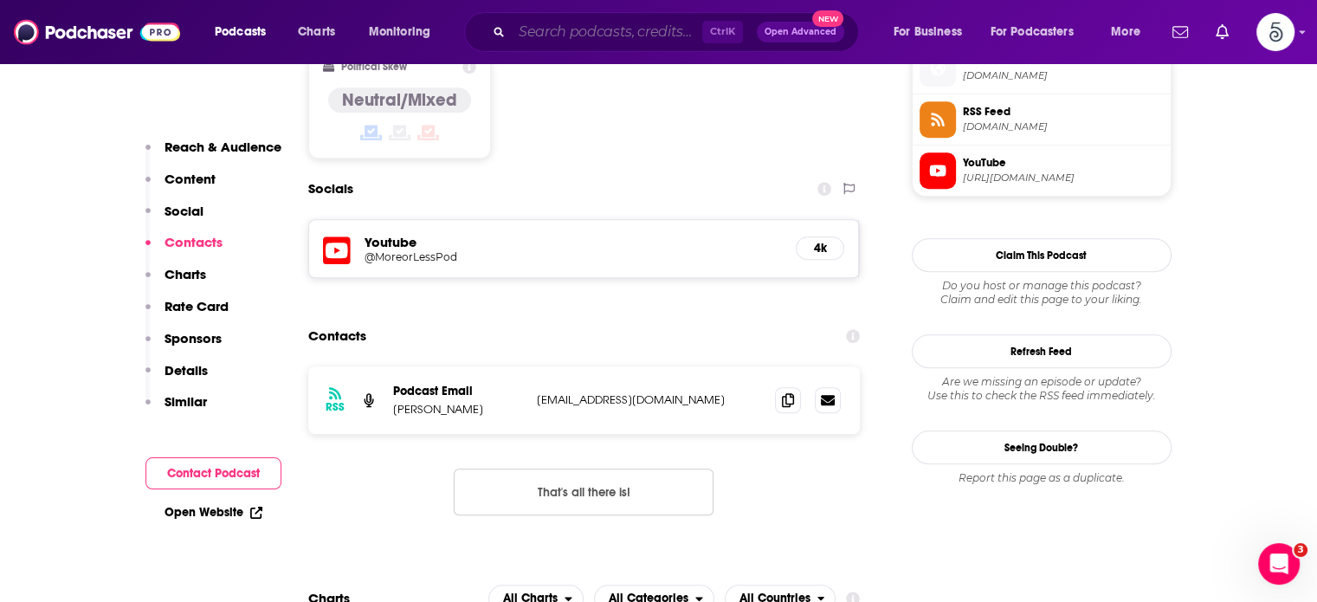
click at [605, 27] on input "Search podcasts, credits, & more..." at bounding box center [607, 32] width 191 height 28
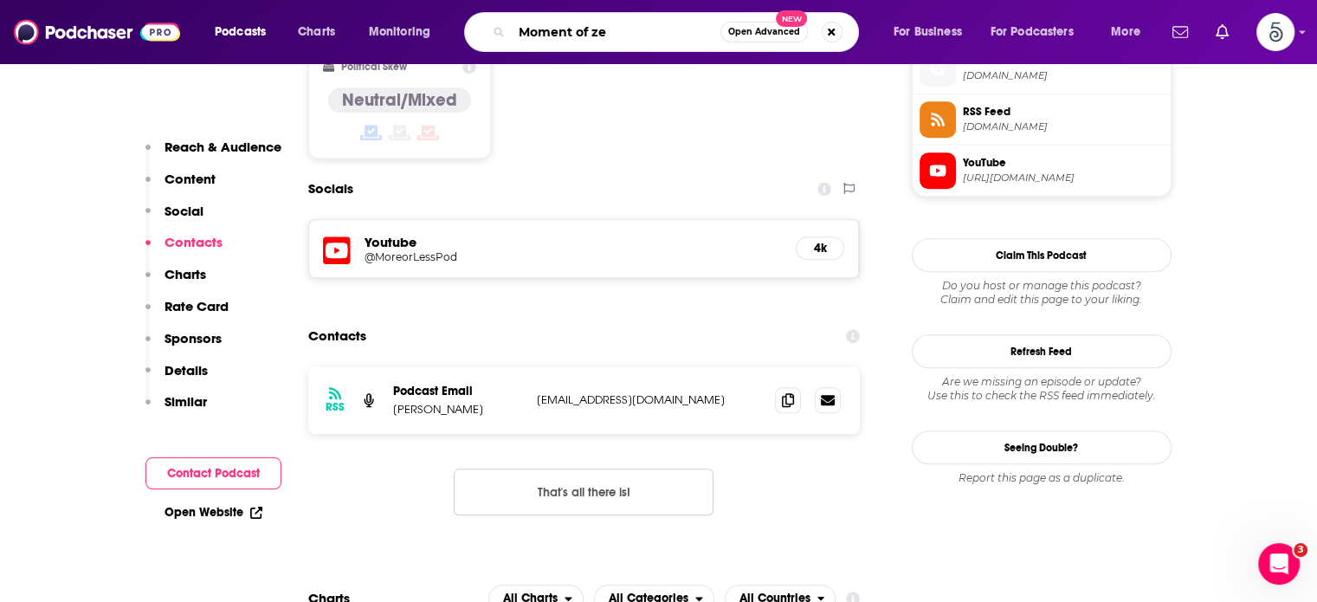
type input "Moment of zen"
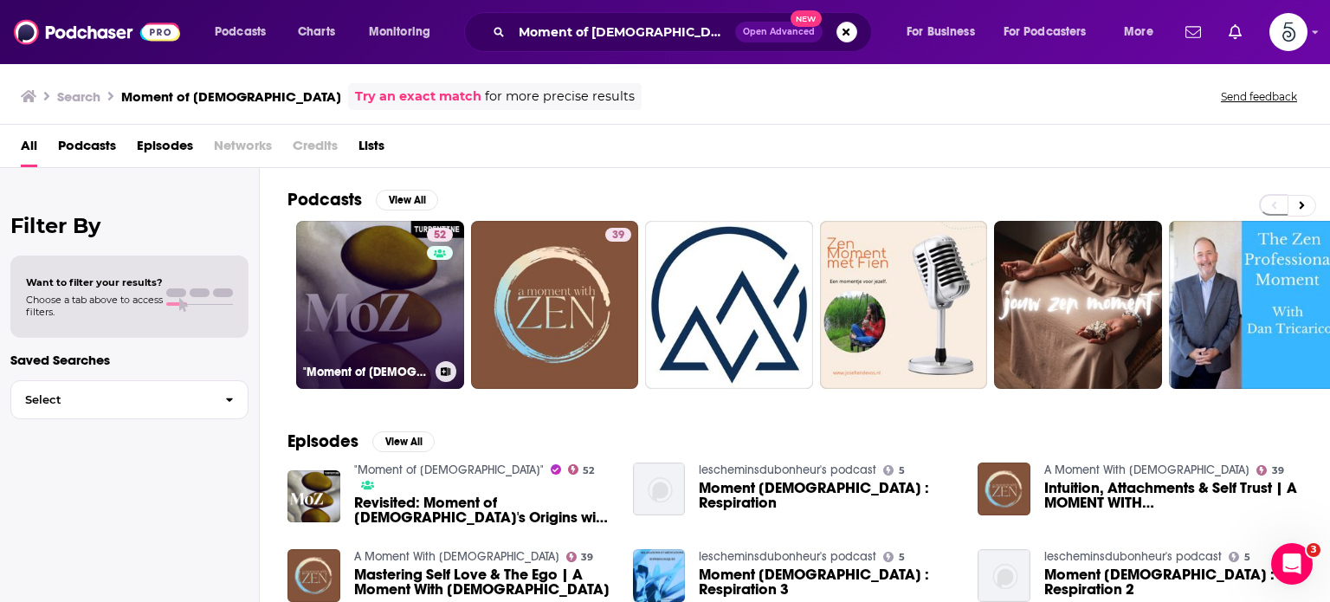
click at [381, 282] on link "52 "Moment of Zen"" at bounding box center [380, 305] width 168 height 168
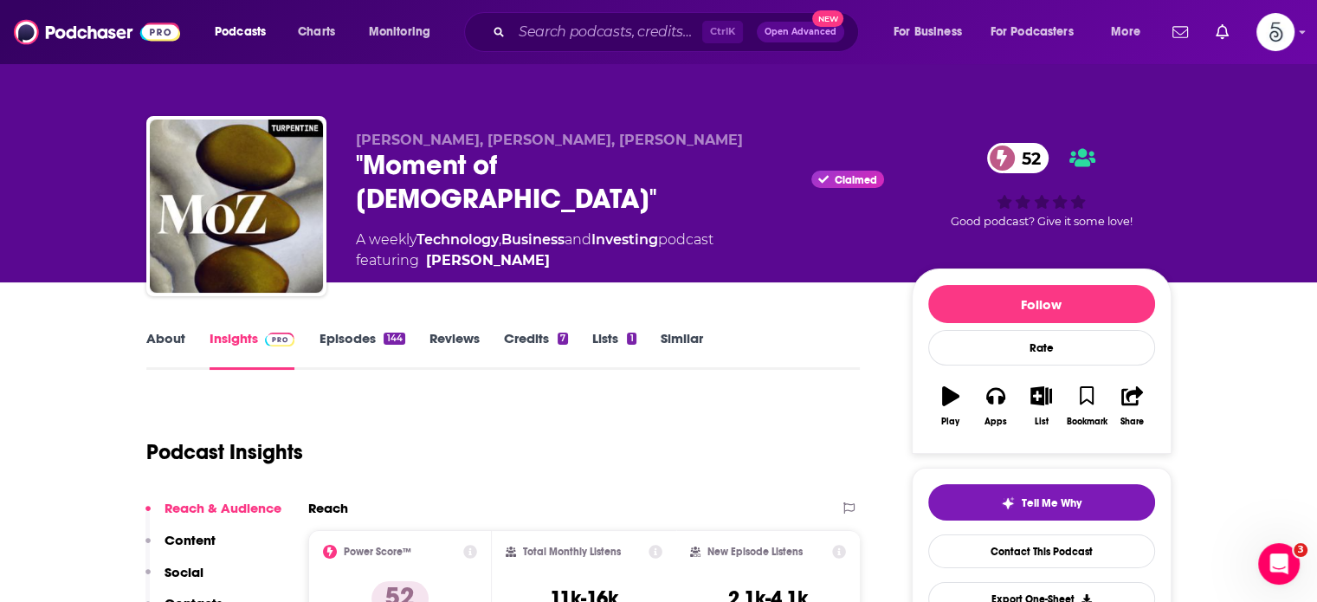
click at [359, 338] on link "Episodes 144" at bounding box center [362, 350] width 86 height 40
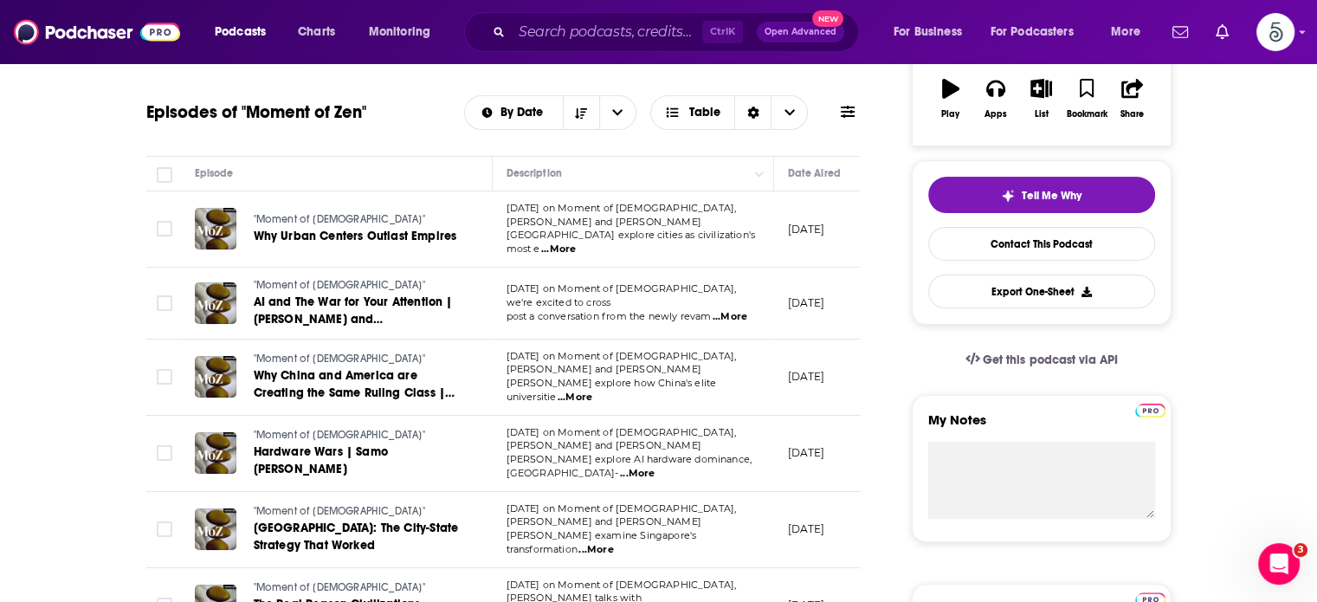
scroll to position [336, 0]
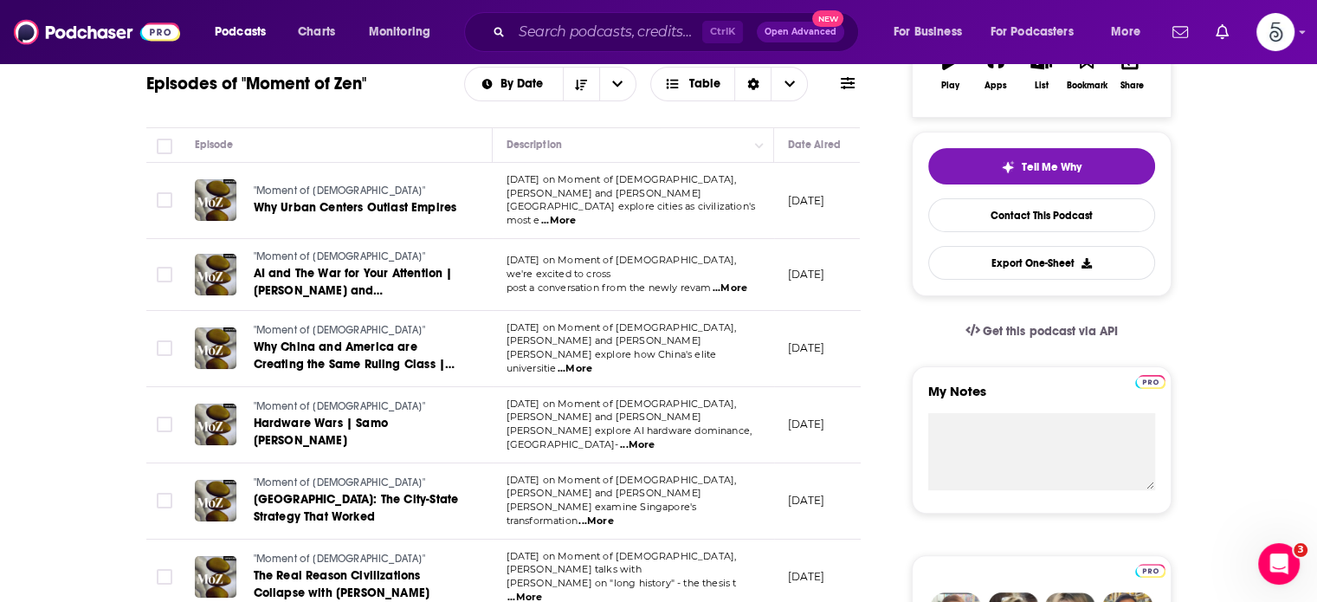
click at [655, 438] on span "...More" at bounding box center [637, 445] width 35 height 14
click at [613, 514] on span "...More" at bounding box center [595, 521] width 35 height 14
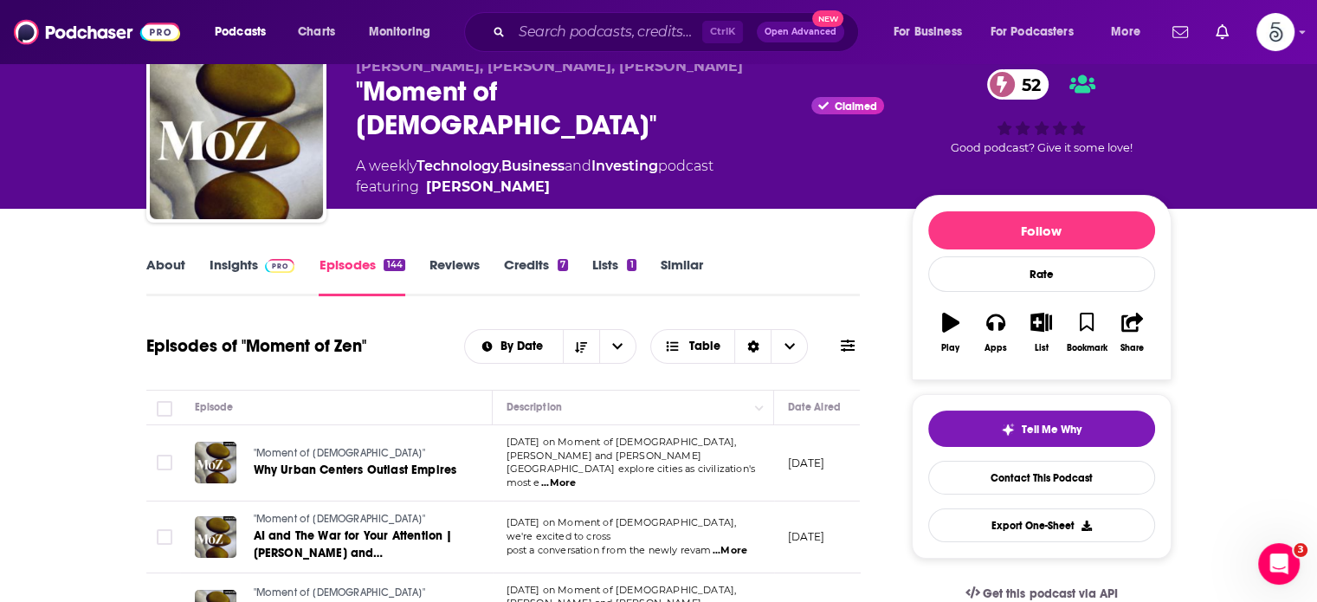
scroll to position [0, 0]
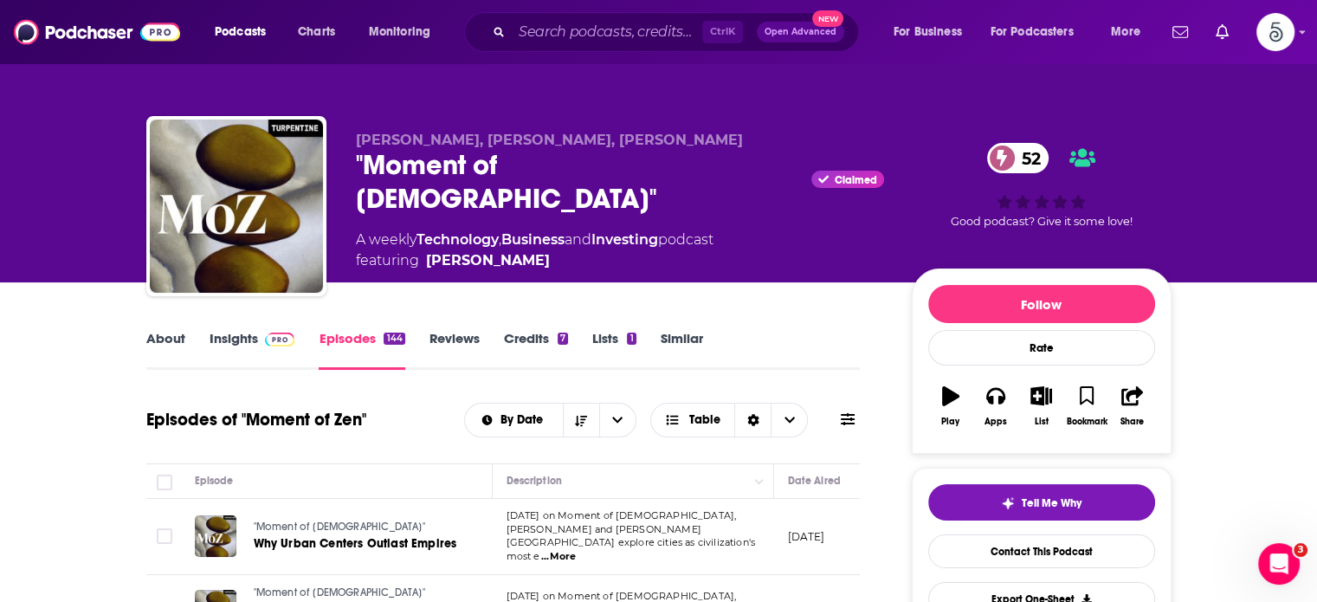
click at [239, 339] on link "Insights" at bounding box center [253, 350] width 86 height 40
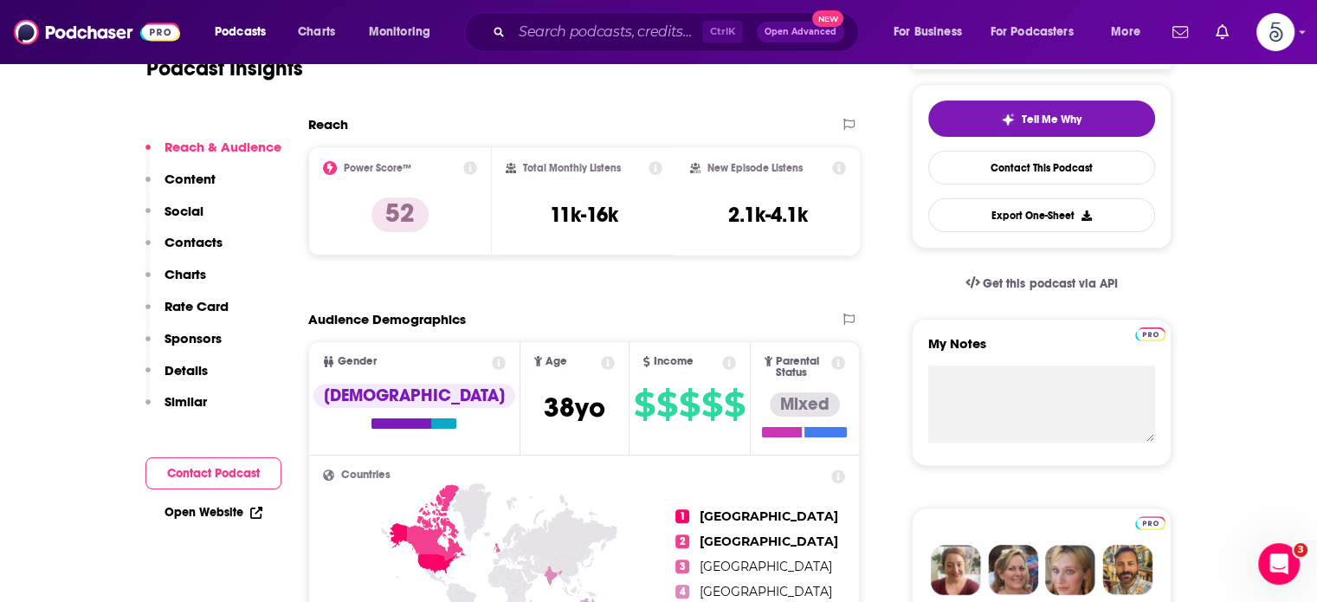
scroll to position [395, 0]
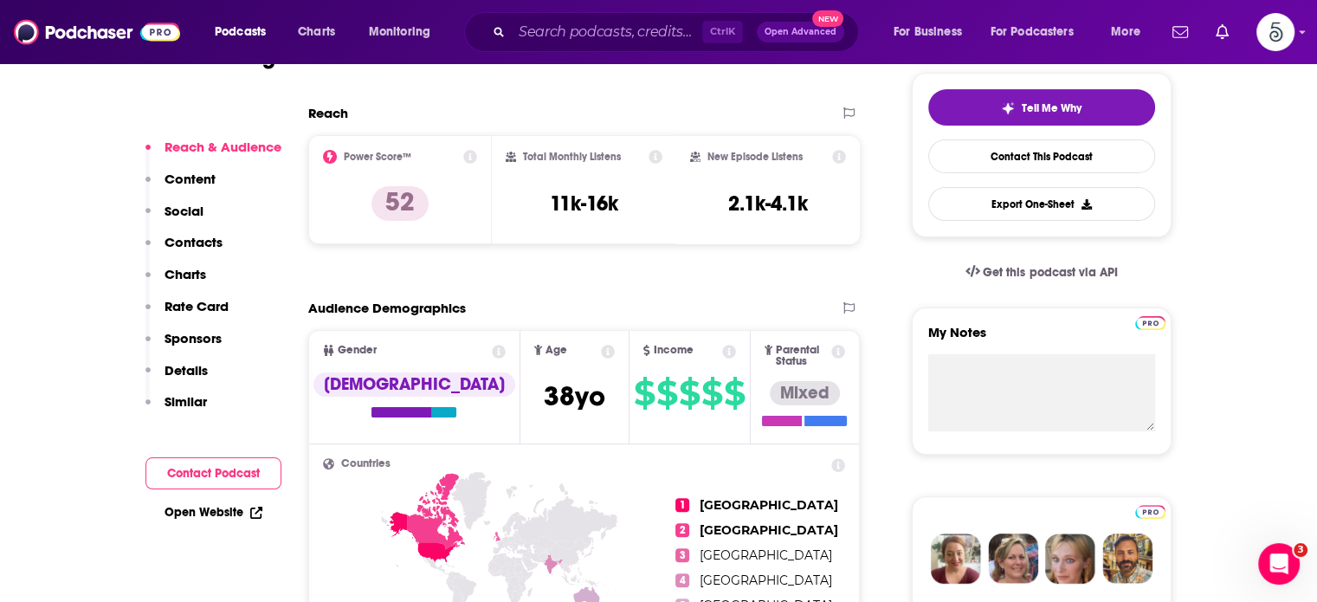
click at [166, 241] on p "Contacts" at bounding box center [194, 242] width 58 height 16
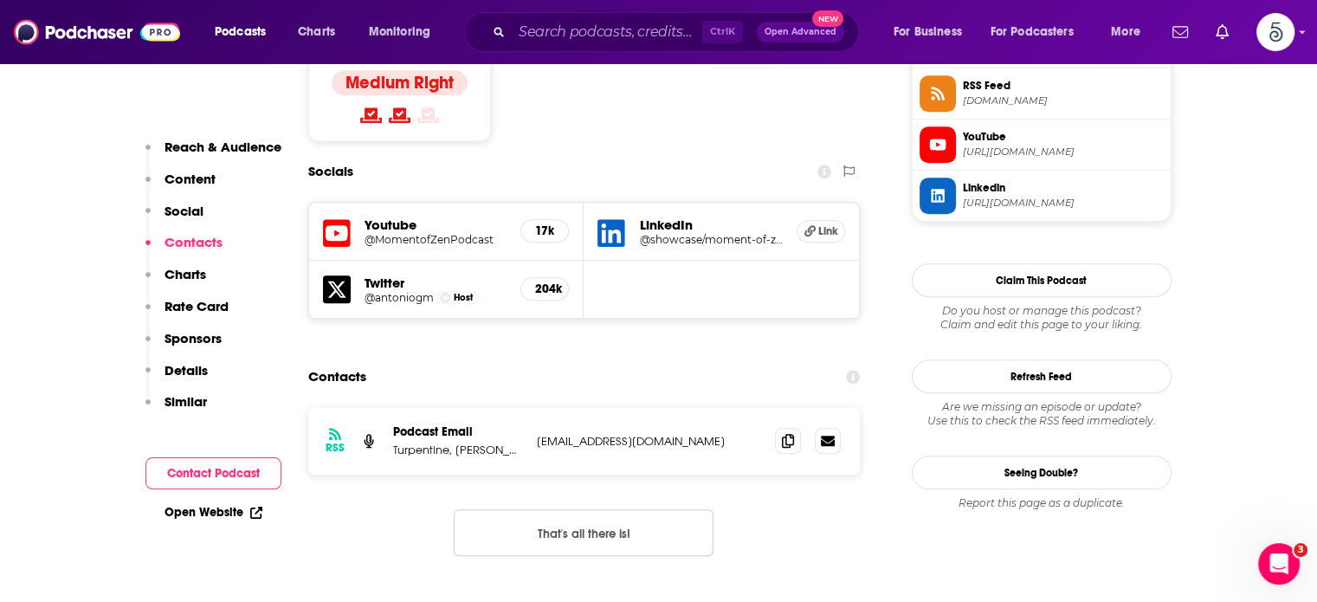
scroll to position [1486, 0]
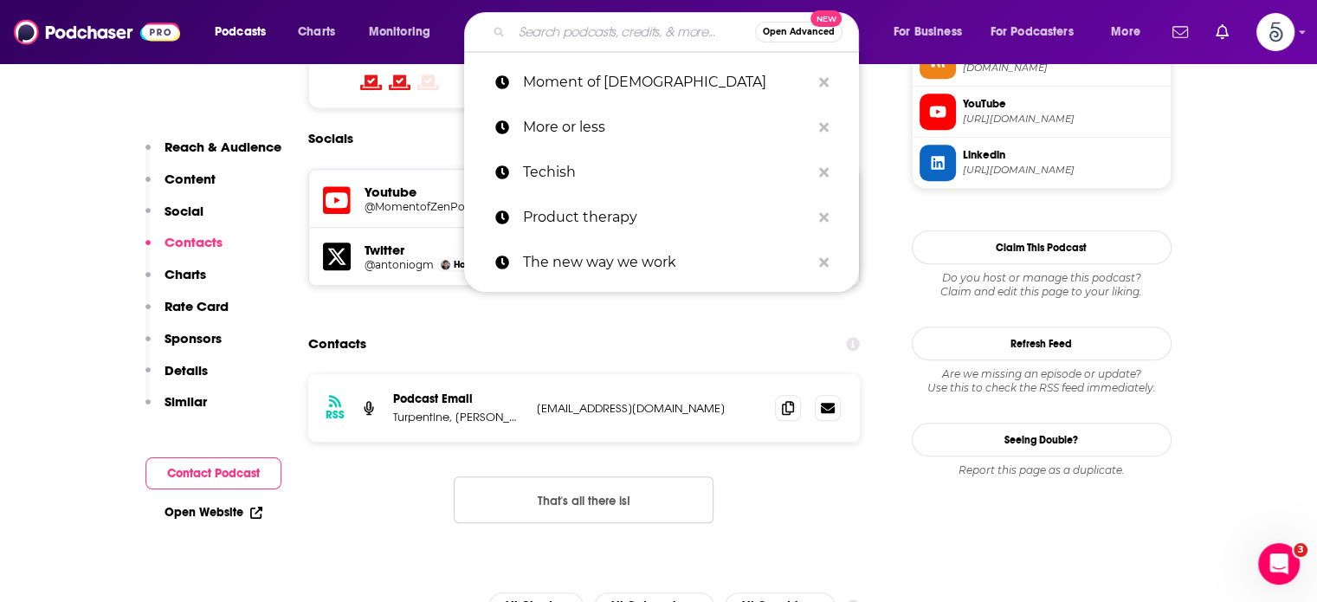
click at [539, 37] on input "Search podcasts, credits, & more..." at bounding box center [633, 32] width 243 height 28
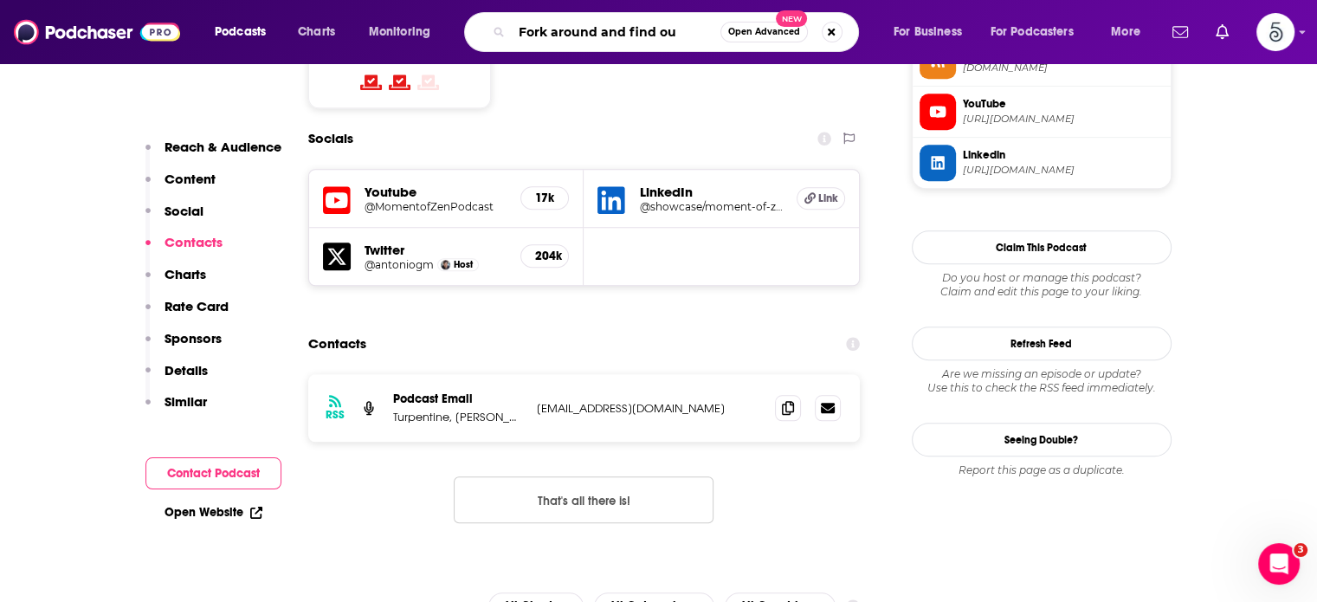
type input "Fork around and find out"
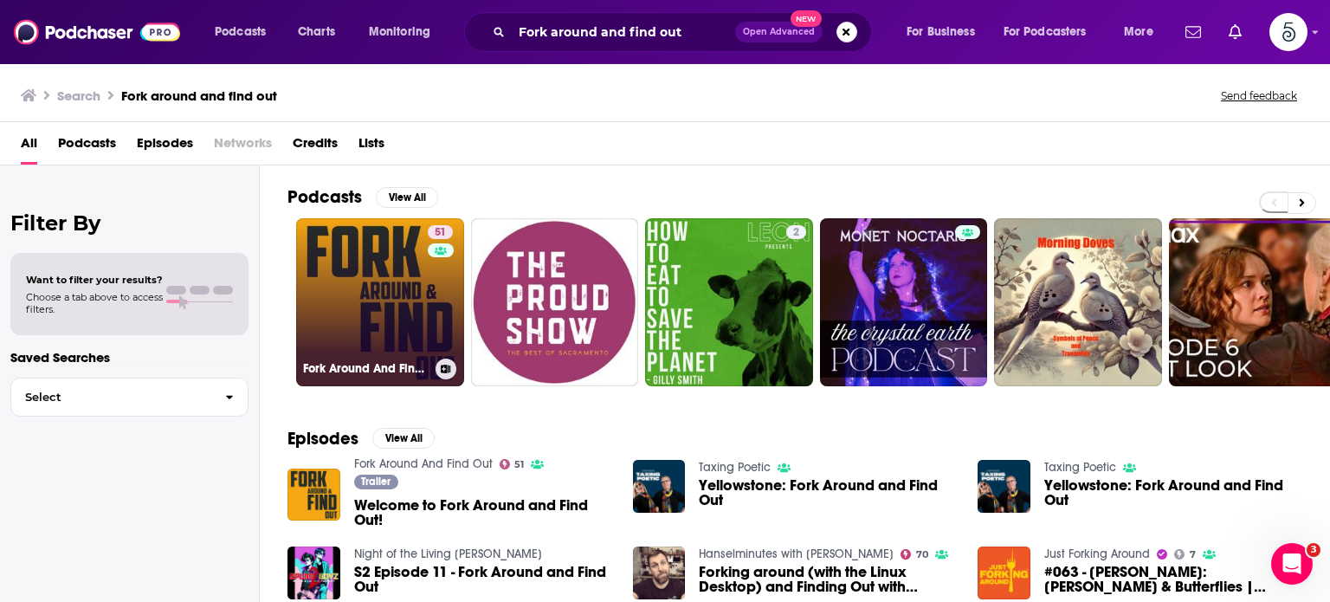
click at [342, 306] on link "51 Fork Around And Find Out" at bounding box center [380, 302] width 168 height 168
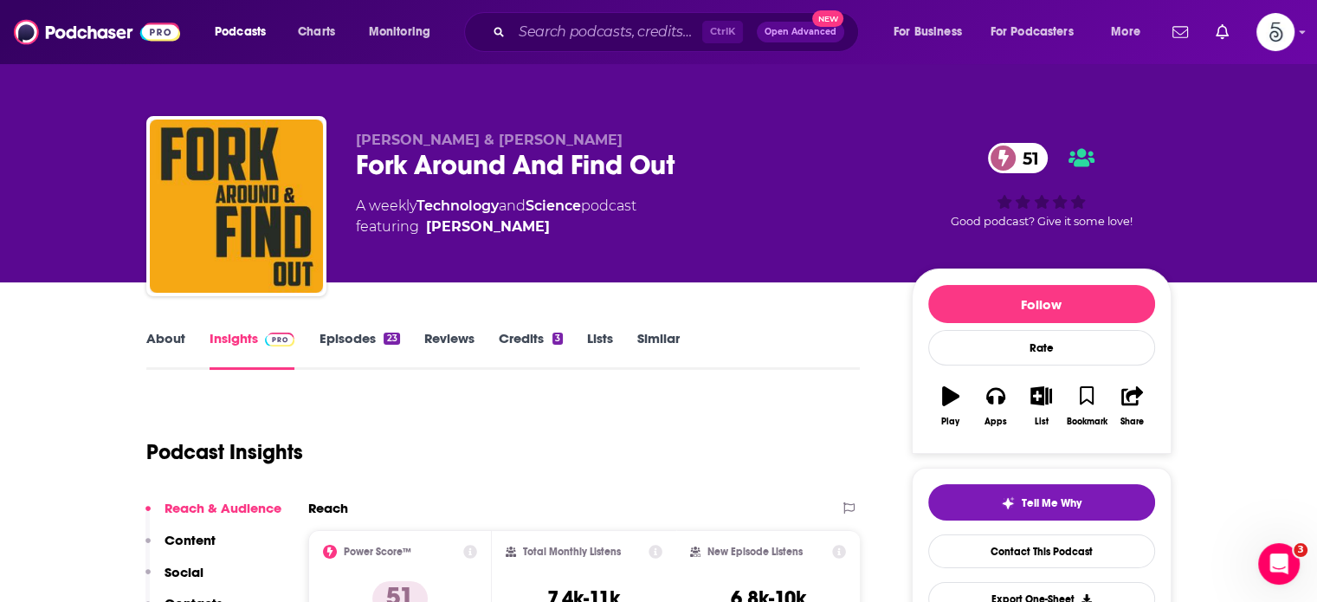
click at [344, 339] on link "Episodes 23" at bounding box center [359, 350] width 81 height 40
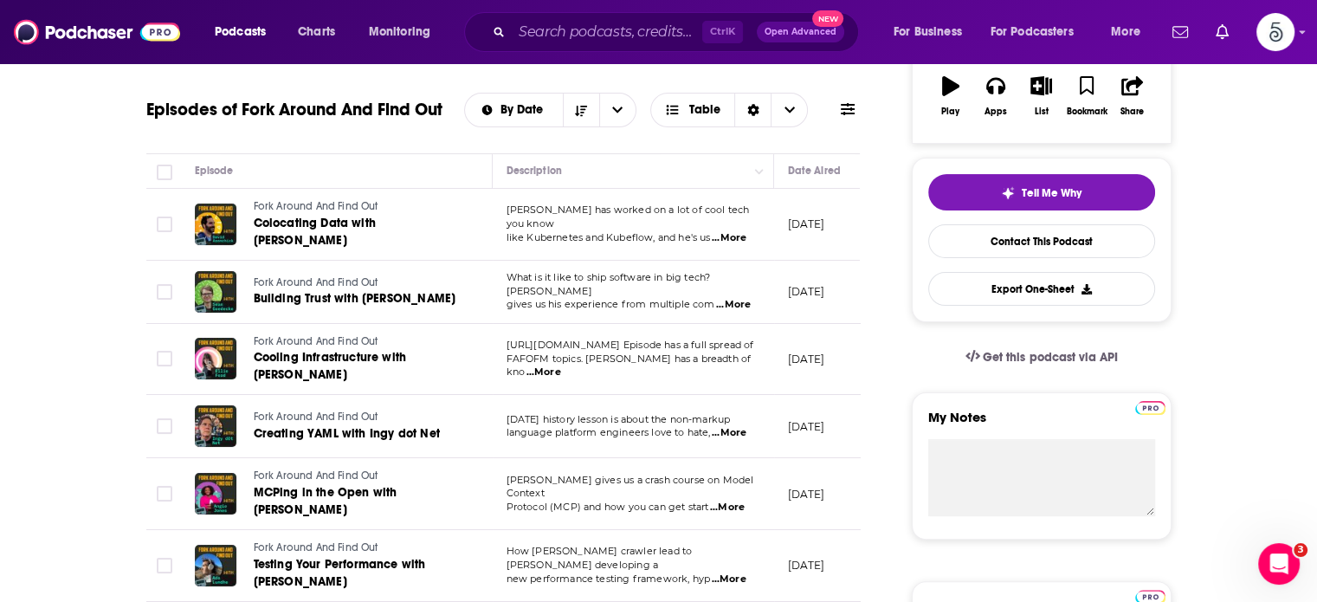
scroll to position [307, 0]
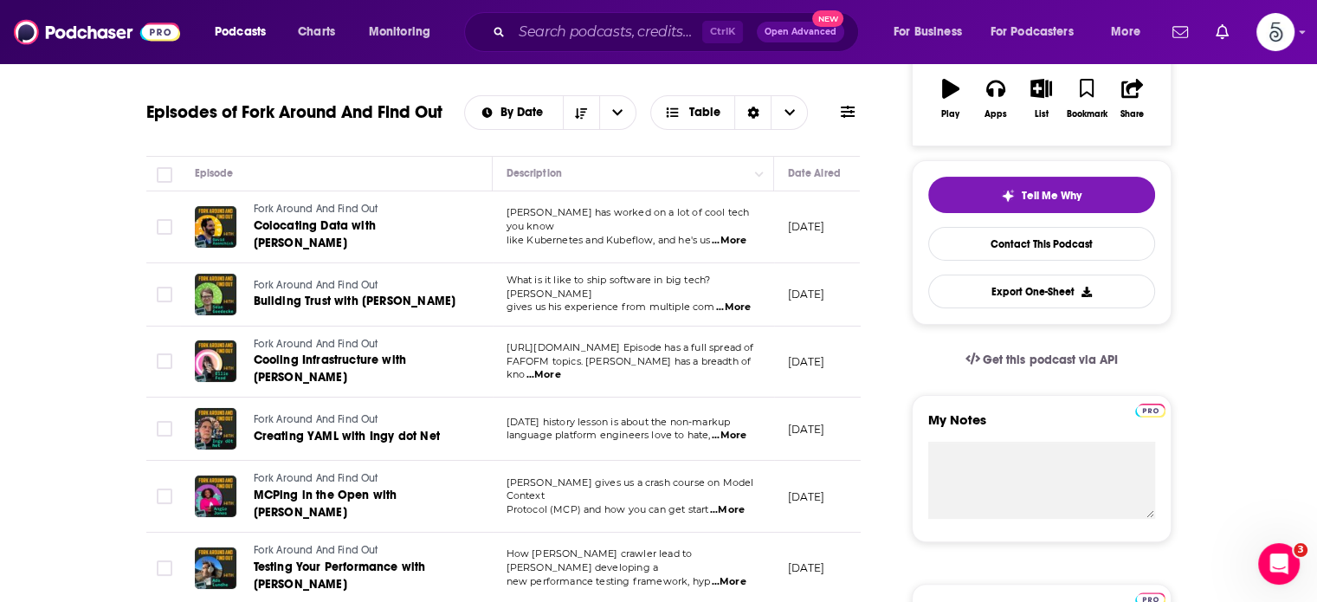
click at [731, 300] on span "...More" at bounding box center [733, 307] width 35 height 14
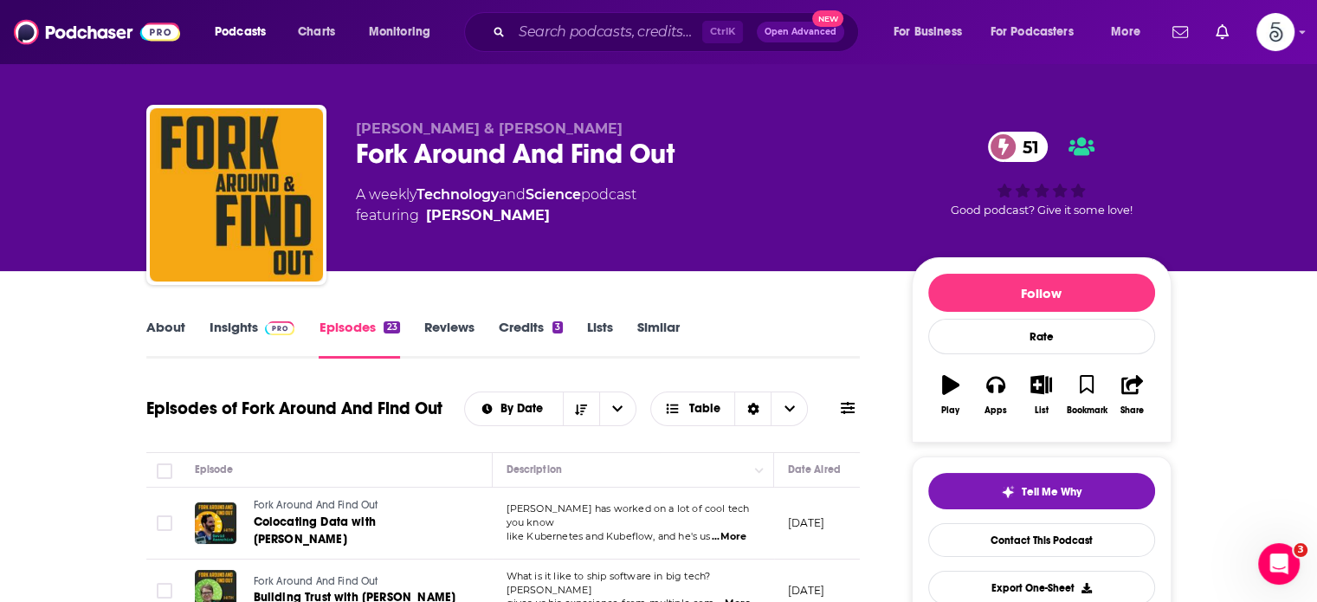
scroll to position [0, 0]
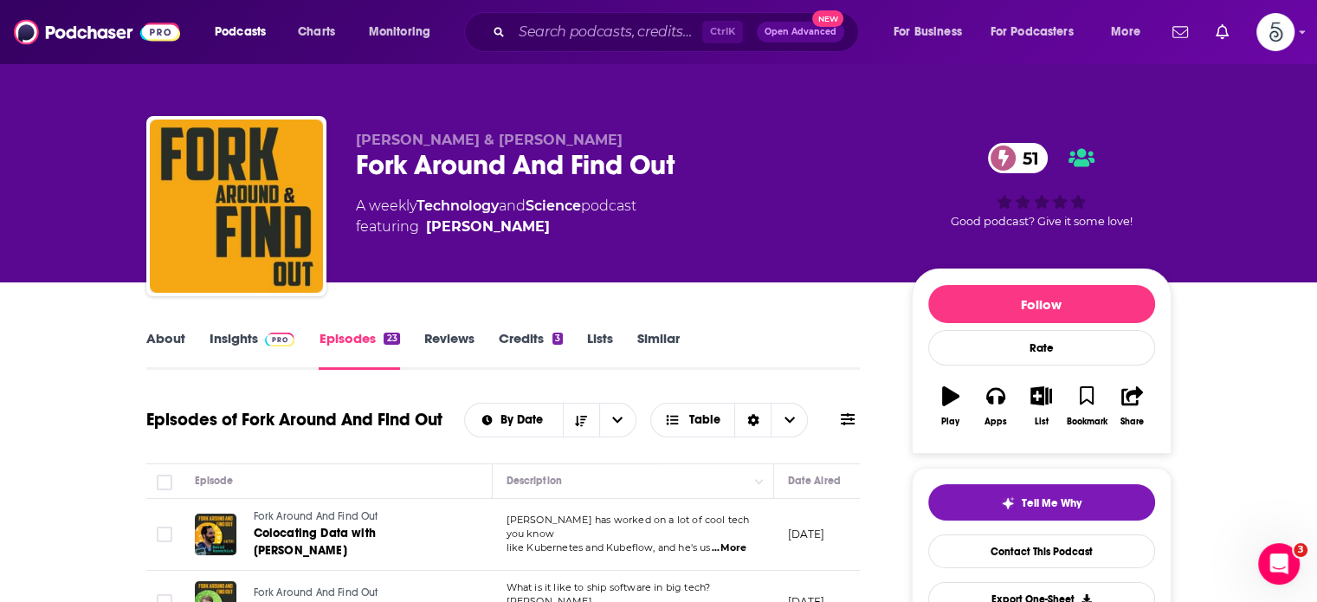
click at [239, 338] on link "Insights" at bounding box center [253, 350] width 86 height 40
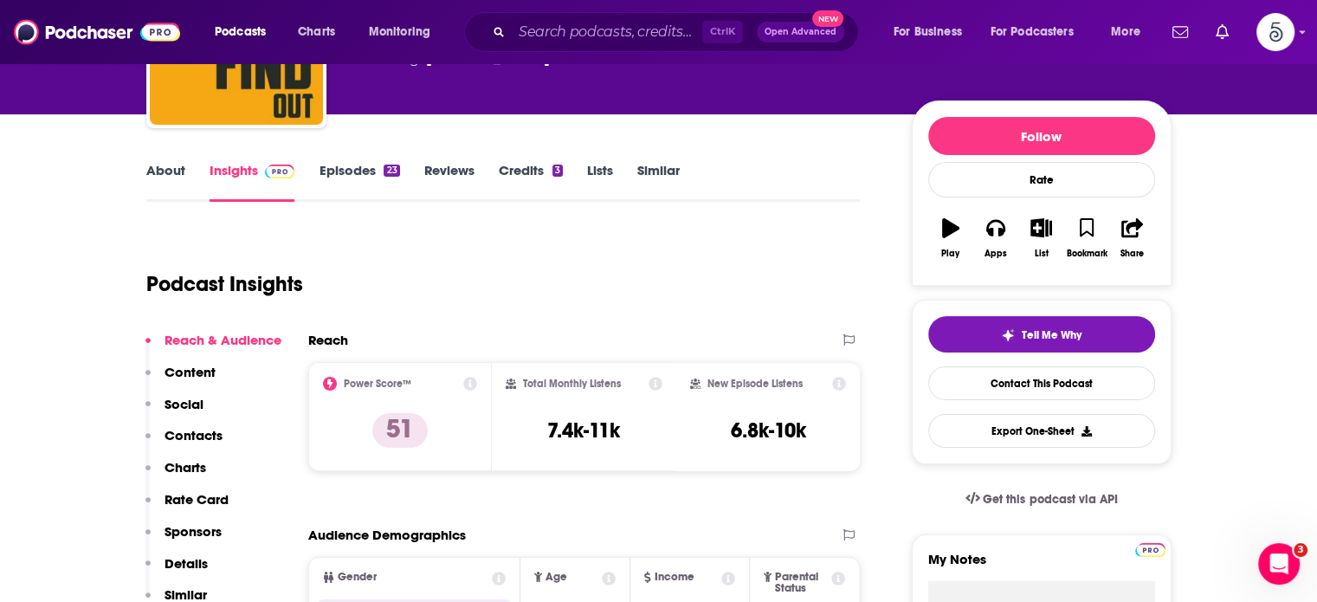
scroll to position [179, 0]
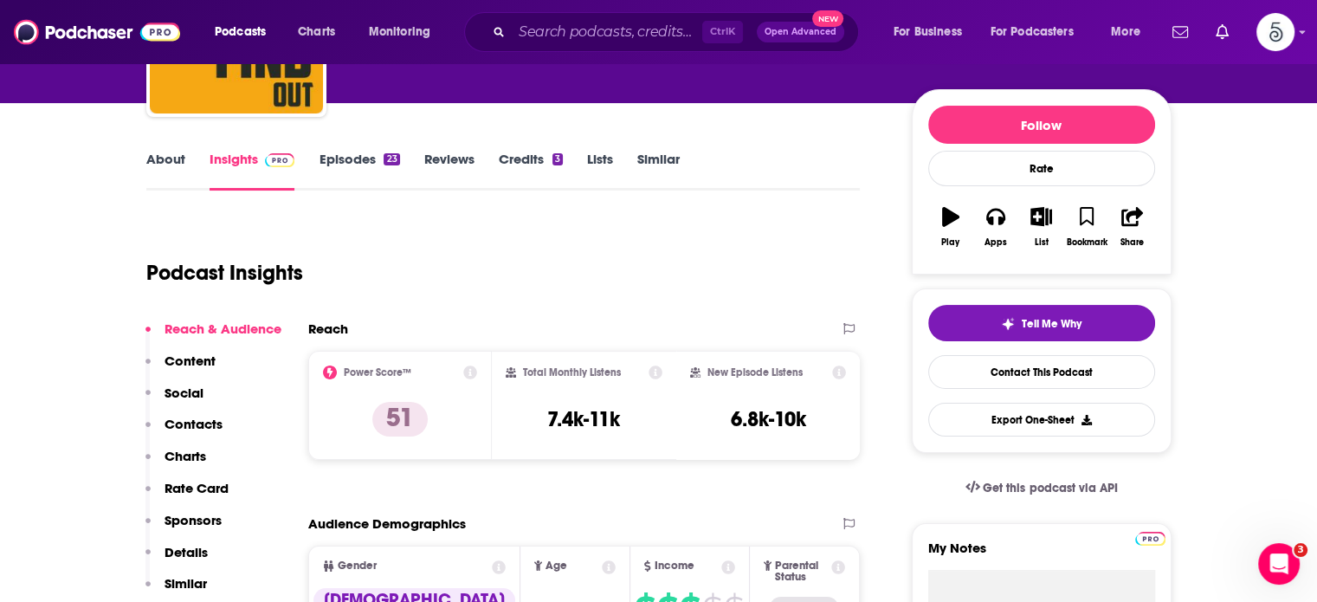
click at [198, 418] on p "Contacts" at bounding box center [194, 424] width 58 height 16
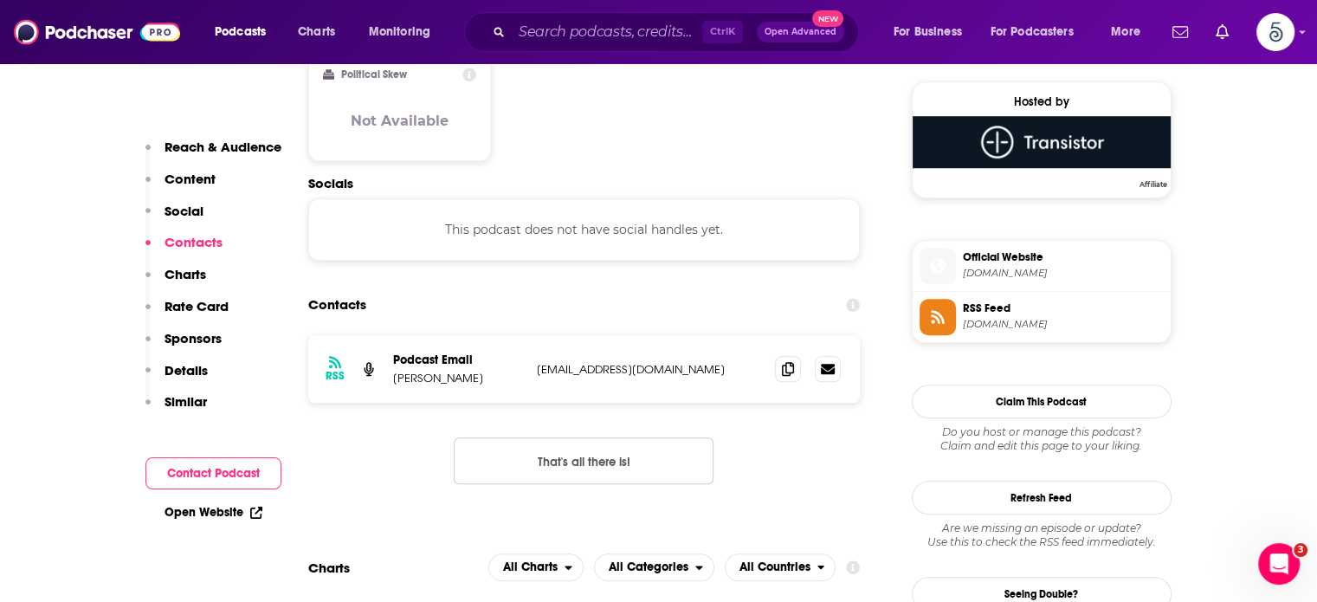
scroll to position [1389, 0]
click at [633, 34] on input "Search podcasts, credits, & more..." at bounding box center [607, 32] width 191 height 28
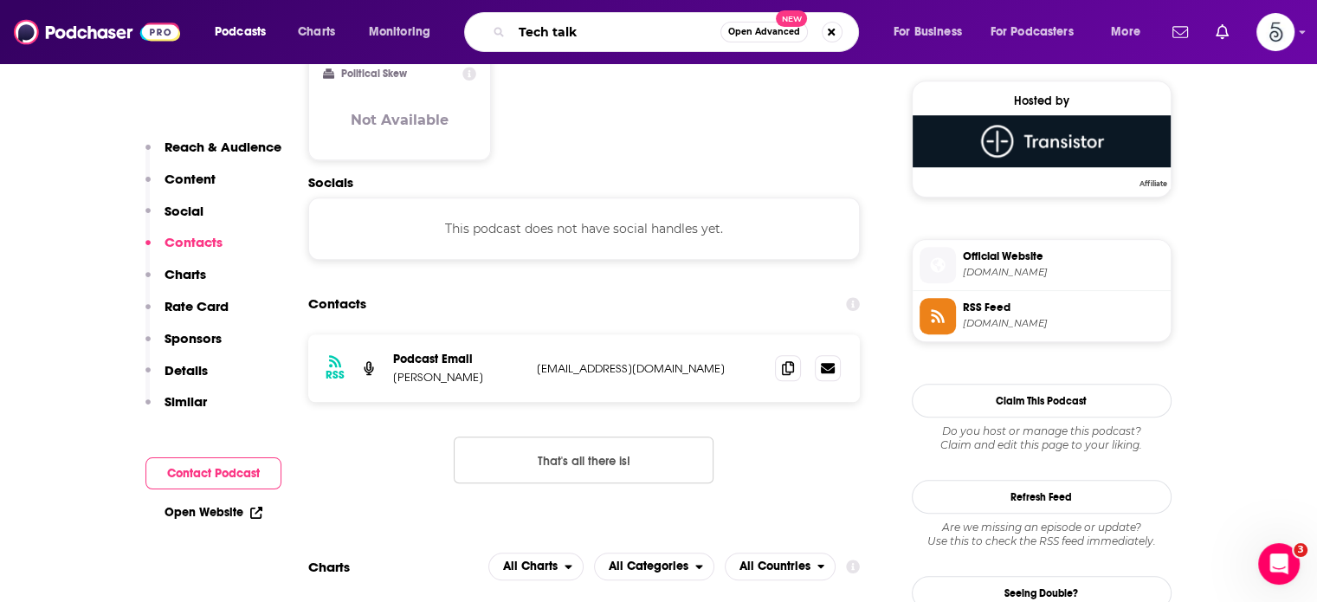
type input "Tech talks"
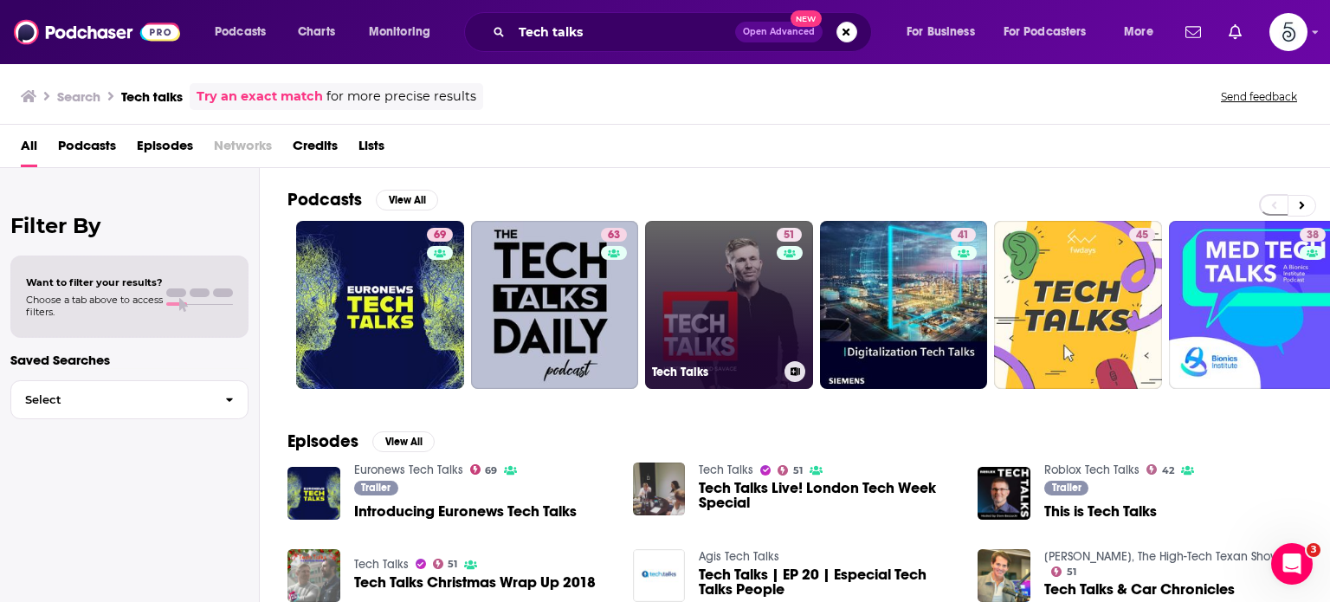
click at [759, 285] on link "51 Tech Talks" at bounding box center [729, 305] width 168 height 168
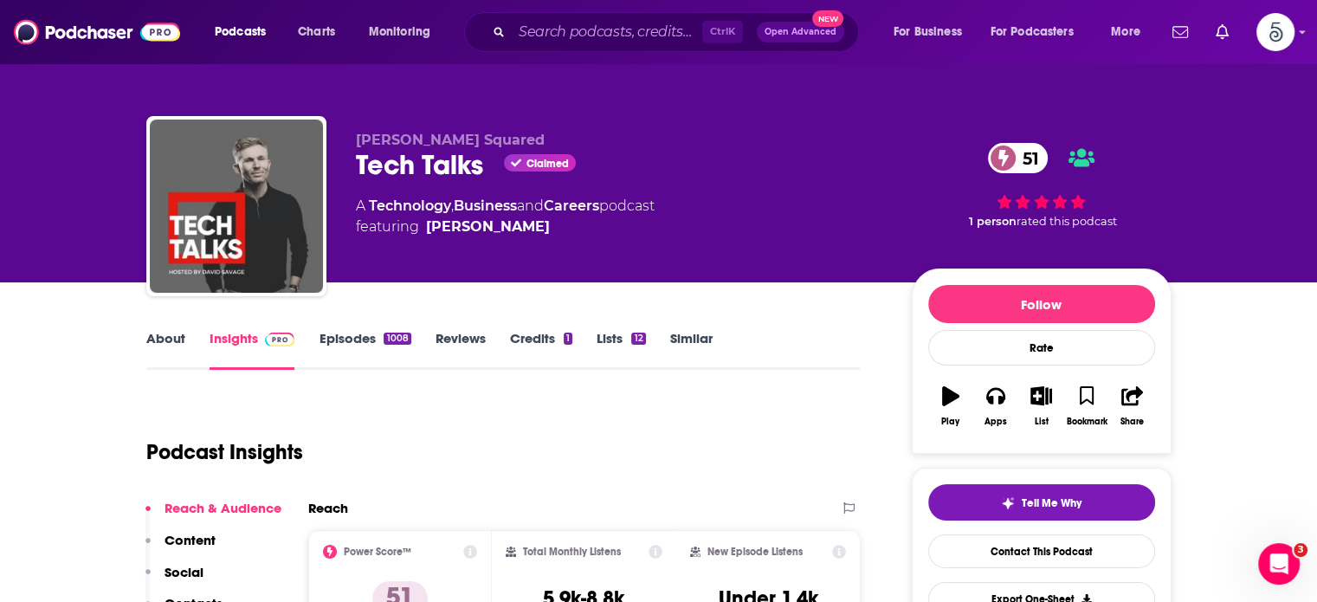
click at [343, 337] on link "Episodes 1008" at bounding box center [365, 350] width 92 height 40
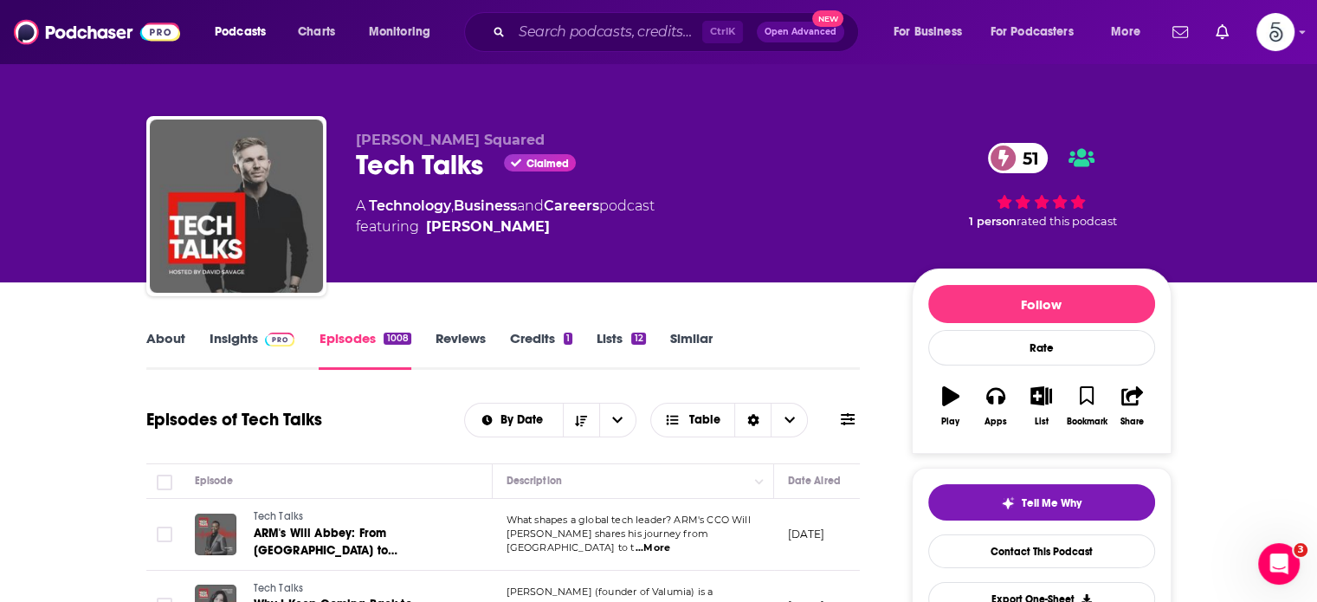
click at [231, 335] on link "Insights" at bounding box center [253, 350] width 86 height 40
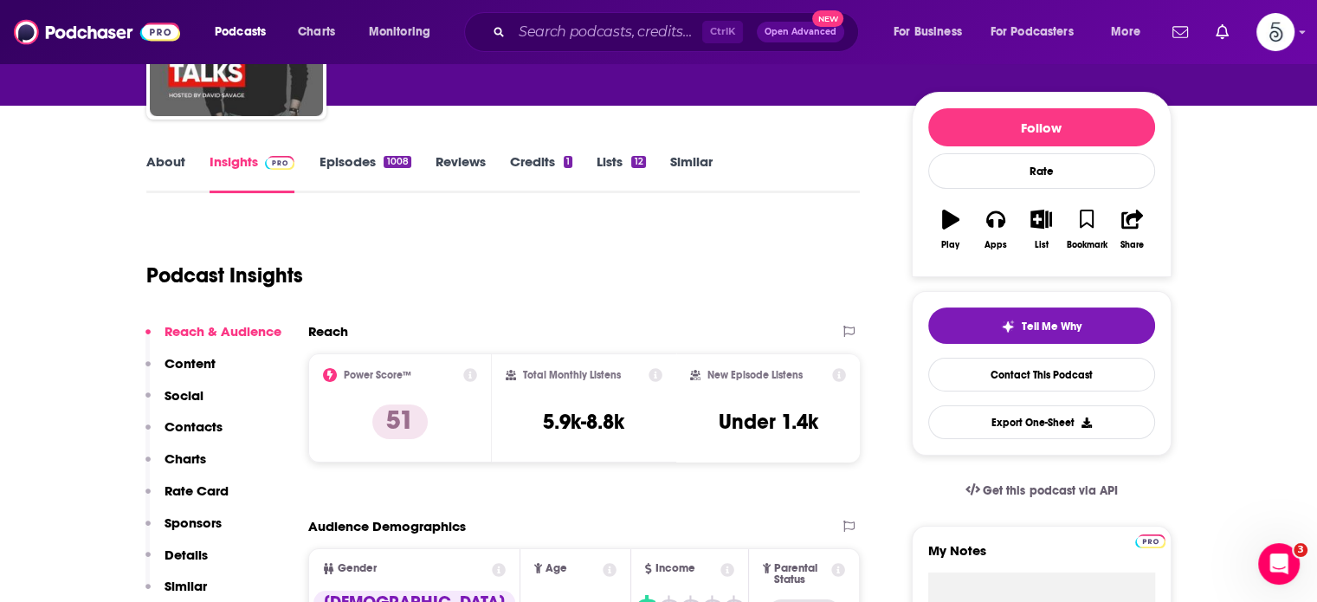
scroll to position [291, 0]
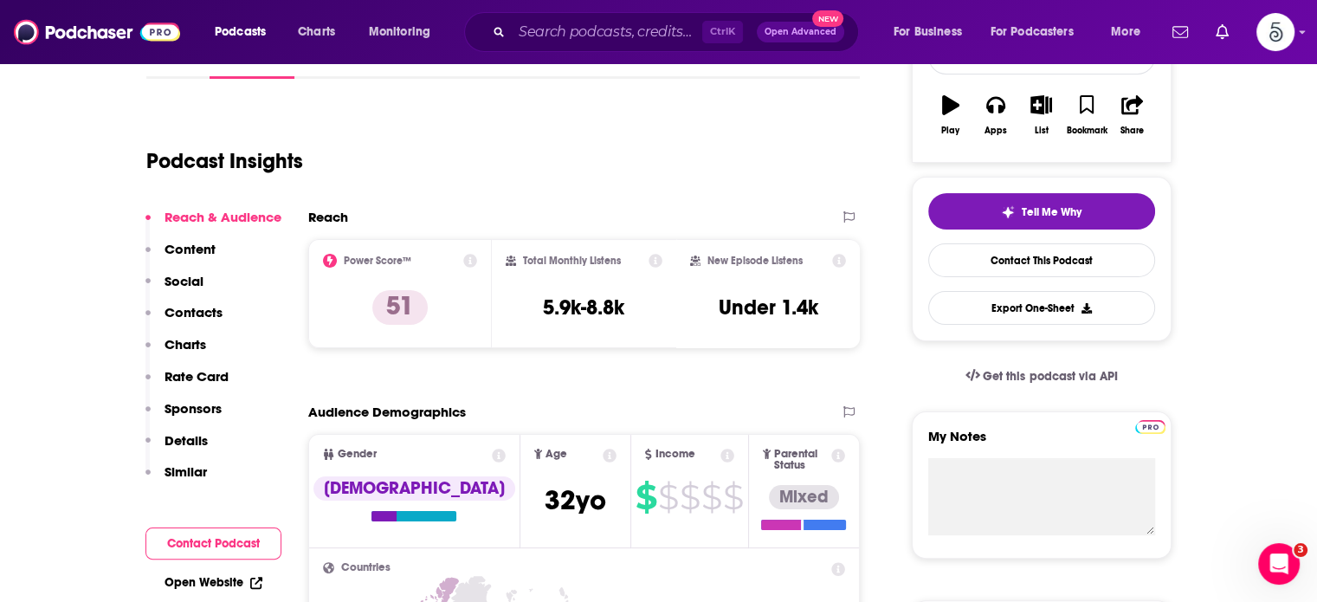
click at [188, 312] on p "Contacts" at bounding box center [194, 312] width 58 height 16
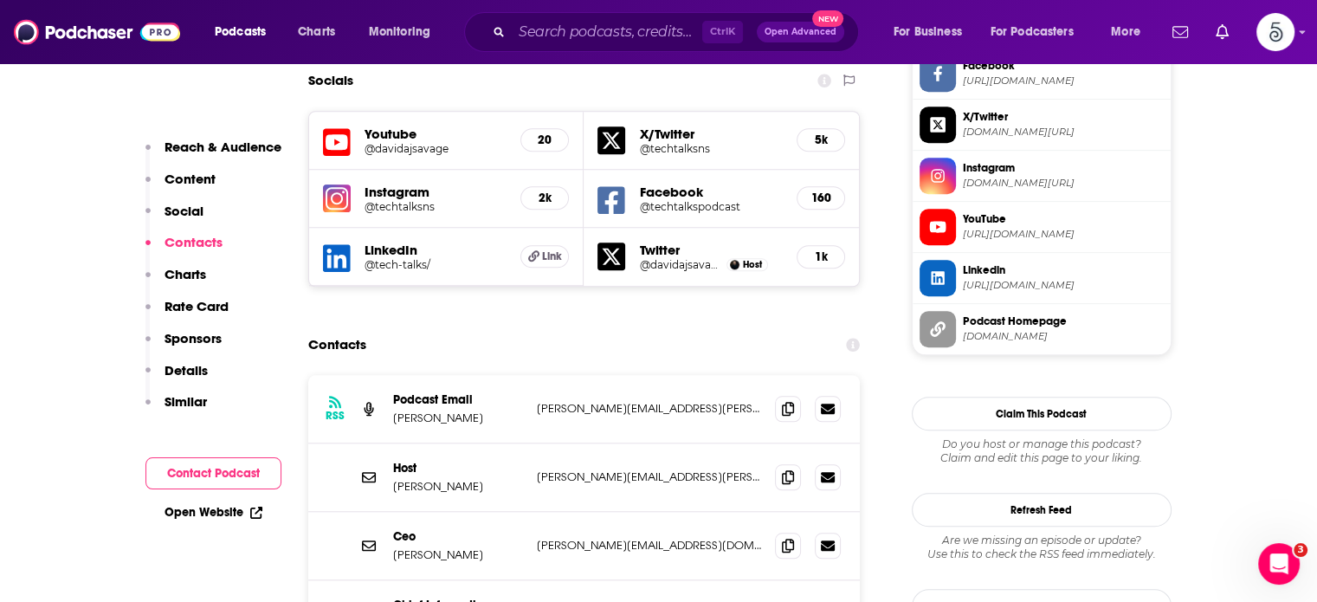
scroll to position [1526, 0]
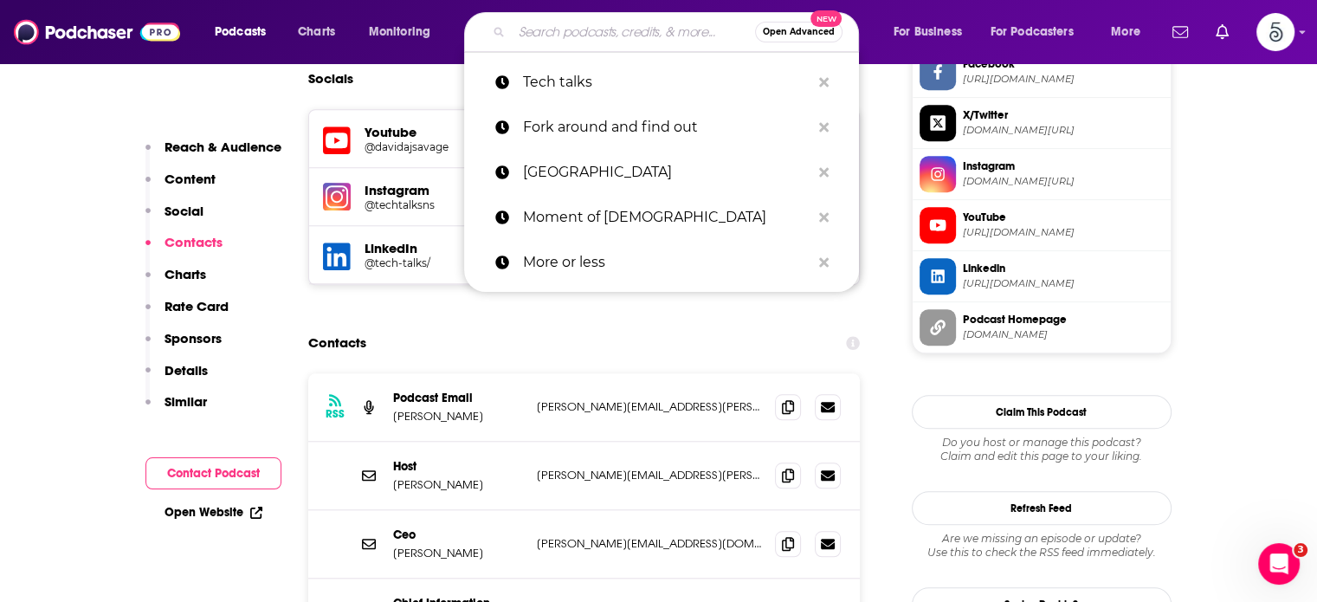
click at [520, 34] on input "Search podcasts, credits, & more..." at bounding box center [633, 32] width 243 height 28
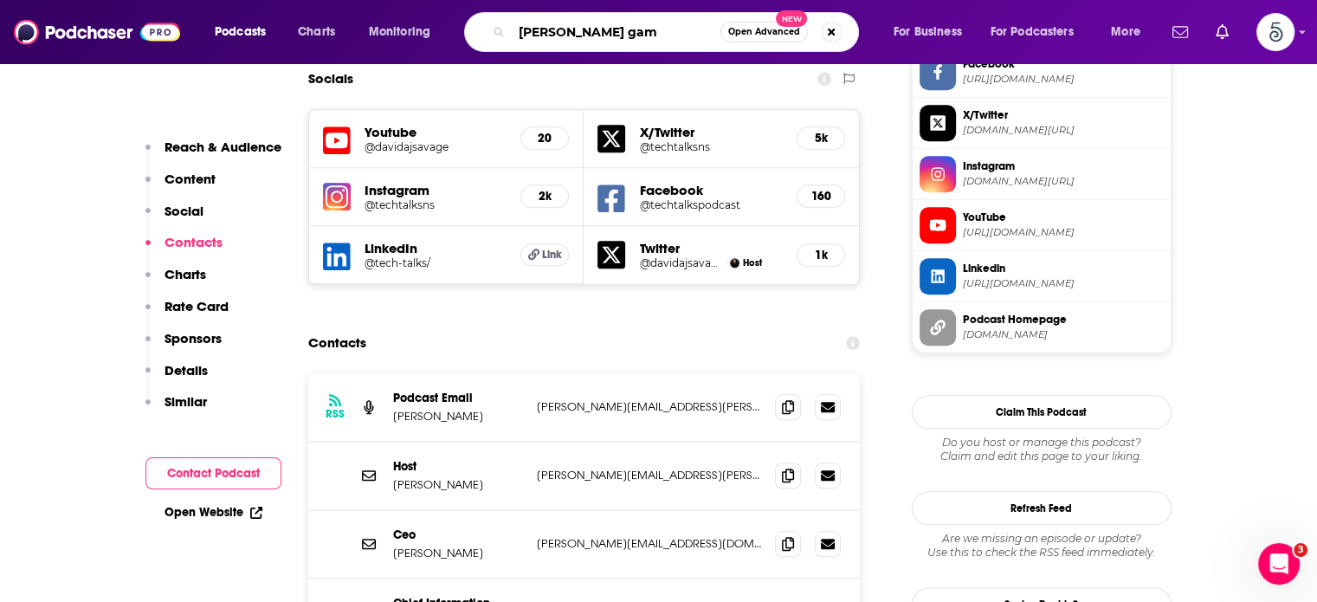
type input "Paliana's game"
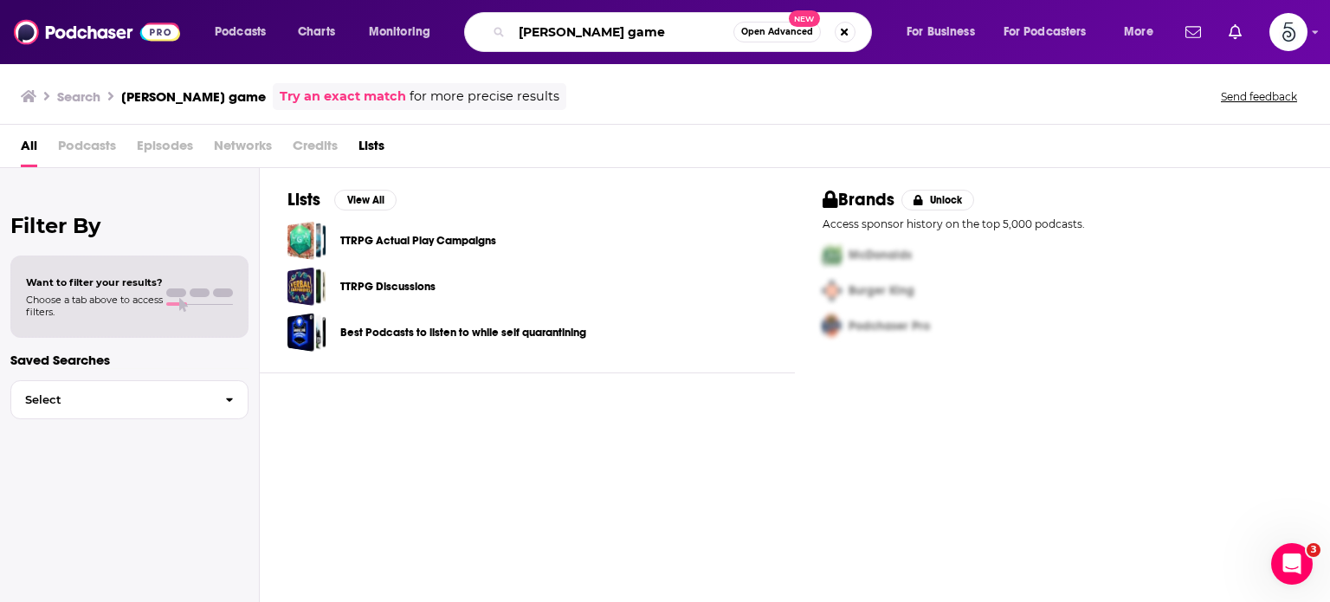
click at [657, 29] on input "Paliana's game" at bounding box center [623, 32] width 222 height 28
type input "P"
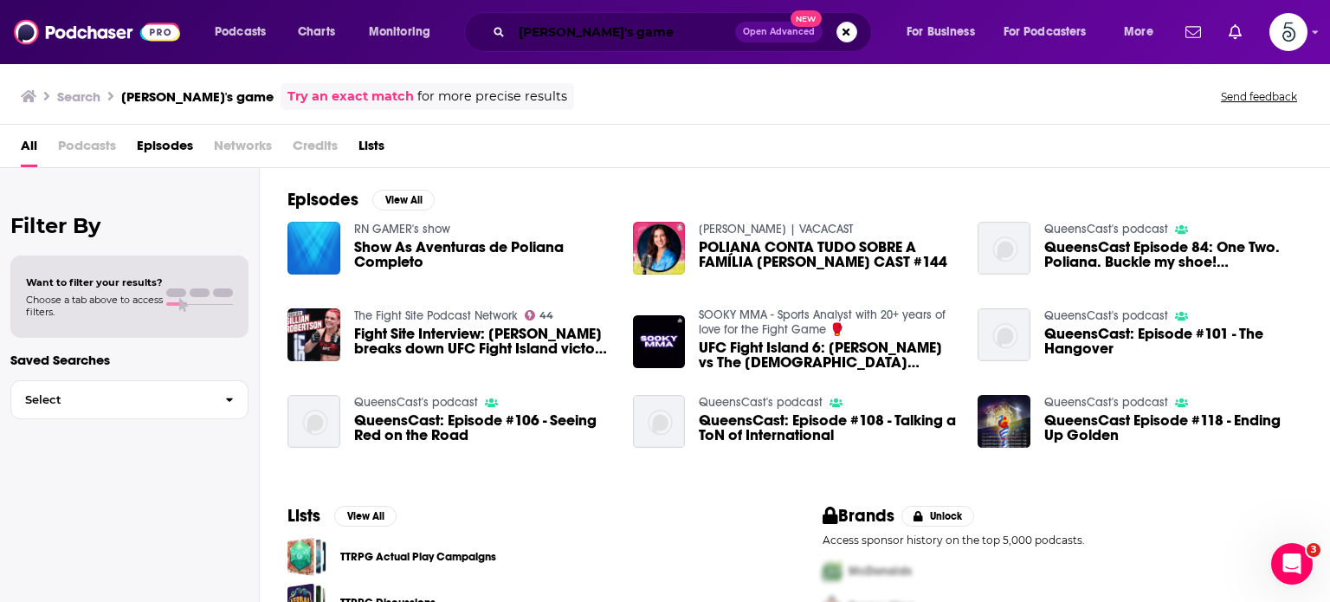
click at [645, 35] on input "poliana's game" at bounding box center [623, 32] width 223 height 28
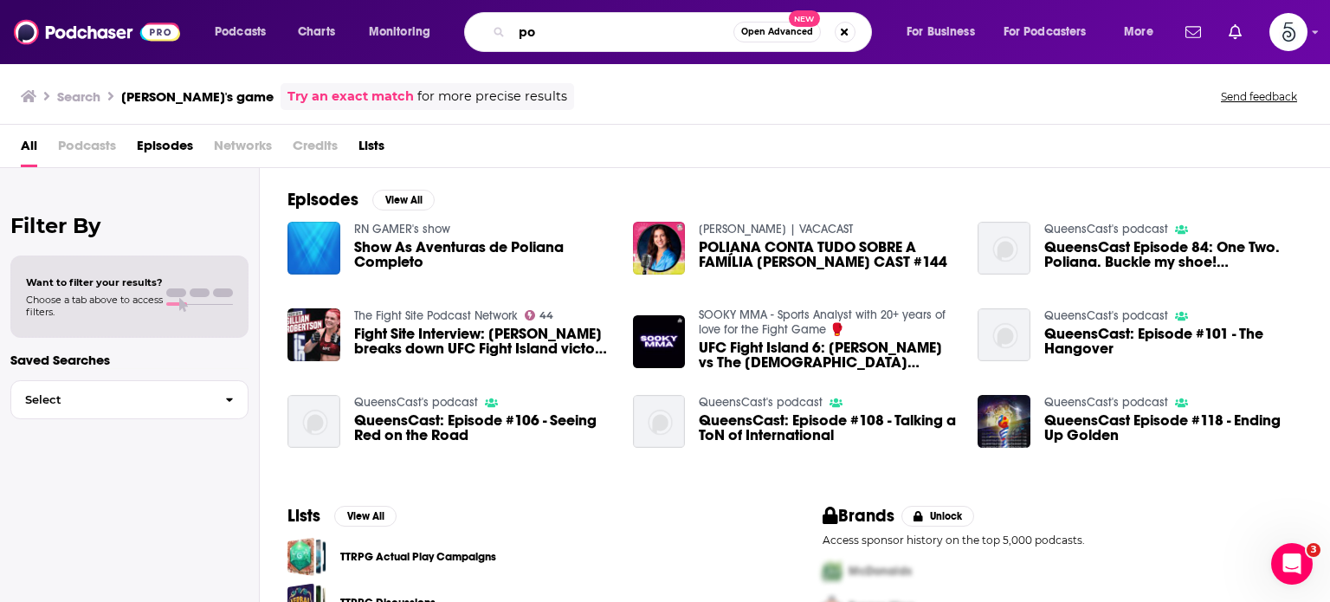
type input "p"
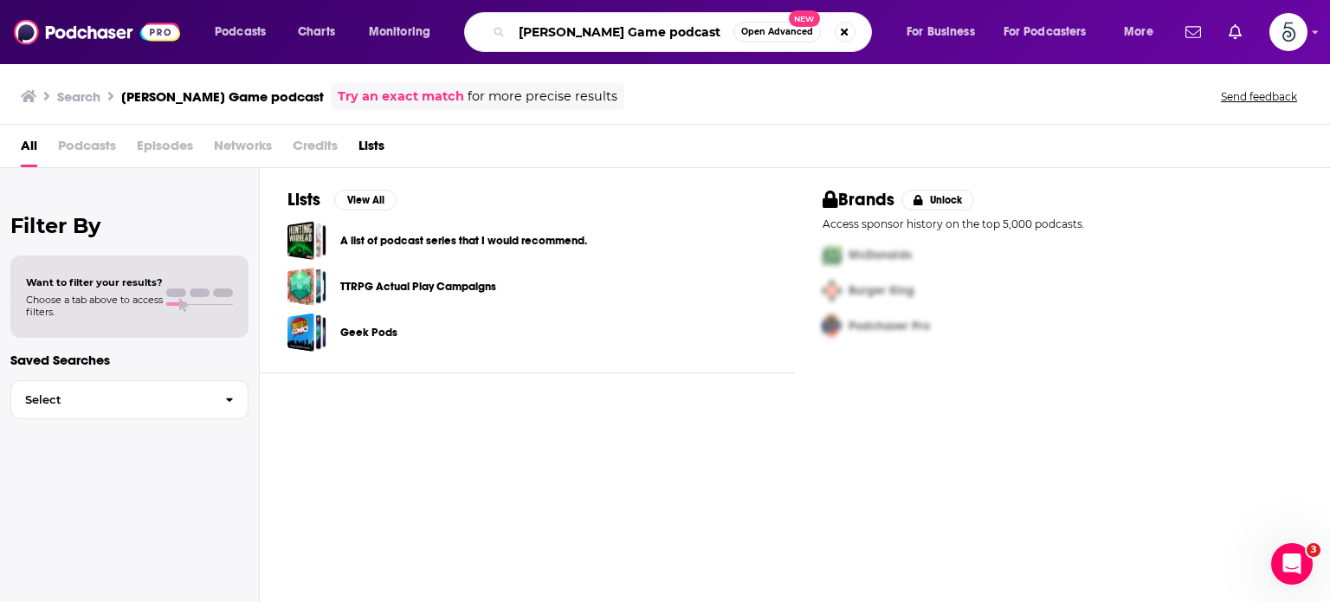
click at [690, 30] on input "Paliana's Game podcast" at bounding box center [623, 32] width 222 height 28
type input "P"
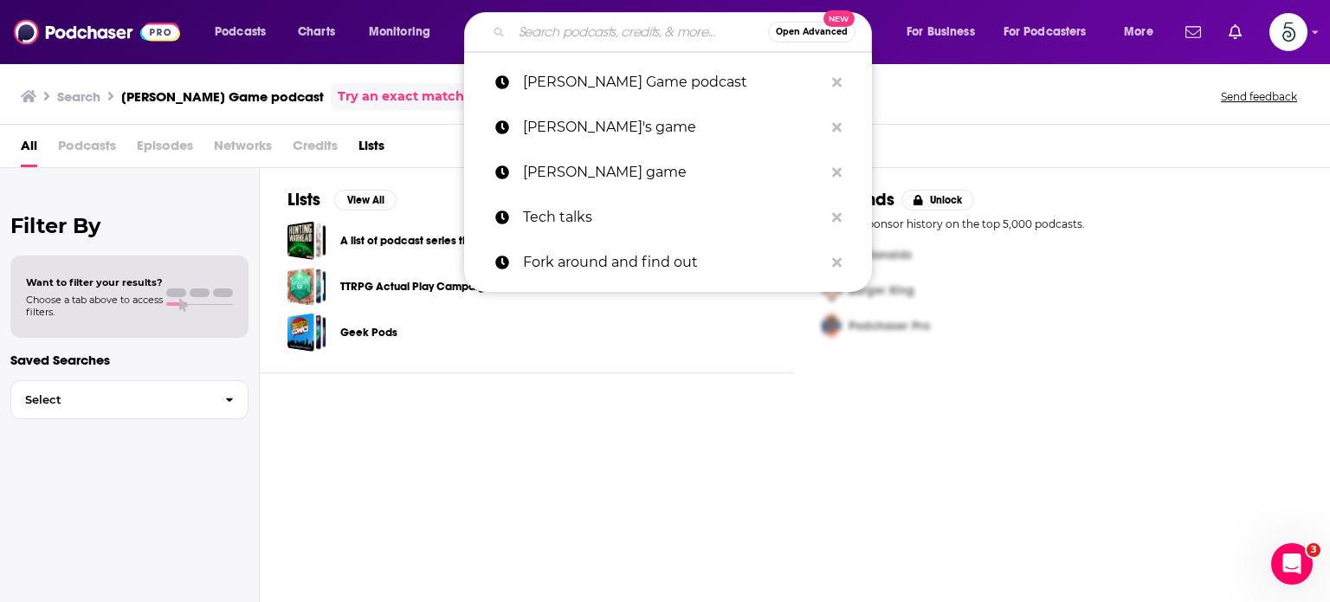
click at [433, 127] on div "All Podcasts Episodes Networks Credits Lists" at bounding box center [665, 146] width 1330 height 43
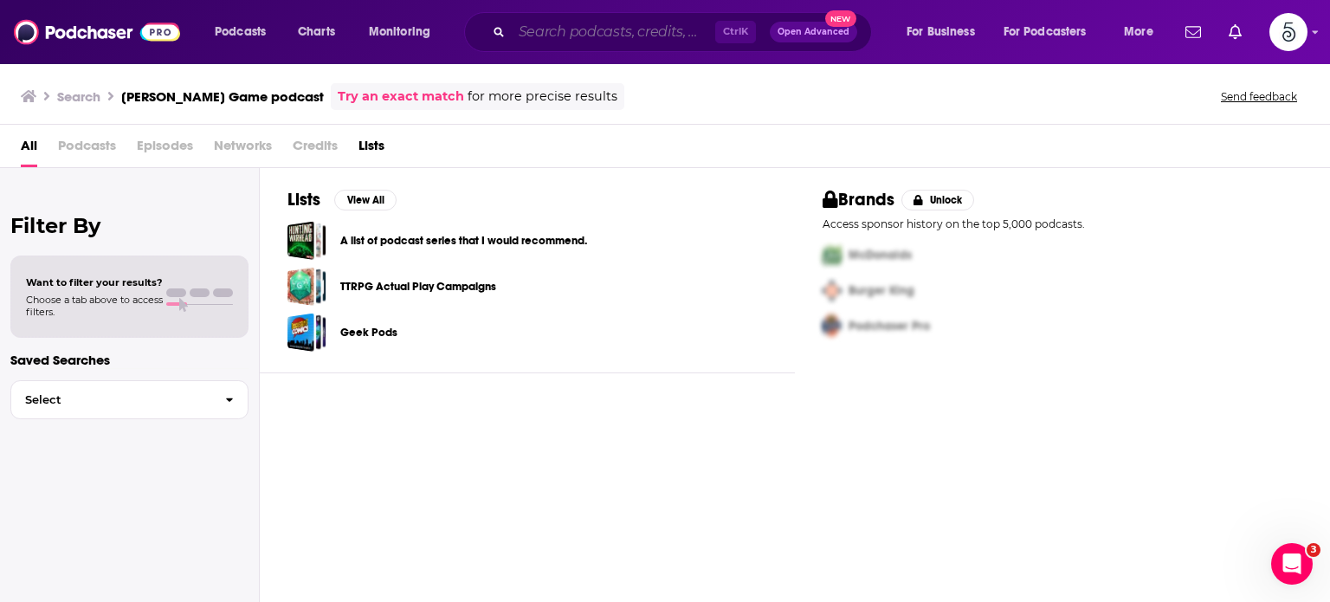
click at [559, 34] on input "Search podcasts, credits, & more..." at bounding box center [614, 32] width 204 height 28
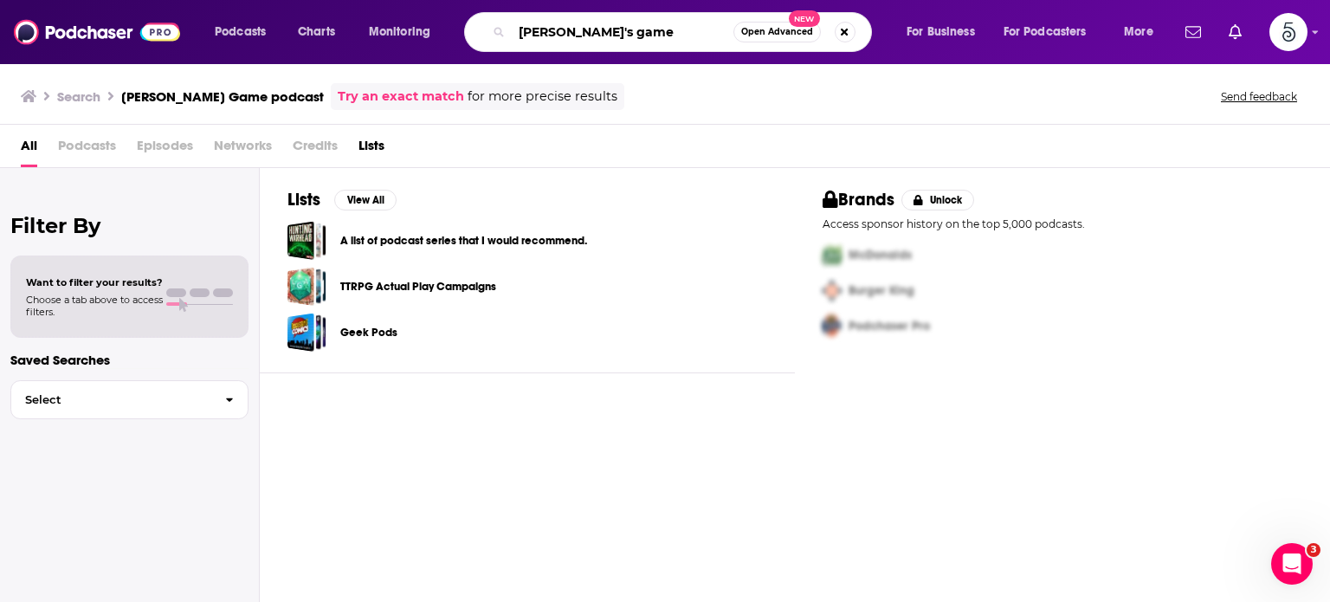
type input "Daliana's game"
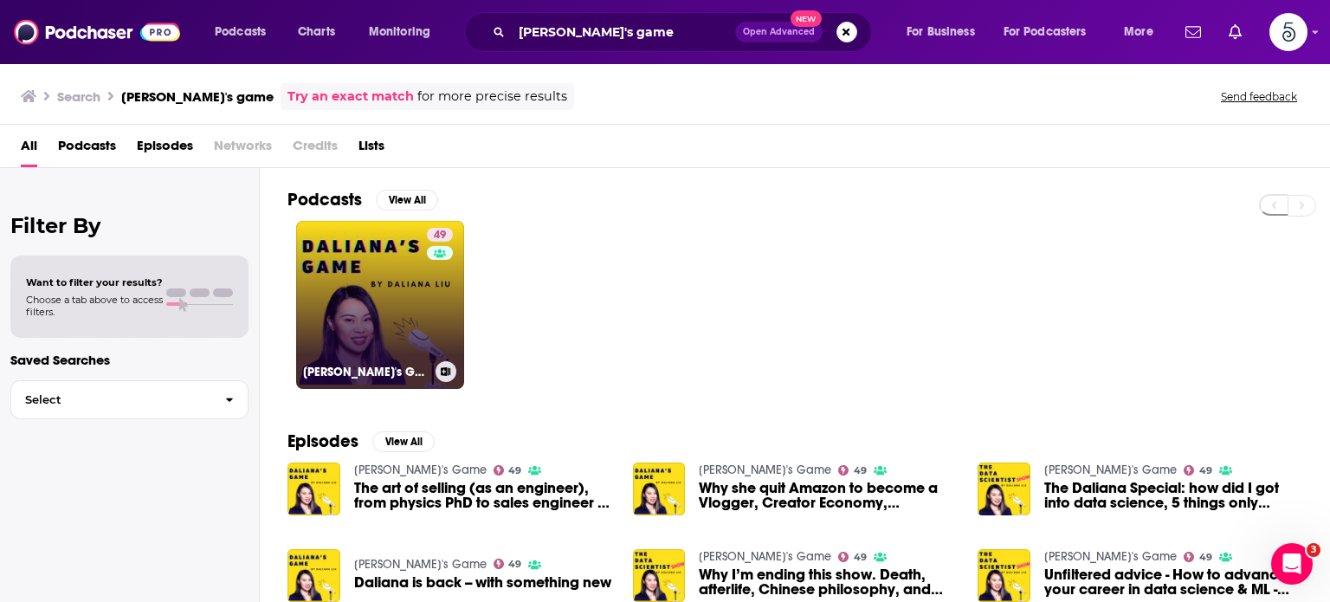
click at [381, 280] on link "49 Daliana's Game" at bounding box center [380, 305] width 168 height 168
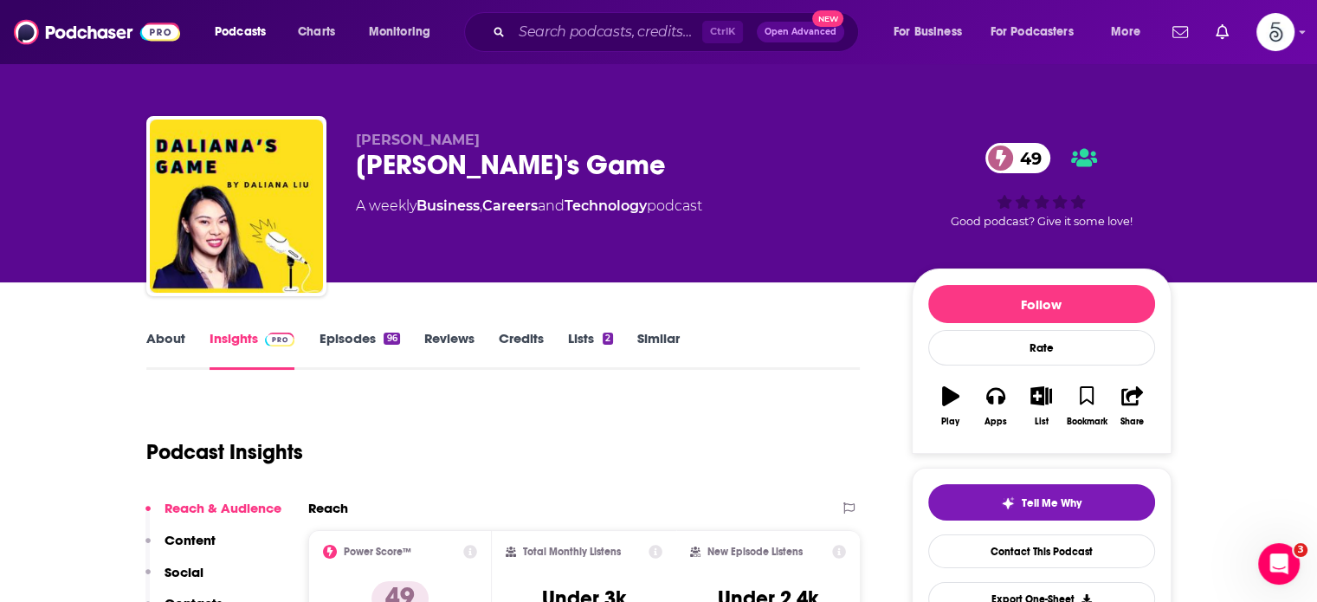
click at [346, 332] on link "Episodes 96" at bounding box center [359, 350] width 81 height 40
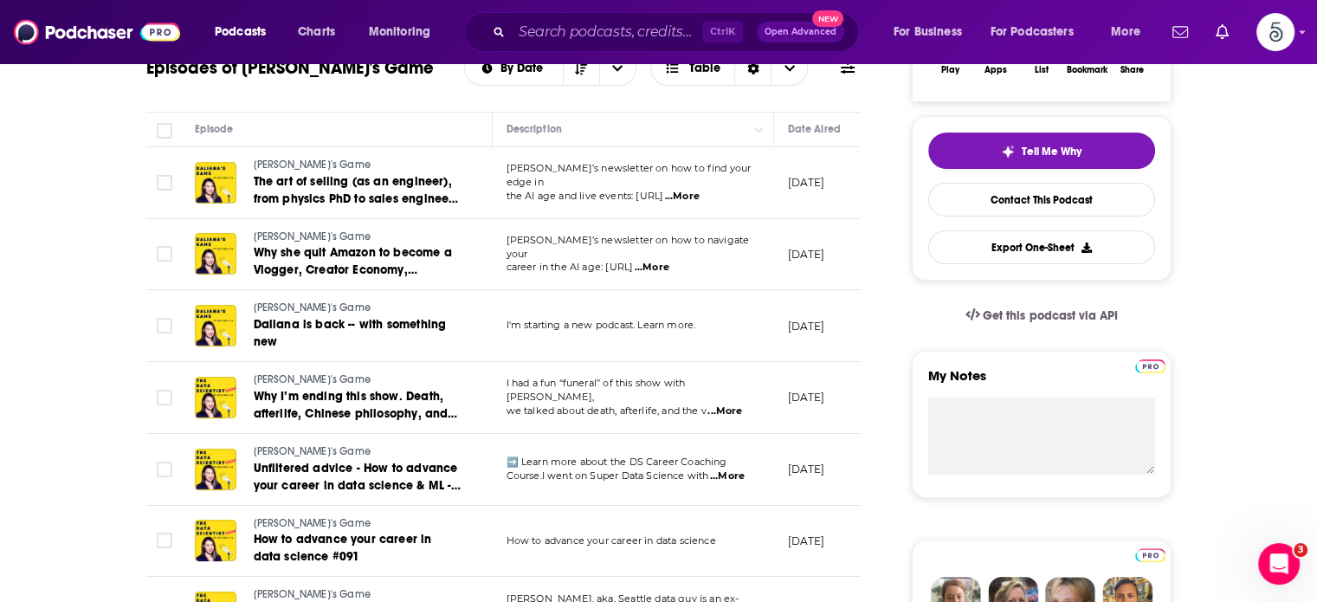
scroll to position [377, 0]
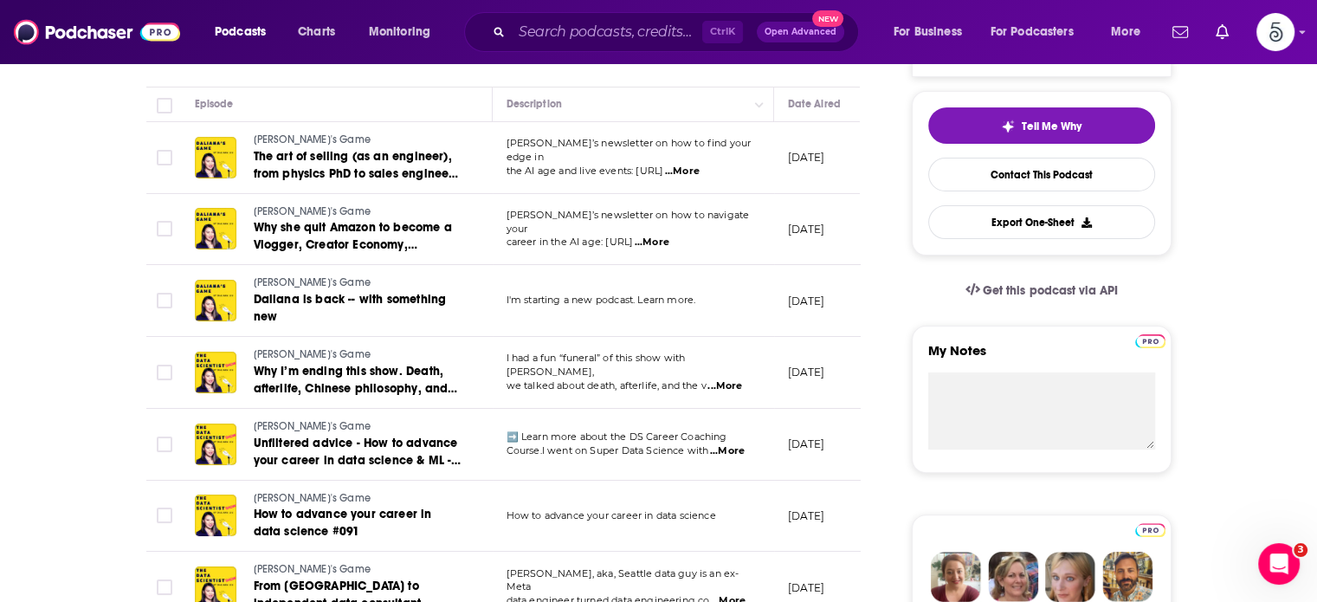
click at [729, 379] on span "...More" at bounding box center [725, 386] width 35 height 14
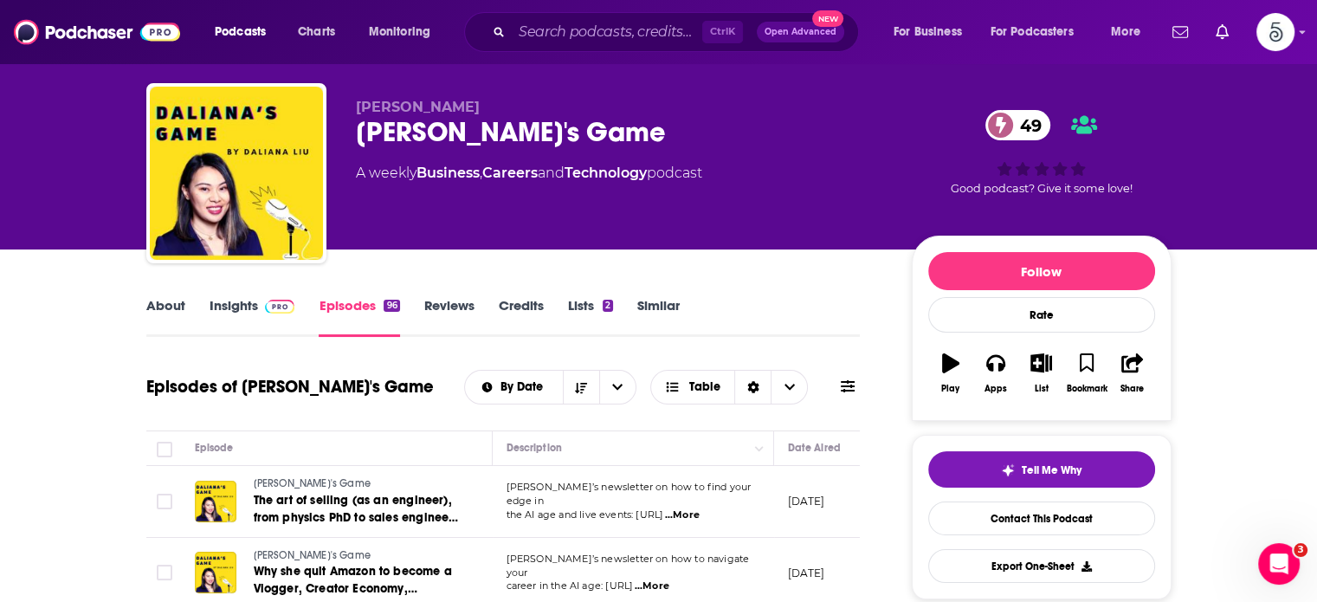
scroll to position [0, 0]
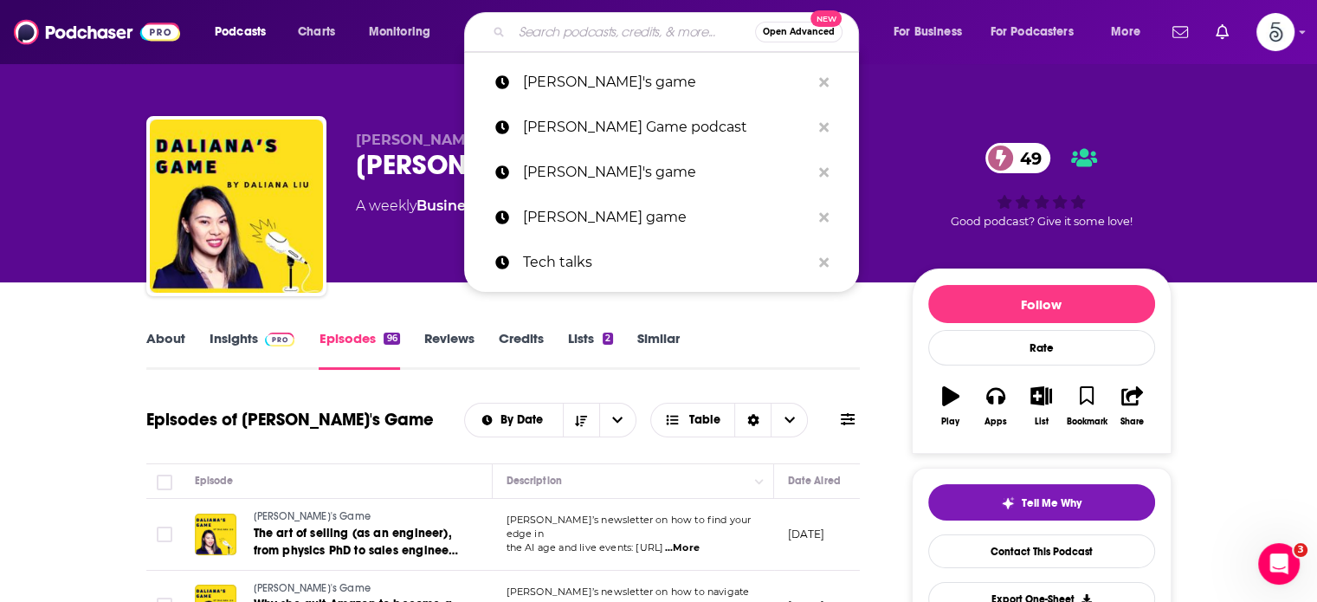
click at [575, 37] on input "Search podcasts, credits, & more..." at bounding box center [633, 32] width 243 height 28
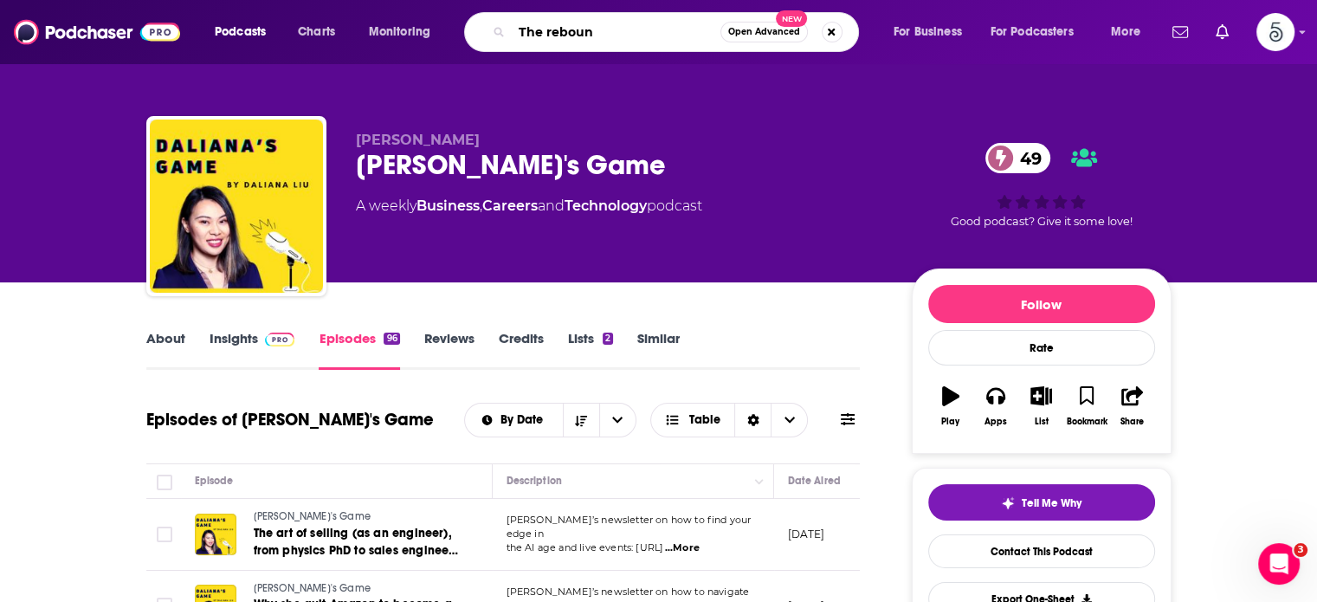
type input "The rebound"
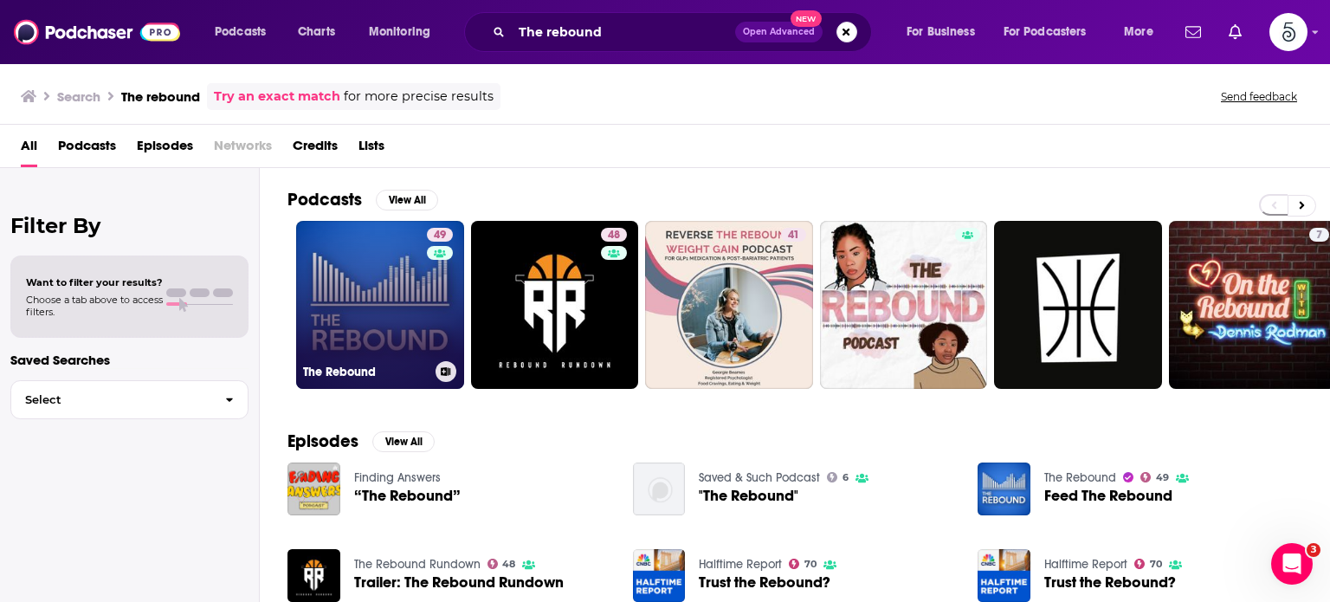
click at [376, 300] on link "49 The Rebound" at bounding box center [380, 305] width 168 height 168
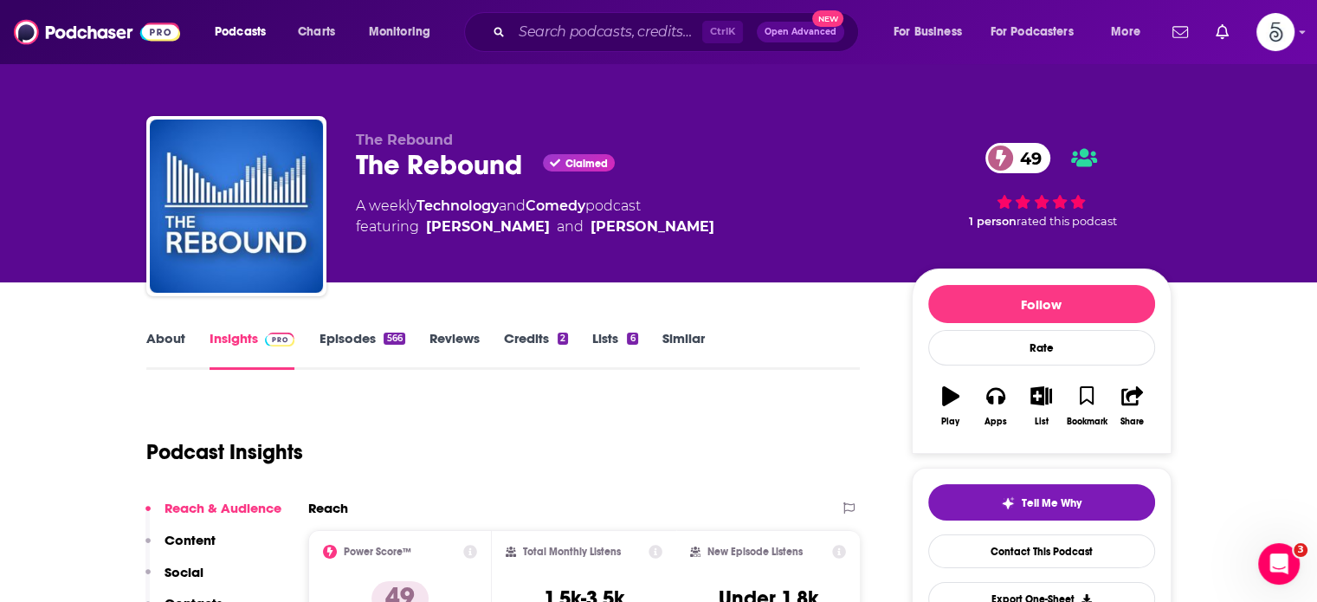
click at [353, 333] on link "Episodes 566" at bounding box center [362, 350] width 86 height 40
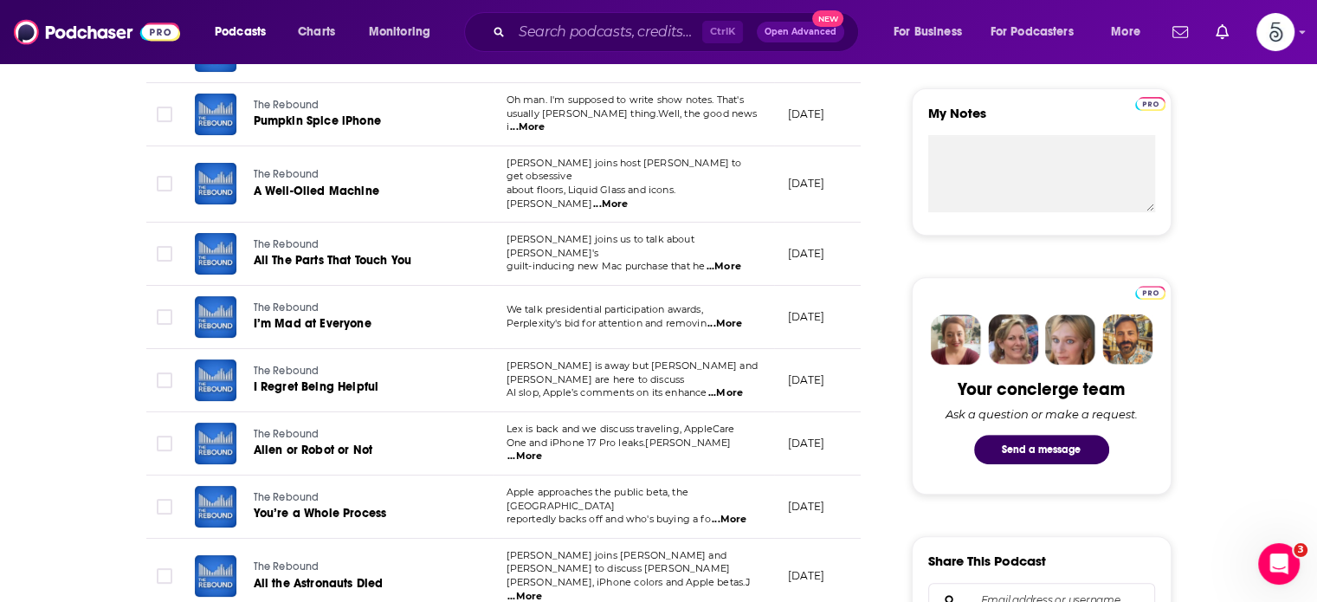
scroll to position [668, 0]
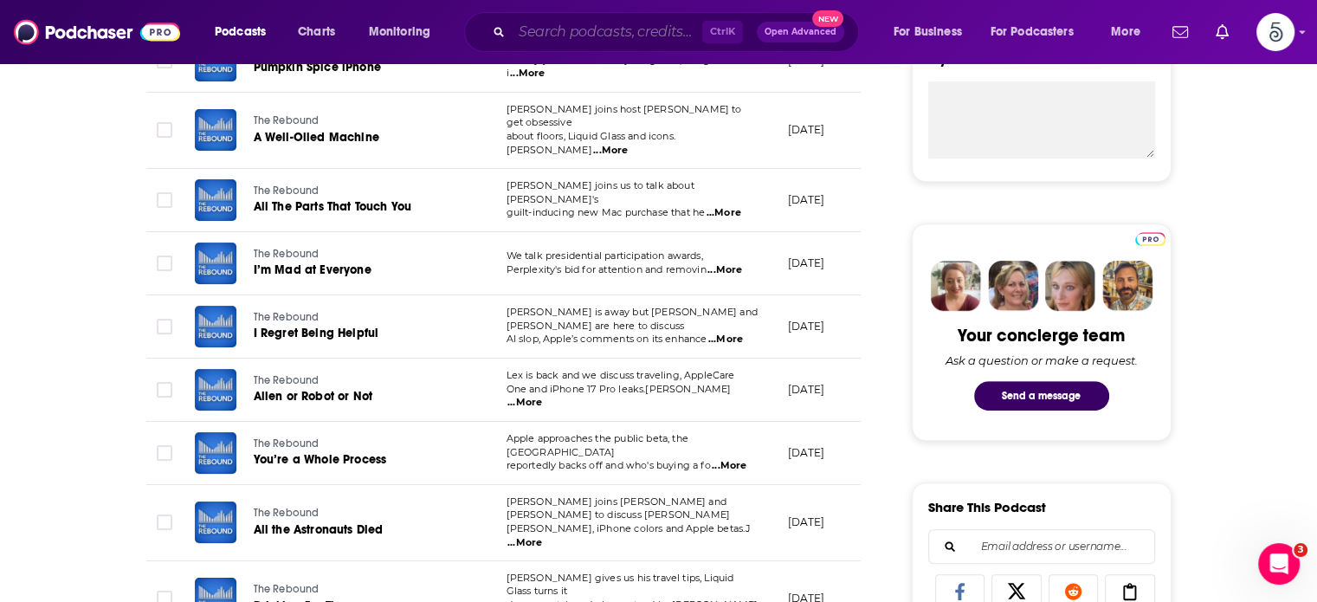
click at [625, 36] on input "Search podcasts, credits, & more..." at bounding box center [607, 32] width 191 height 28
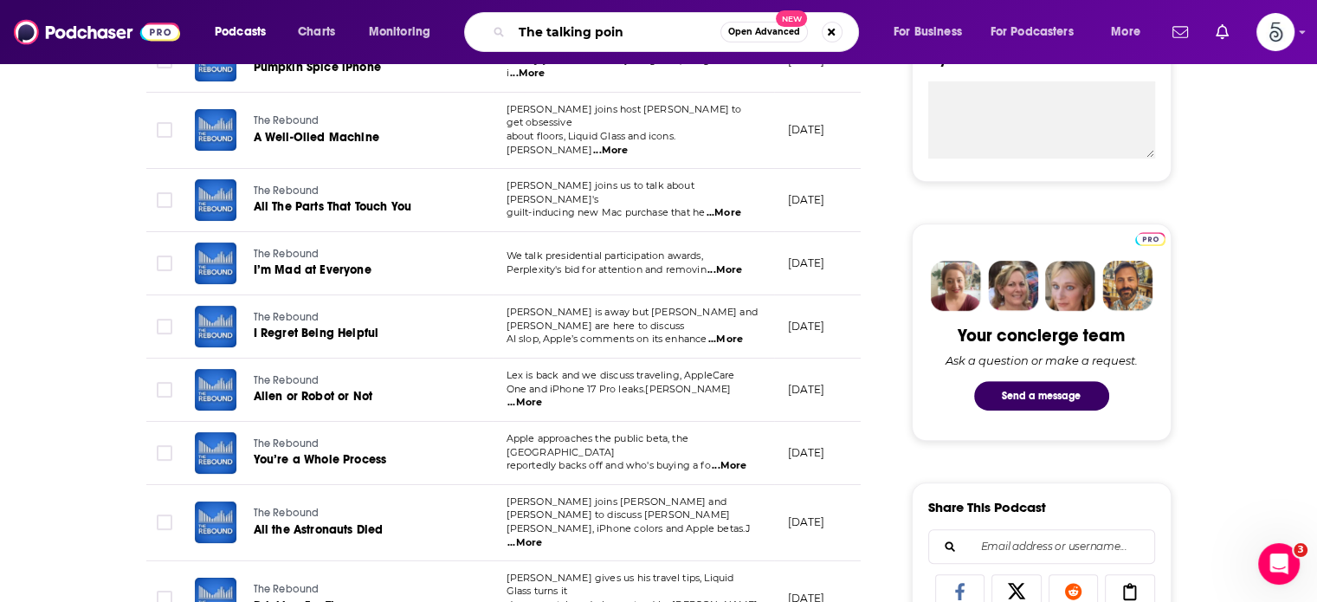
type input "The talking point"
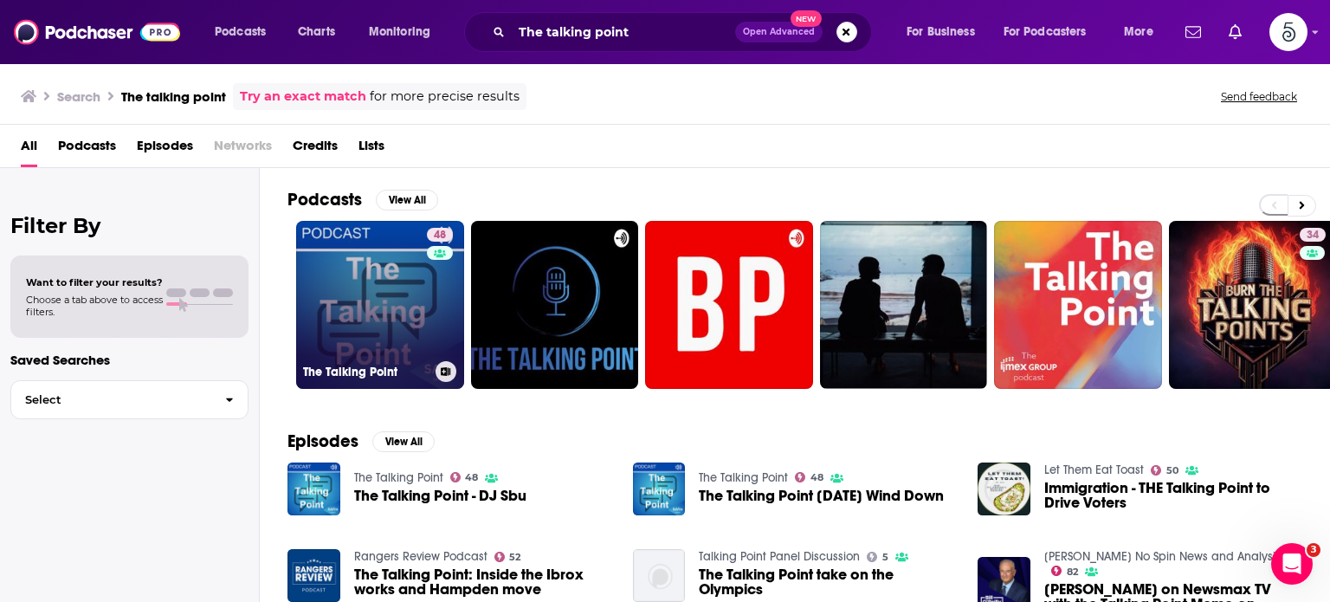
click at [379, 299] on link "48 The Talking Point" at bounding box center [380, 305] width 168 height 168
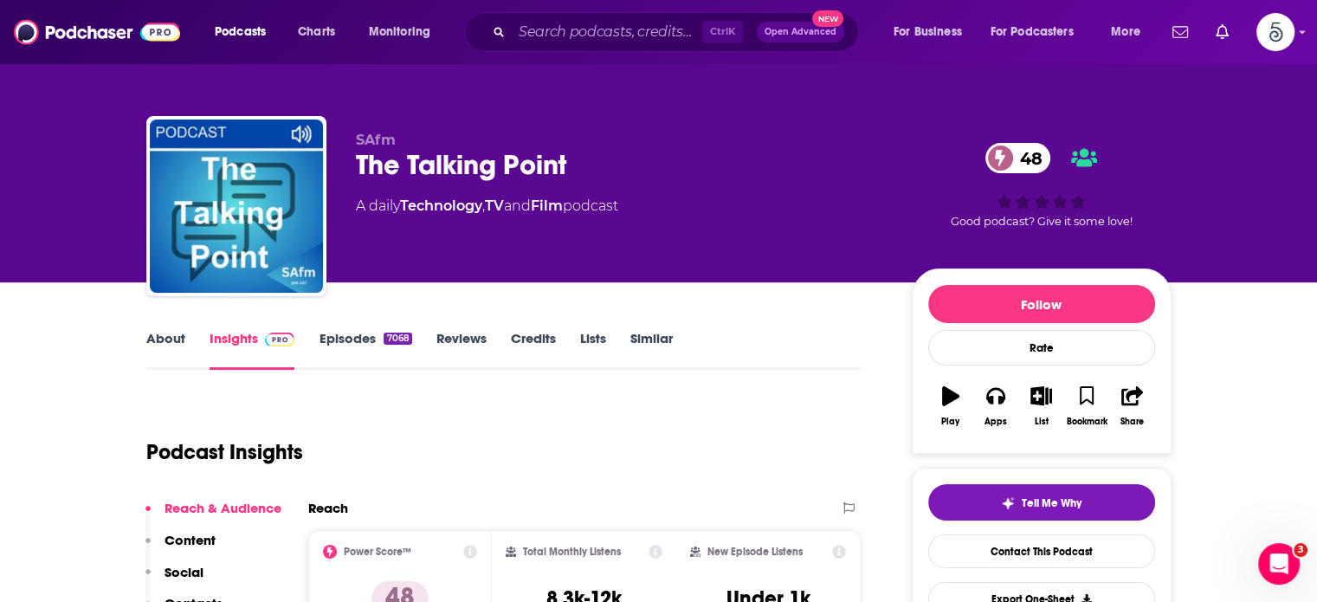
click at [356, 338] on link "Episodes 7068" at bounding box center [365, 350] width 93 height 40
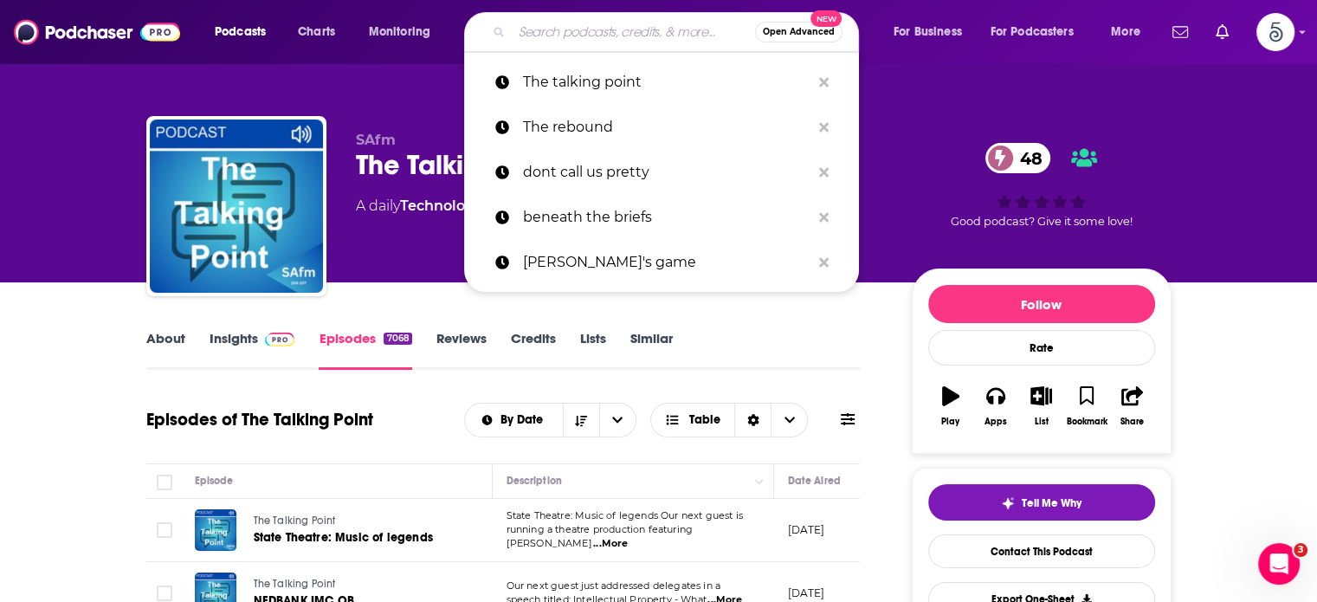
click at [543, 32] on input "Search podcasts, credits, & more..." at bounding box center [633, 32] width 243 height 28
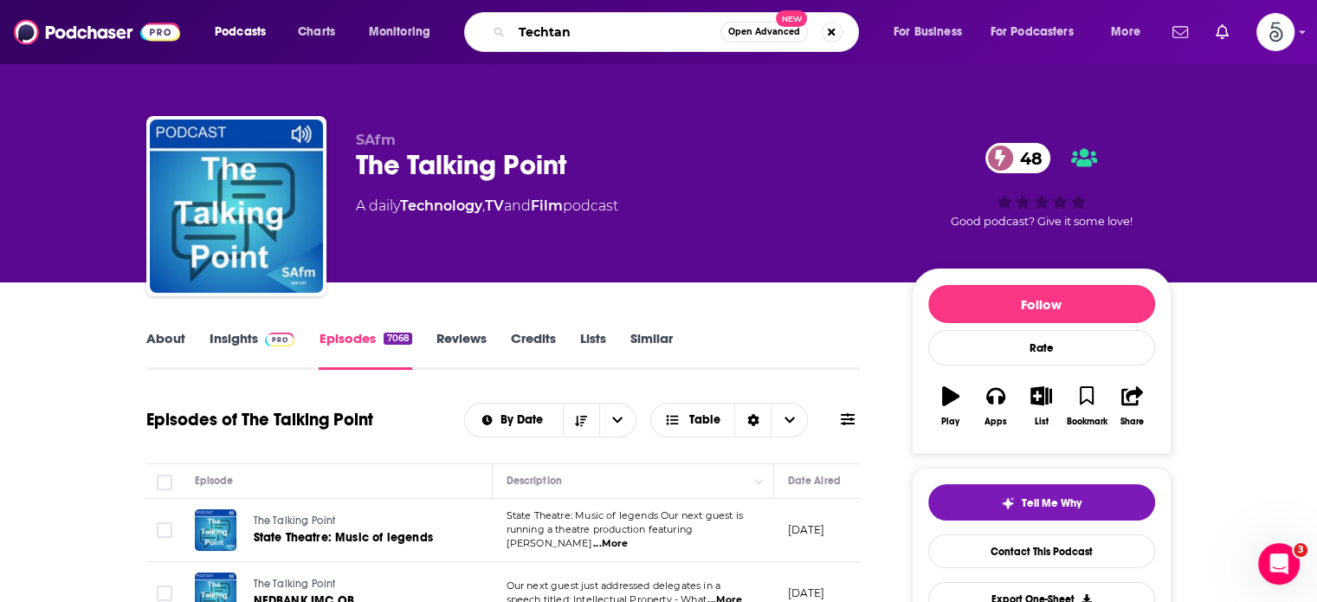
type input "Techtank"
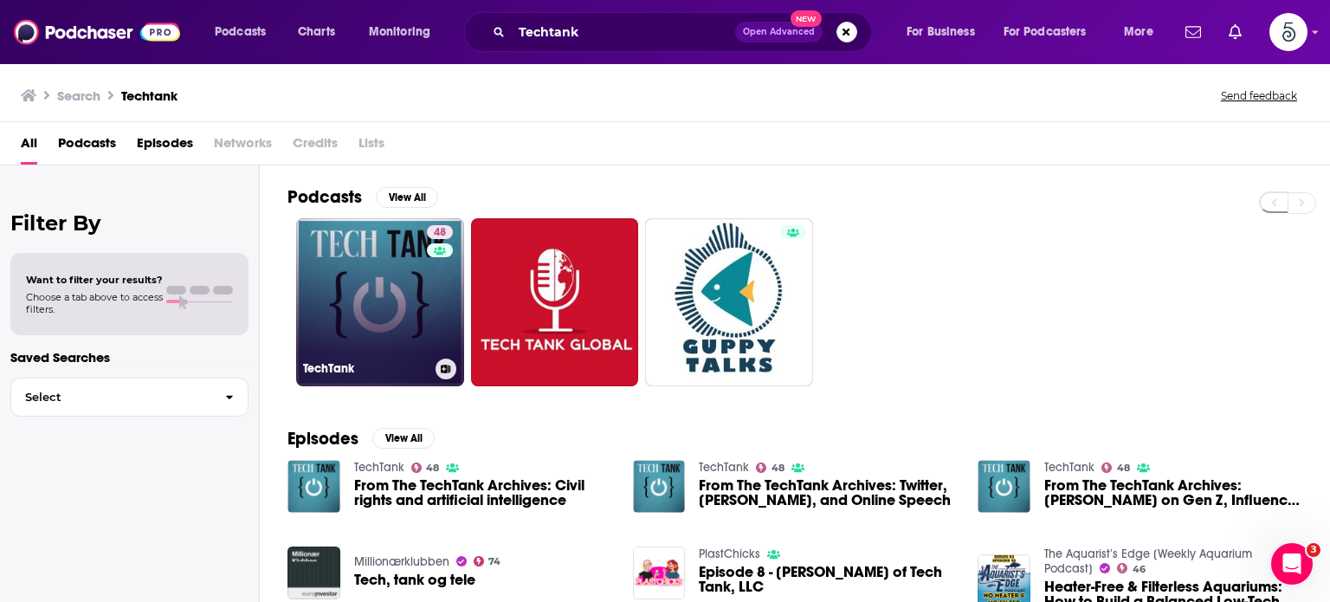
click at [359, 300] on link "48 TechTank" at bounding box center [380, 302] width 168 height 168
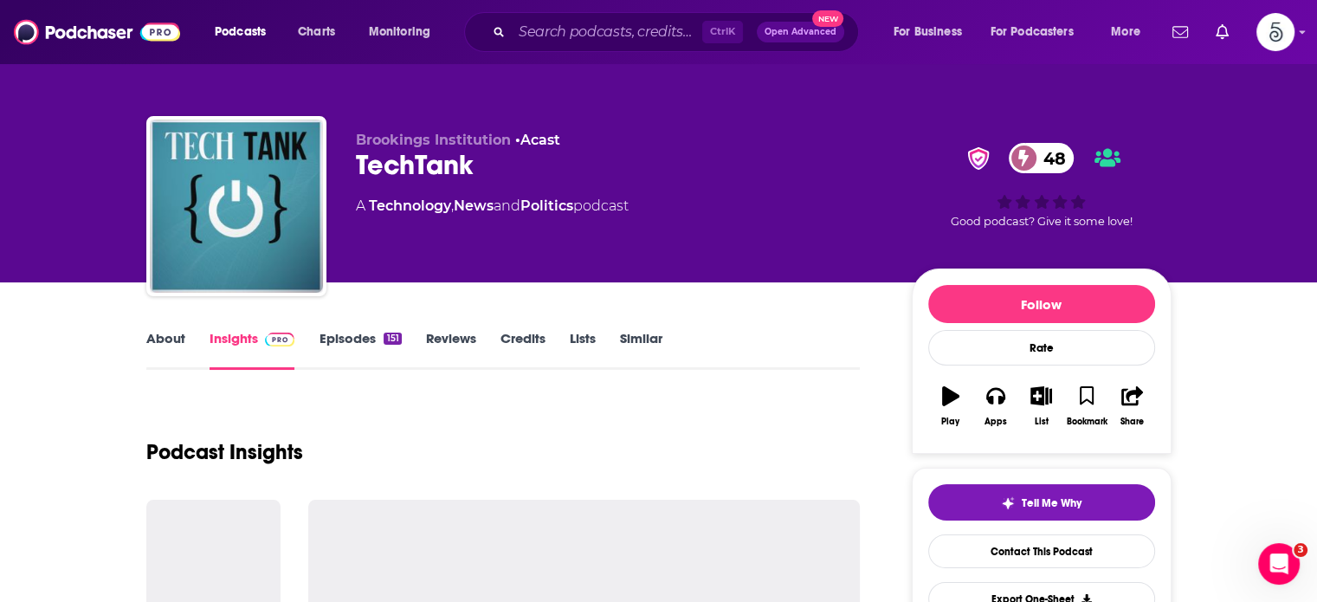
click at [344, 335] on link "Episodes 151" at bounding box center [360, 350] width 82 height 40
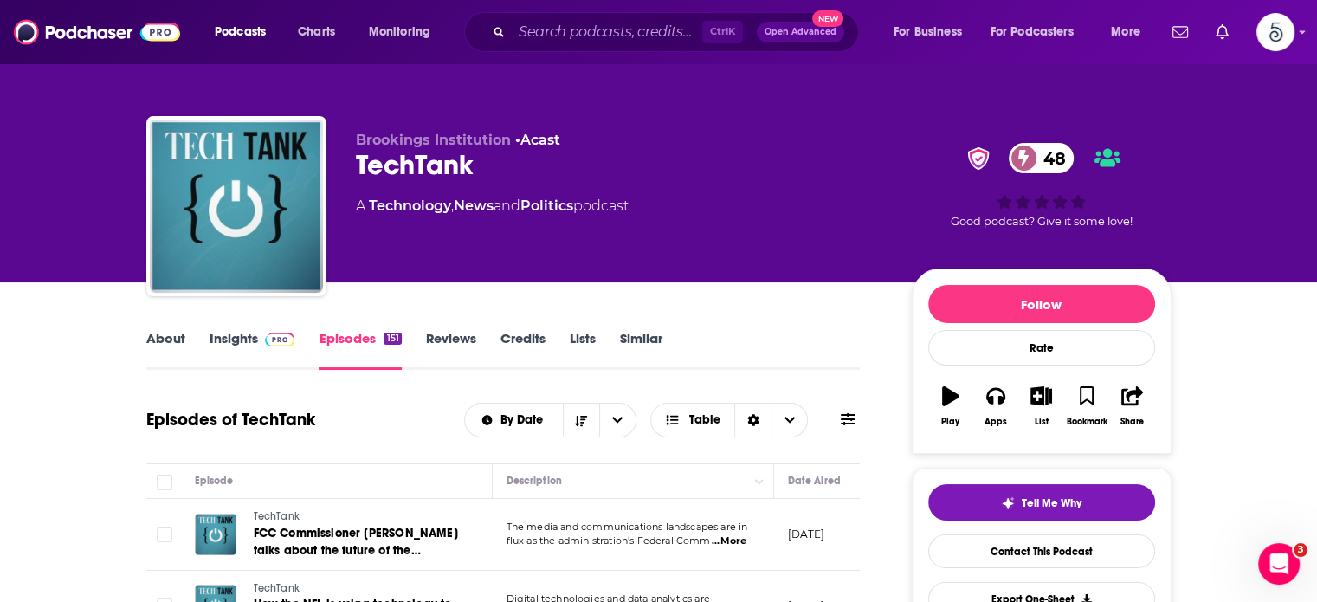
click at [154, 335] on link "About" at bounding box center [165, 350] width 39 height 40
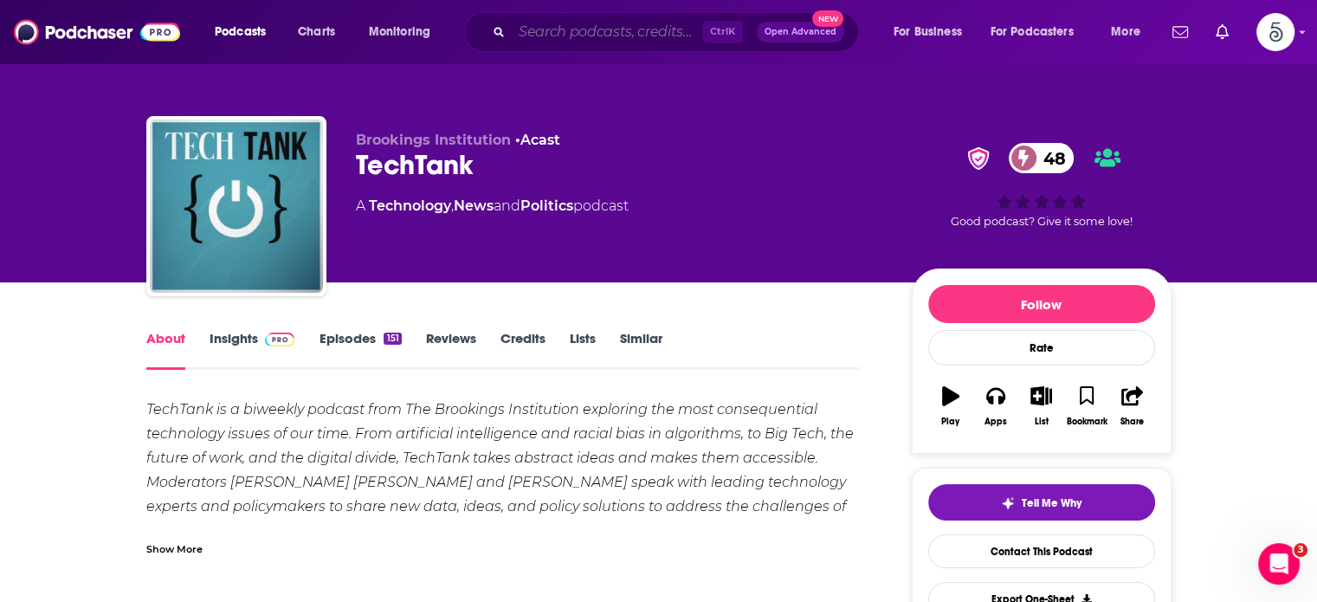
click at [555, 39] on input "Search podcasts, credits, & more..." at bounding box center [607, 32] width 191 height 28
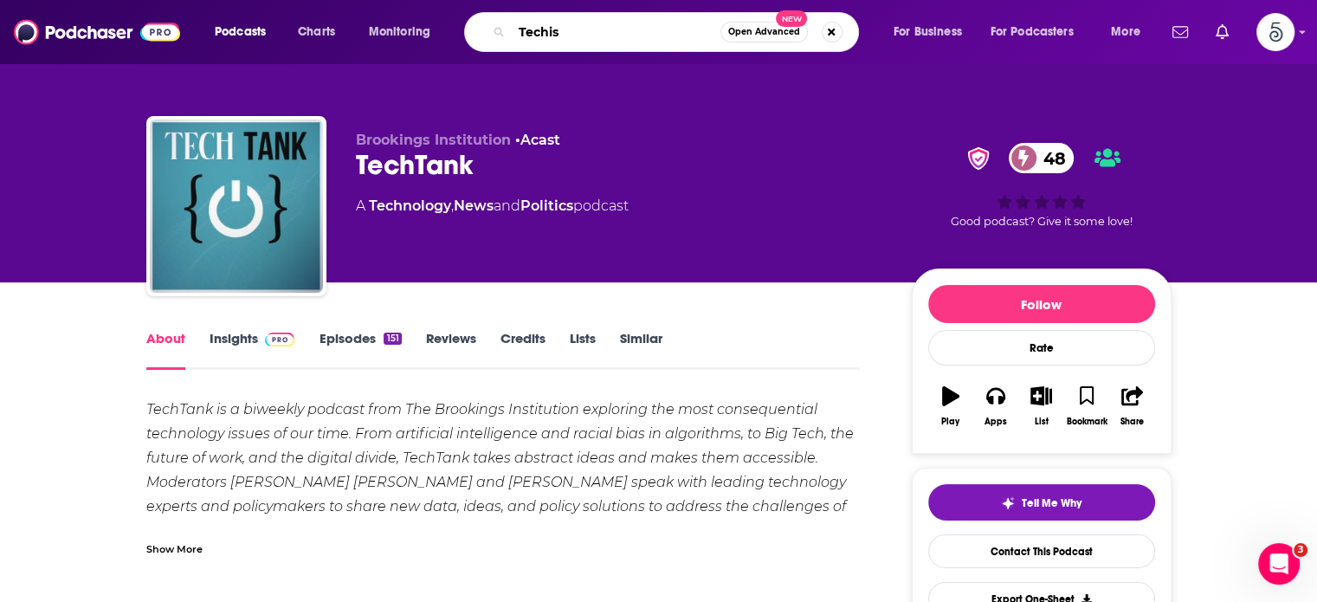
type input "Techish"
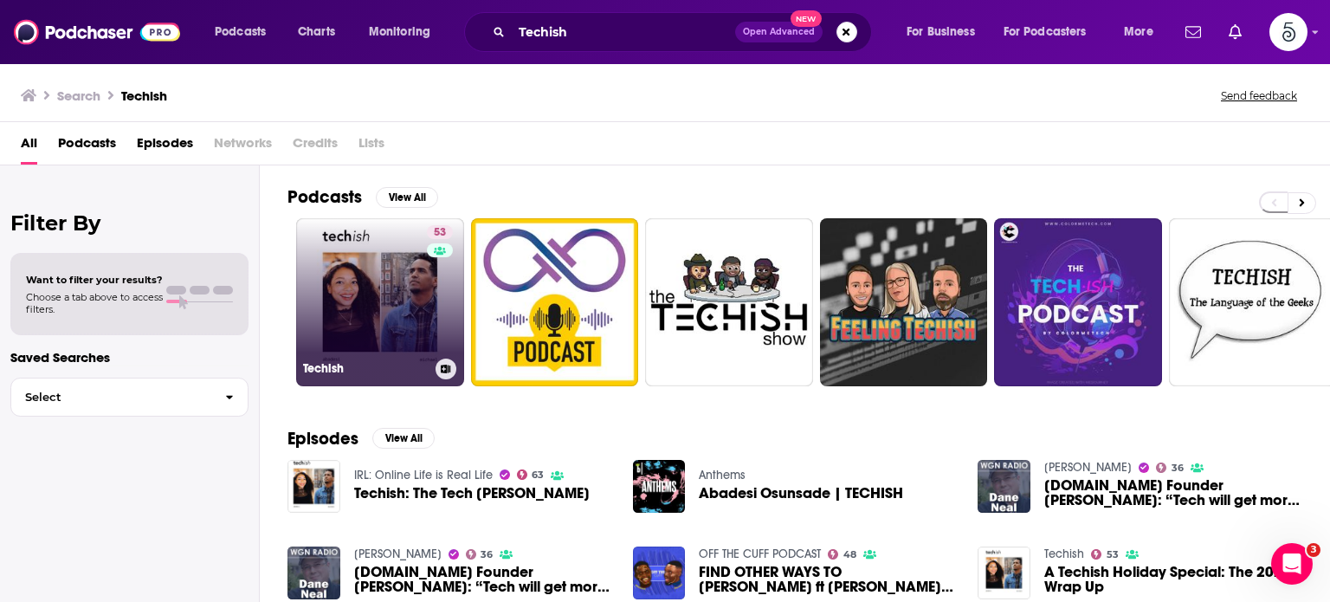
click at [379, 283] on link "53 Techish" at bounding box center [380, 302] width 168 height 168
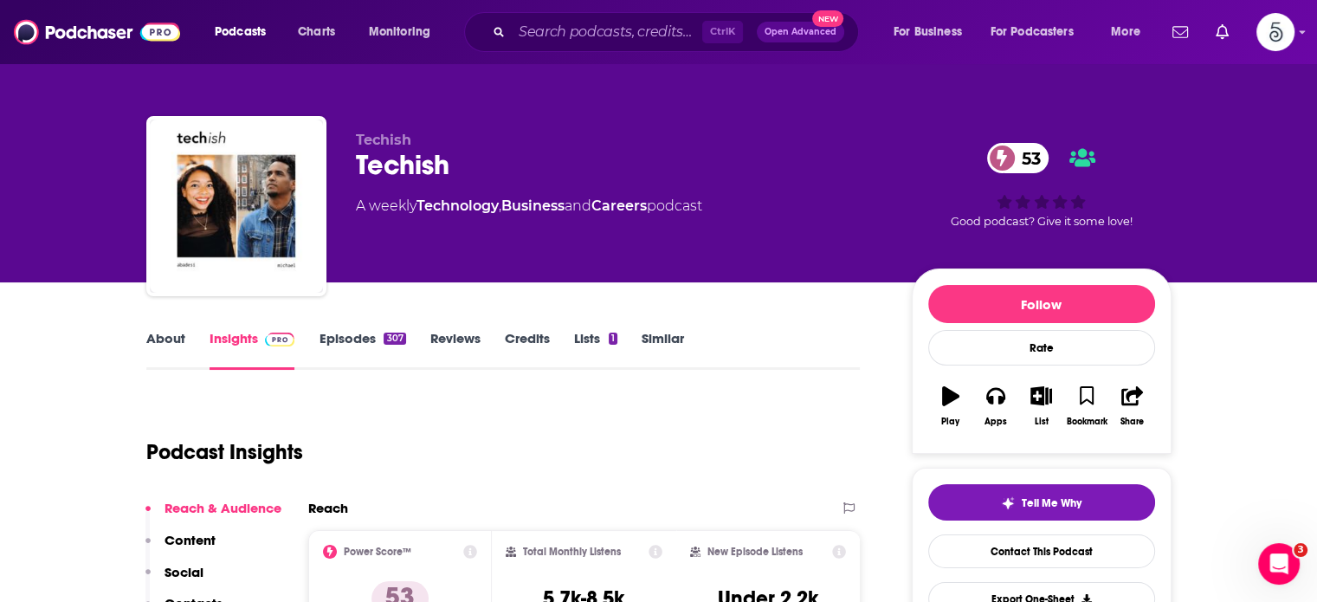
click at [342, 342] on link "Episodes 307" at bounding box center [362, 350] width 87 height 40
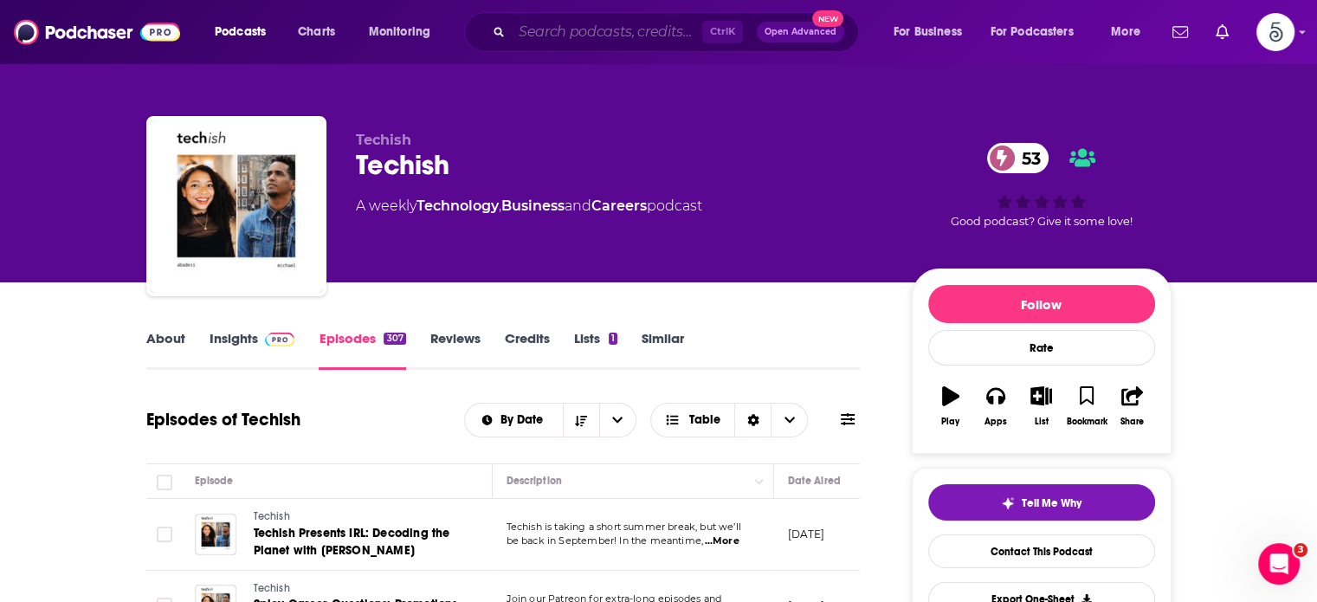
click at [589, 36] on input "Search podcasts, credits, & more..." at bounding box center [607, 32] width 191 height 28
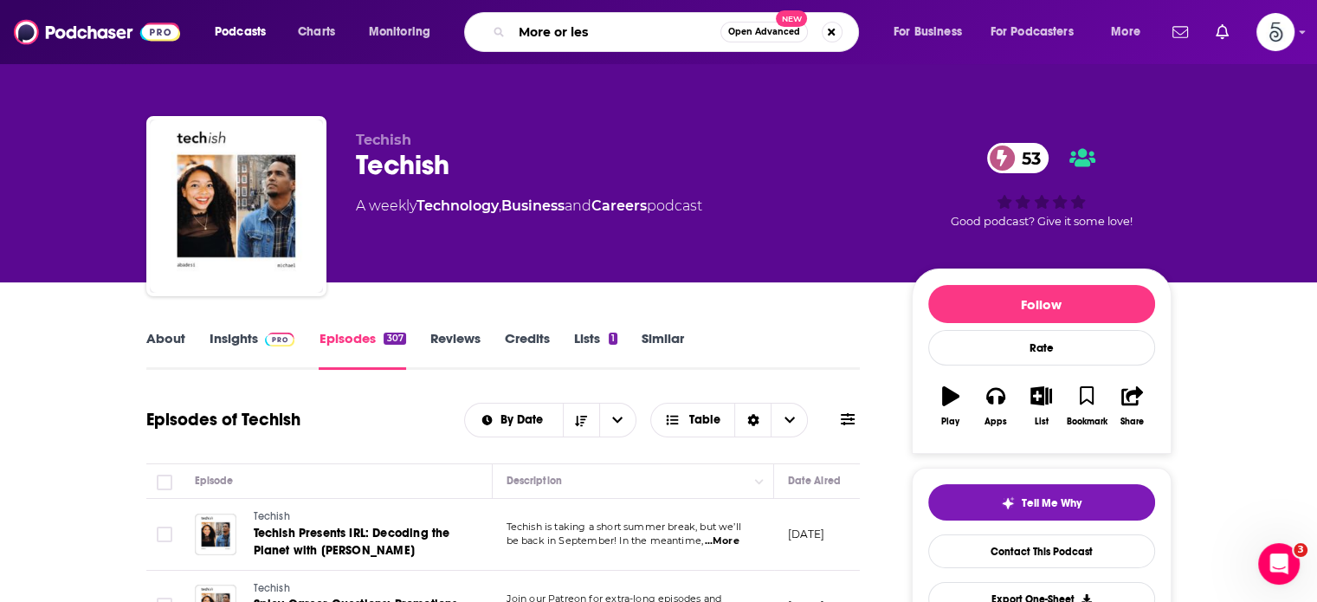
type input "More or less"
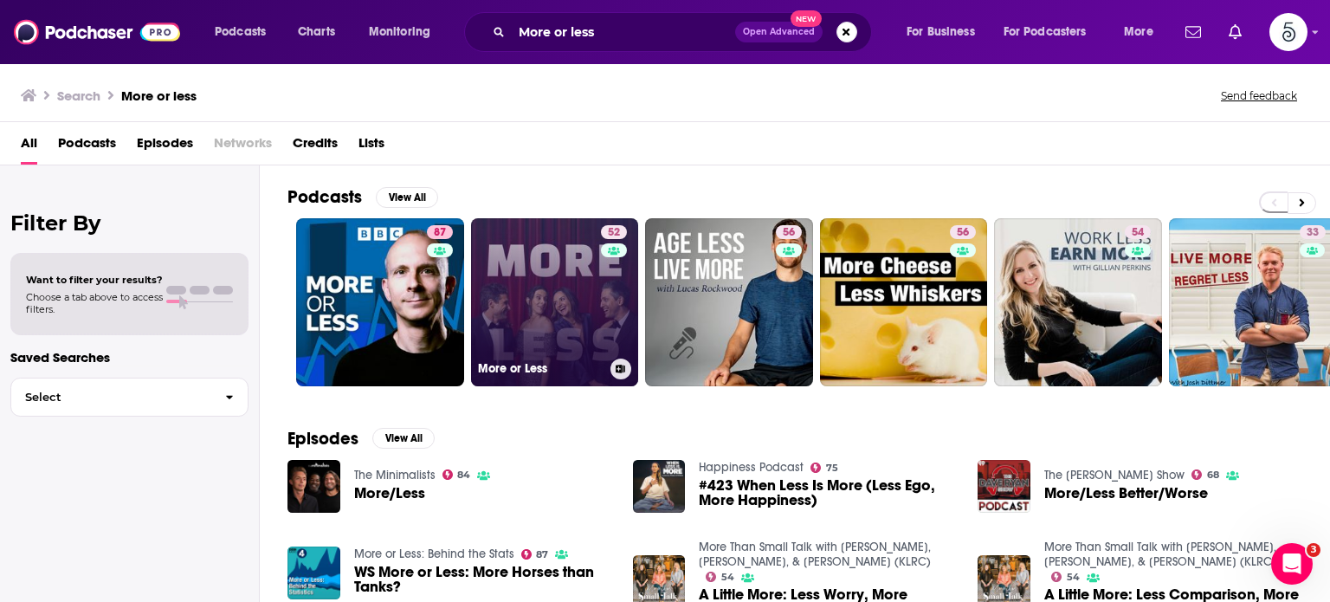
click at [592, 294] on link "52 More or Less" at bounding box center [555, 302] width 168 height 168
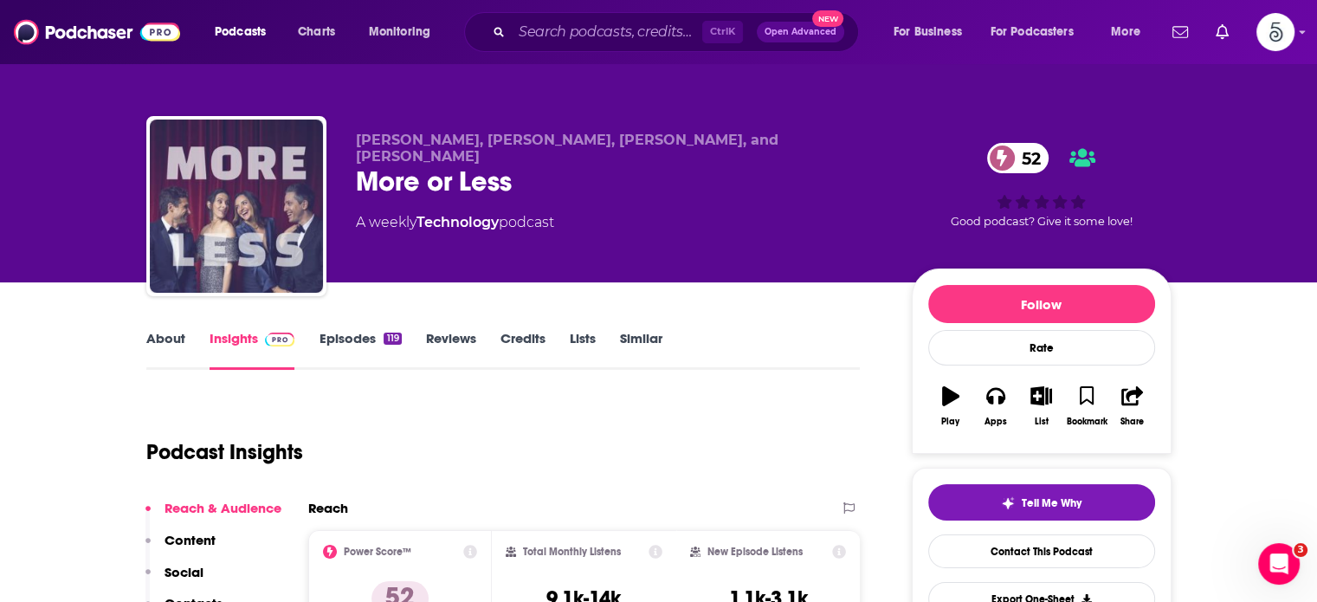
click at [336, 337] on link "Episodes 119" at bounding box center [360, 350] width 82 height 40
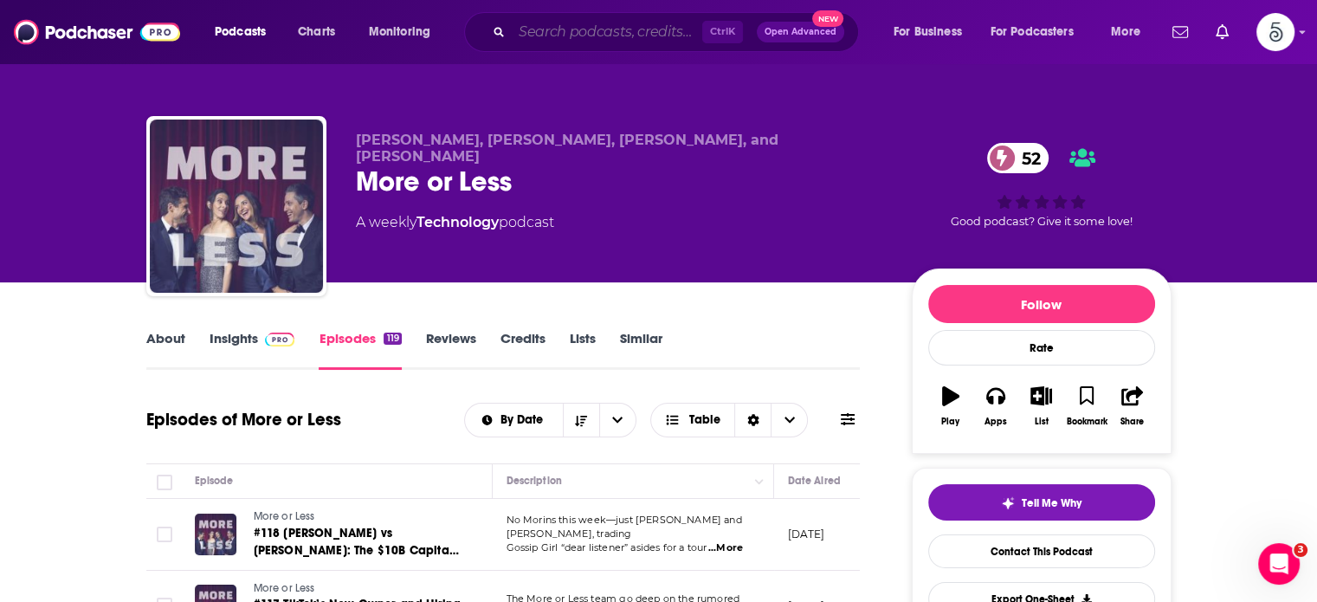
click at [559, 34] on input "Search podcasts, credits, & more..." at bounding box center [607, 32] width 191 height 28
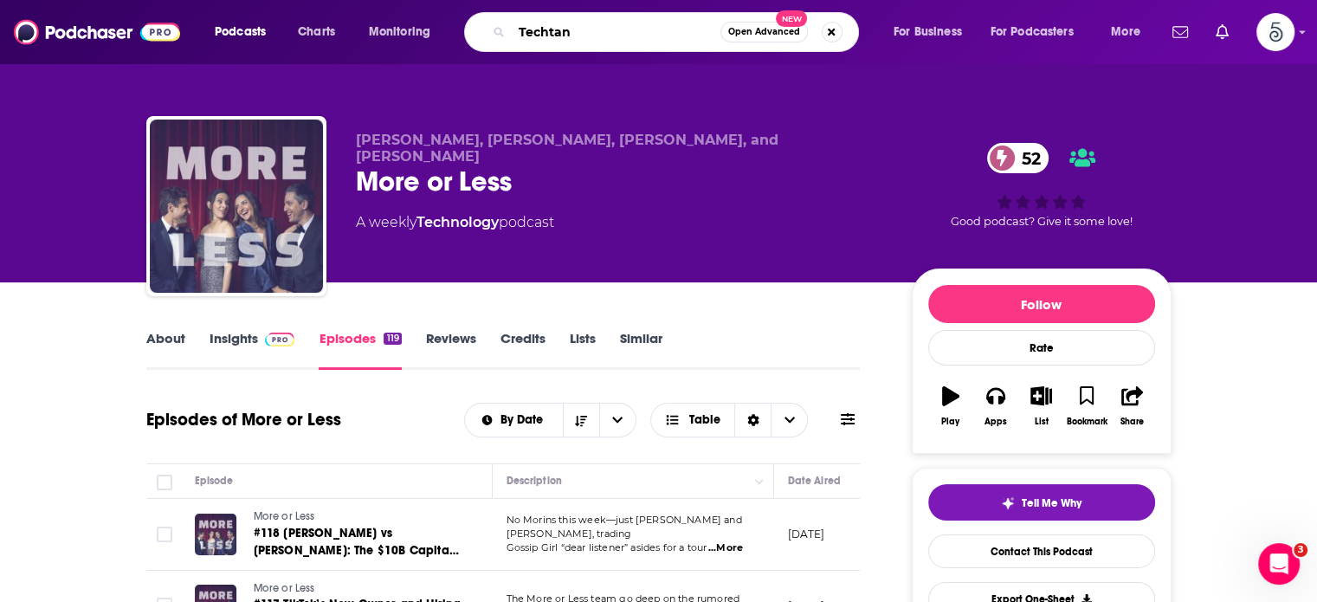
type input "Techtank"
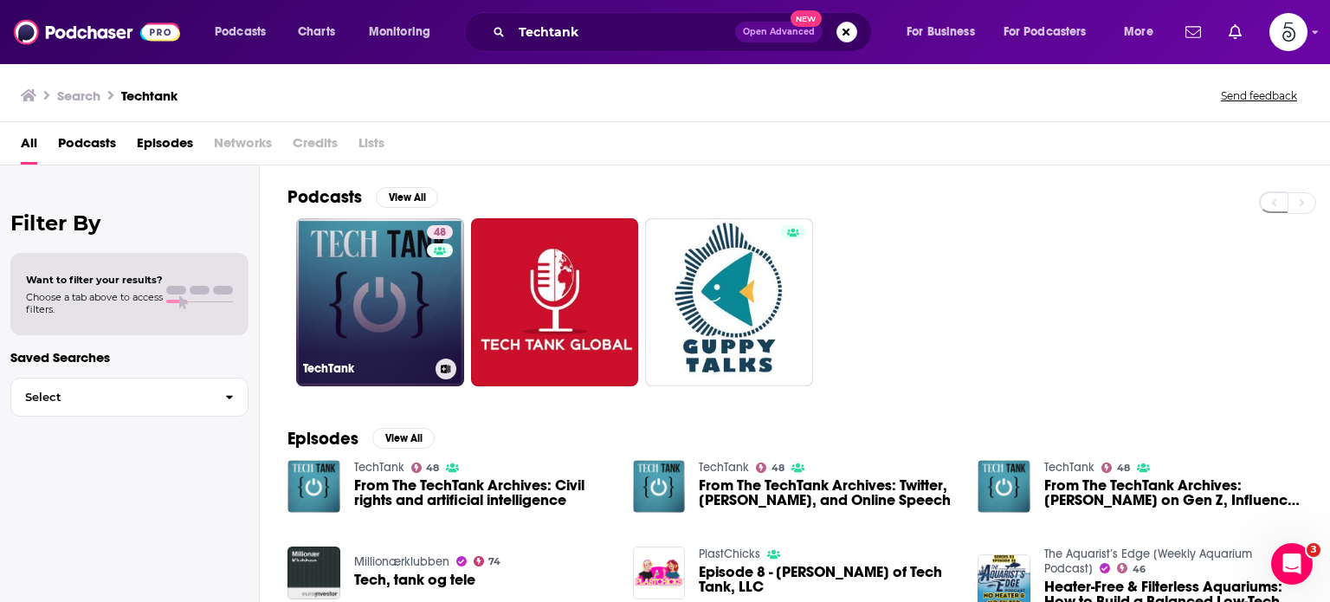
click at [398, 258] on link "48 TechTank" at bounding box center [380, 302] width 168 height 168
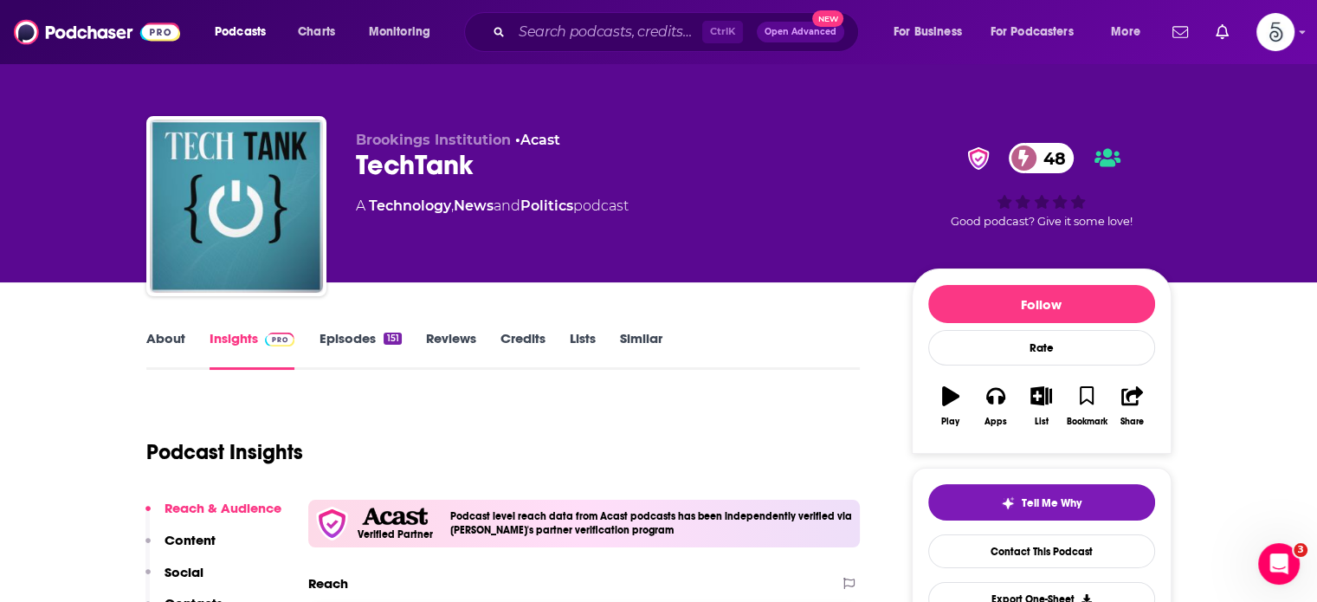
click at [347, 339] on link "Episodes 151" at bounding box center [360, 350] width 82 height 40
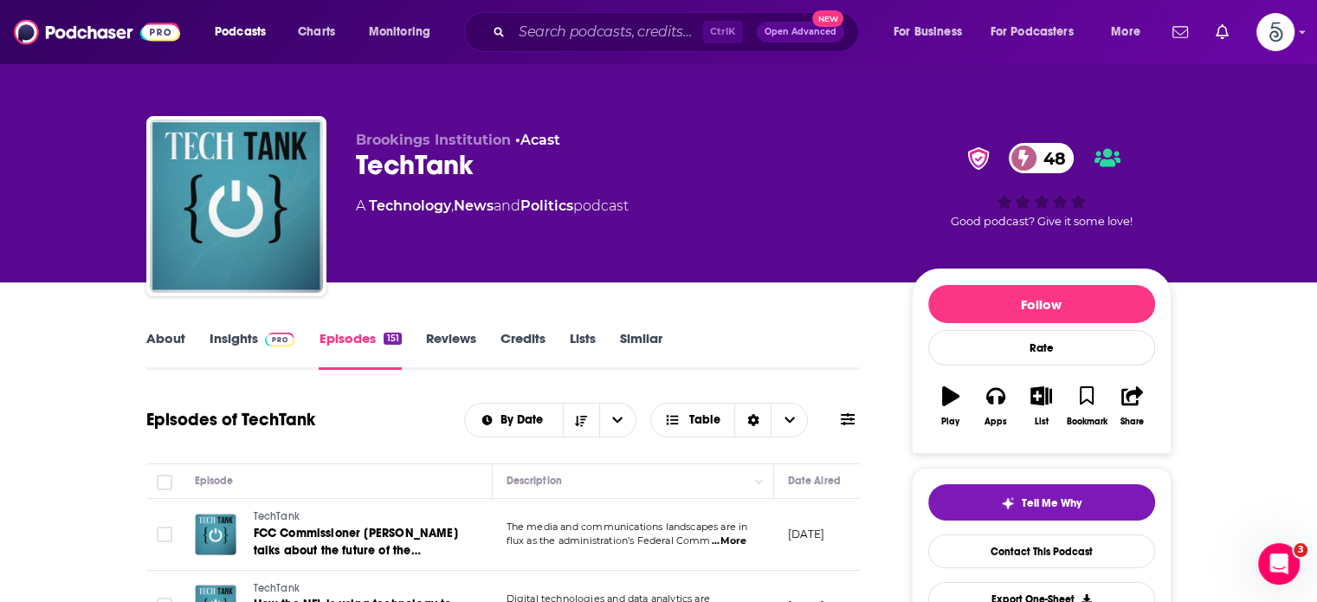
click at [225, 339] on link "Insights" at bounding box center [253, 350] width 86 height 40
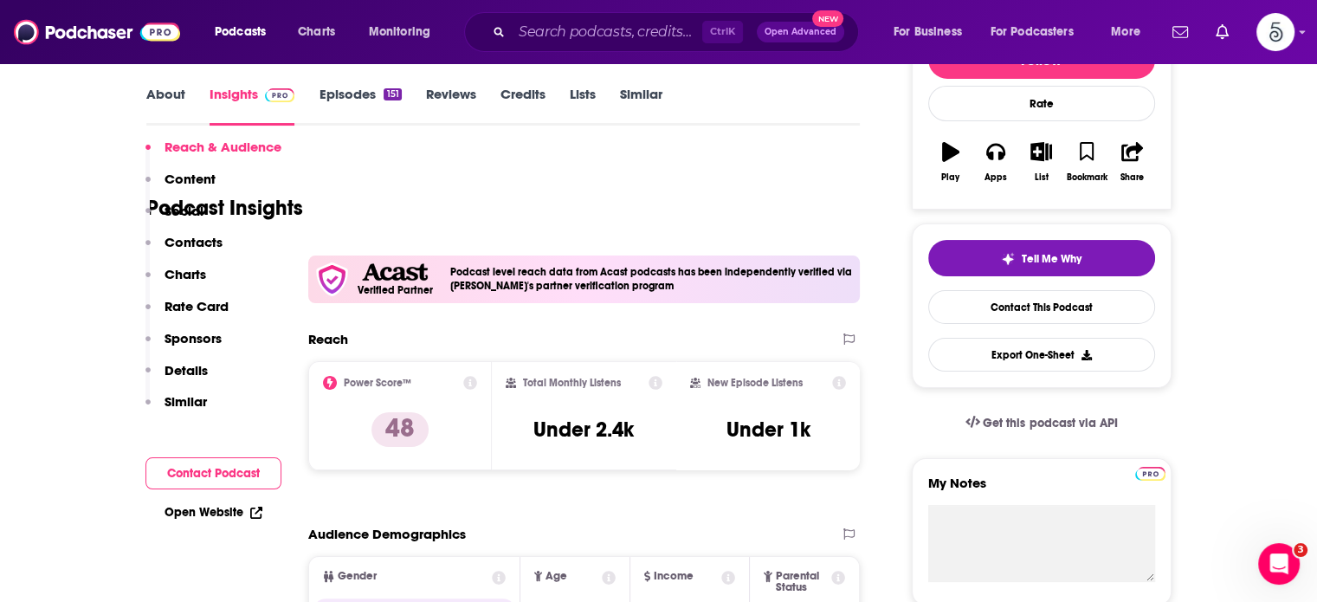
scroll to position [371, 0]
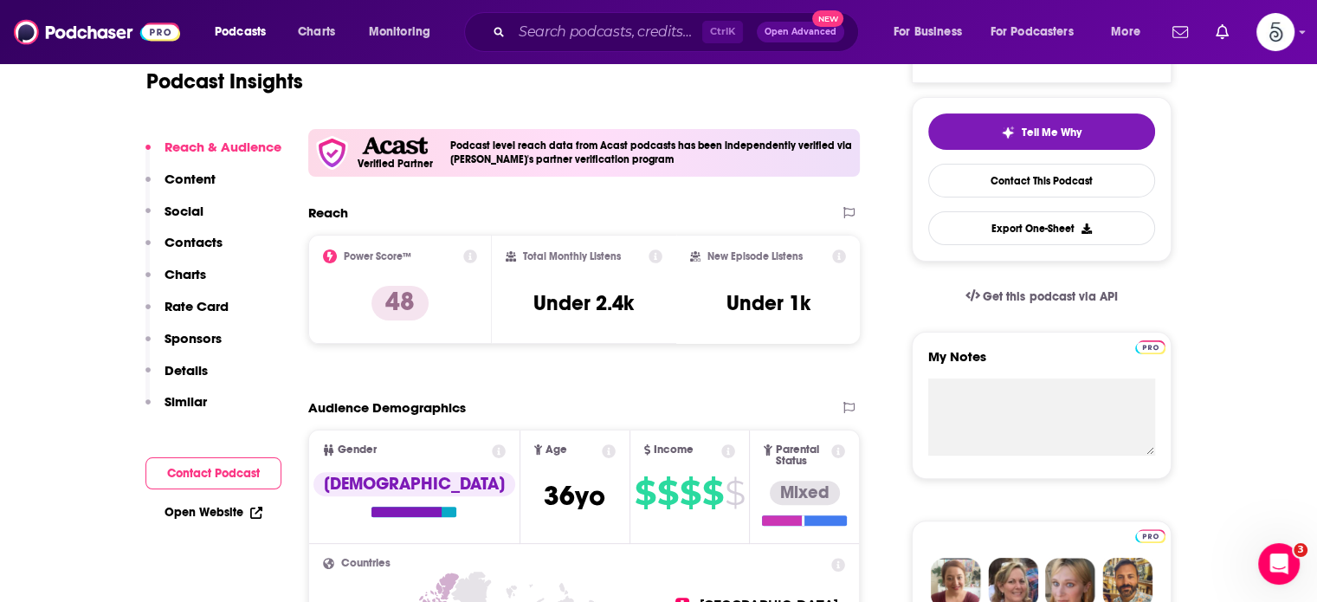
click at [199, 238] on p "Contacts" at bounding box center [194, 242] width 58 height 16
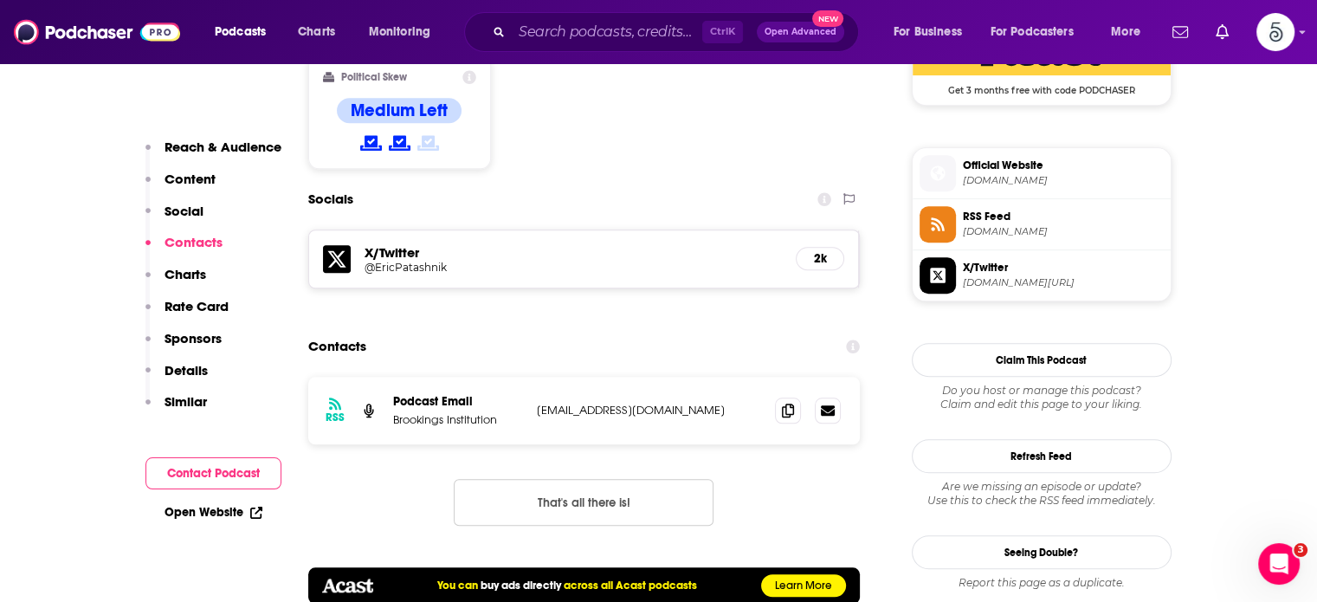
scroll to position [1483, 0]
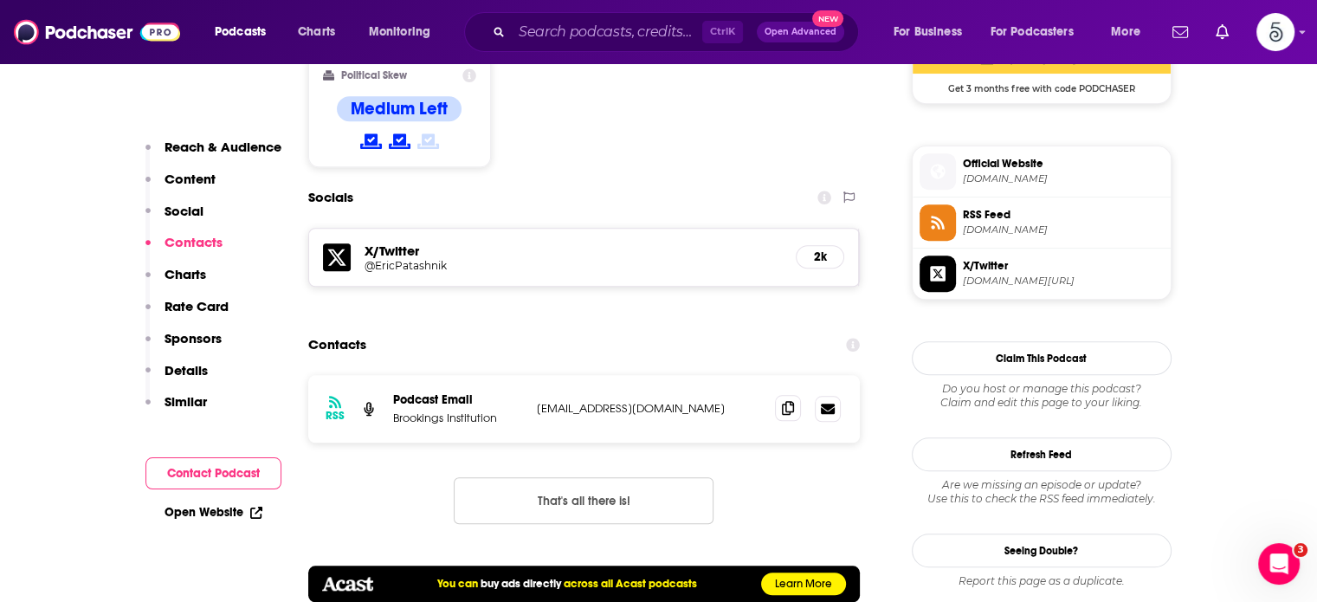
click at [785, 401] on icon at bounding box center [788, 408] width 12 height 14
